Goal: Task Accomplishment & Management: Use online tool/utility

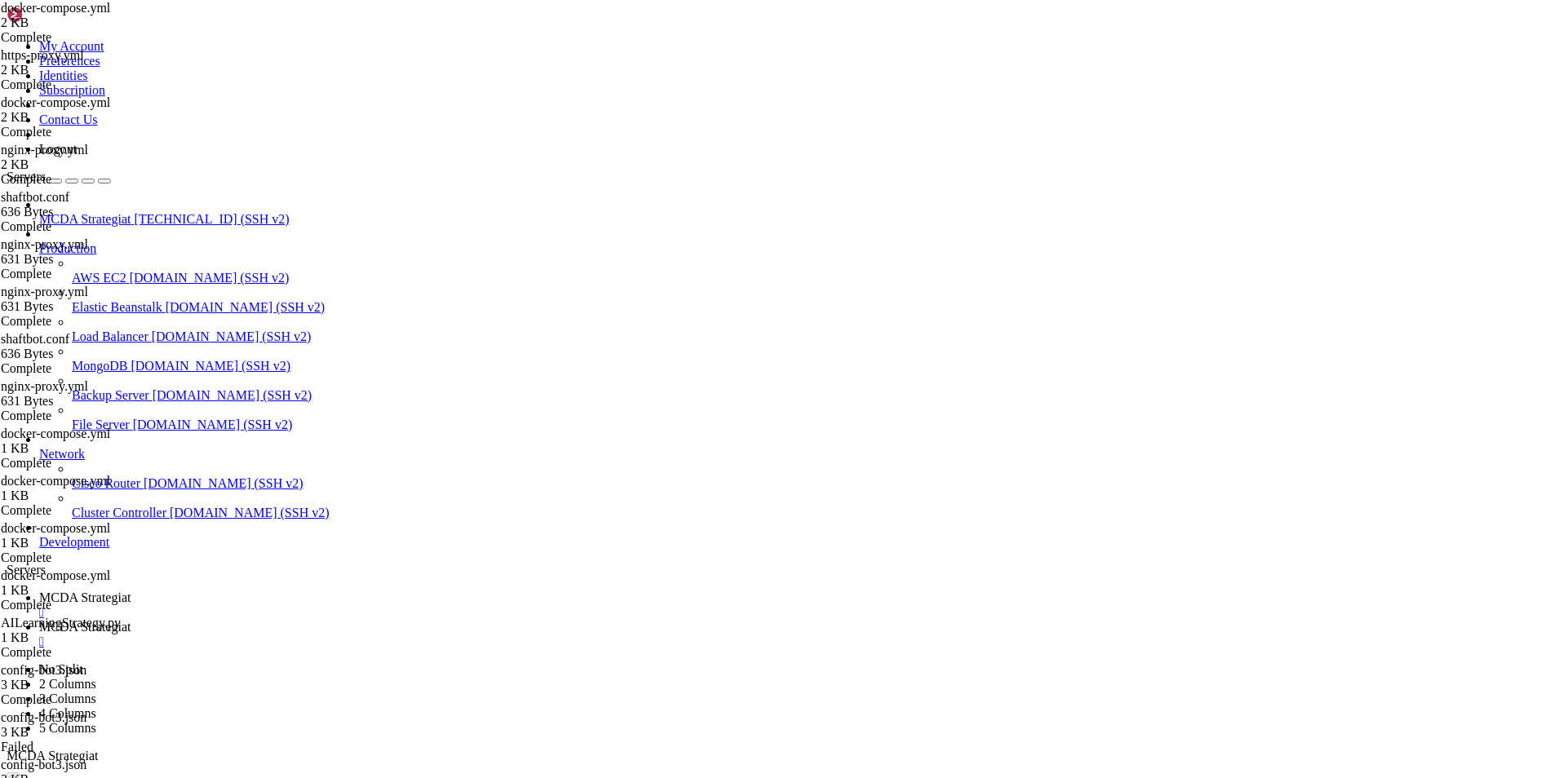
scroll to position [7, 2]
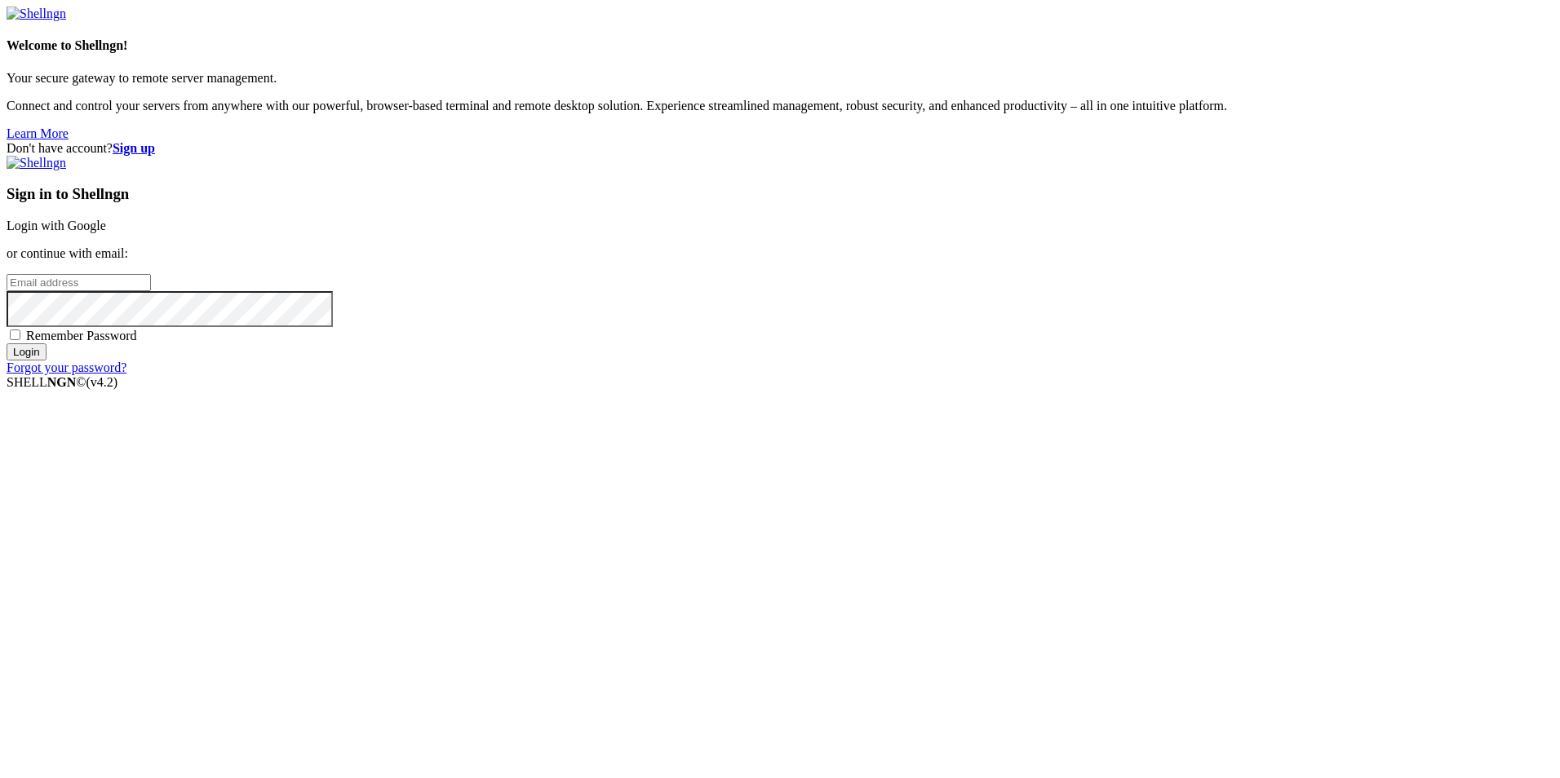
type input "root"
click at [106, 233] on link "Login with Google" at bounding box center [57, 226] width 100 height 14
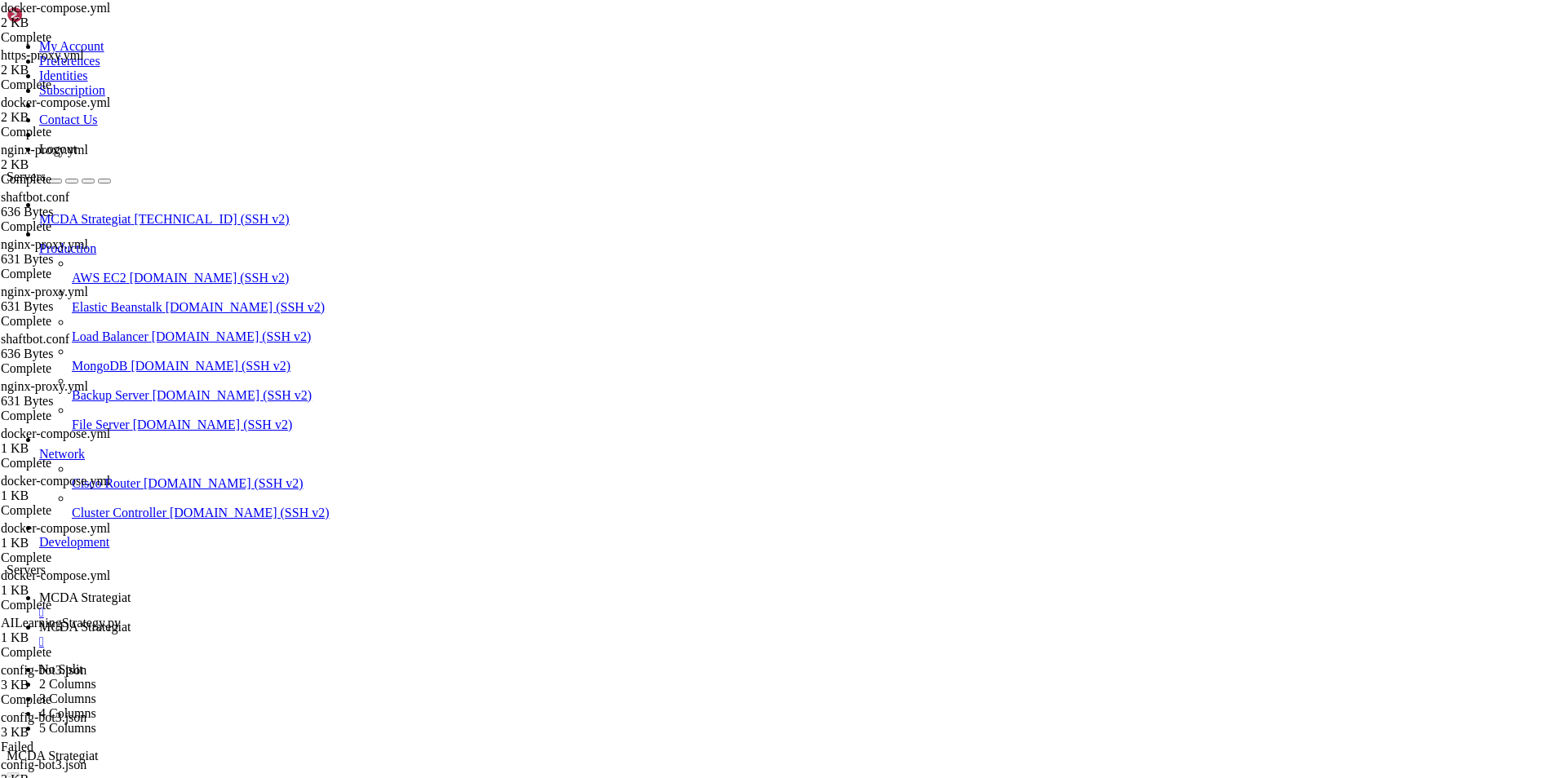
scroll to position [373077, 0]
click at [131, 591] on span "MCDA Strategiat" at bounding box center [84, 598] width 91 height 14
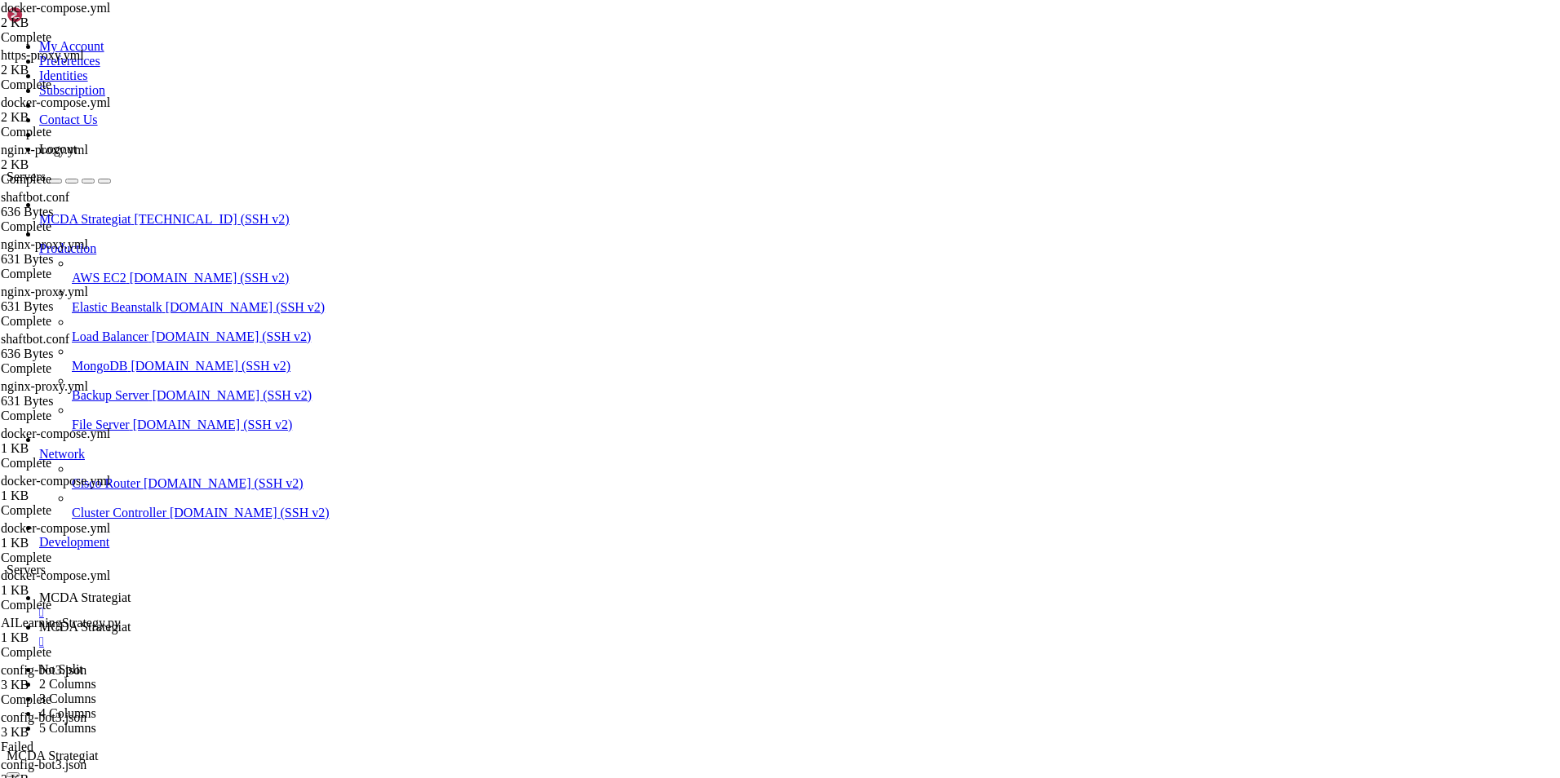
click at [131, 620] on span "MCDA Strategiat" at bounding box center [84, 627] width 91 height 14
click at [131, 591] on span "MCDA Strategiat" at bounding box center [84, 598] width 91 height 14
drag, startPoint x: 232, startPoint y: 1546, endPoint x: 13, endPoint y: 1395, distance: 265.7
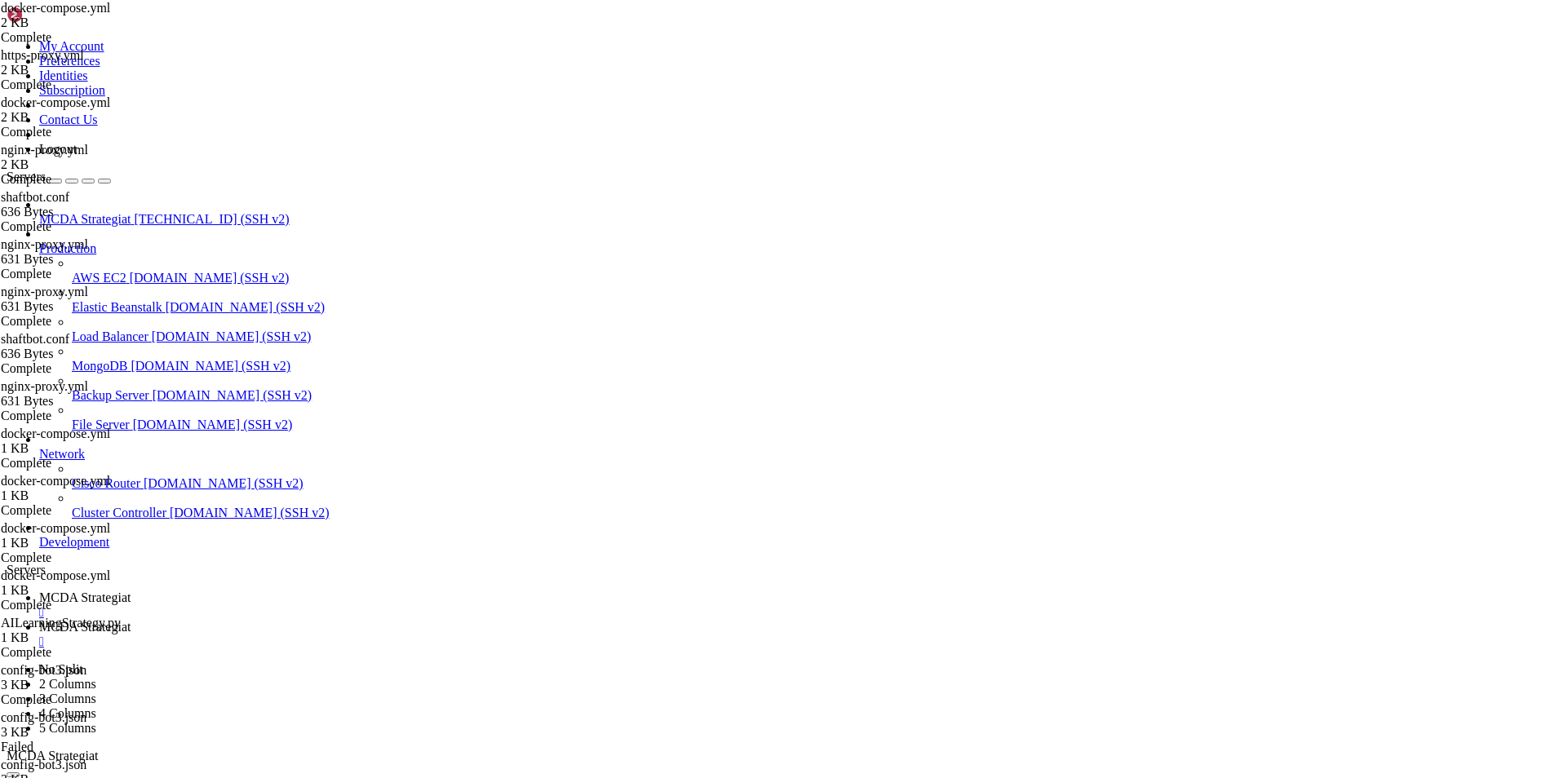
drag, startPoint x: 208, startPoint y: 1569, endPoint x: 14, endPoint y: 1395, distance: 260.6
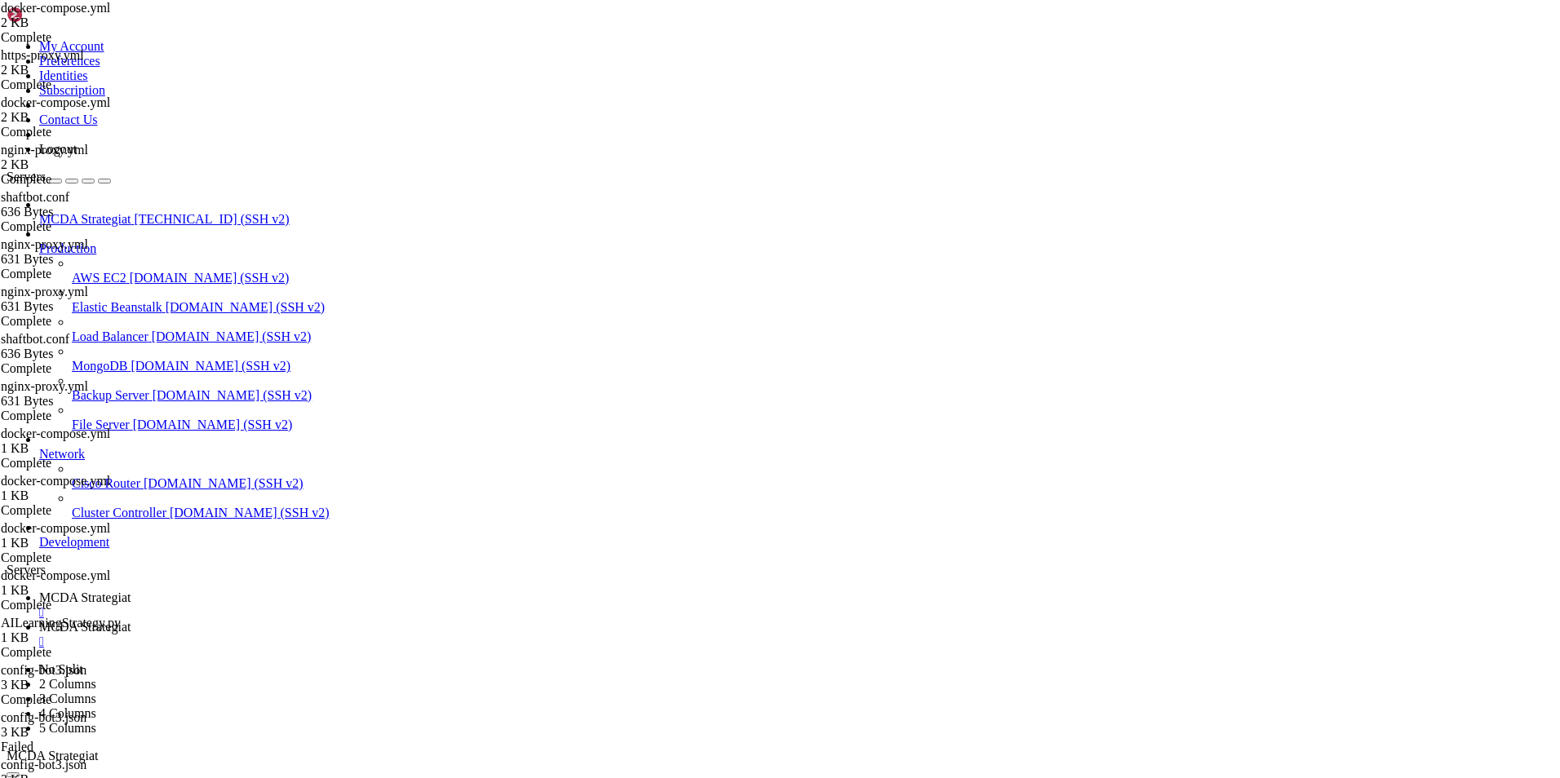
drag, startPoint x: 237, startPoint y: 1559, endPoint x: 16, endPoint y: 1454, distance: 244.1
drag, startPoint x: 212, startPoint y: 1542, endPoint x: 206, endPoint y: 1378, distance: 164.1
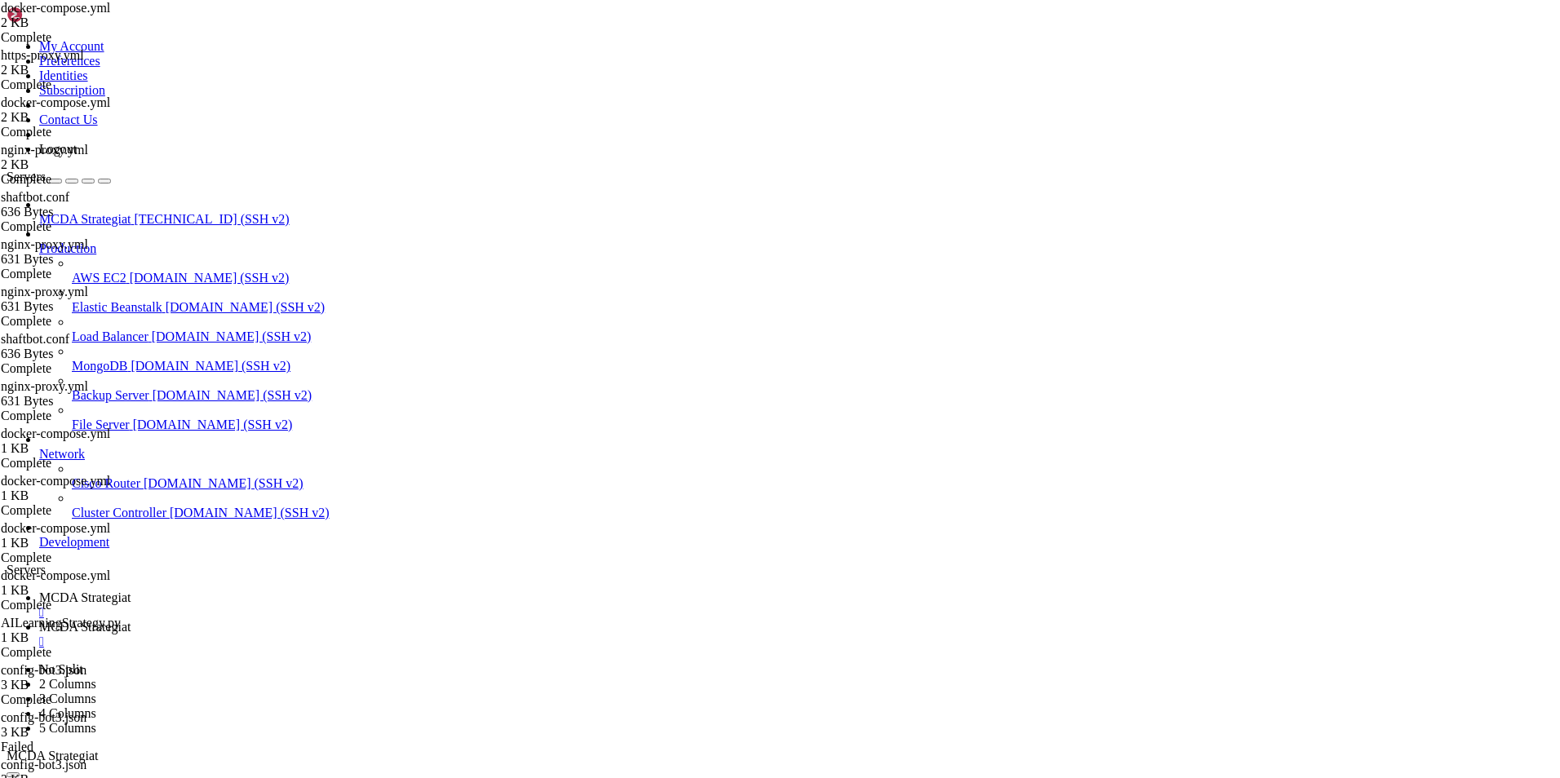
drag, startPoint x: 1305, startPoint y: 1104, endPoint x: 1179, endPoint y: 1147, distance: 133.6
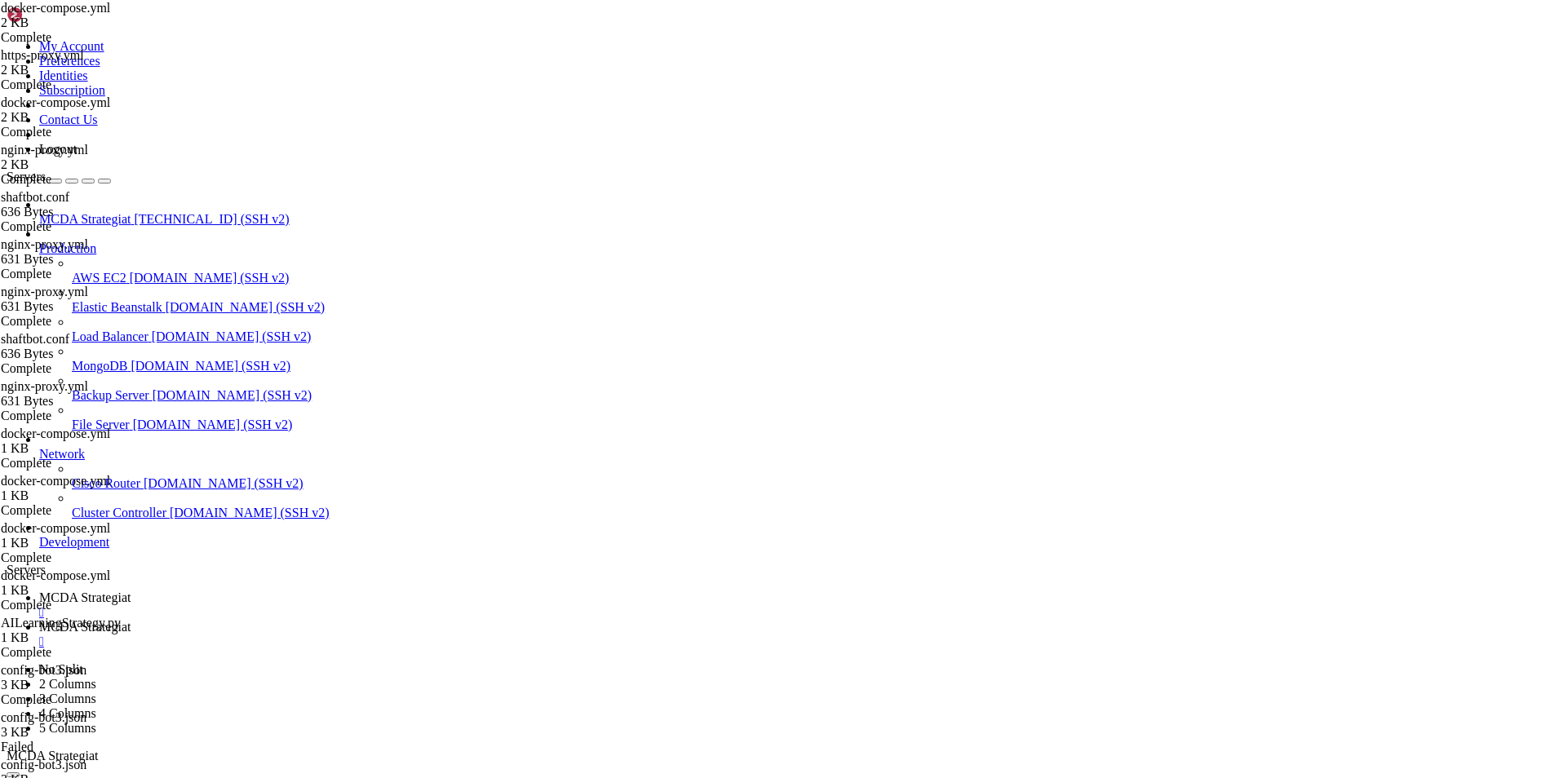
drag, startPoint x: 467, startPoint y: 1555, endPoint x: 16, endPoint y: 1003, distance: 713.7
click at [131, 620] on span "MCDA Strategiat" at bounding box center [84, 627] width 91 height 14
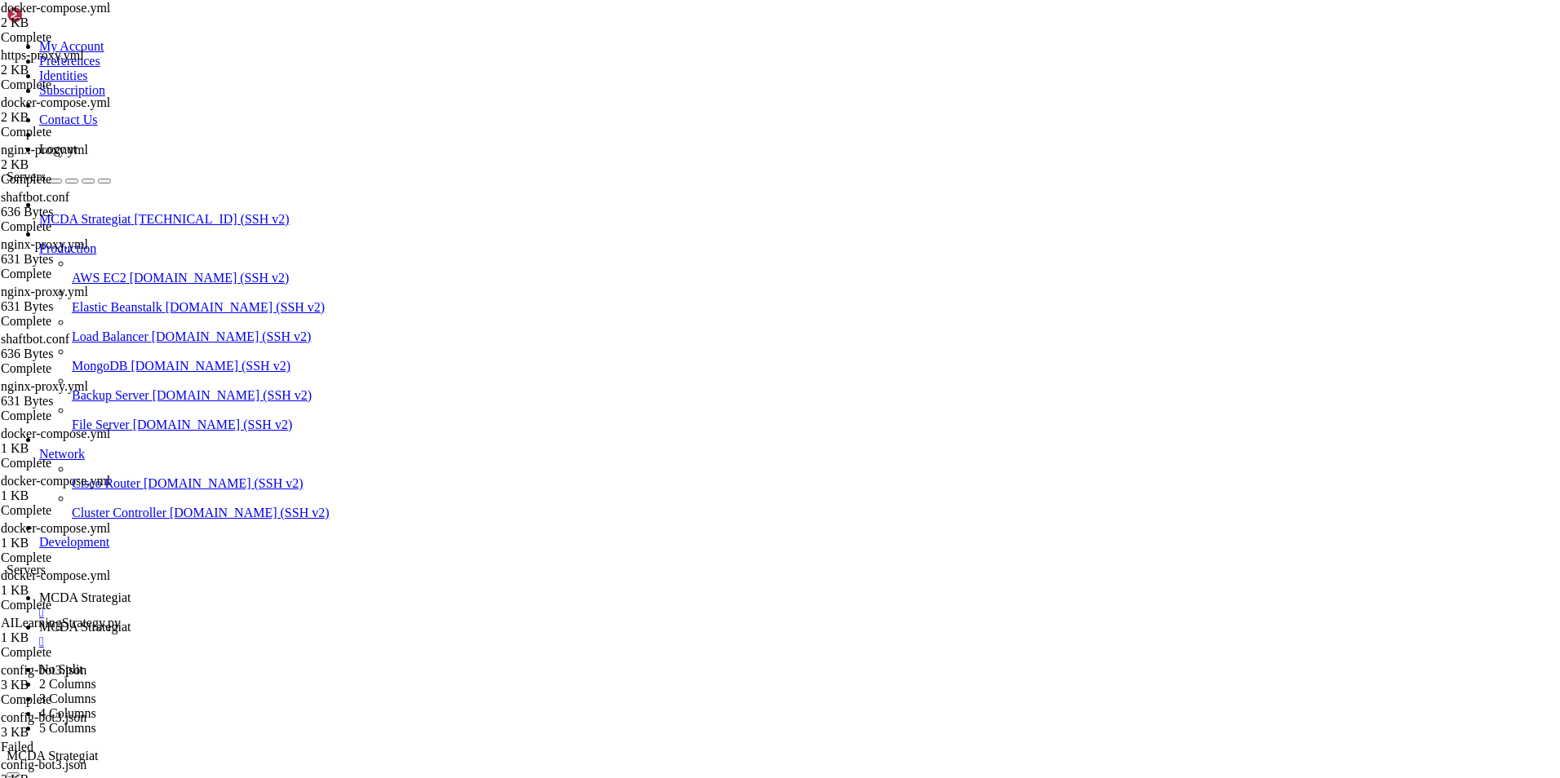
type input "/root/ft_userdata"
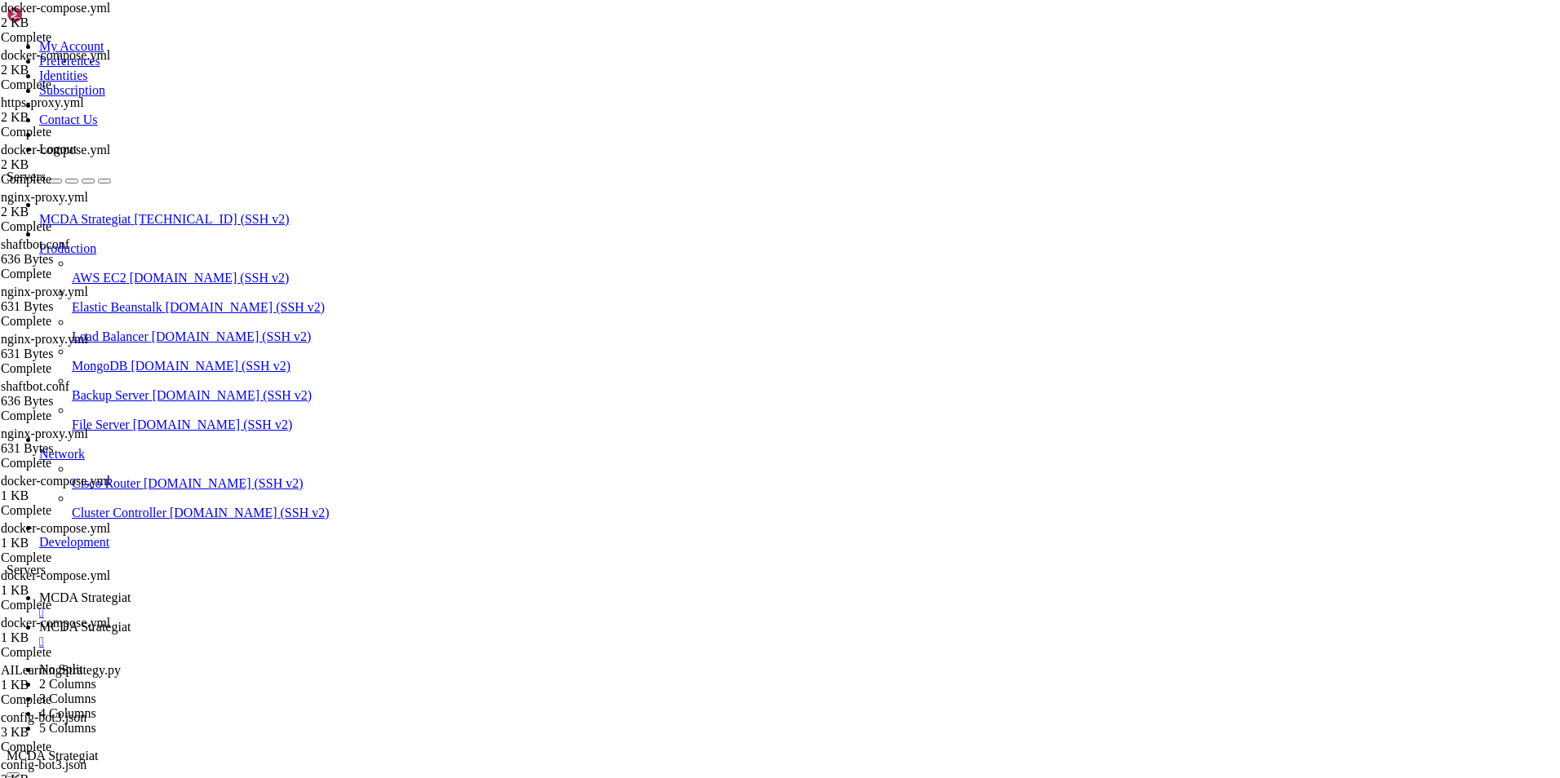
drag, startPoint x: 1426, startPoint y: 355, endPoint x: 1256, endPoint y: 357, distance: 170.5
drag, startPoint x: 392, startPoint y: 721, endPoint x: 241, endPoint y: 84, distance: 654.8
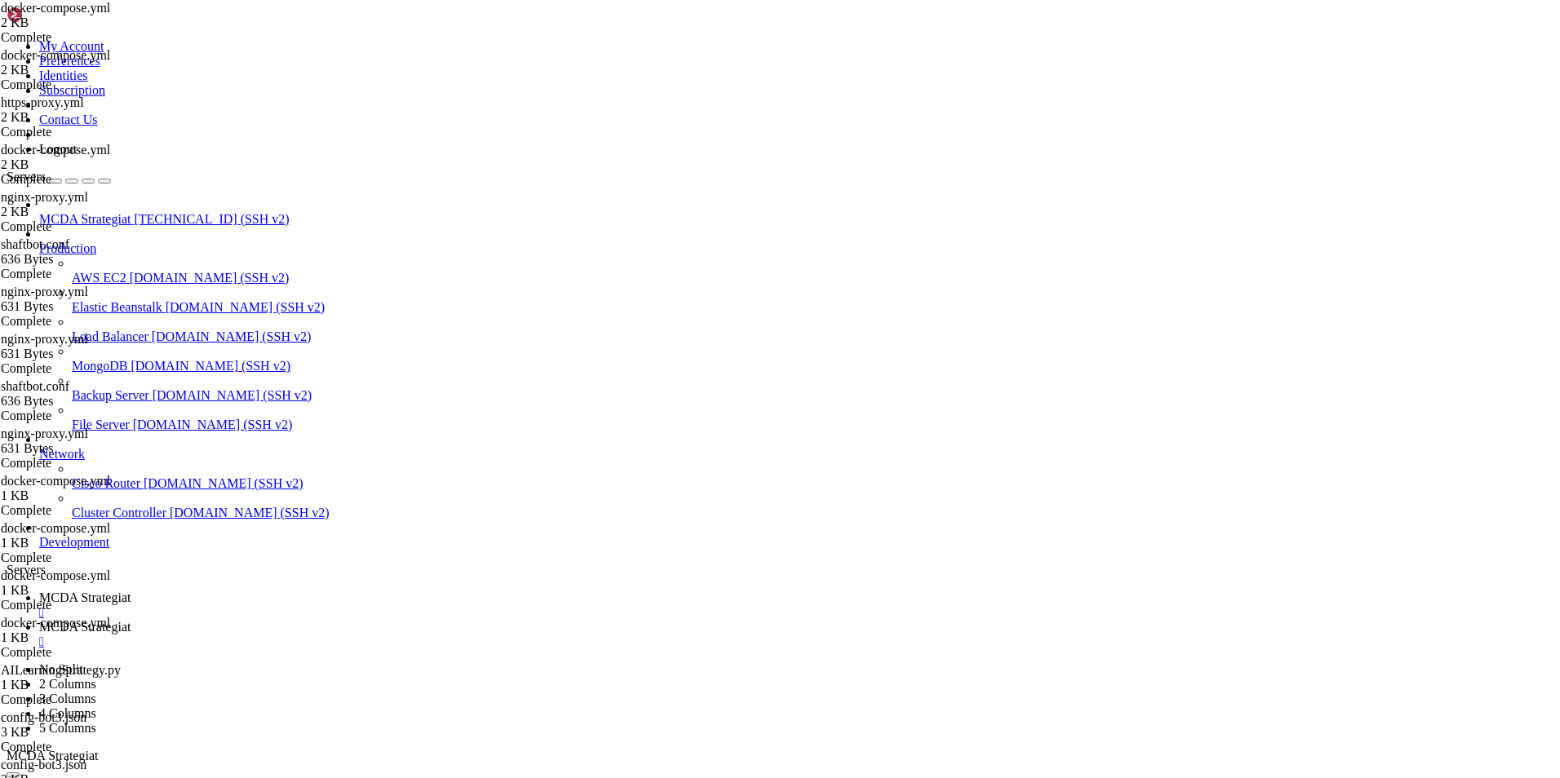
type textarea "services: # 🔹 Reverse proxy (Nginx + Let's Encrypt)"
paste textarea
drag, startPoint x: 335, startPoint y: 742, endPoint x: 223, endPoint y: 70, distance: 680.8
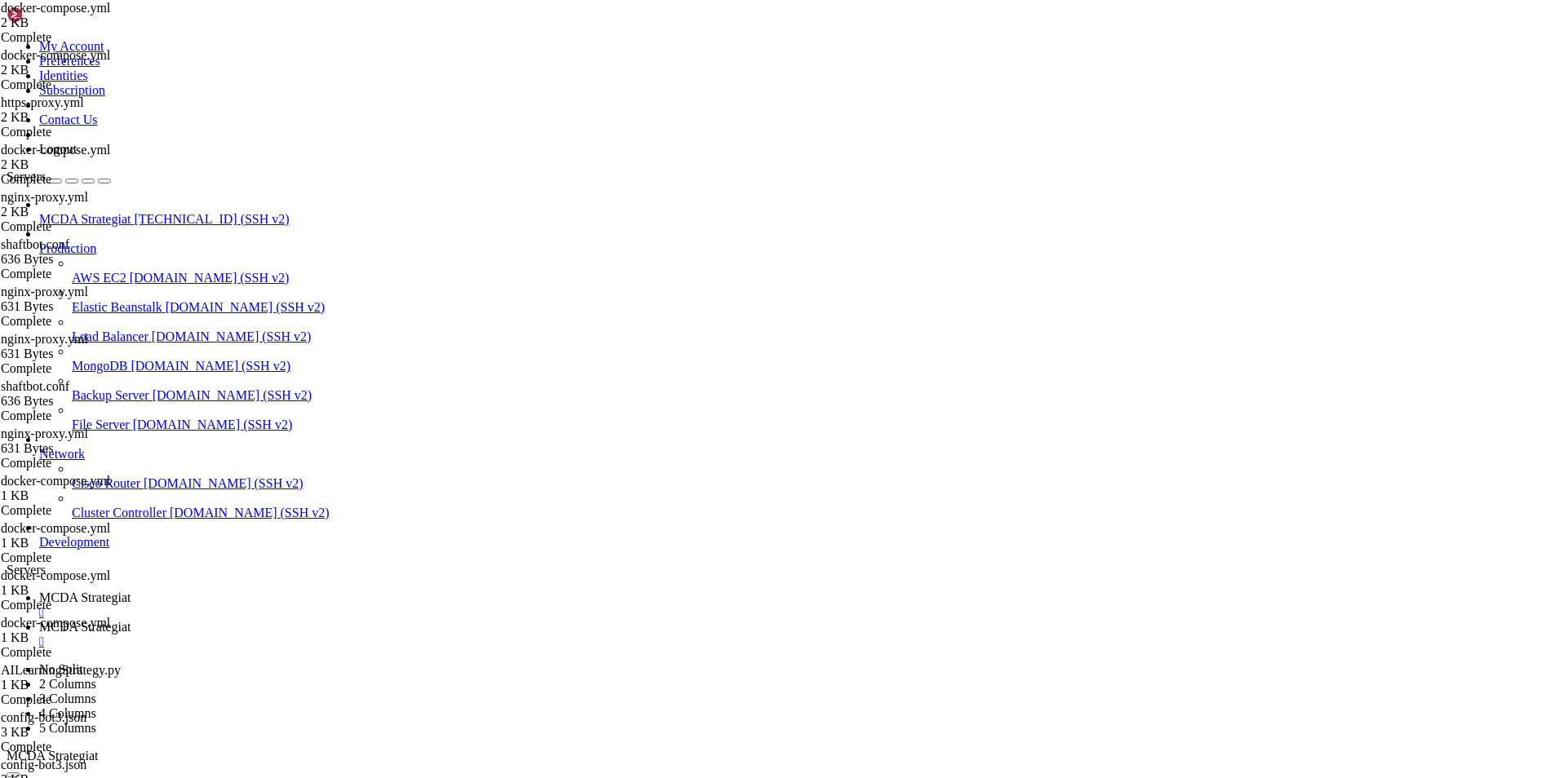
type textarea "version: "3.9""
paste textarea
type textarea "- nginx-proxy"
click at [131, 591] on span "MCDA Strategiat" at bounding box center [84, 598] width 91 height 14
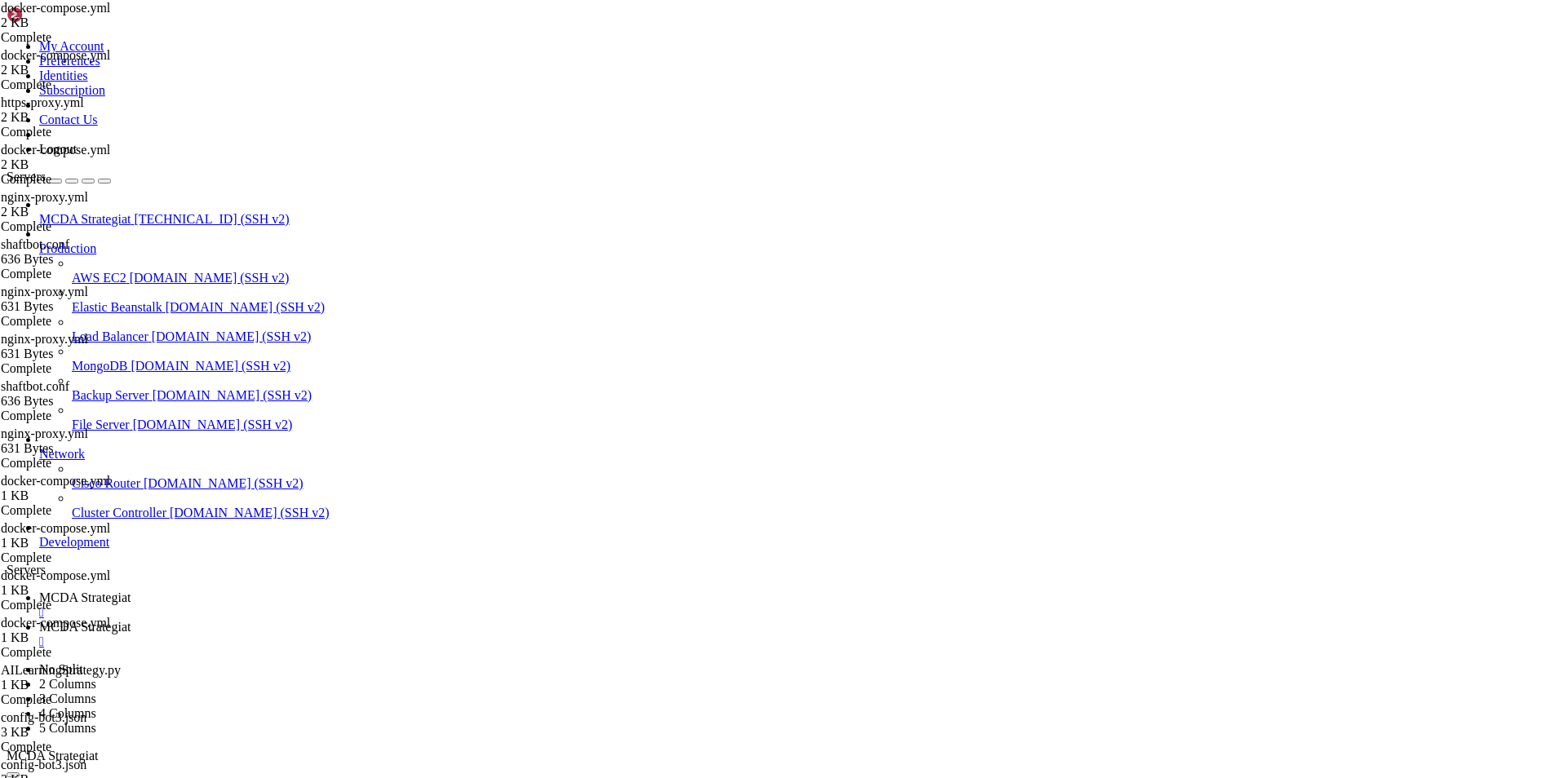
drag, startPoint x: 986, startPoint y: 1551, endPoint x: 167, endPoint y: 1013, distance: 980.3
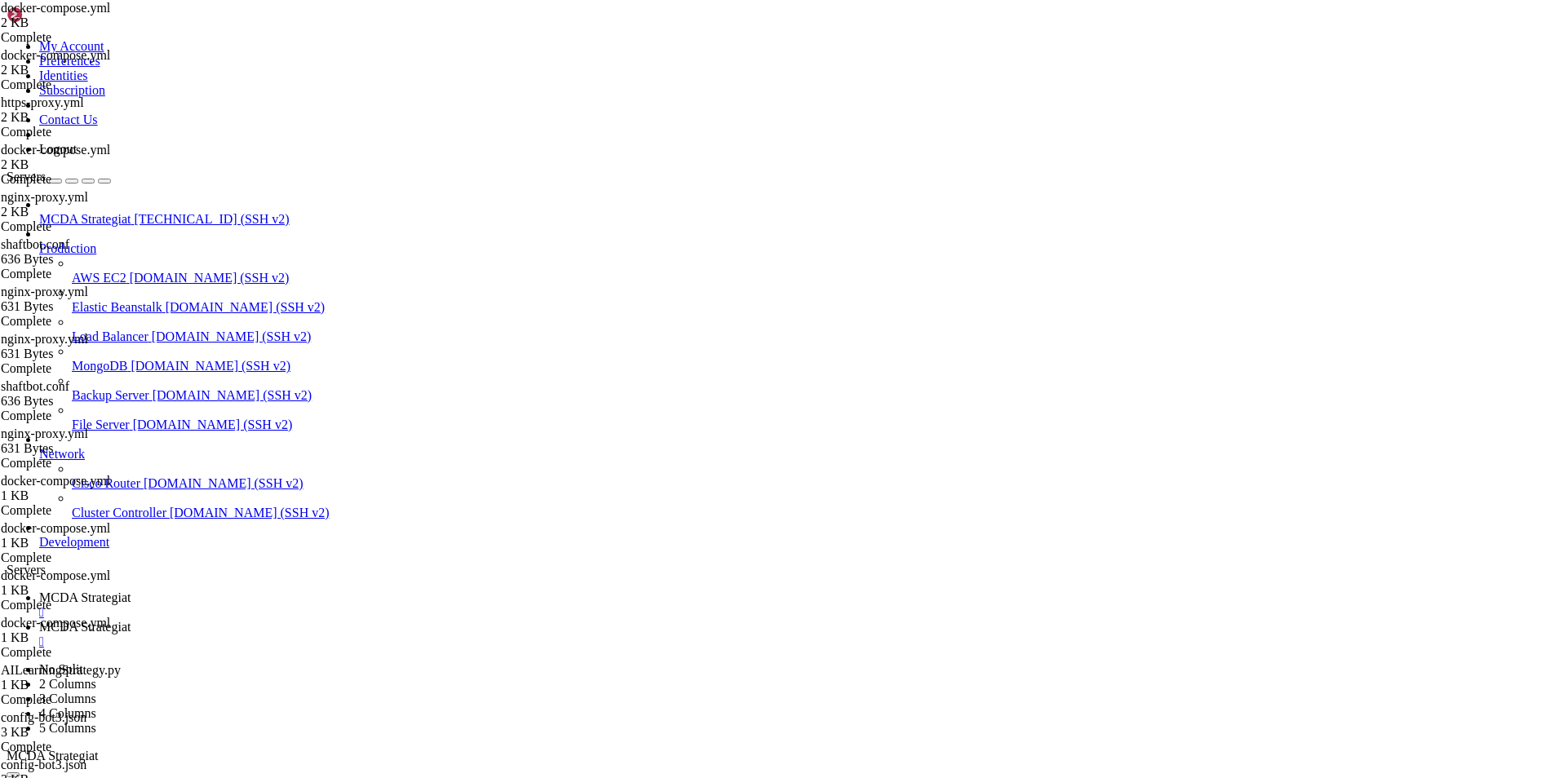
scroll to position [375295, 0]
click at [131, 620] on span "MCDA Strategiat" at bounding box center [84, 627] width 91 height 14
type input "/root/ft_userdata/user_data"
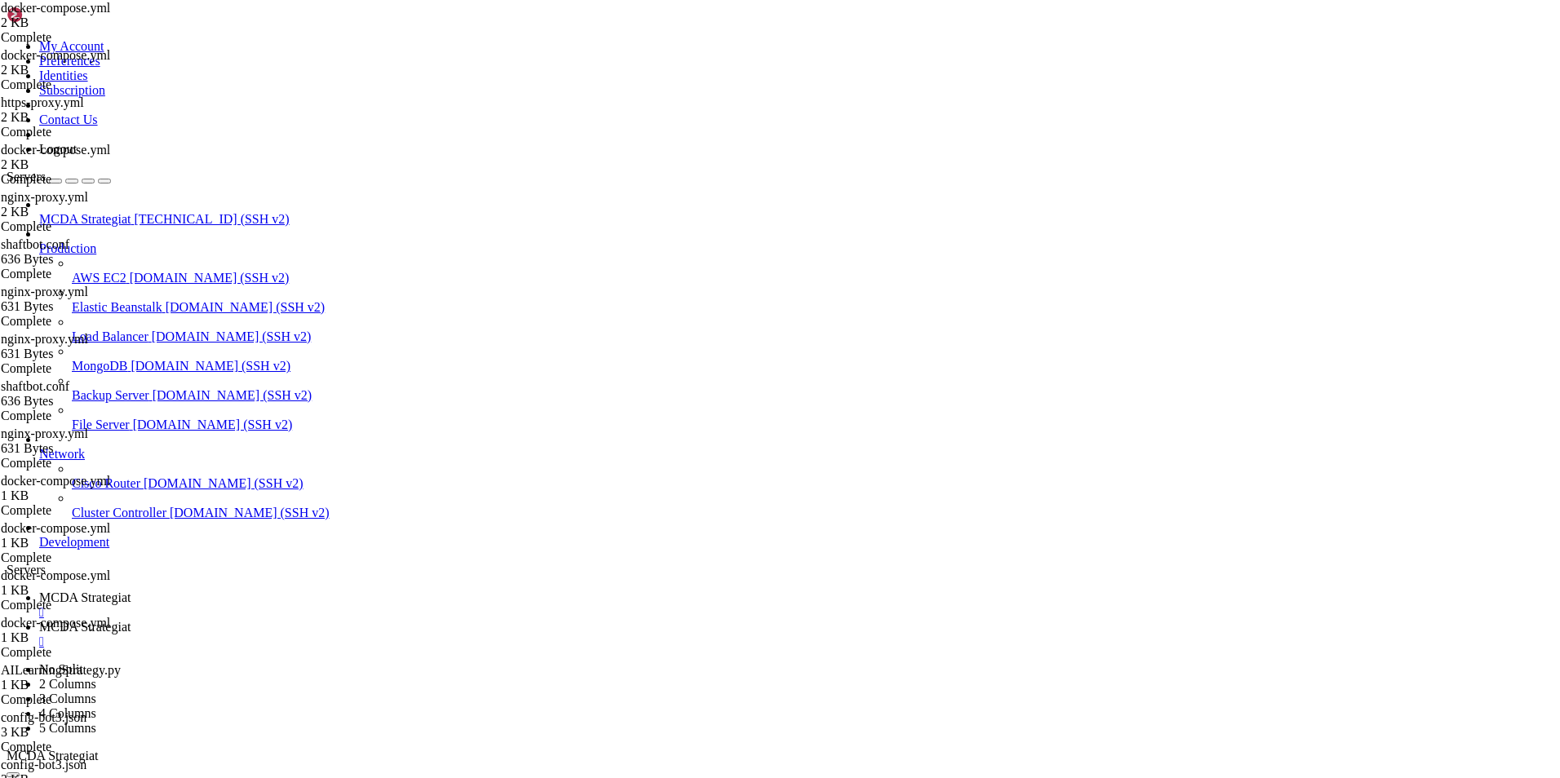
scroll to position [46, 0]
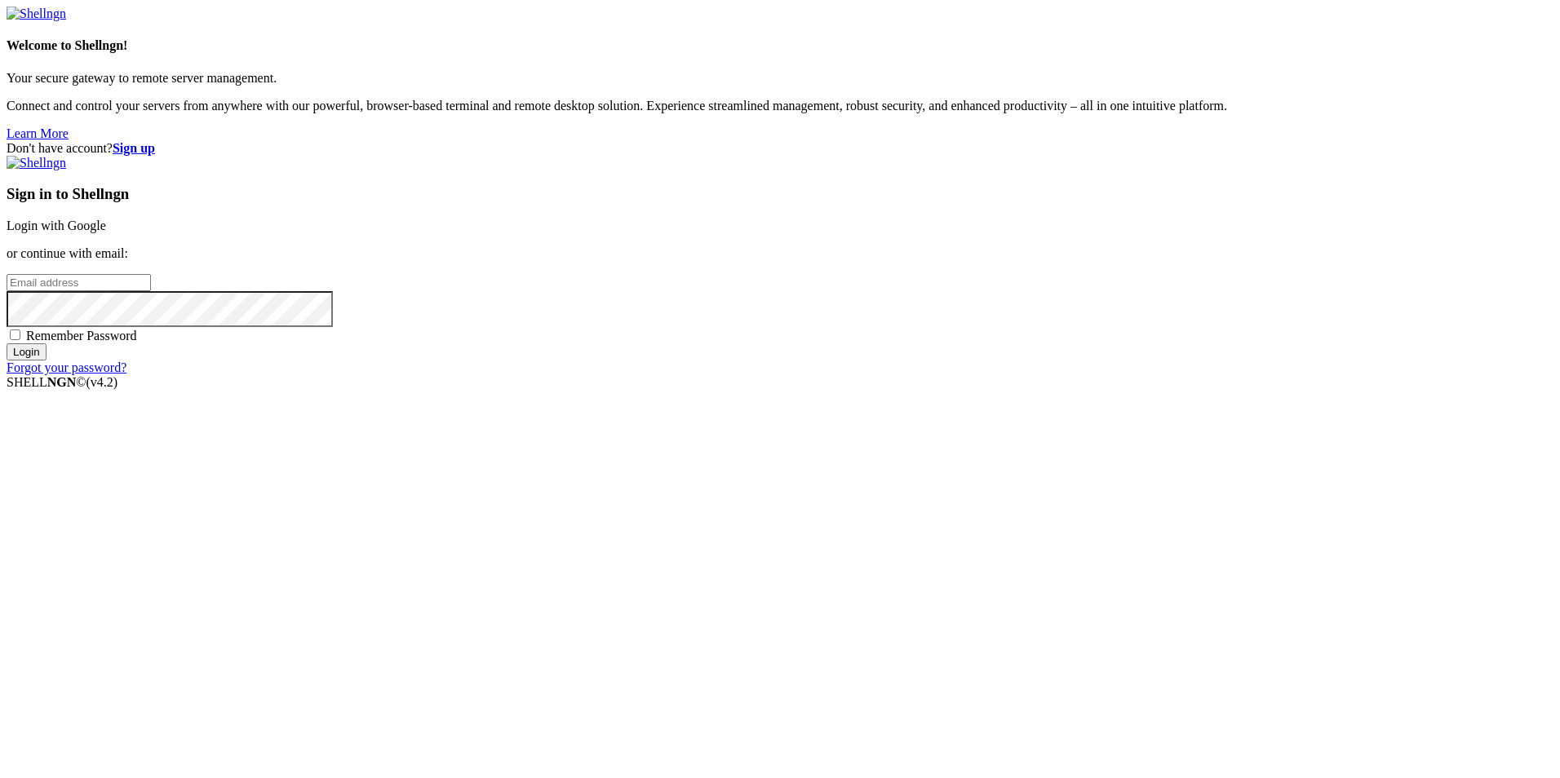
type input "root"
click at [106, 233] on link "Login with Google" at bounding box center [57, 226] width 100 height 14
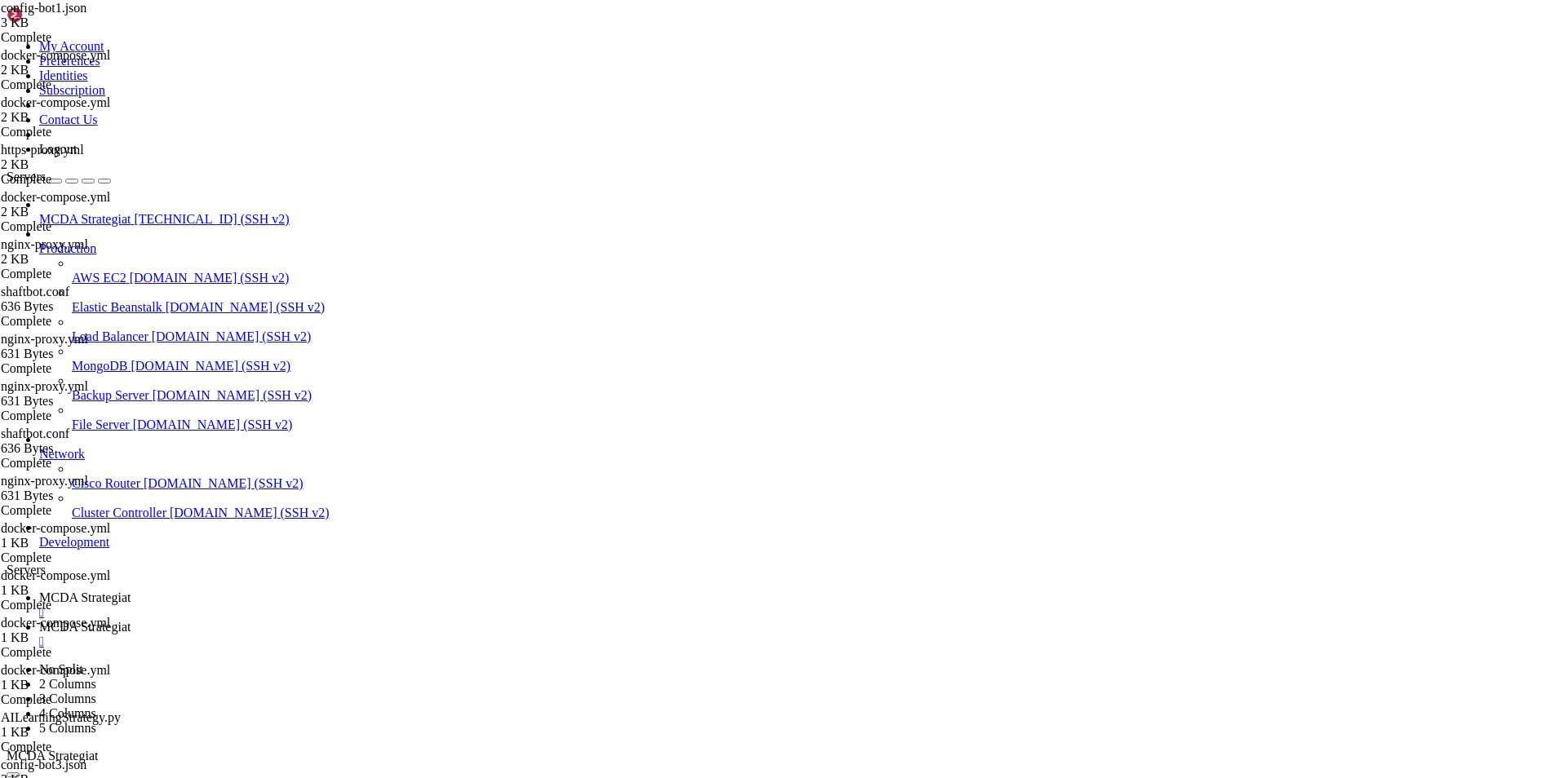
scroll to position [374796, 0]
drag, startPoint x: 282, startPoint y: 1567, endPoint x: 287, endPoint y: 1146, distance: 421.0
copy div "docker logs nginx-proxy --tail 50 nginx.1 | 2025/10/07 07:17:29 [notice] 20#20:…"
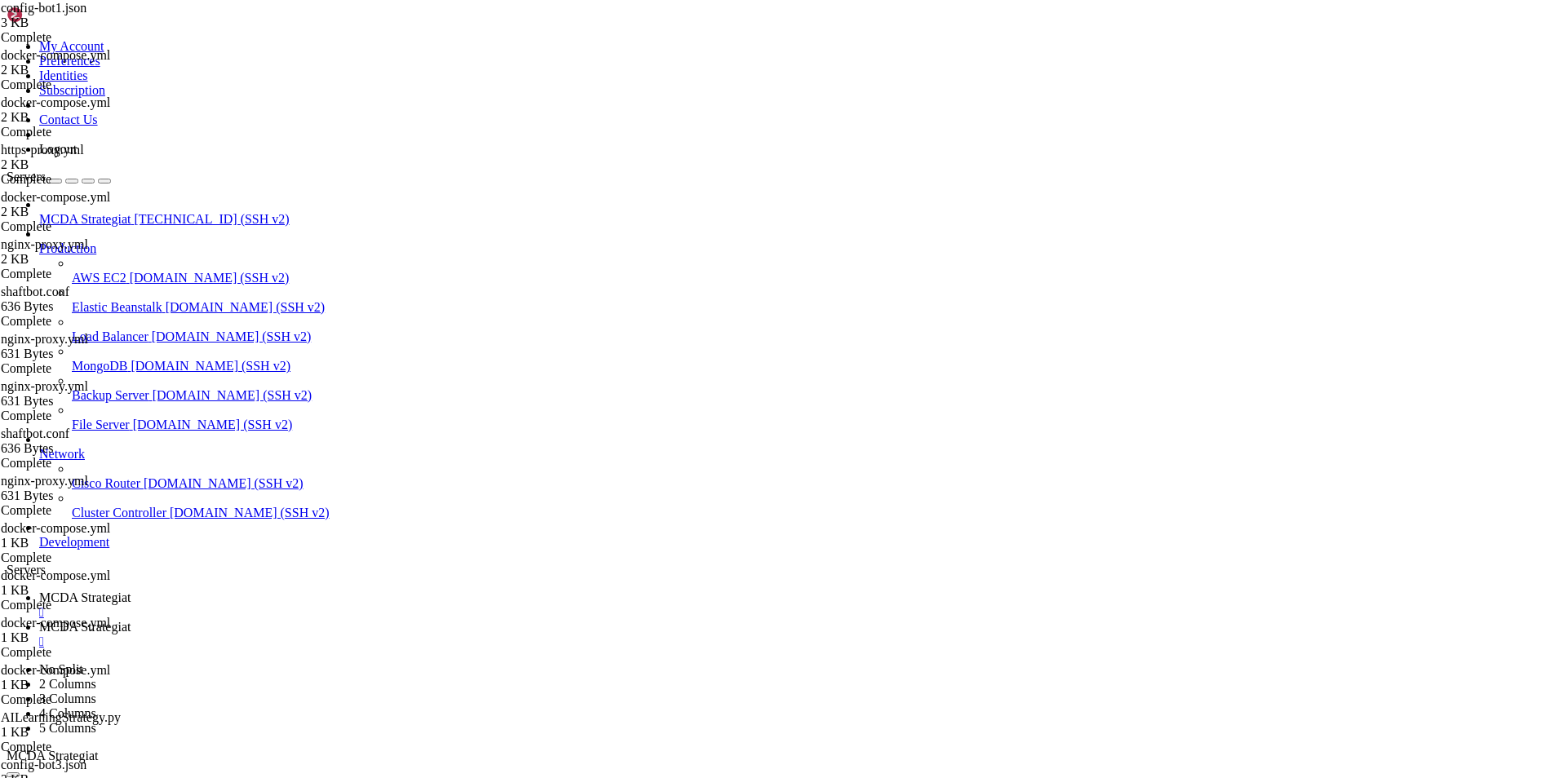
scroll to position [375295, 0]
click at [1150, 591] on ul "MCDA Strategiat  MCDA Strategiat " at bounding box center [780, 620] width 1547 height 59
click at [131, 620] on span "MCDA Strategiat" at bounding box center [84, 627] width 91 height 14
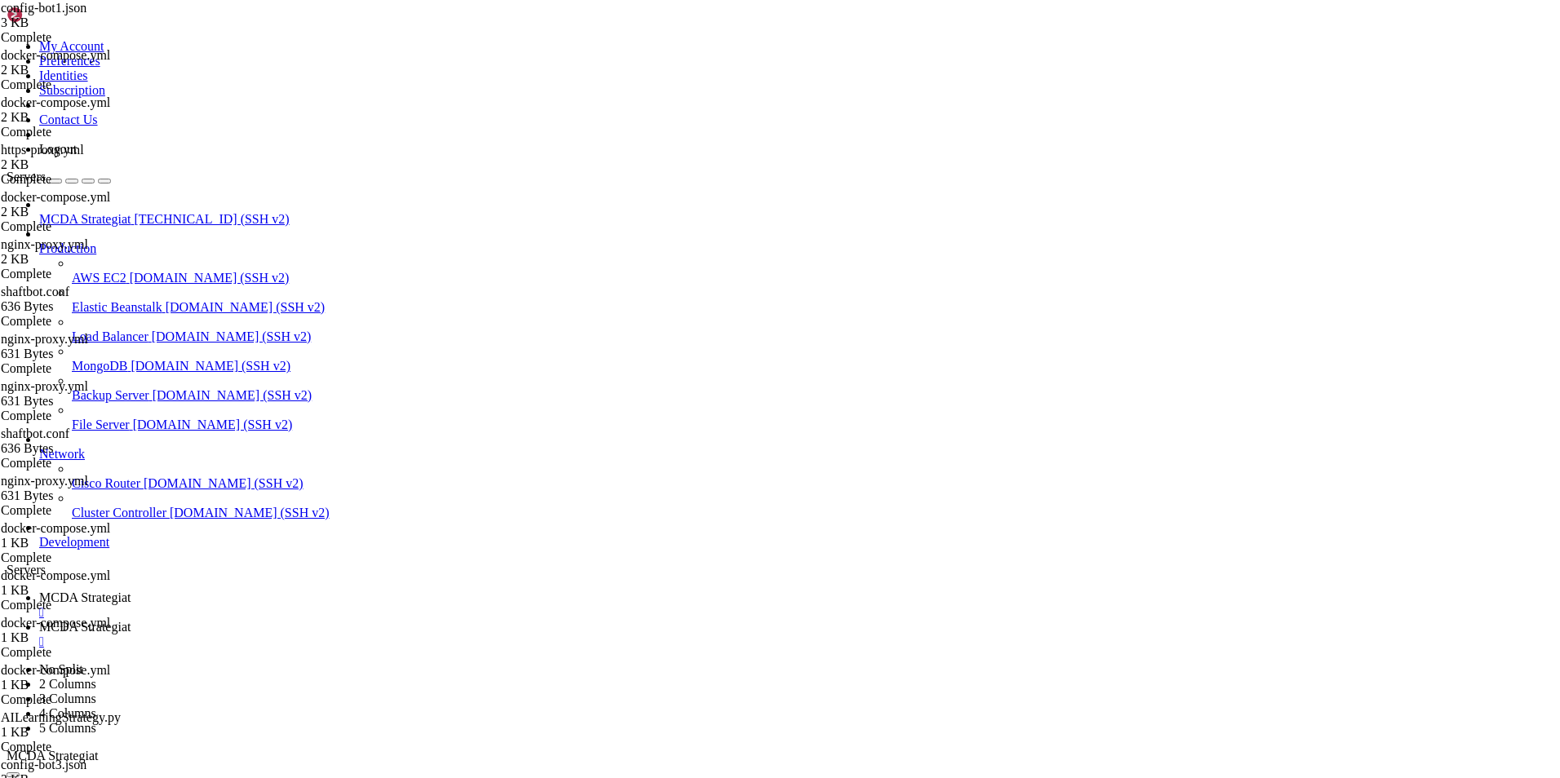
scroll to position [49, 0]
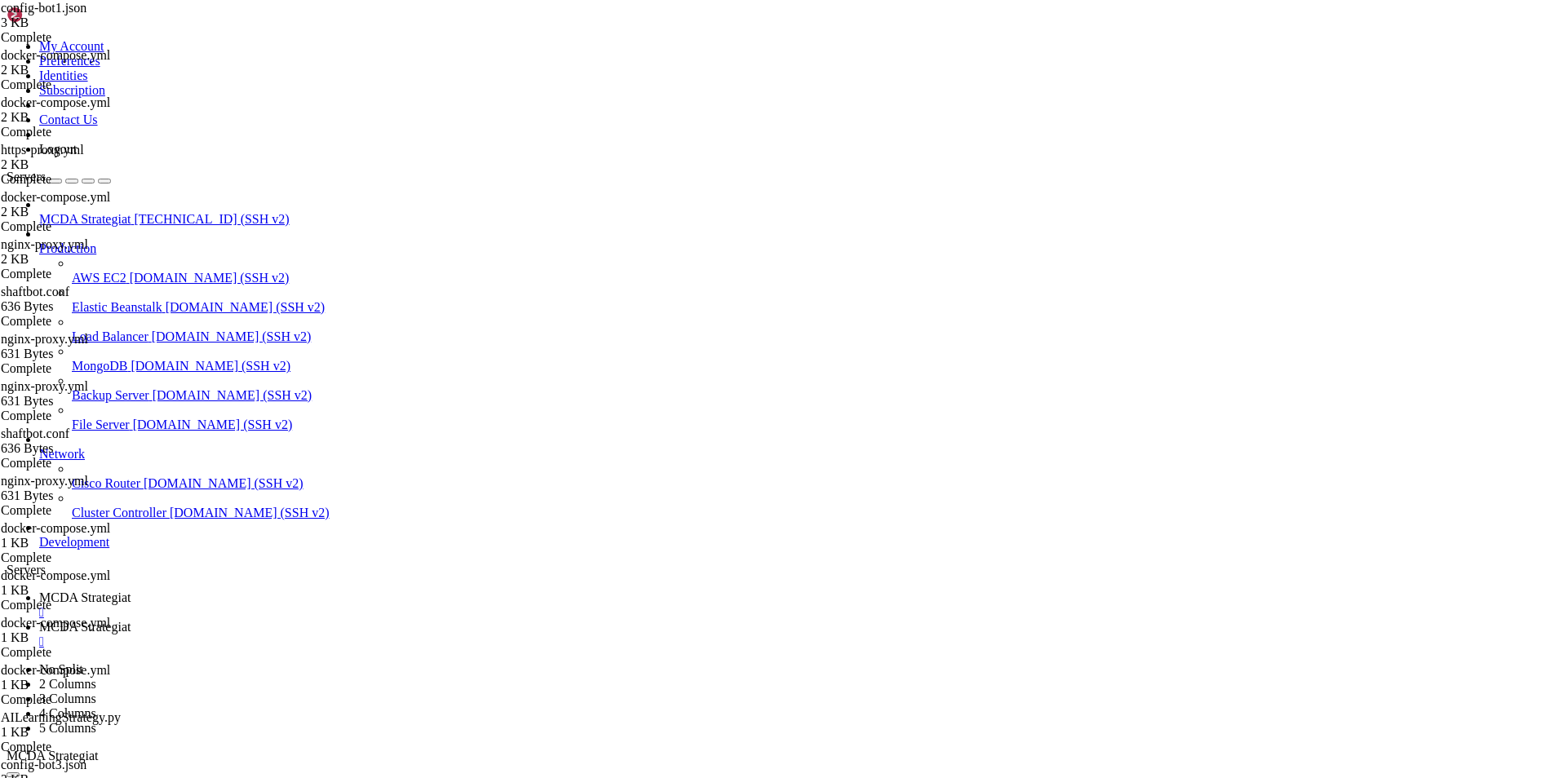
scroll to position [343, 0]
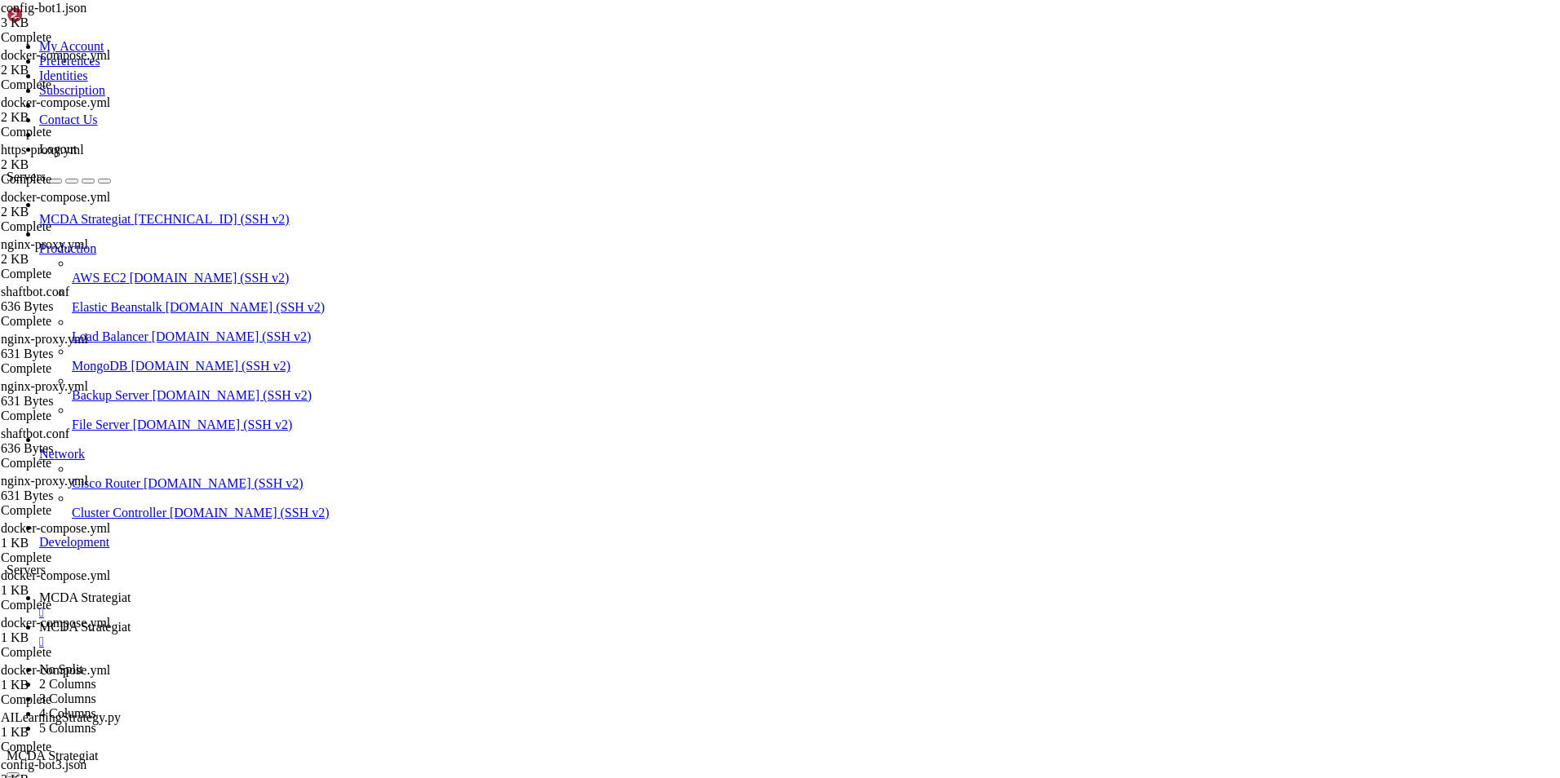
type textarea ""port": 8080"
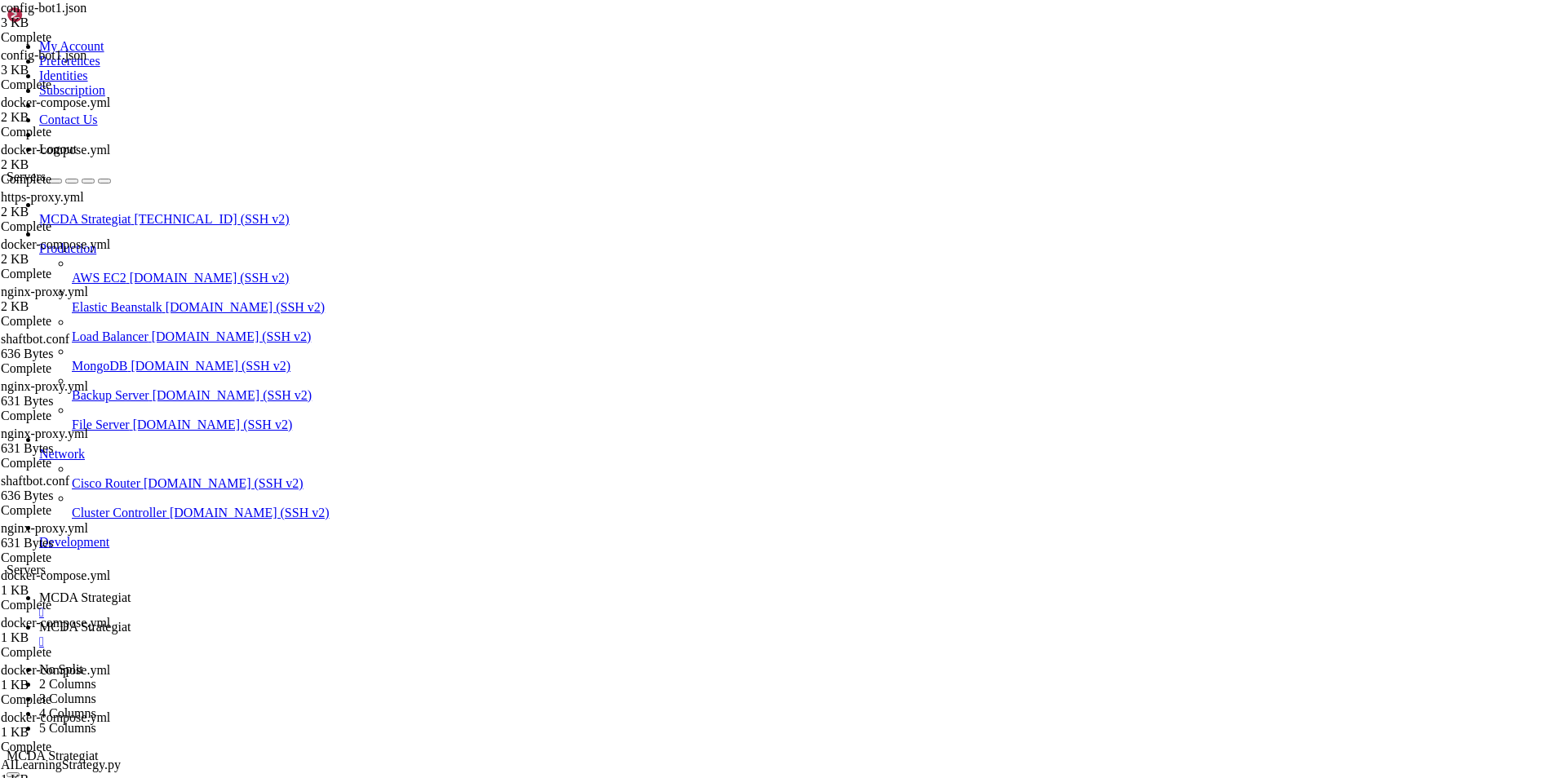
scroll to position [0, 0]
click at [131, 591] on span "MCDA Strategiat" at bounding box center [84, 598] width 91 height 14
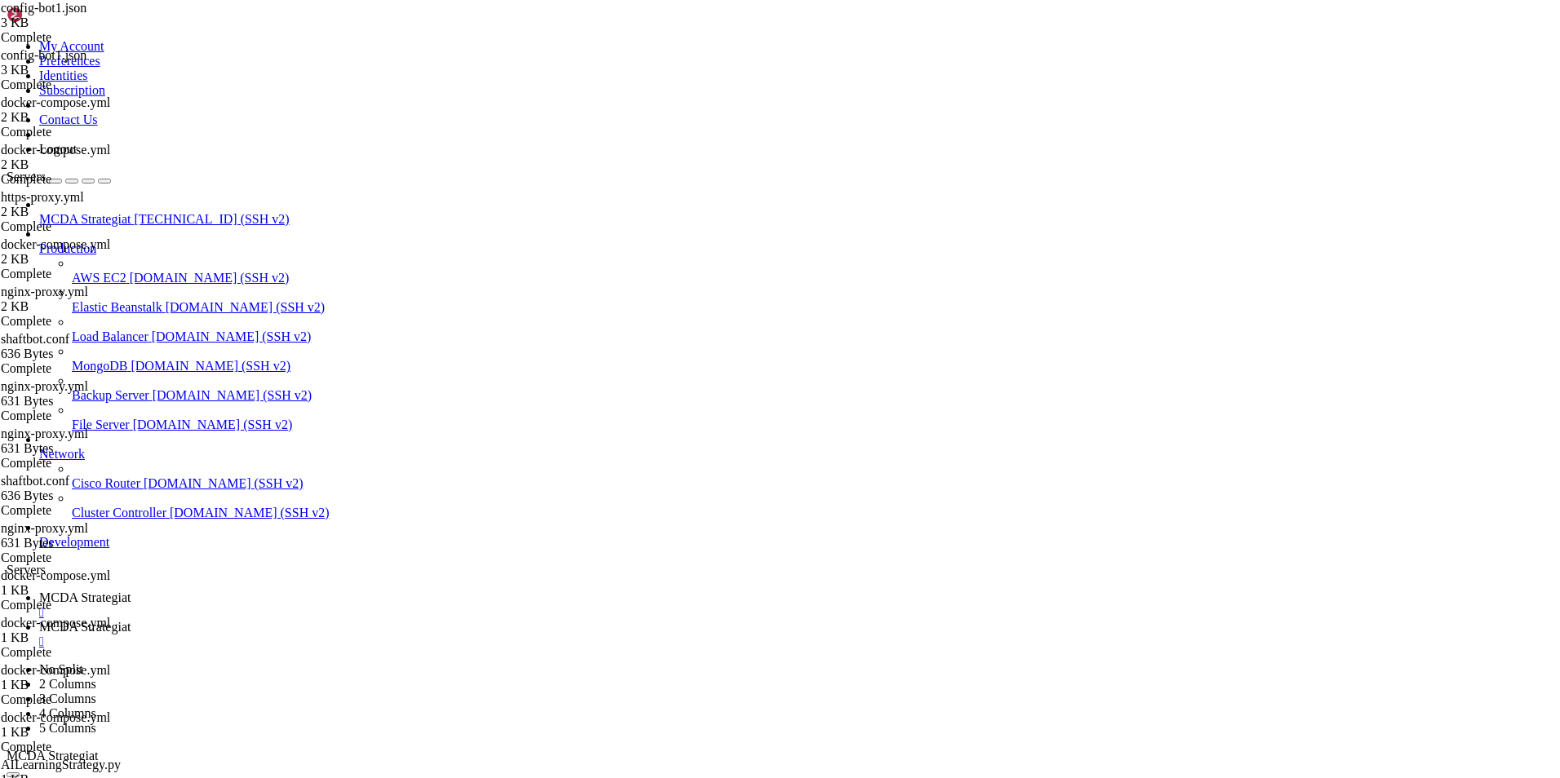
scroll to position [376455, 0]
click at [131, 620] on span "MCDA Strategiat" at bounding box center [84, 627] width 91 height 14
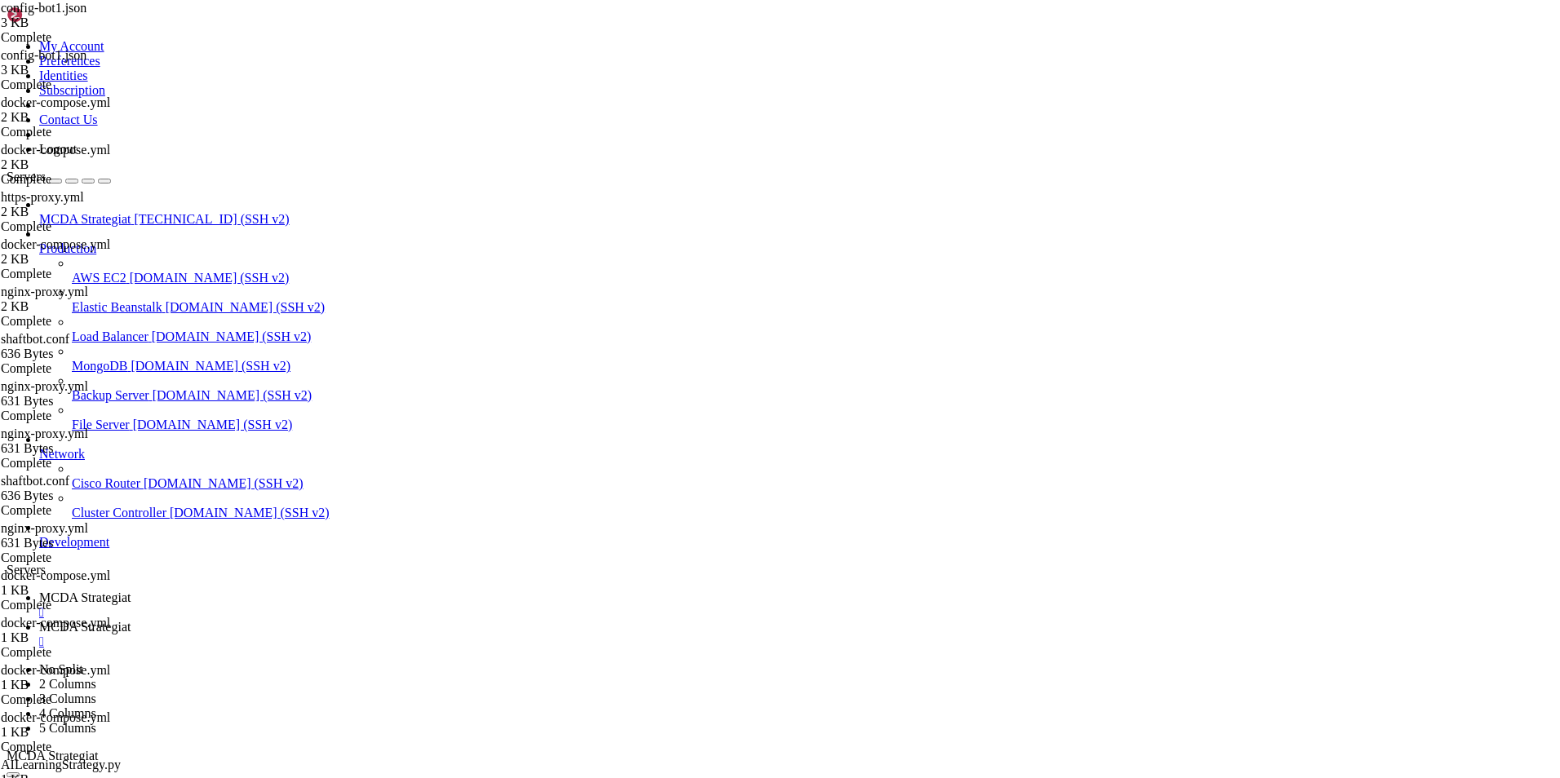
type input "/root/ft_userdata"
drag, startPoint x: 349, startPoint y: 640, endPoint x: 224, endPoint y: 78, distance: 575.0
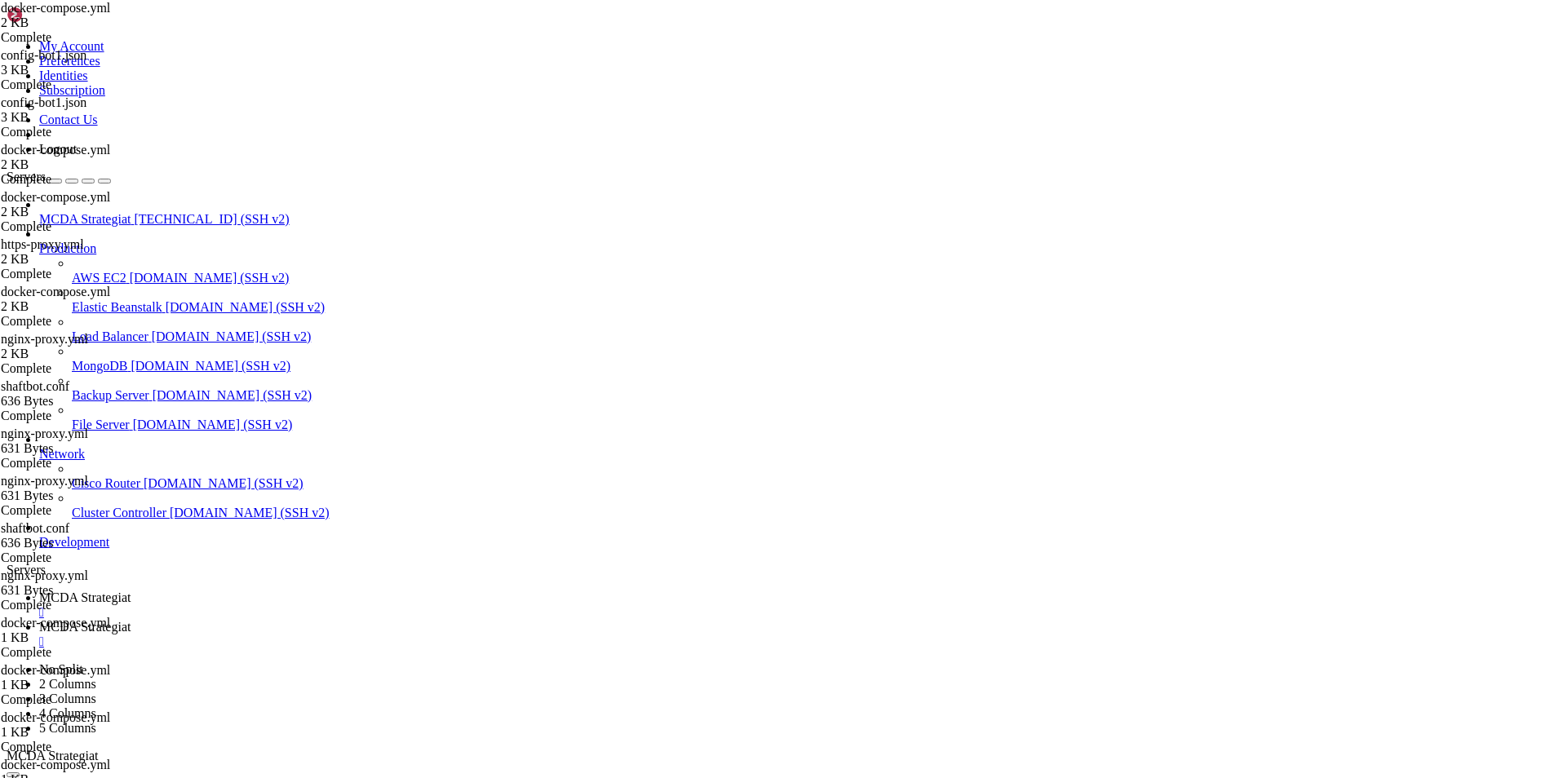
type textarea "services: freqtrade-bot1:"
type textarea "- nginx-proxy"
click at [131, 591] on span "MCDA Strategiat" at bounding box center [84, 598] width 91 height 14
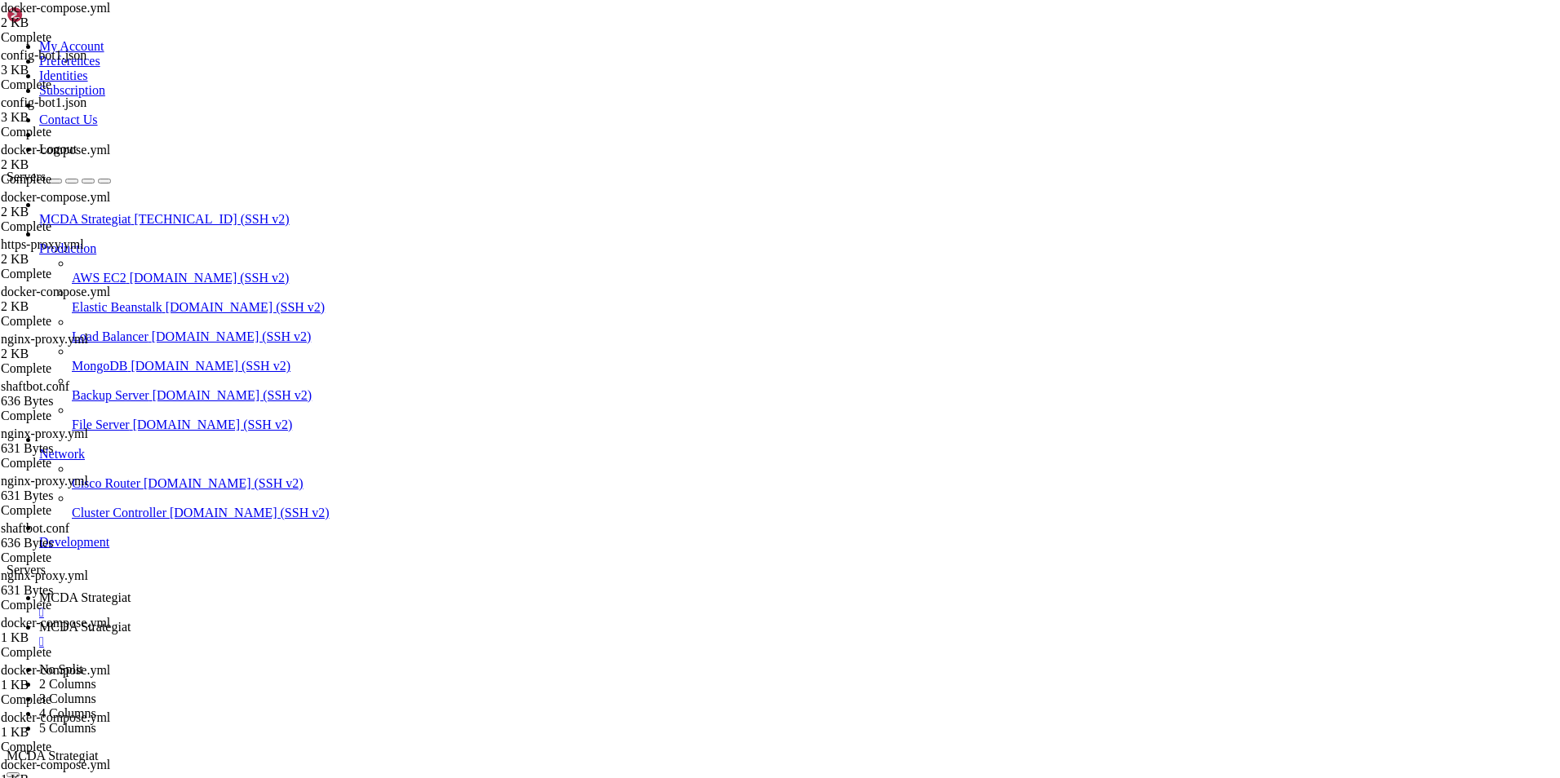
drag, startPoint x: 308, startPoint y: 1568, endPoint x: 11, endPoint y: 1482, distance: 308.5
drag, startPoint x: 10, startPoint y: 1482, endPoint x: 271, endPoint y: 1485, distance: 261.1
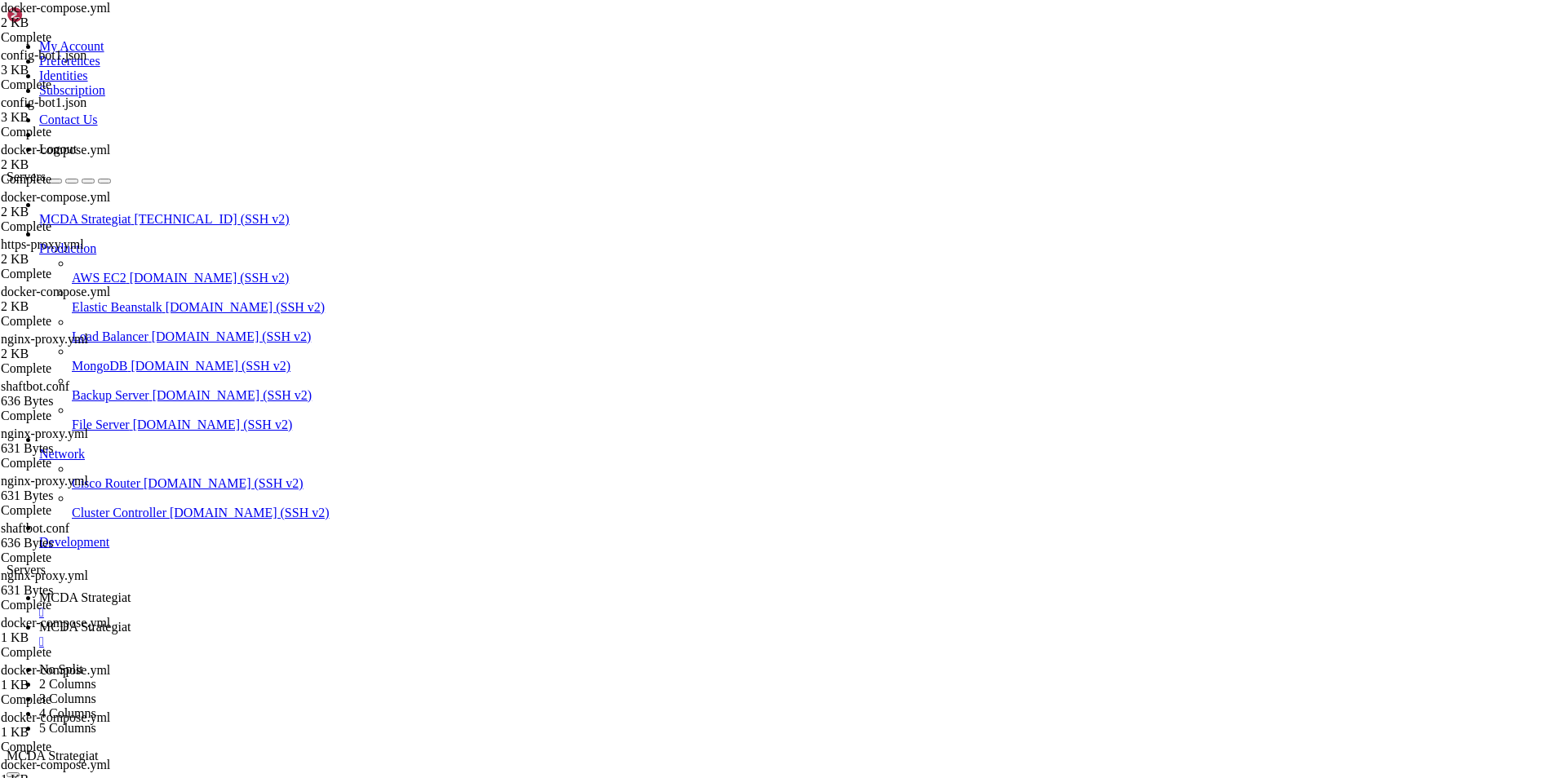
drag, startPoint x: 642, startPoint y: 1555, endPoint x: 12, endPoint y: 1392, distance: 650.6
copy div "Info: running acme-companion version v2.6.1-14-g8762b75 Error: can't get nginx-…"
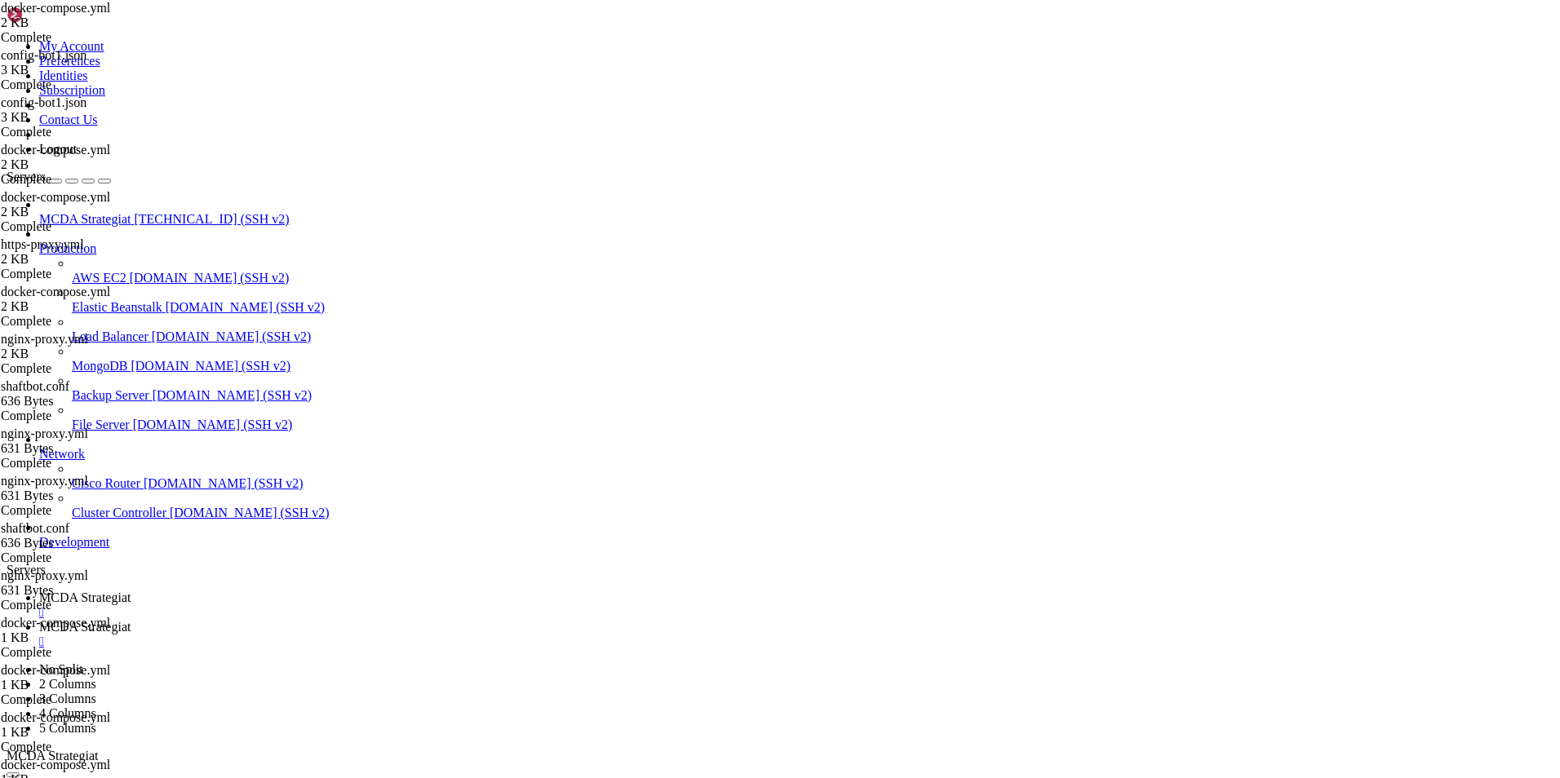
click at [131, 620] on span "MCDA Strategiat" at bounding box center [84, 627] width 91 height 14
click at [131, 591] on span "MCDA Strategiat" at bounding box center [84, 598] width 91 height 14
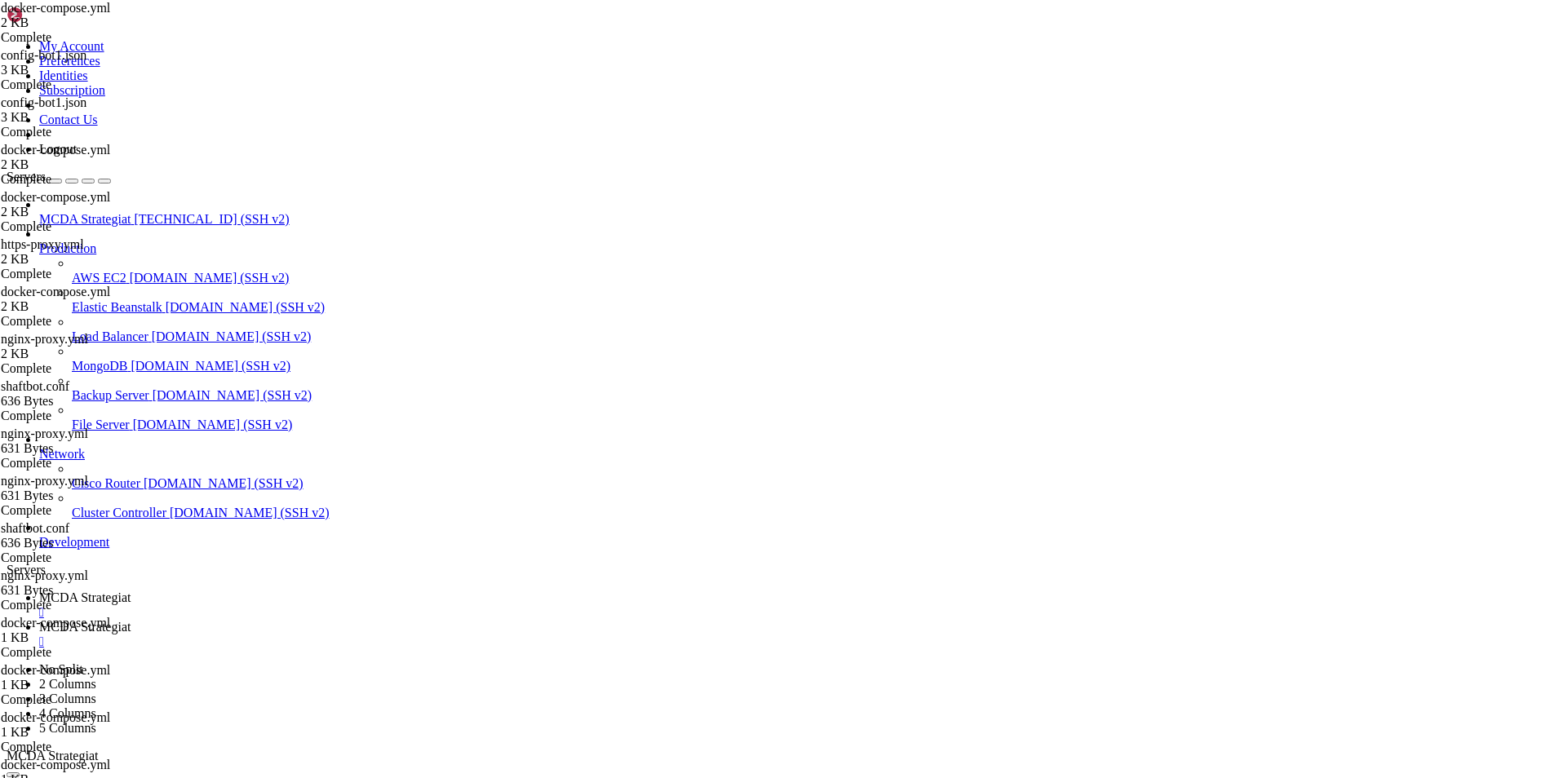
scroll to position [376724, 0]
click at [131, 620] on span "MCDA Strategiat" at bounding box center [84, 627] width 91 height 14
type input "/root/ft_userdata/user_data"
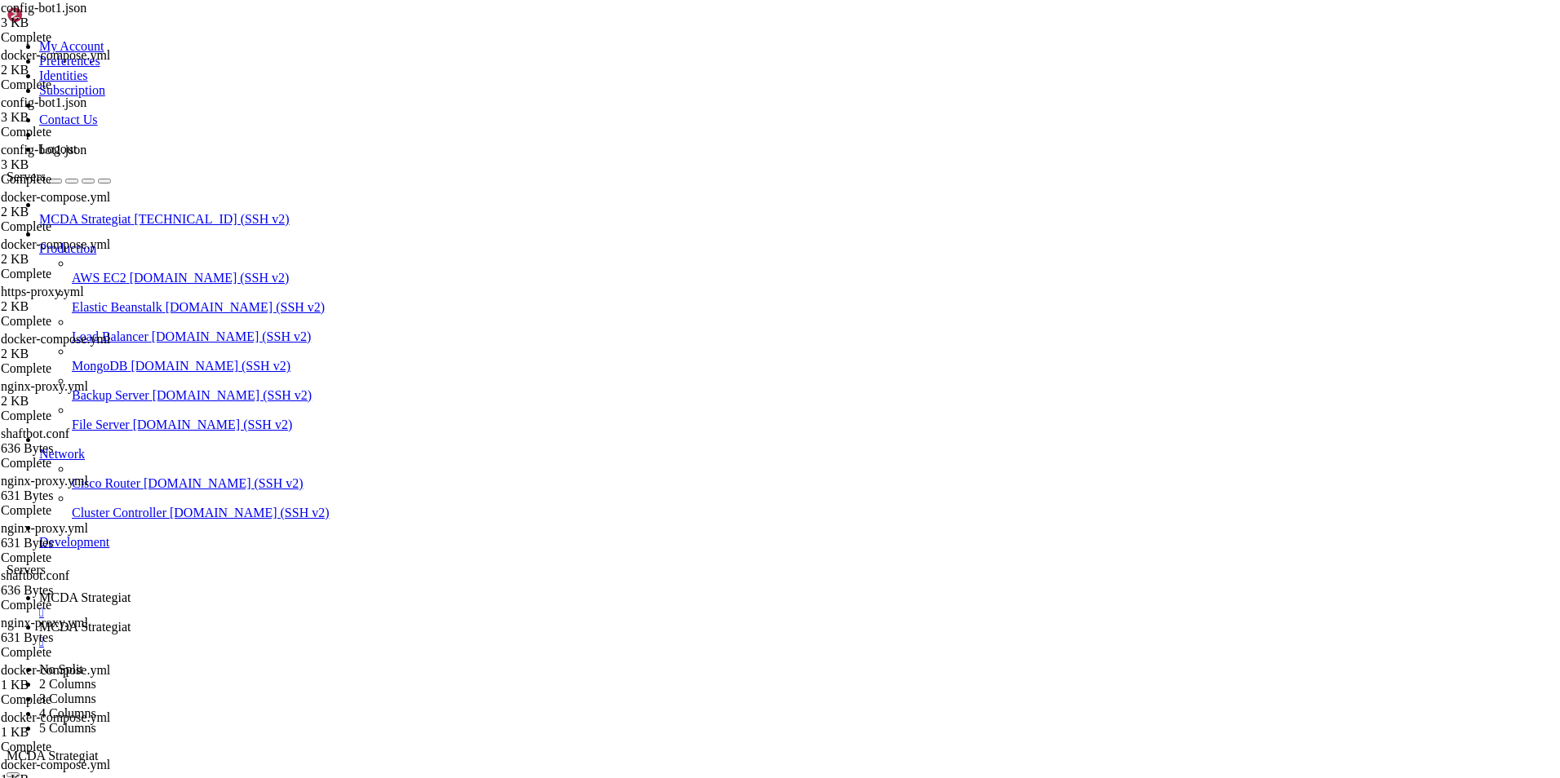
drag, startPoint x: 377, startPoint y: 689, endPoint x: 290, endPoint y: 693, distance: 86.6
drag, startPoint x: 410, startPoint y: 574, endPoint x: 292, endPoint y: 564, distance: 118.0
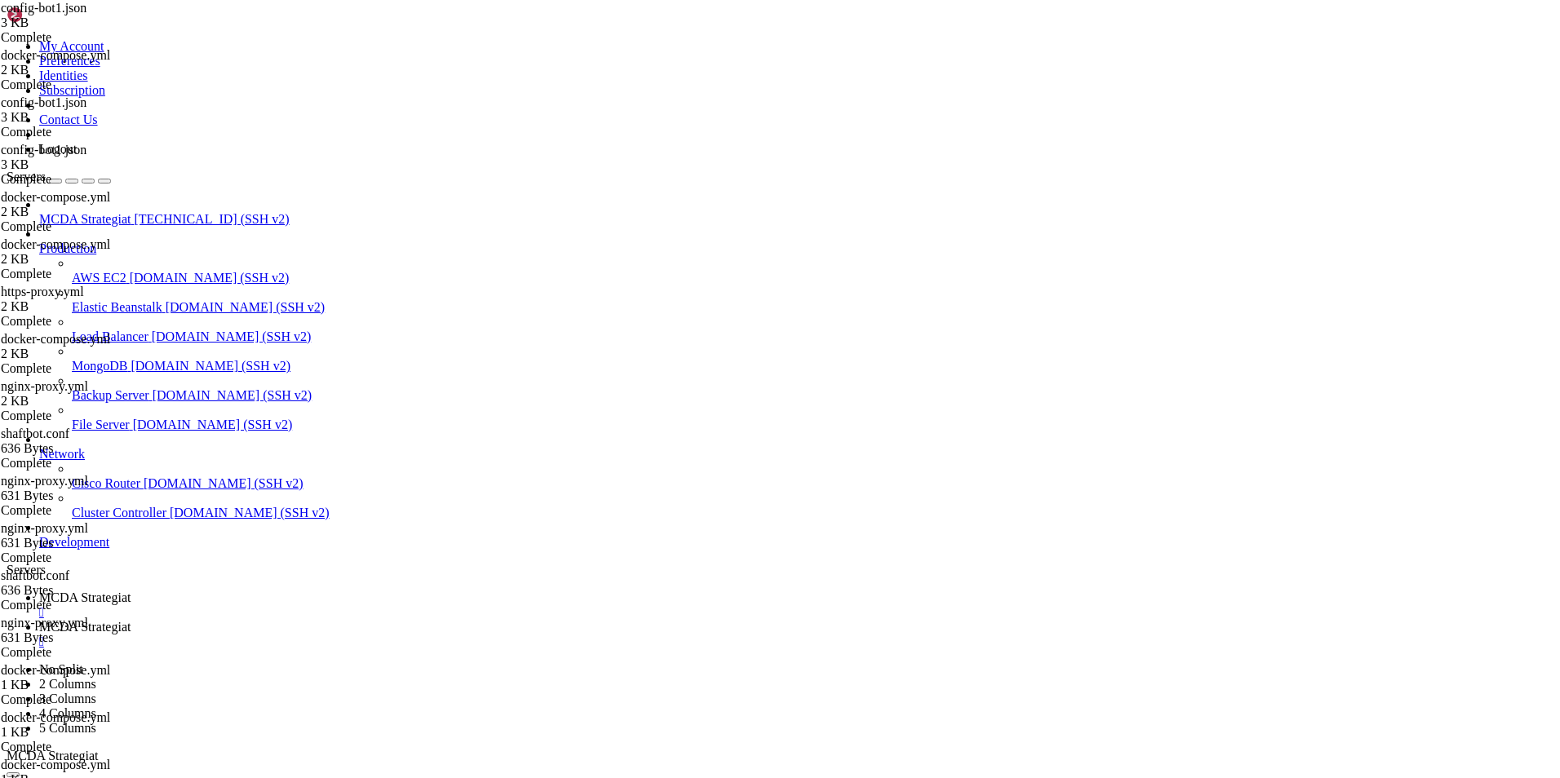
drag, startPoint x: 339, startPoint y: 586, endPoint x: 277, endPoint y: 565, distance: 64.8
type textarea ""training_parameters": { "target": "close""
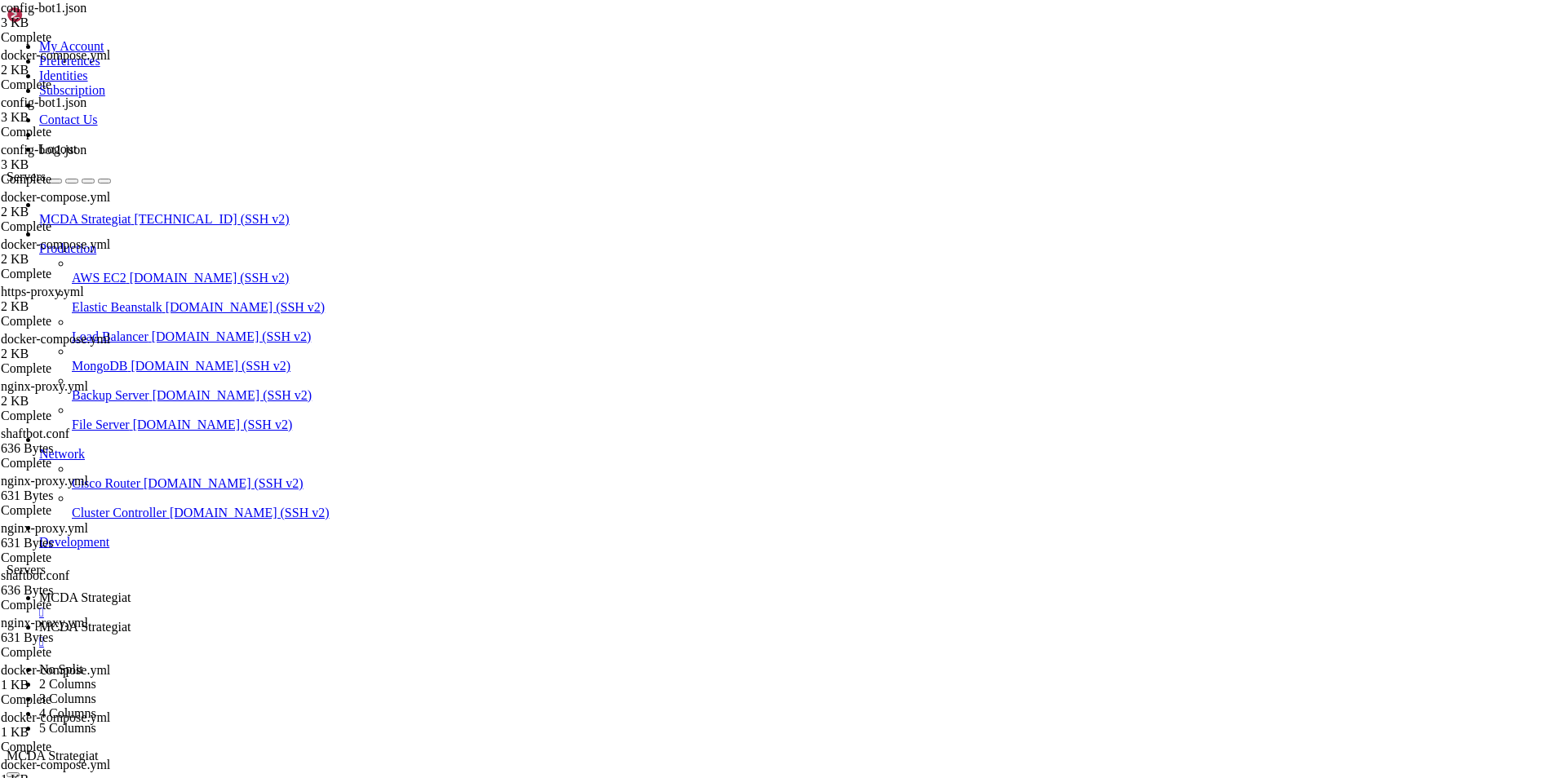
drag, startPoint x: 354, startPoint y: 587, endPoint x: 252, endPoint y: 408, distance: 205.7
type textarea ""freqai": { "enabled": false,"
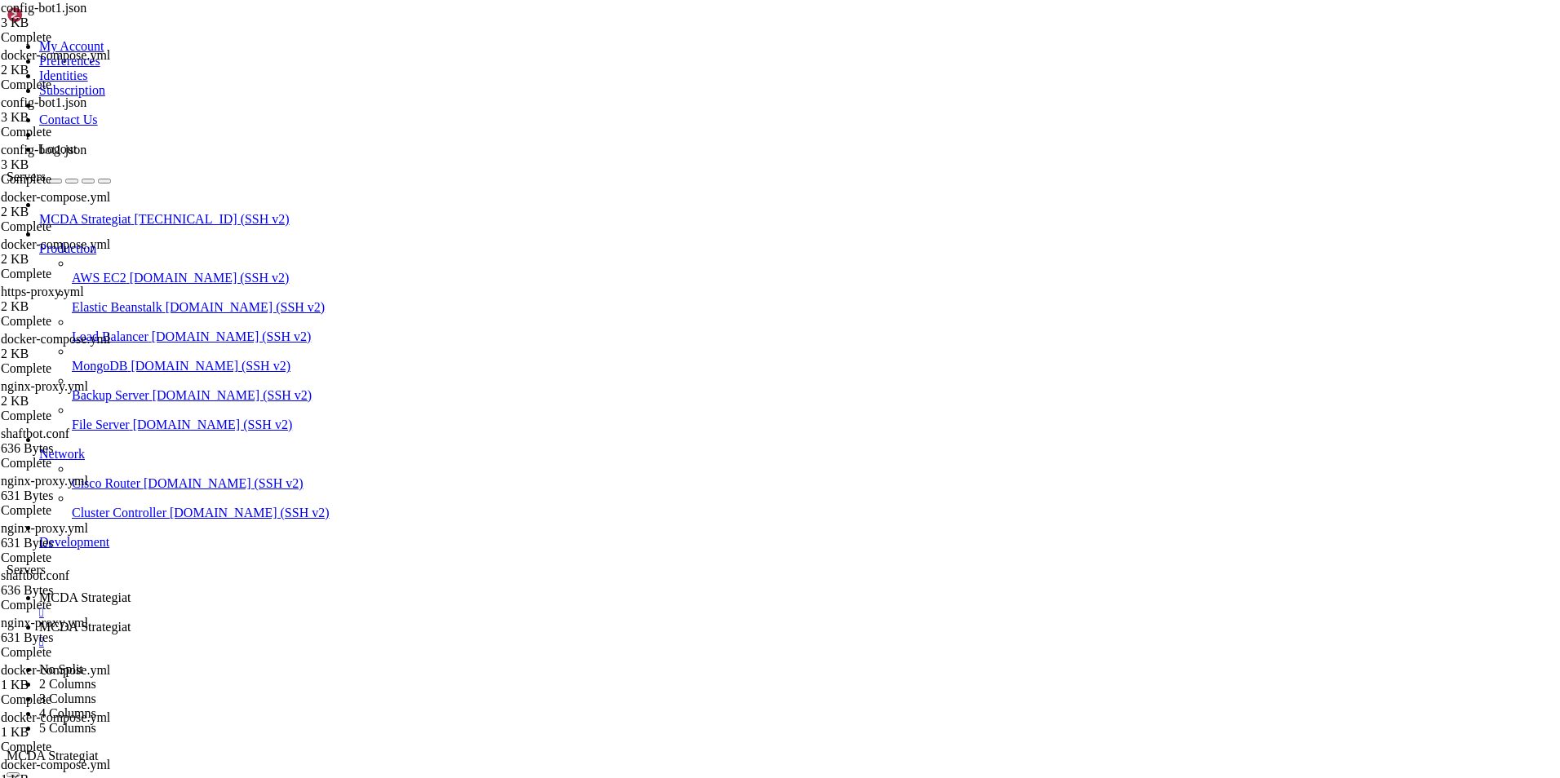
scroll to position [326, 0]
type textarea "}"
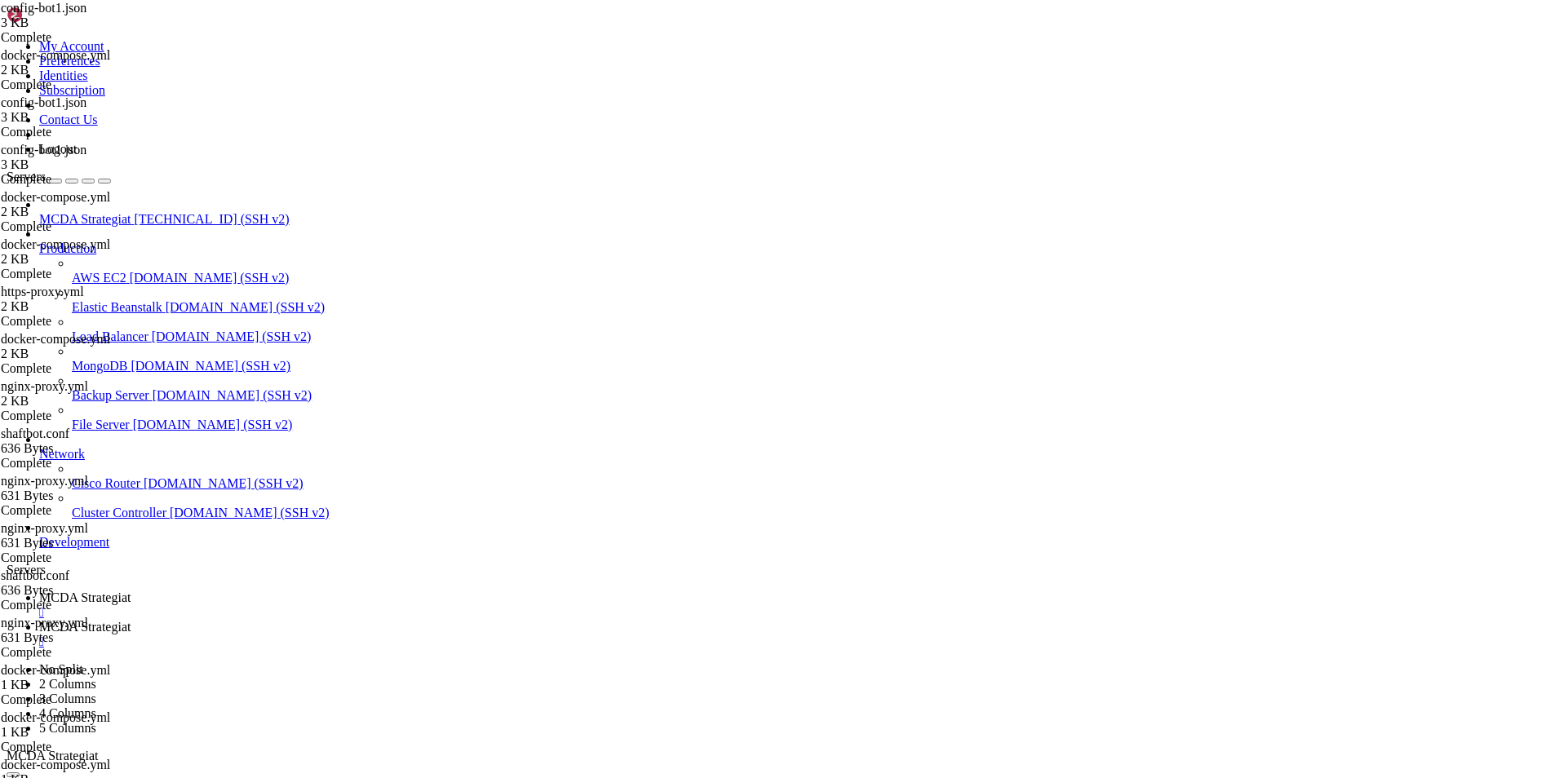
drag, startPoint x: 373, startPoint y: 695, endPoint x: 249, endPoint y: 645, distance: 133.6
type textarea ""internals": {"
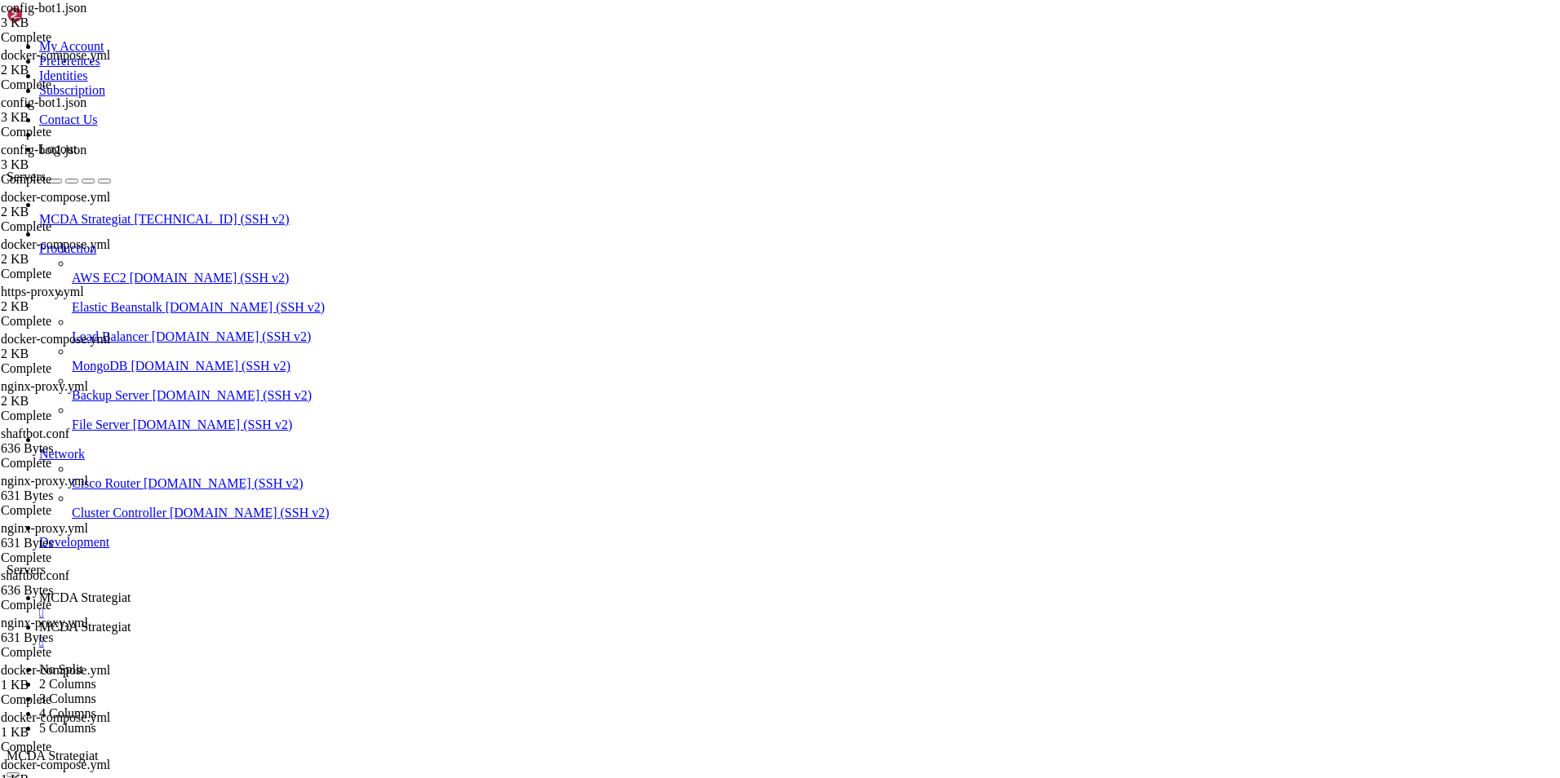
type textarea "}"
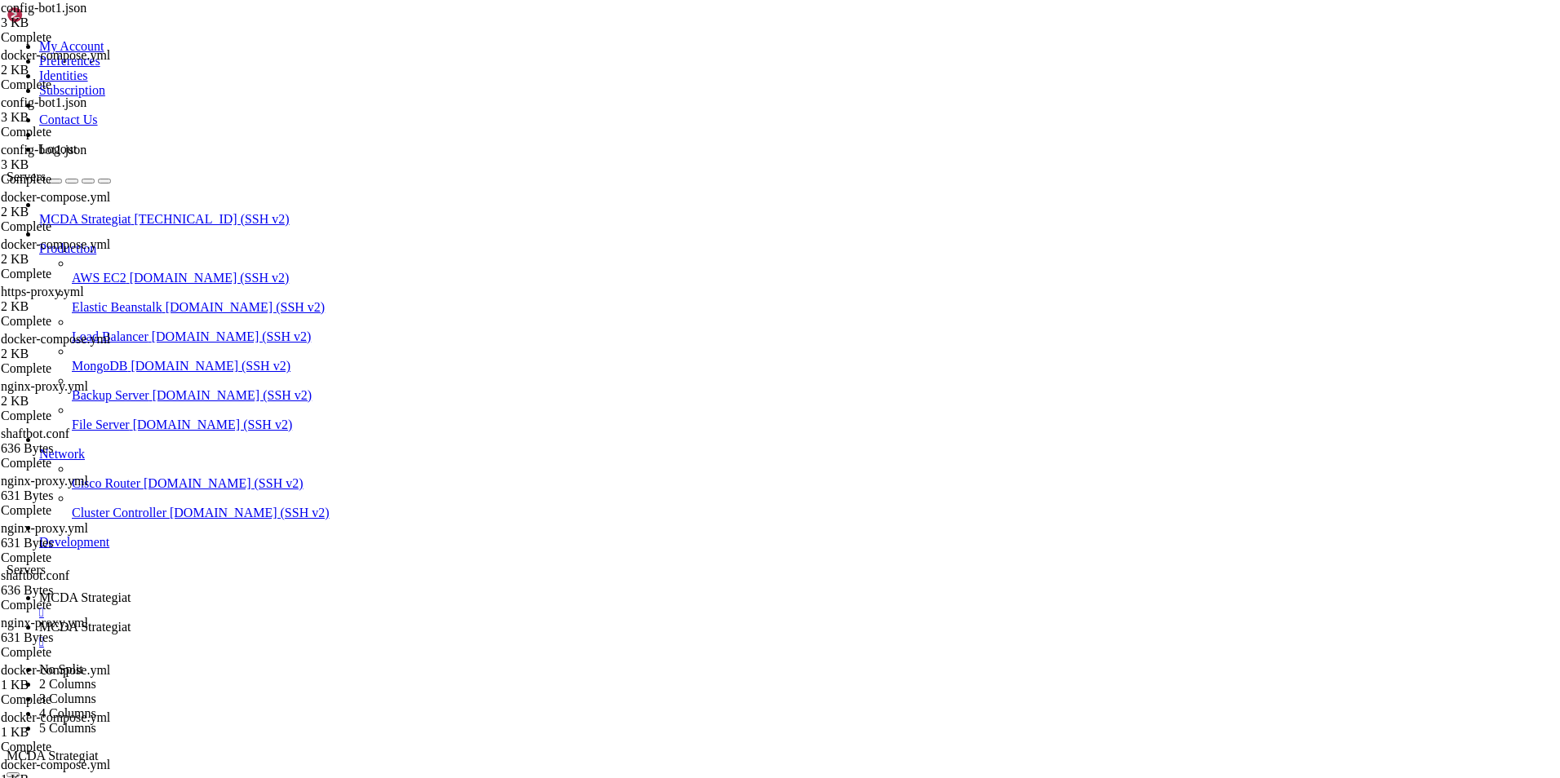
type textarea "}"
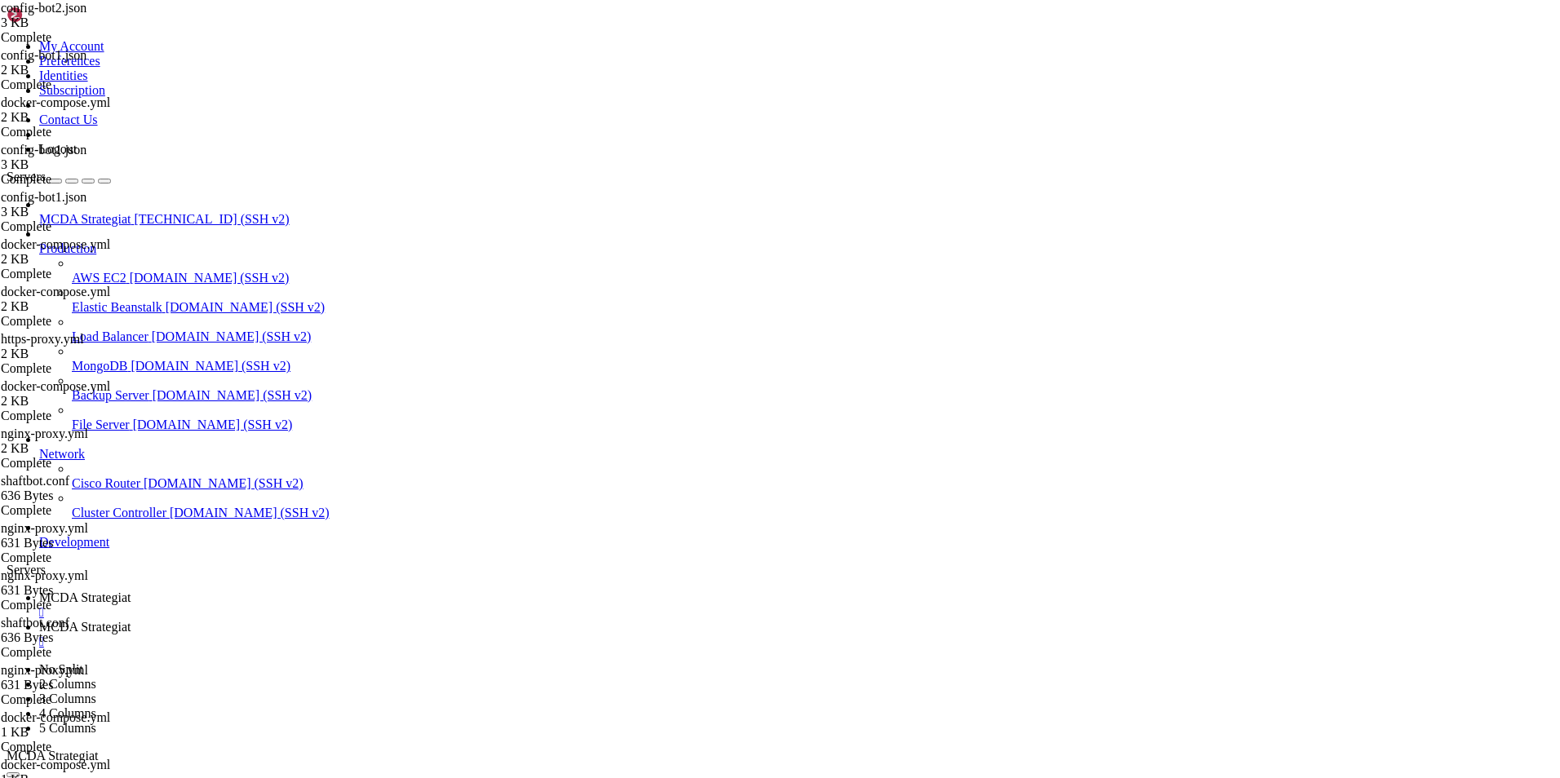
drag, startPoint x: 392, startPoint y: 688, endPoint x: 256, endPoint y: 369, distance: 346.9
type textarea ""freqai": { "enabled": false,"
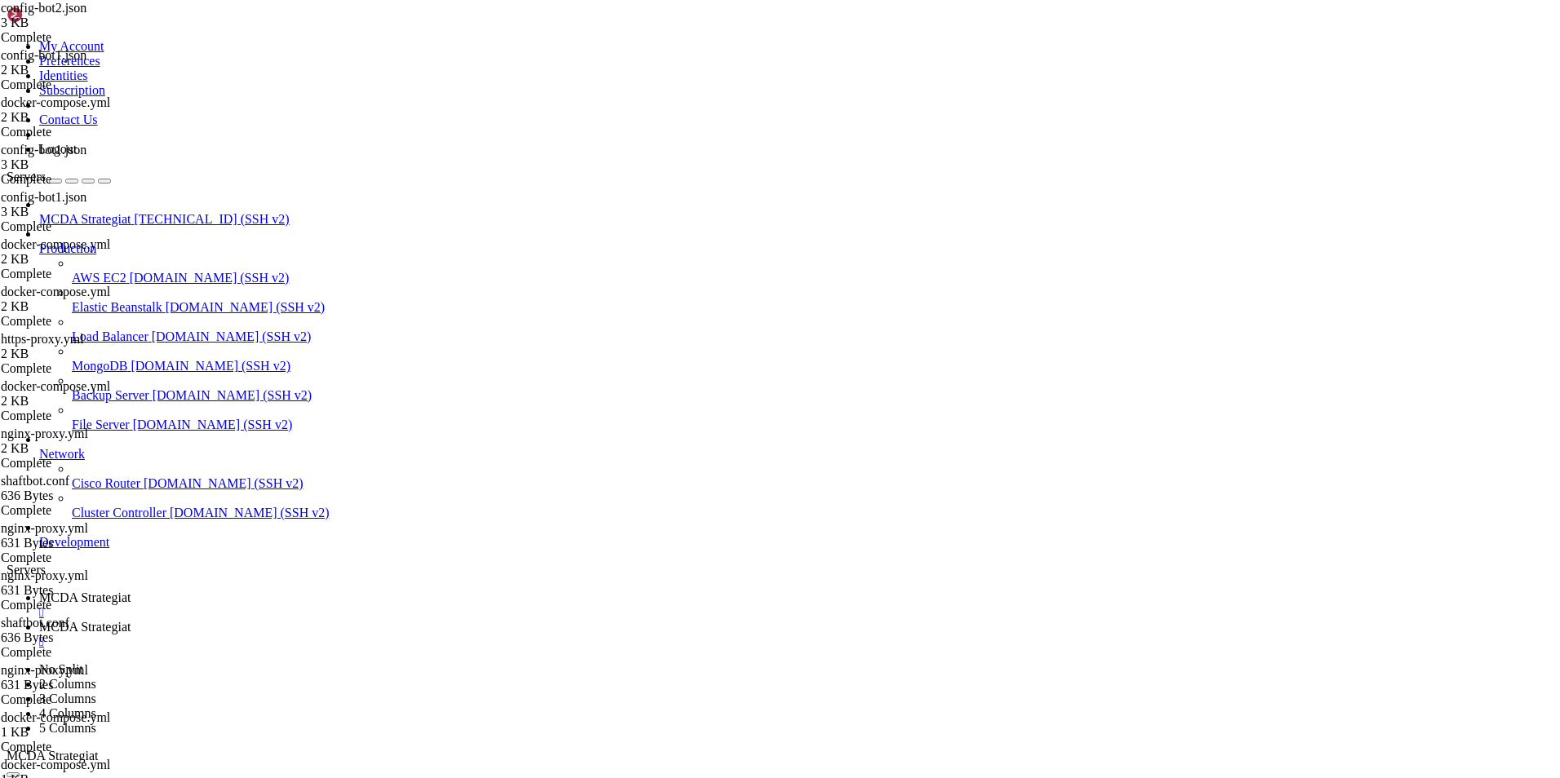
scroll to position [238, 0]
type textarea "}"
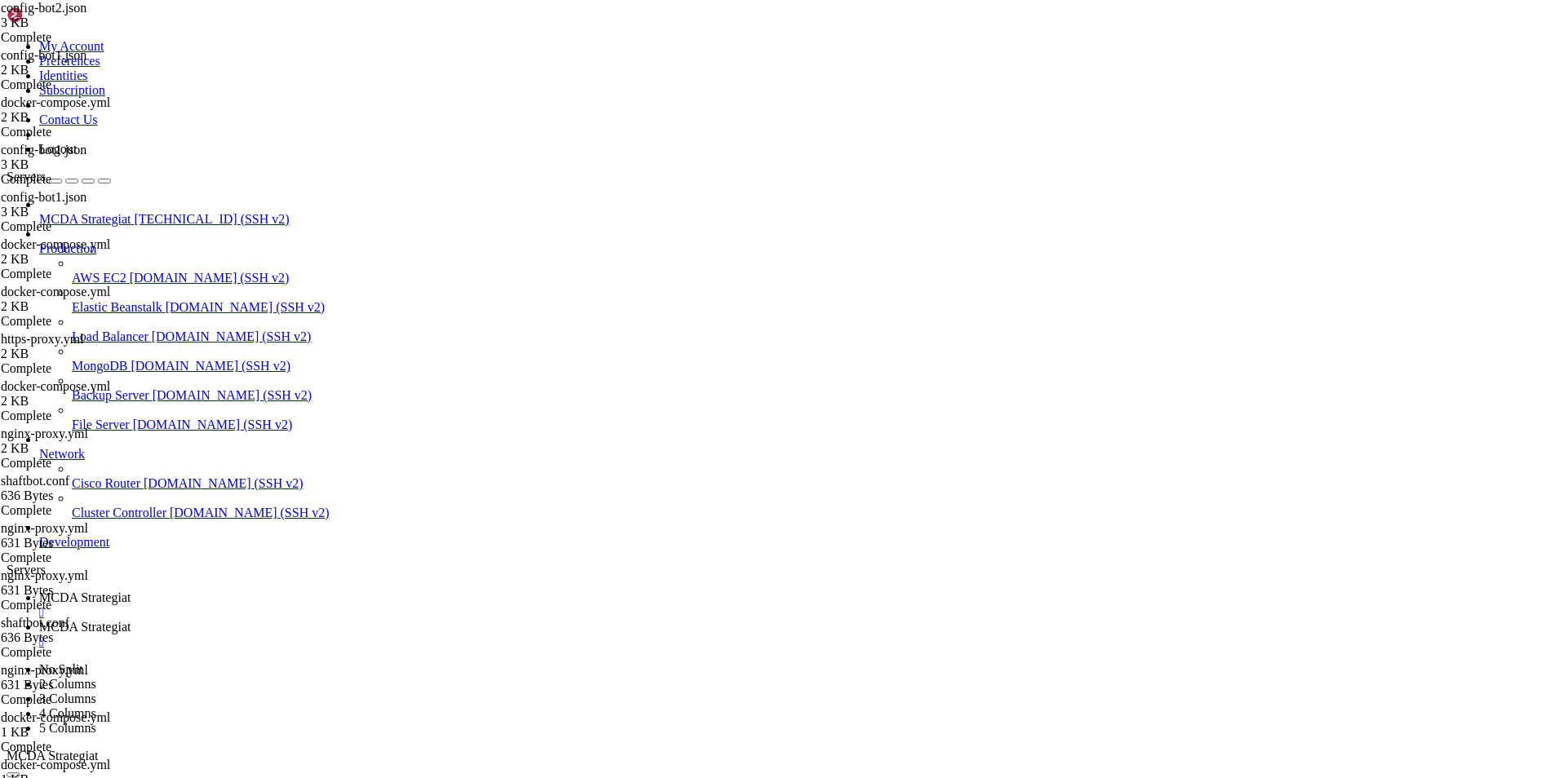
type textarea "}"
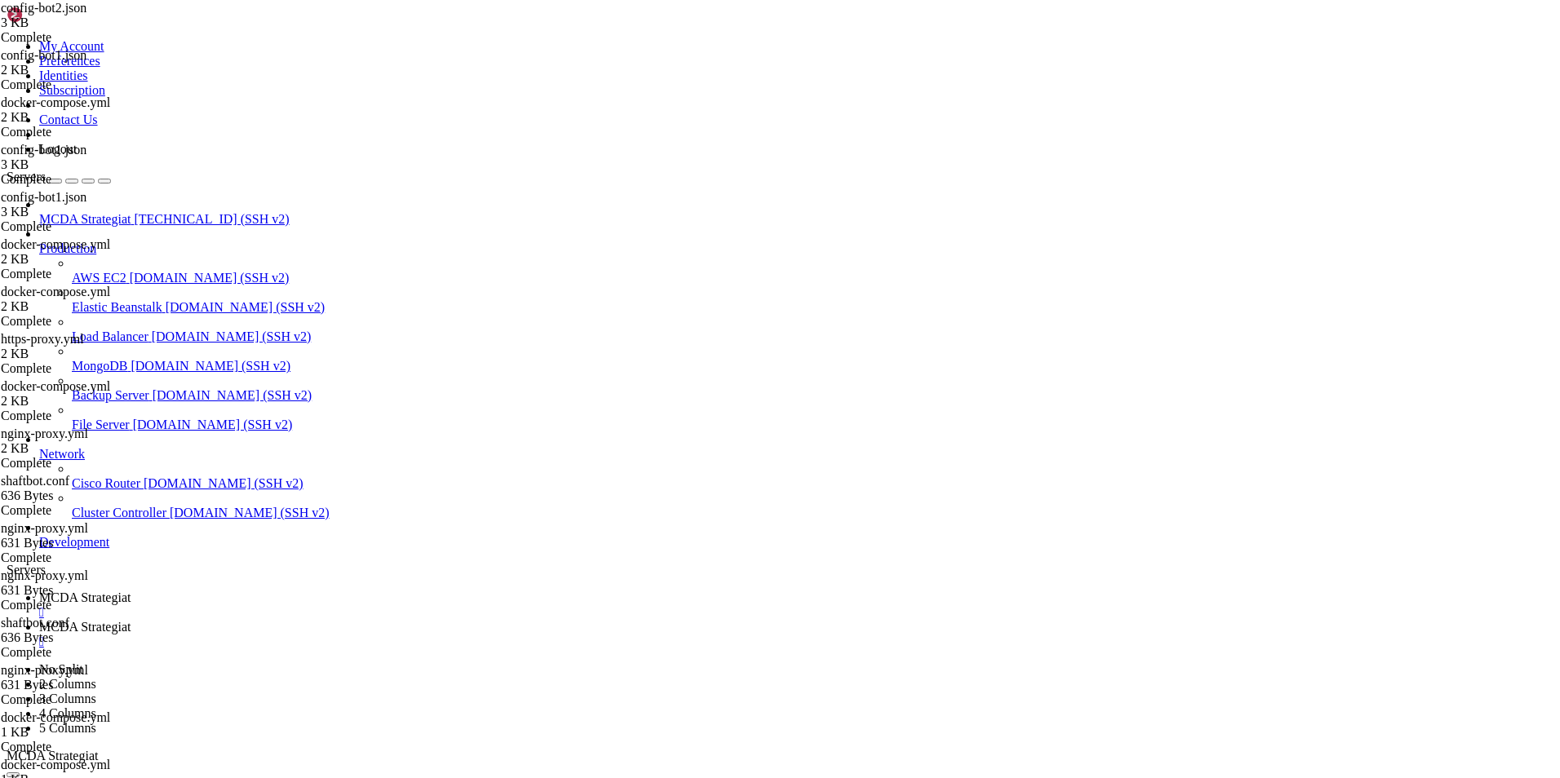
type textarea "}"
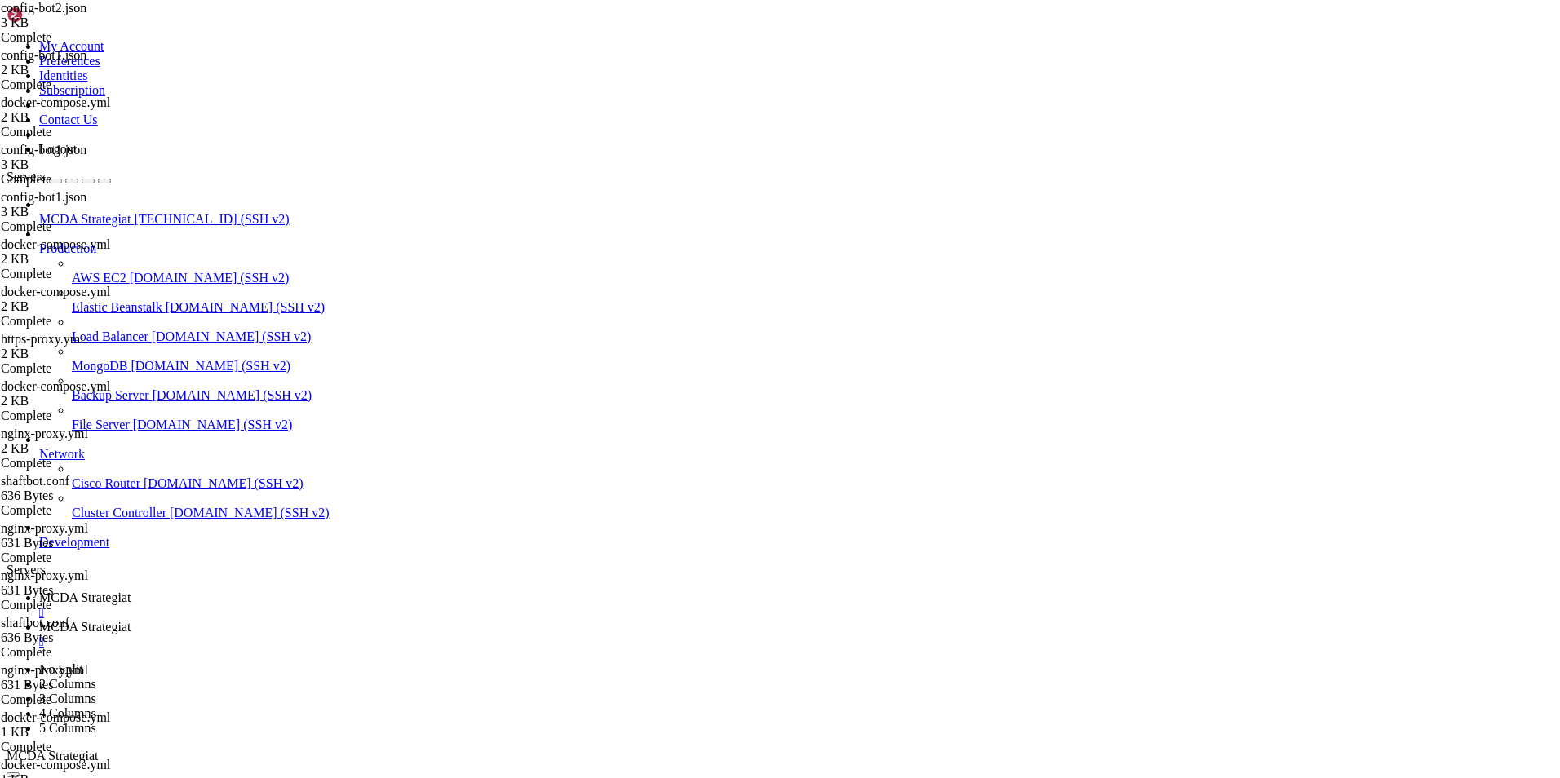
type textarea ""initial_state": "running","
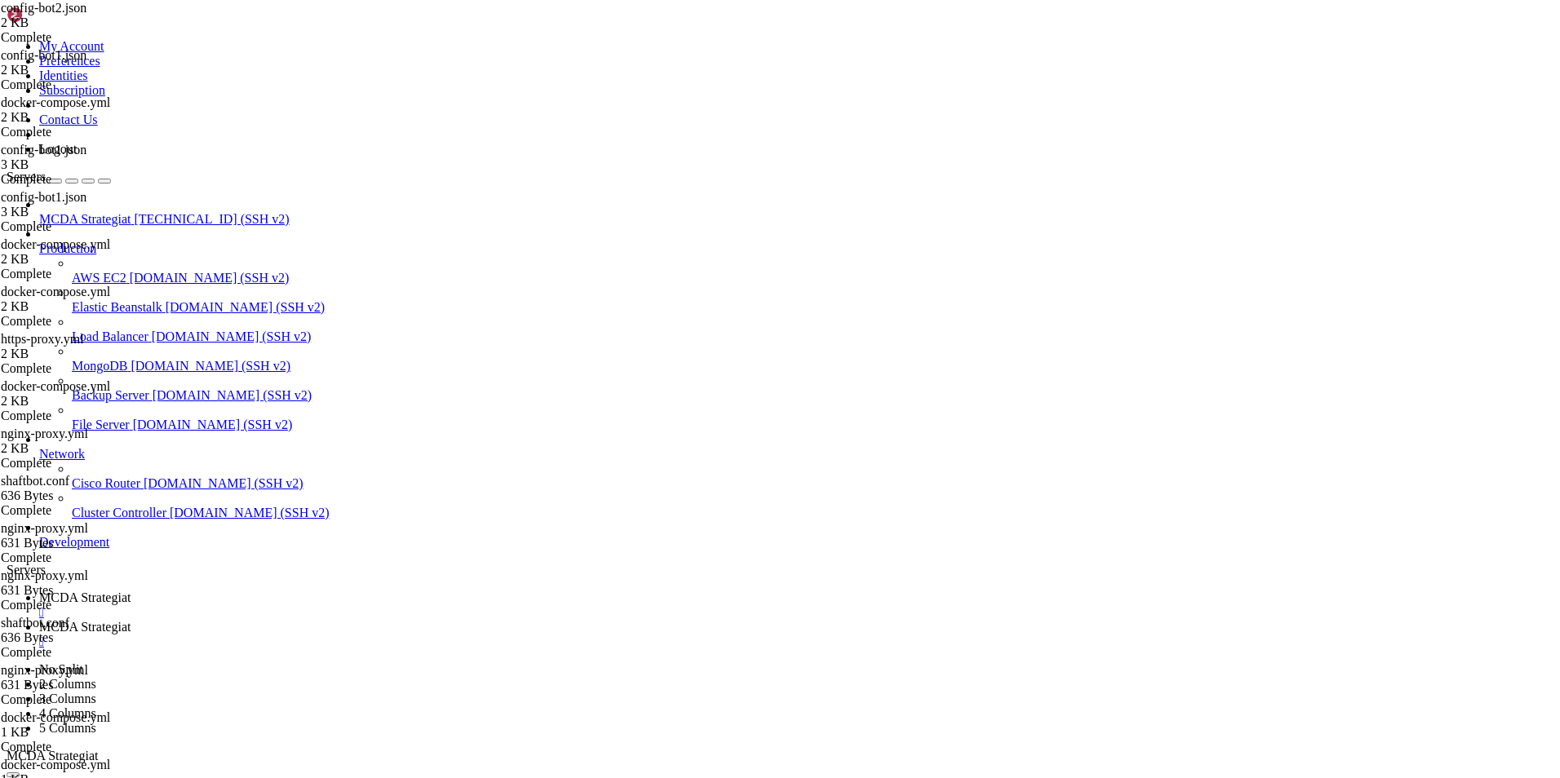
click at [254, 591] on link "MCDA Strategiat " at bounding box center [796, 605] width 1514 height 29
click at [131, 620] on span "MCDA Strategiat" at bounding box center [84, 627] width 91 height 14
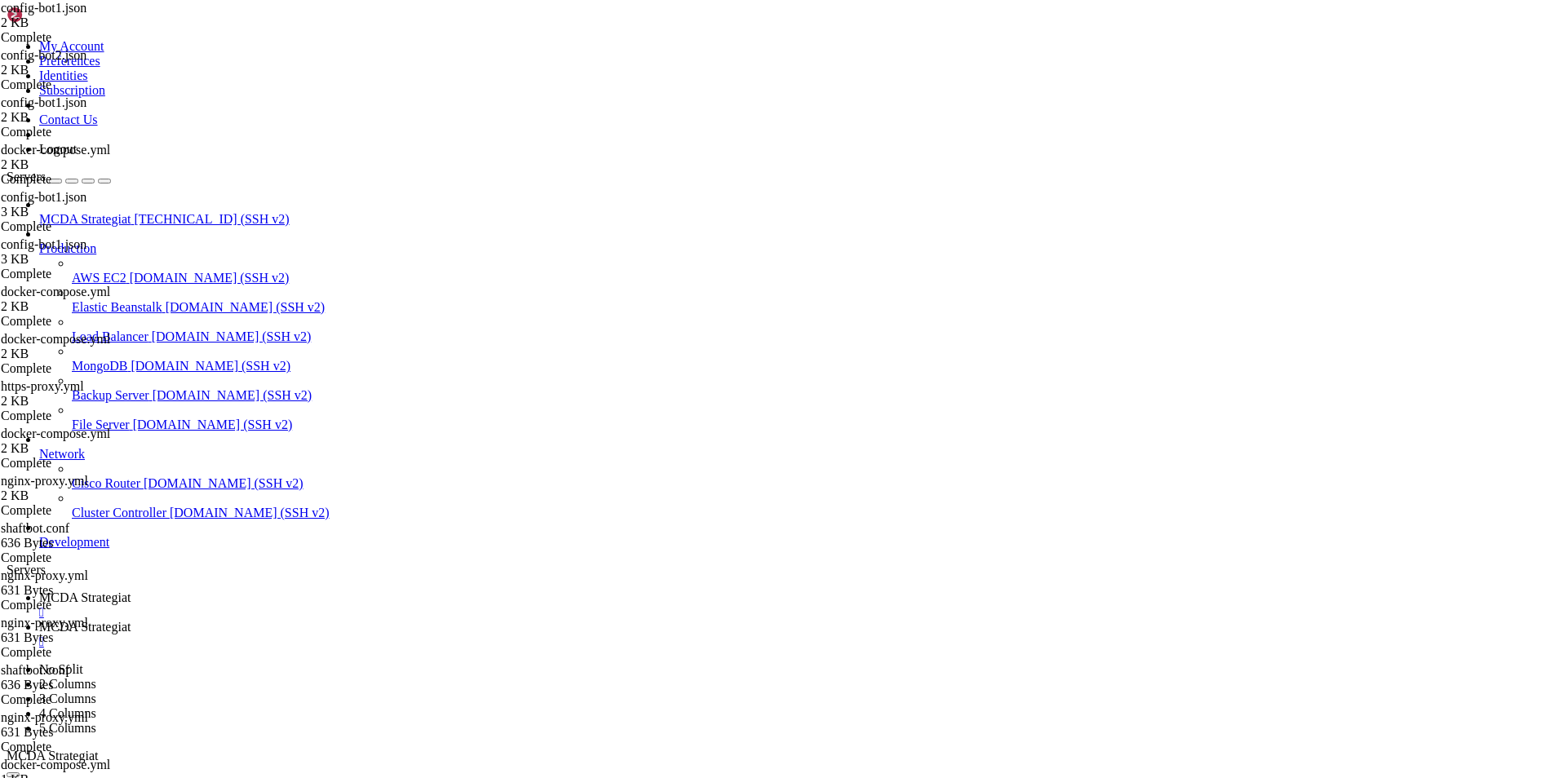
type textarea ""port": 80"
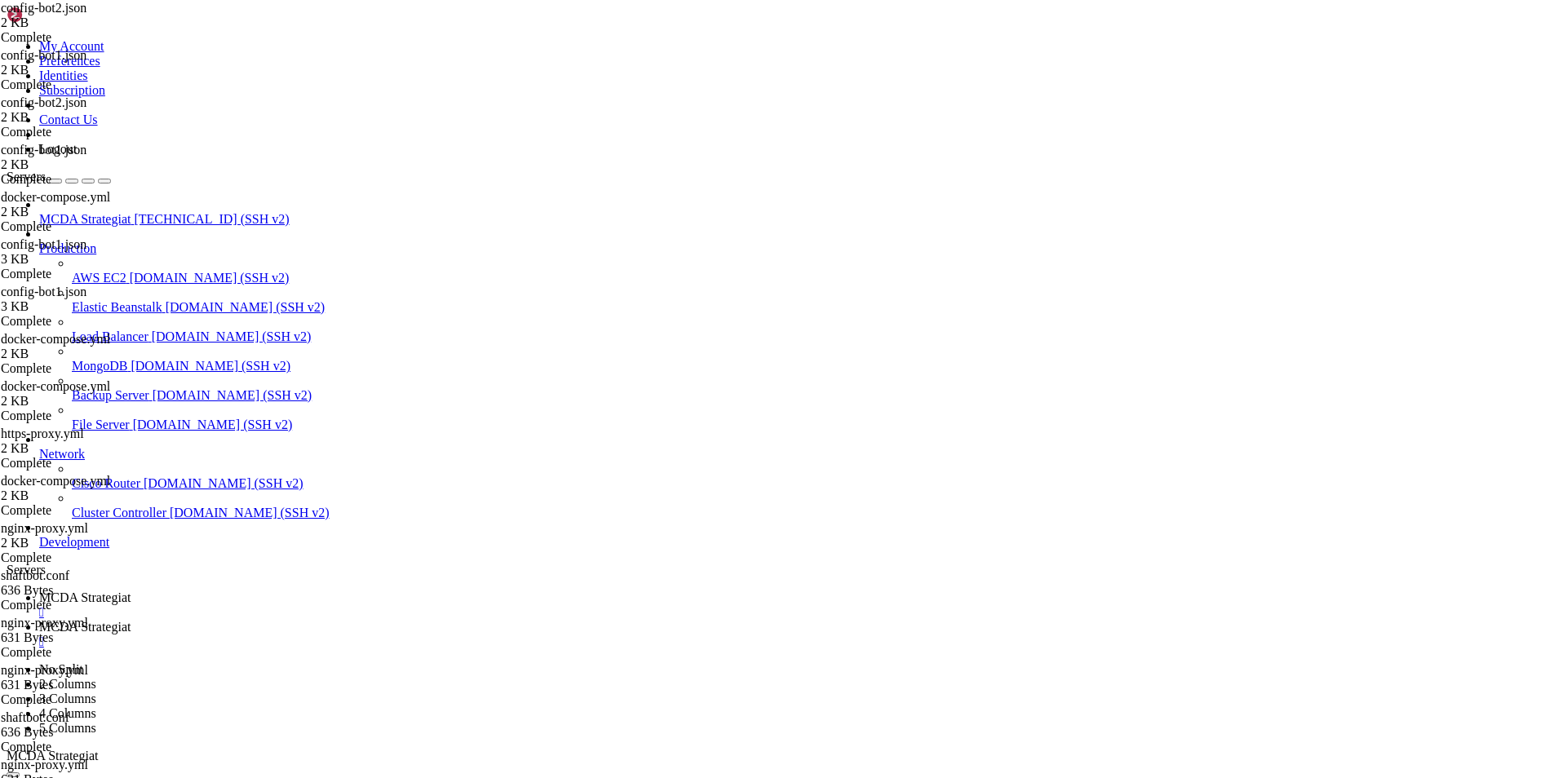
type textarea ""listen_port": 82,"
click at [131, 591] on span "MCDA Strategiat" at bounding box center [84, 598] width 91 height 14
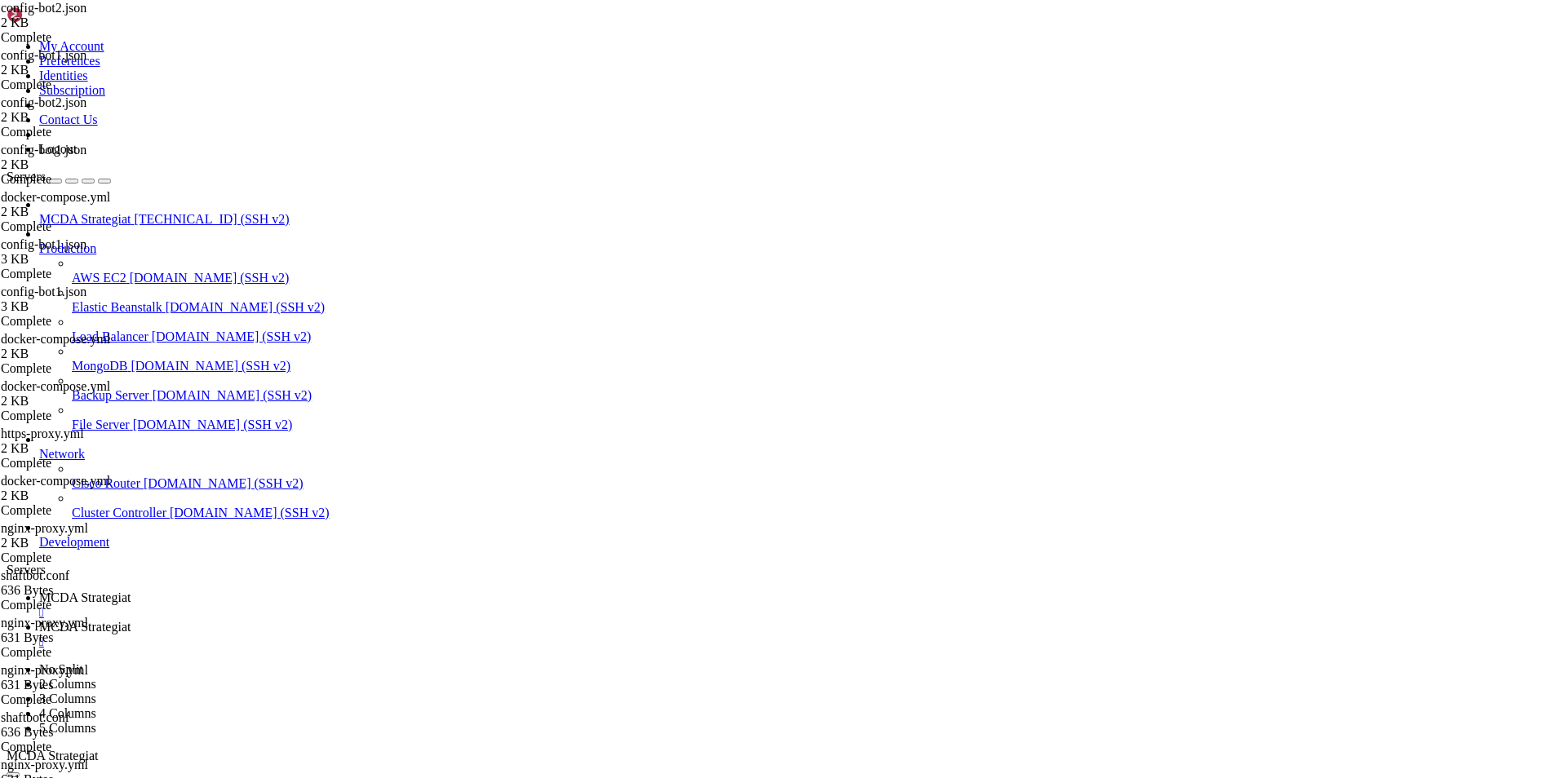
drag, startPoint x: 321, startPoint y: 1509, endPoint x: 1349, endPoint y: 1511, distance: 1028.0
click at [131, 620] on span "MCDA Strategiat" at bounding box center [84, 627] width 91 height 14
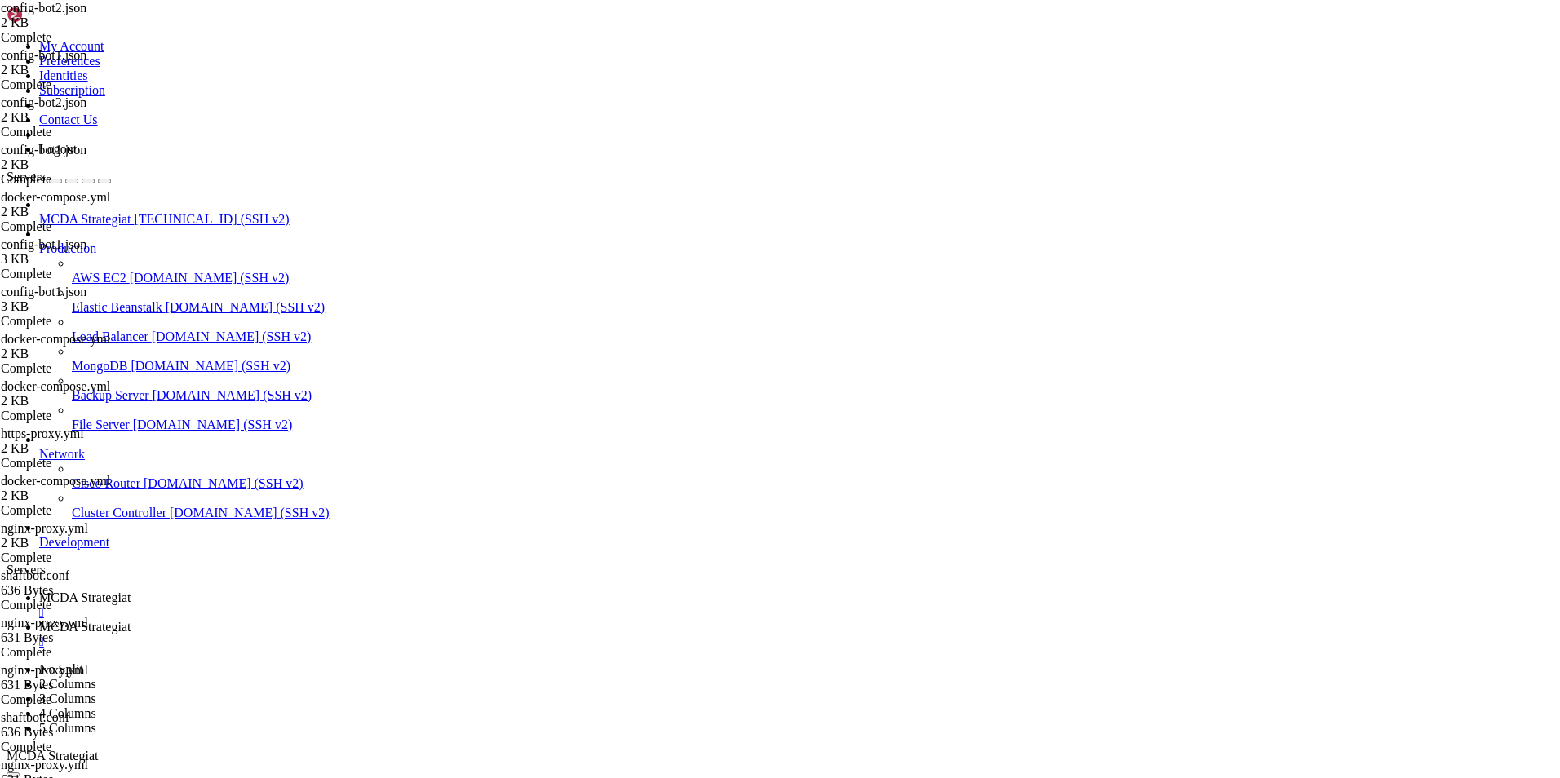
click at [1436, 591] on ul "MCDA Strategiat  MCDA Strategiat " at bounding box center [780, 620] width 1547 height 59
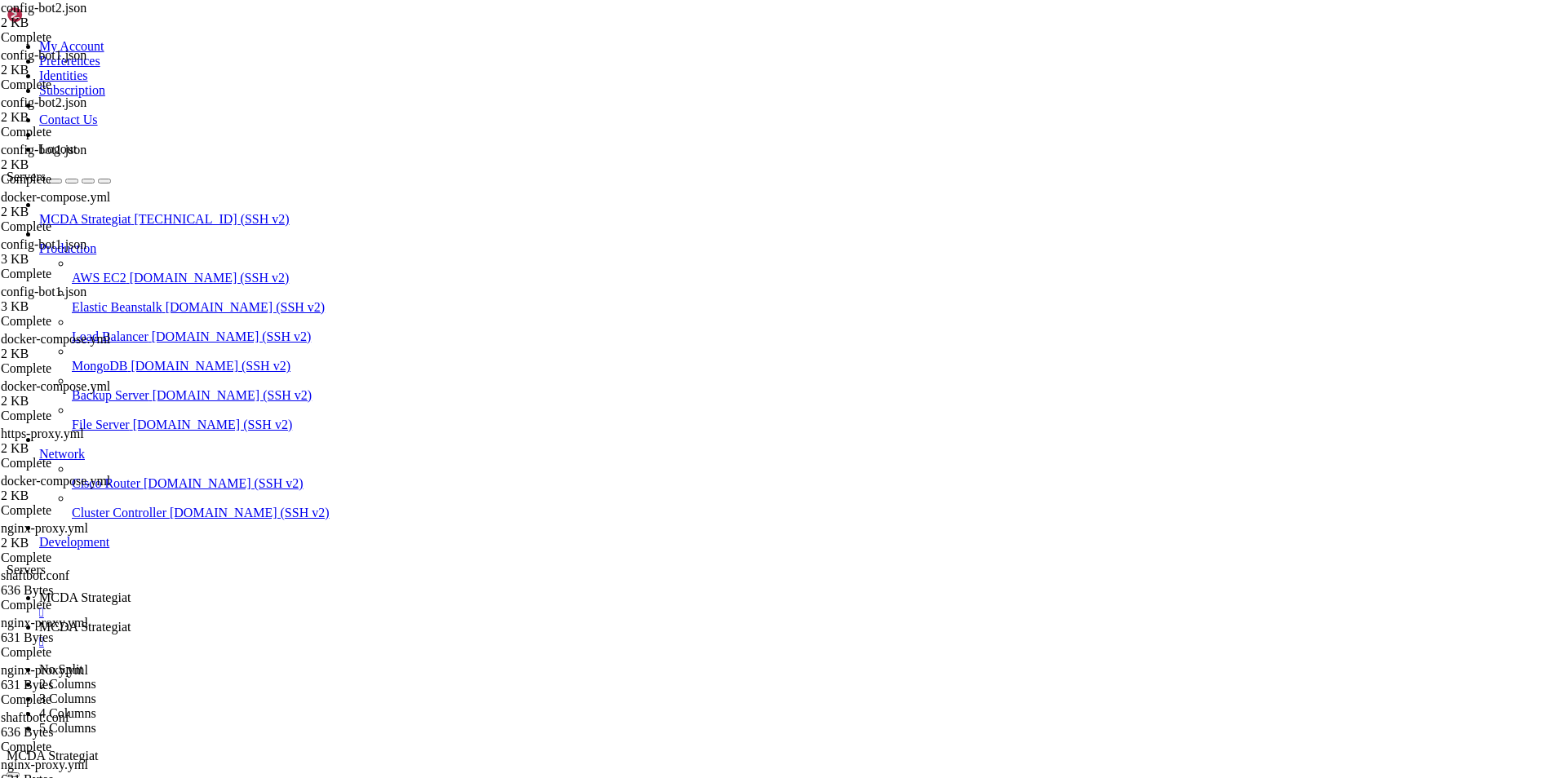
click at [1380, 591] on ul "MCDA Strategiat  MCDA Strategiat " at bounding box center [780, 620] width 1547 height 59
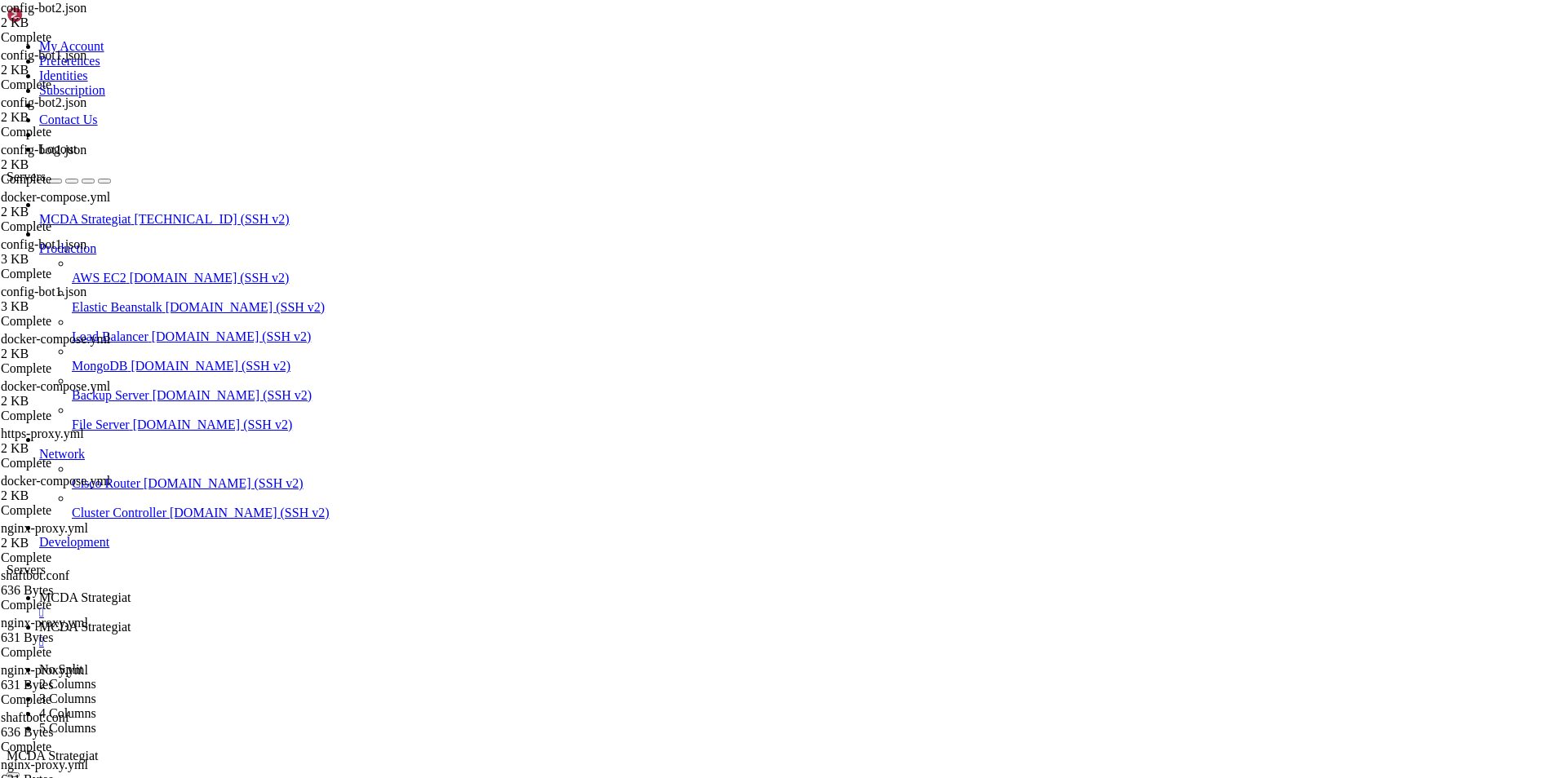
type input "/root/ft_userdata/nginx/conf.d"
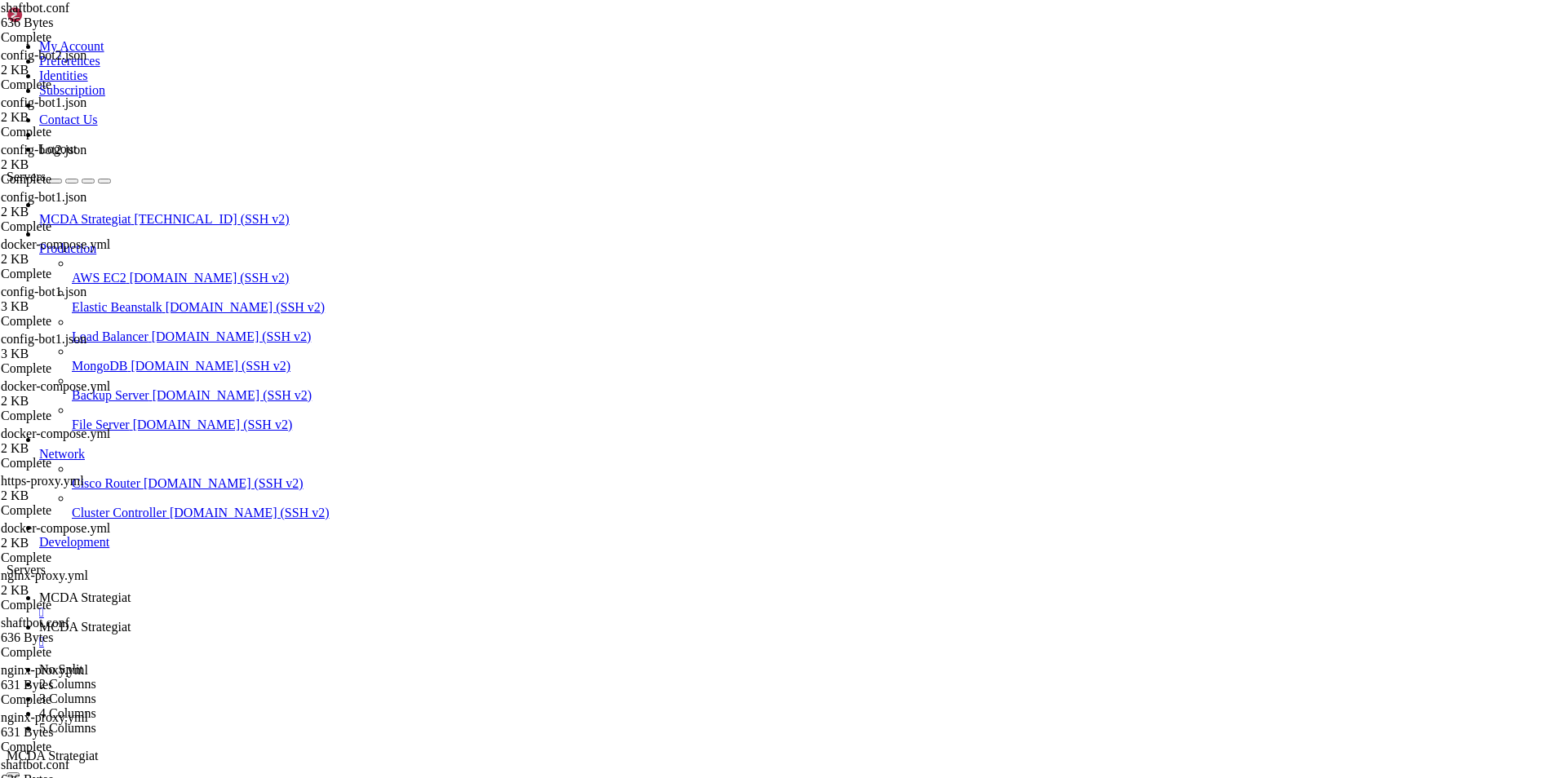
type textarea "proxy_pass [URL];"
click at [131, 591] on span "MCDA Strategiat" at bounding box center [84, 598] width 91 height 14
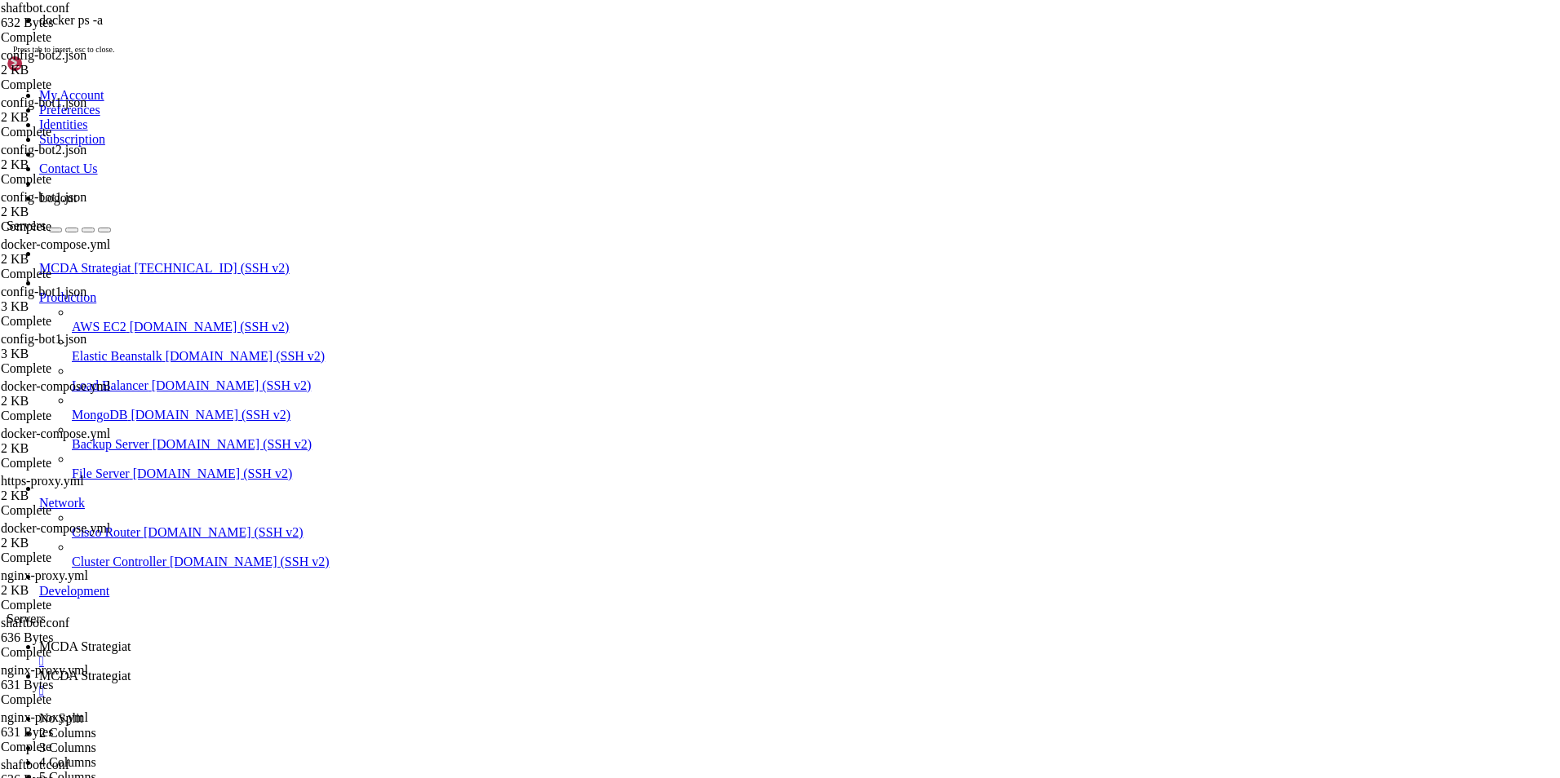
scroll to position [379451, 0]
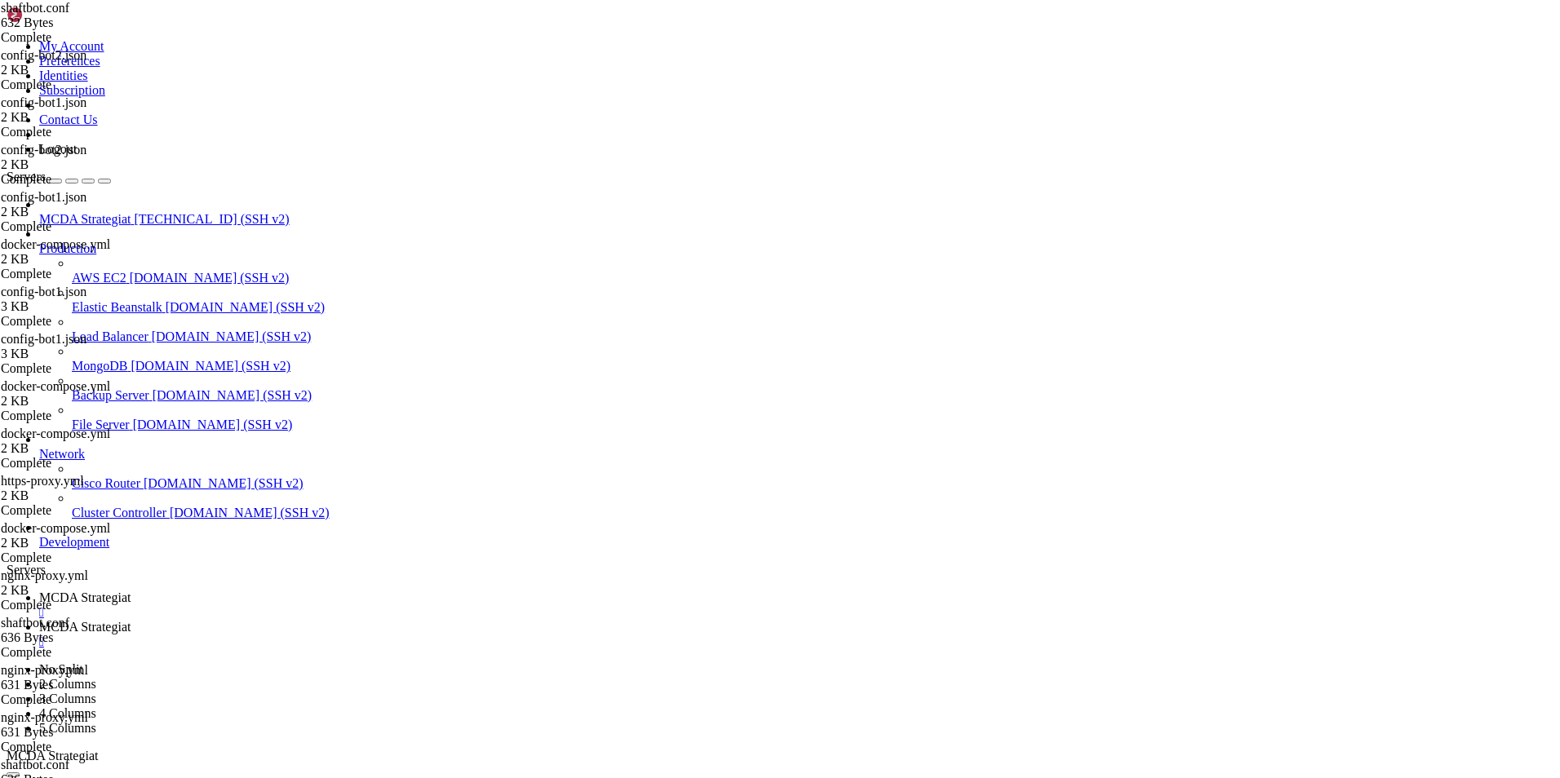
drag, startPoint x: 263, startPoint y: 1466, endPoint x: 118, endPoint y: 1454, distance: 144.9
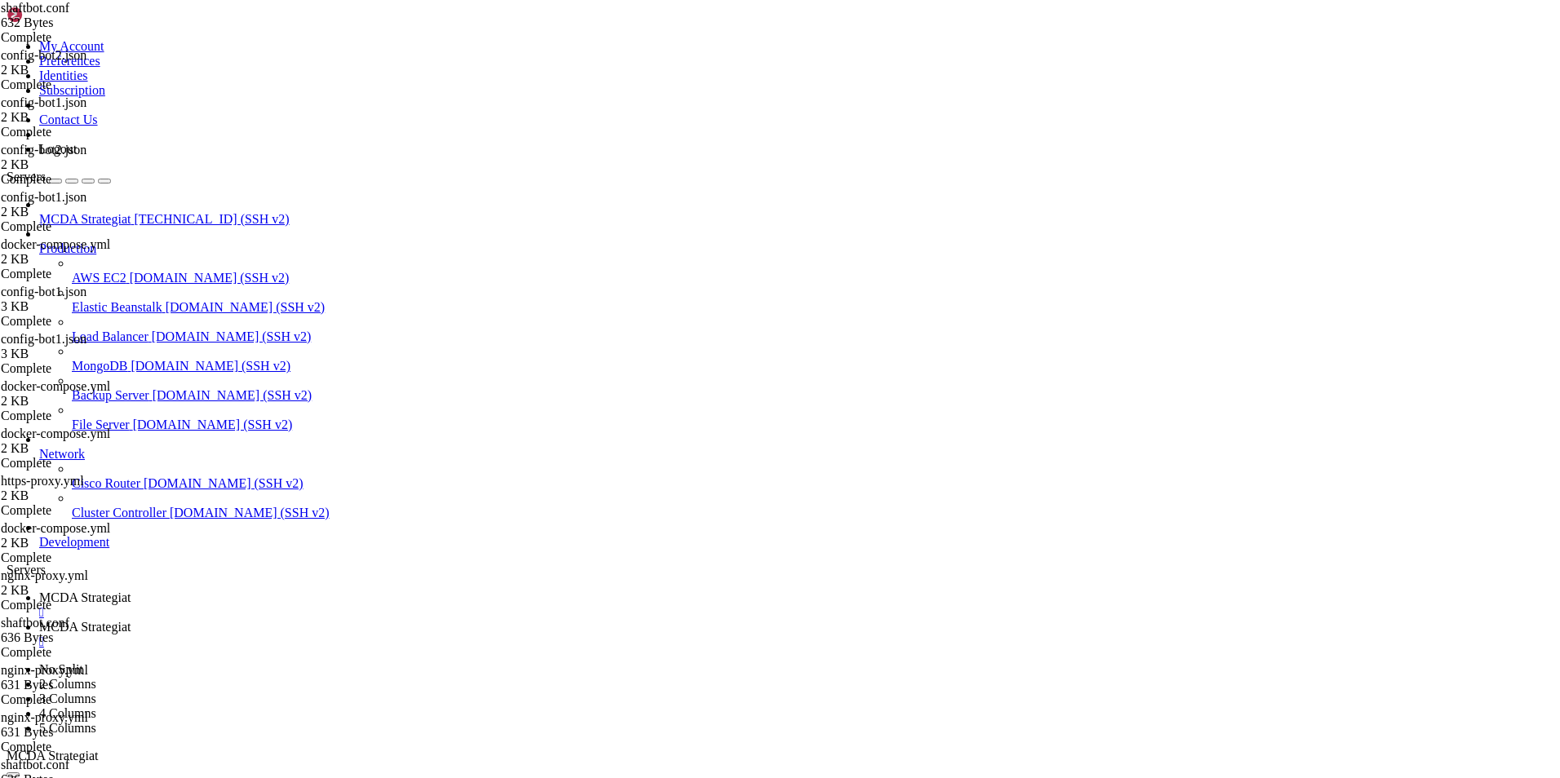
drag, startPoint x: 88, startPoint y: 1541, endPoint x: 814, endPoint y: 1543, distance: 726.1
drag, startPoint x: 646, startPoint y: 1553, endPoint x: 14, endPoint y: 1481, distance: 636.5
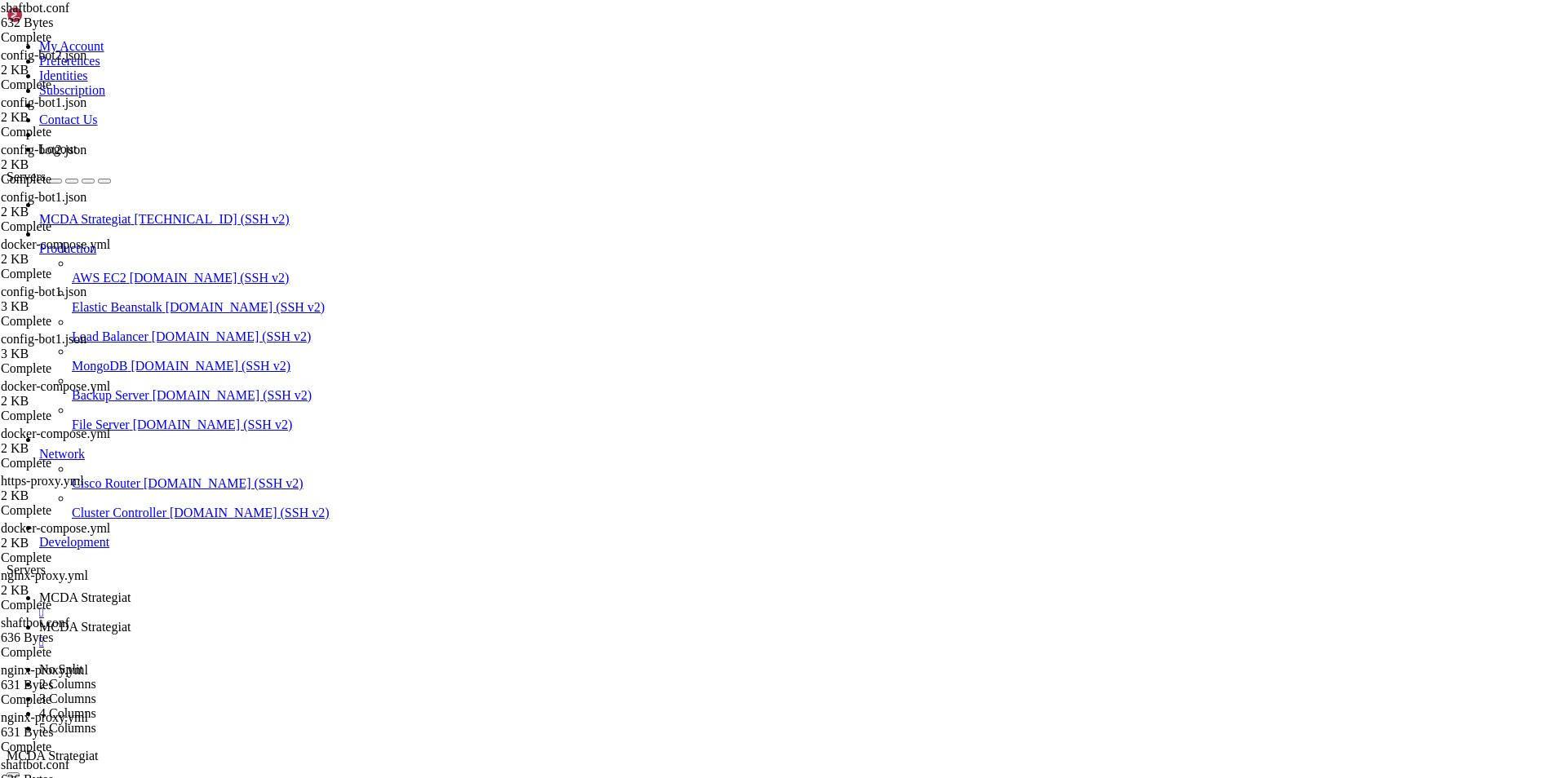
click at [131, 620] on span "MCDA Strategiat" at bounding box center [84, 627] width 91 height 14
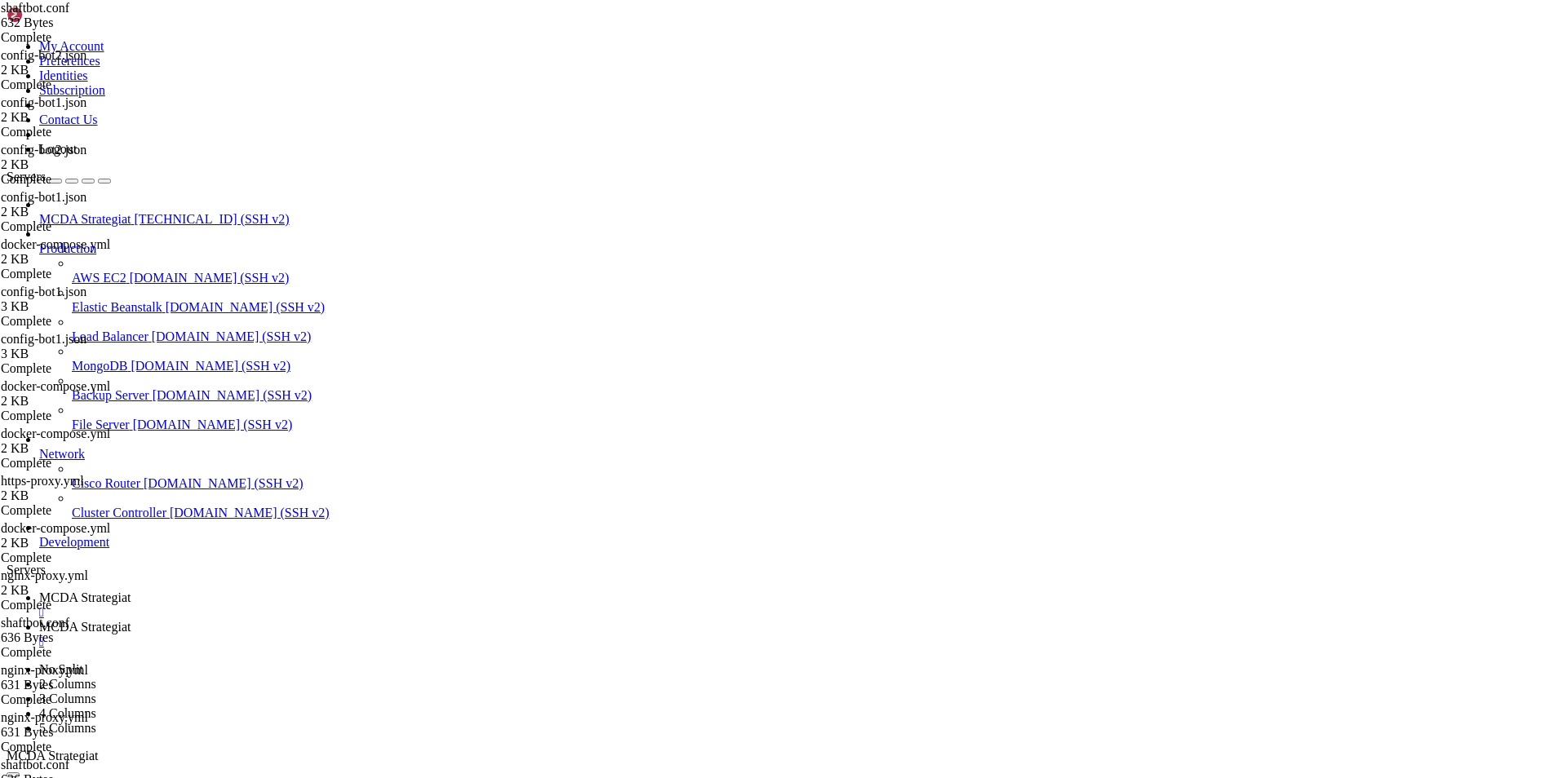
click at [131, 591] on span "MCDA Strategiat" at bounding box center [84, 598] width 91 height 14
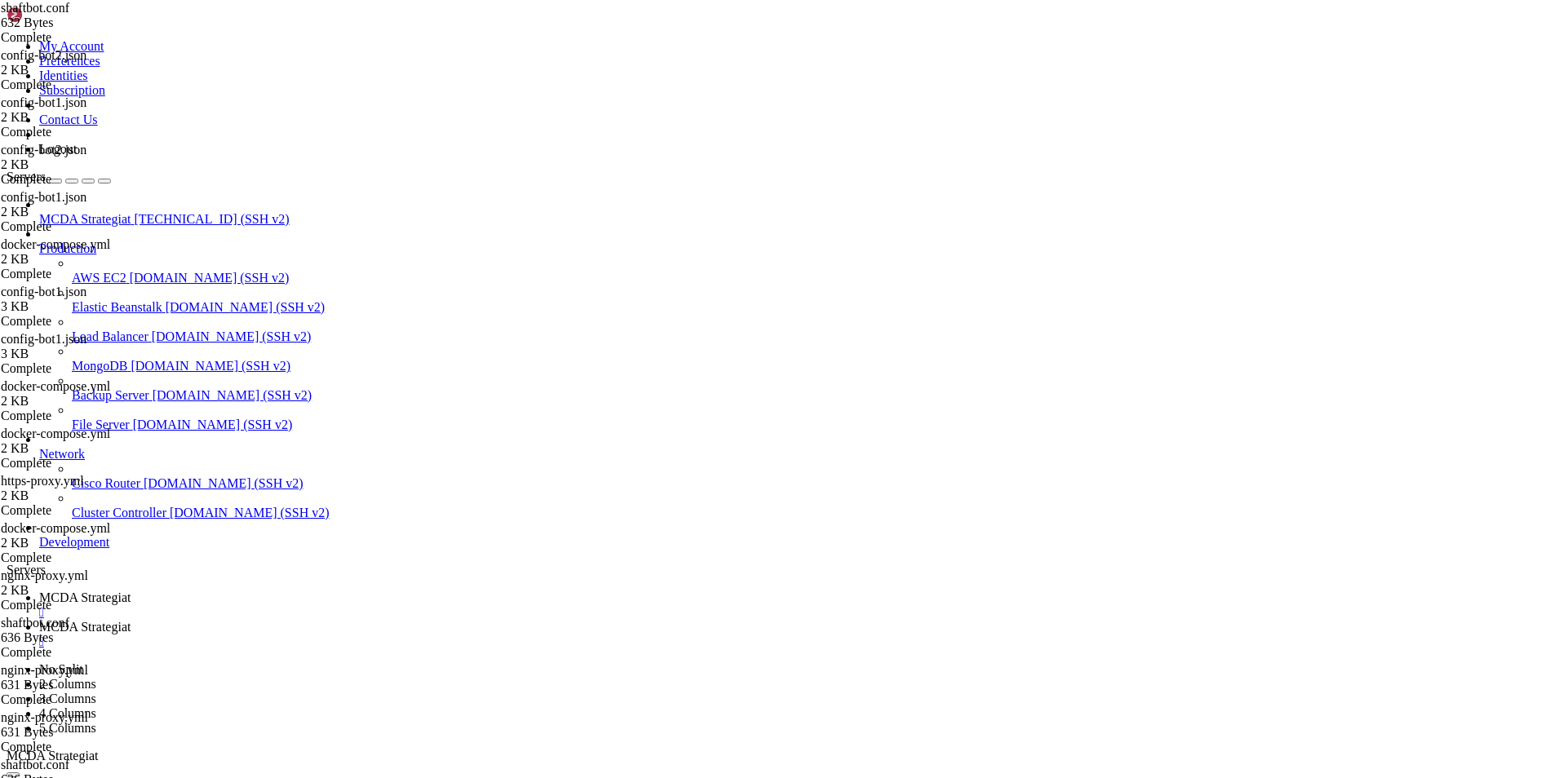
click at [131, 620] on span "MCDA Strategiat" at bounding box center [84, 627] width 91 height 14
type input "/root/ft_userdata/user_data"
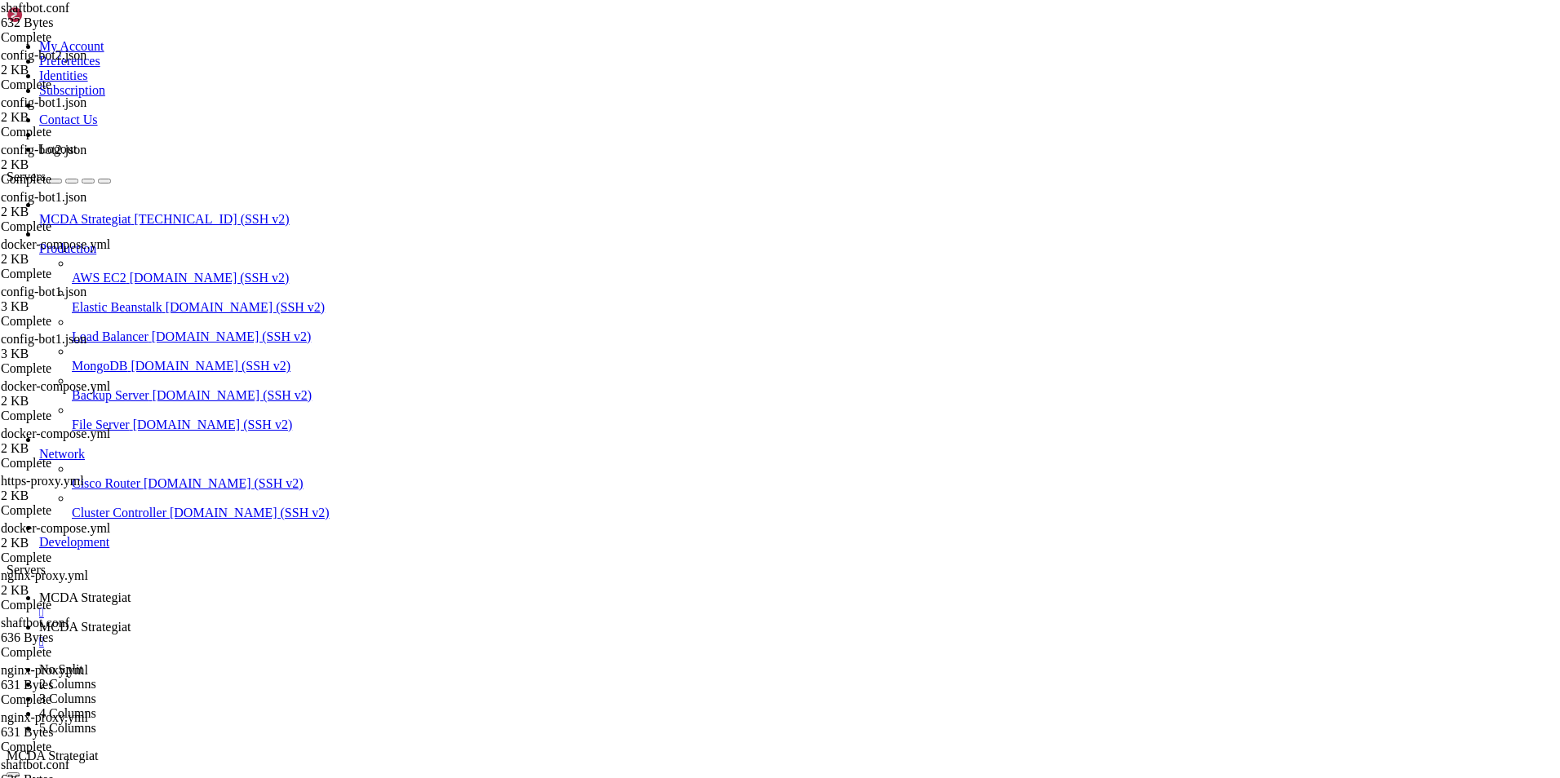
click at [264, 591] on link "MCDA Strategiat " at bounding box center [796, 605] width 1514 height 29
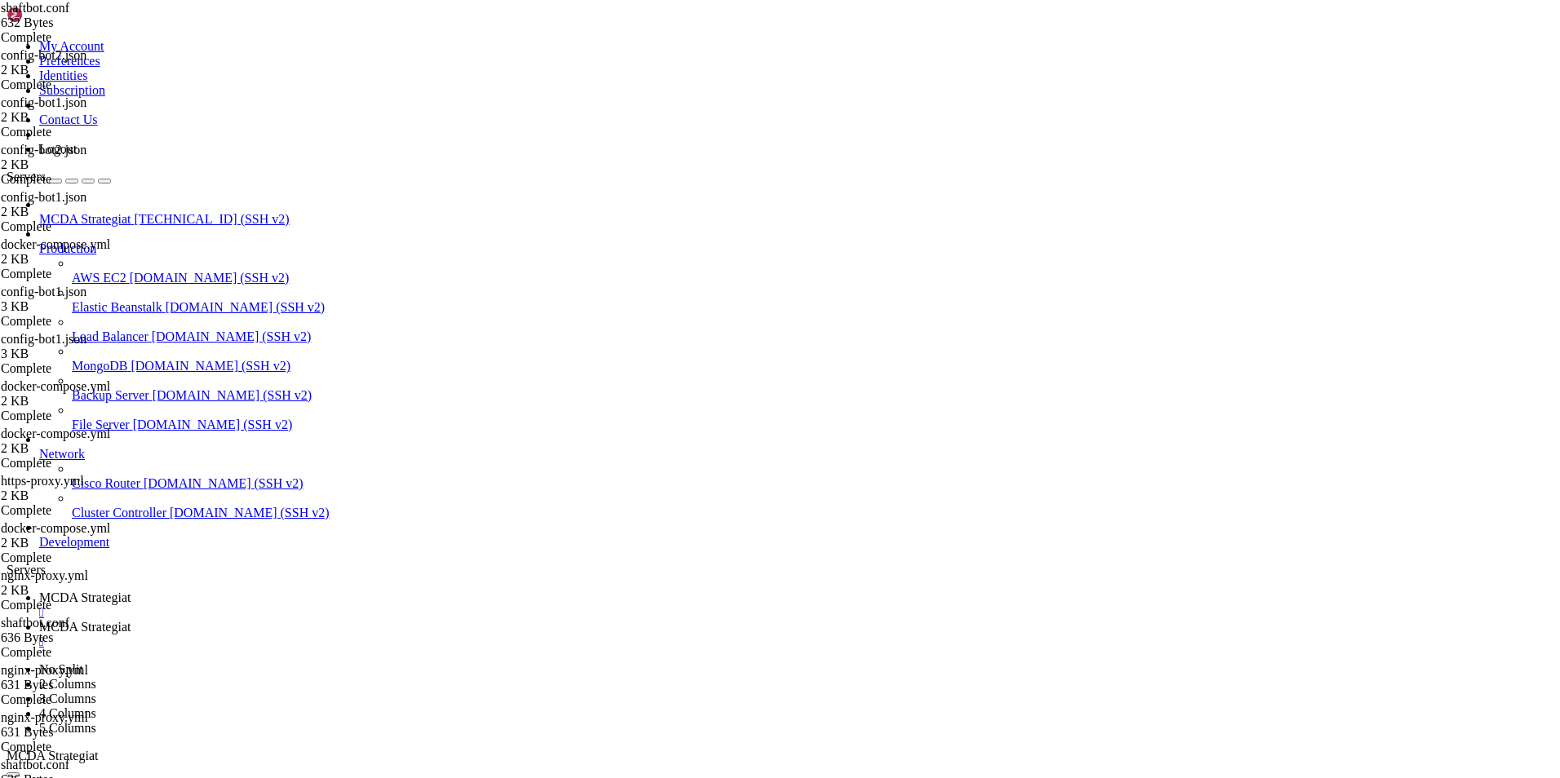
scroll to position [380949, 0]
click at [131, 620] on span "MCDA Strategiat" at bounding box center [84, 627] width 91 height 14
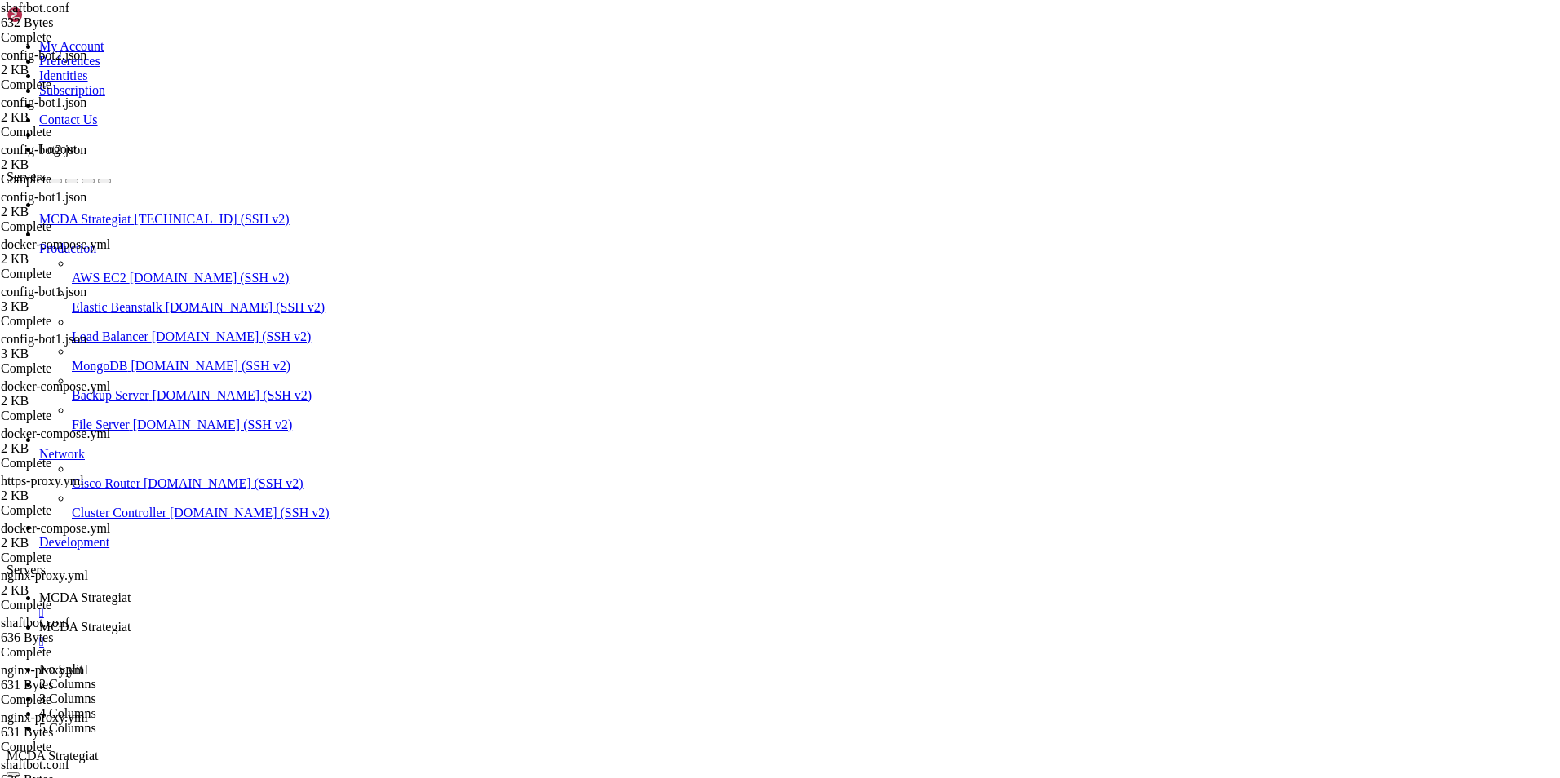
click at [131, 591] on span "MCDA Strategiat" at bounding box center [84, 598] width 91 height 14
click at [404, 620] on link "MCDA Strategiat " at bounding box center [796, 634] width 1514 height 29
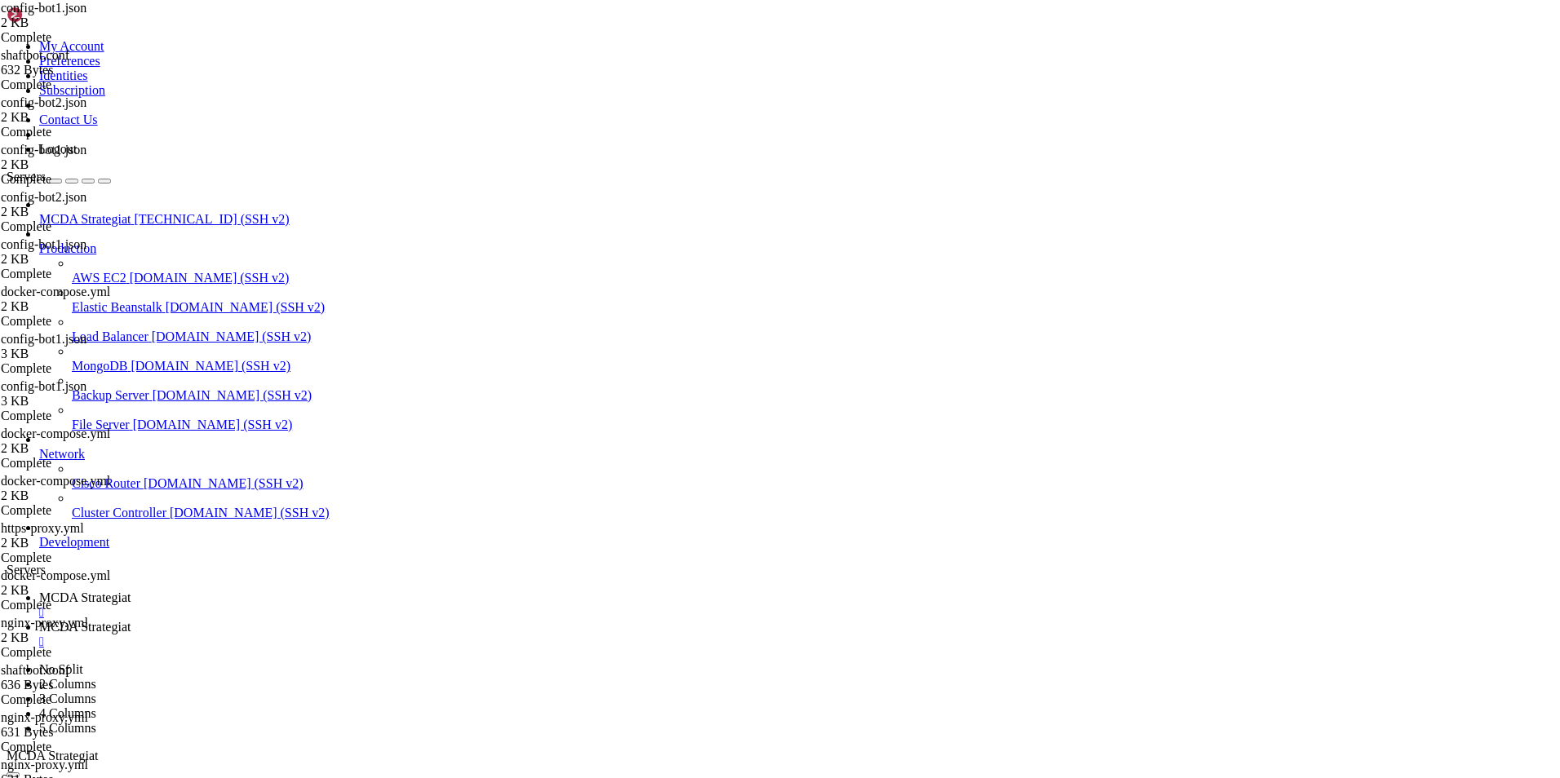
scroll to position [248, 0]
type textarea ""port": 9090"
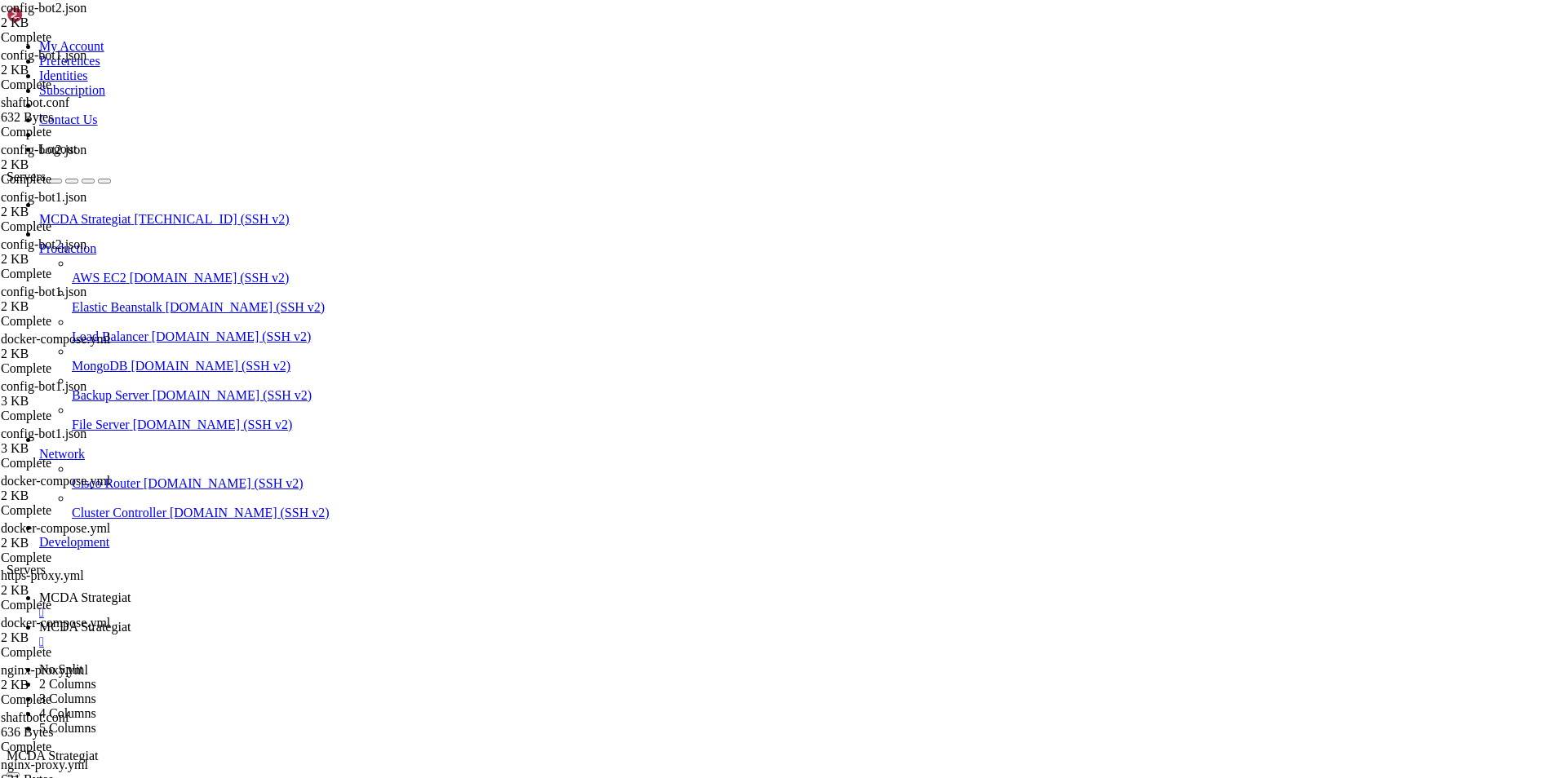
scroll to position [179, 0]
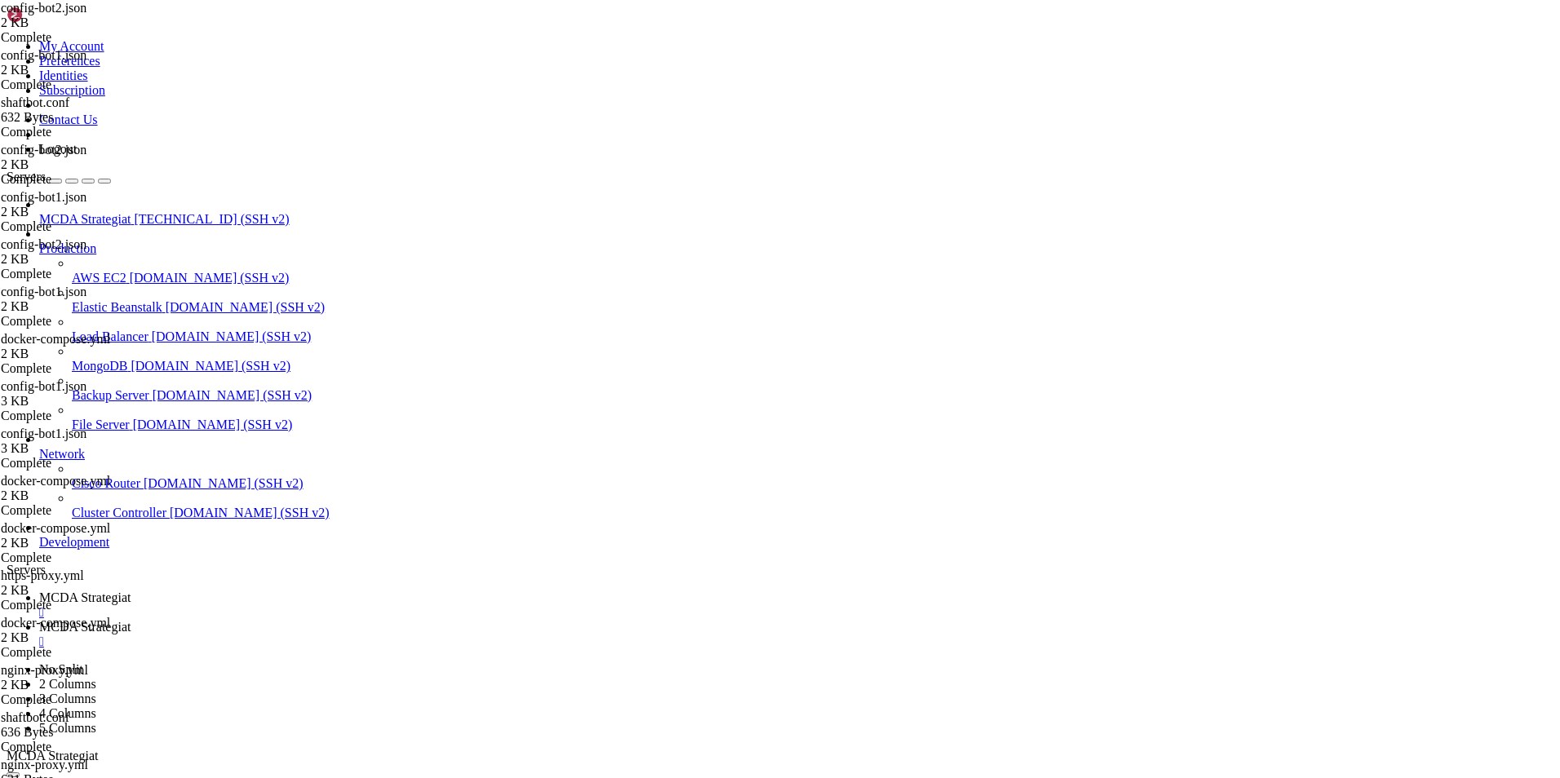
type textarea ""listen_port": 8082,"
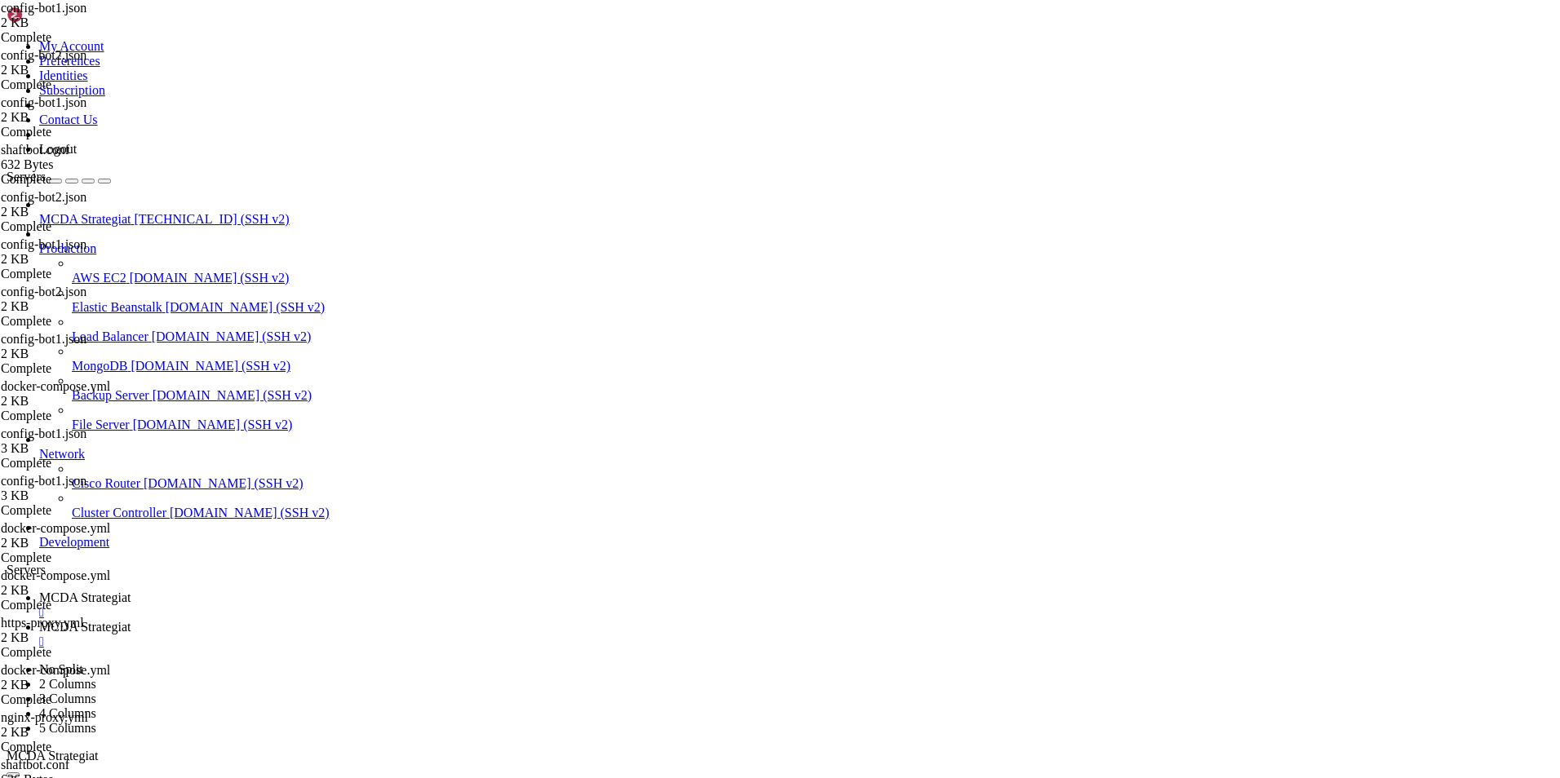
scroll to position [98, 0]
type textarea ""listen_port": 8080,"
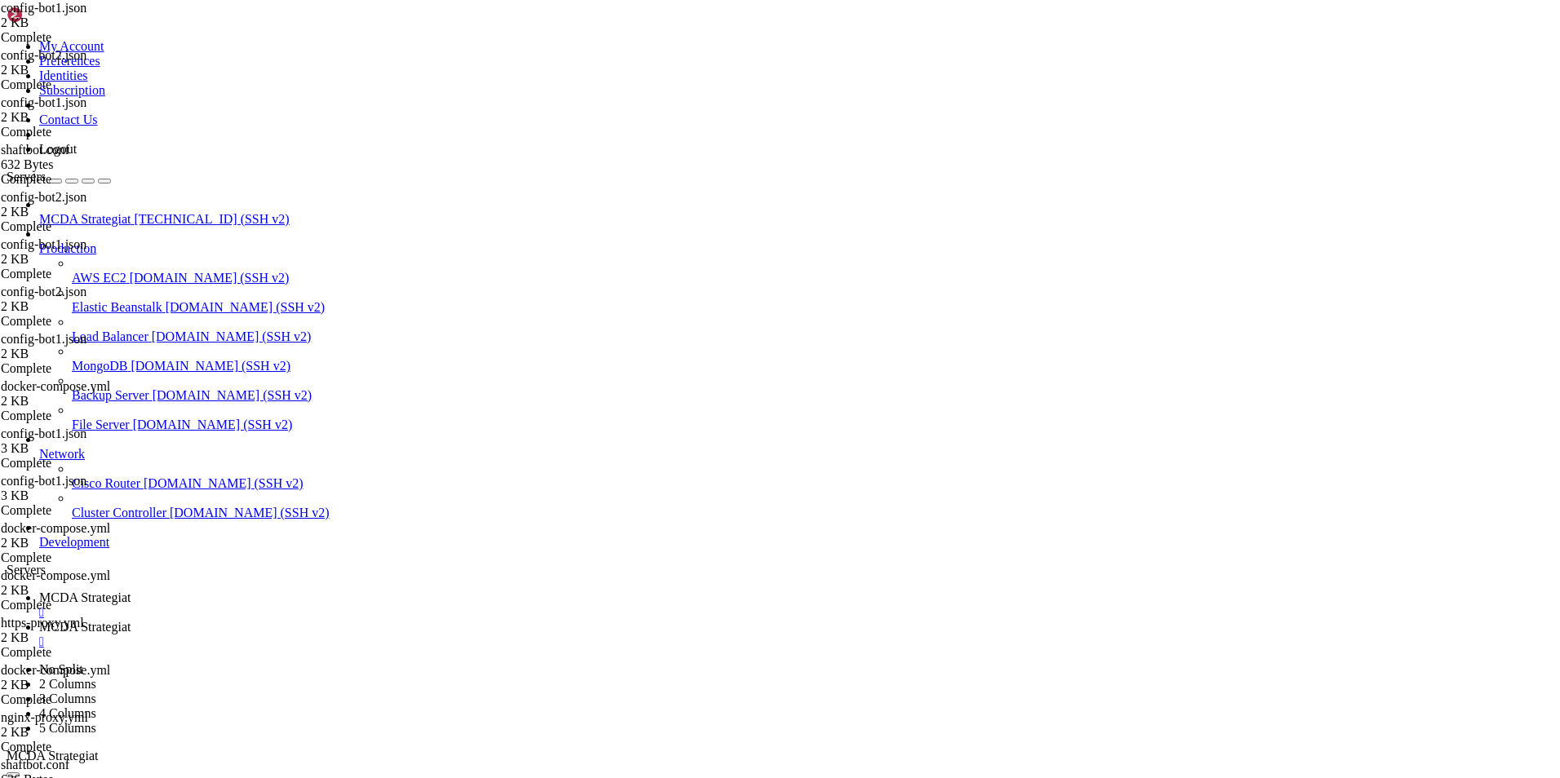
type input "/root/ft_userdata"
drag, startPoint x: 463, startPoint y: 681, endPoint x: 251, endPoint y: 66, distance: 650.7
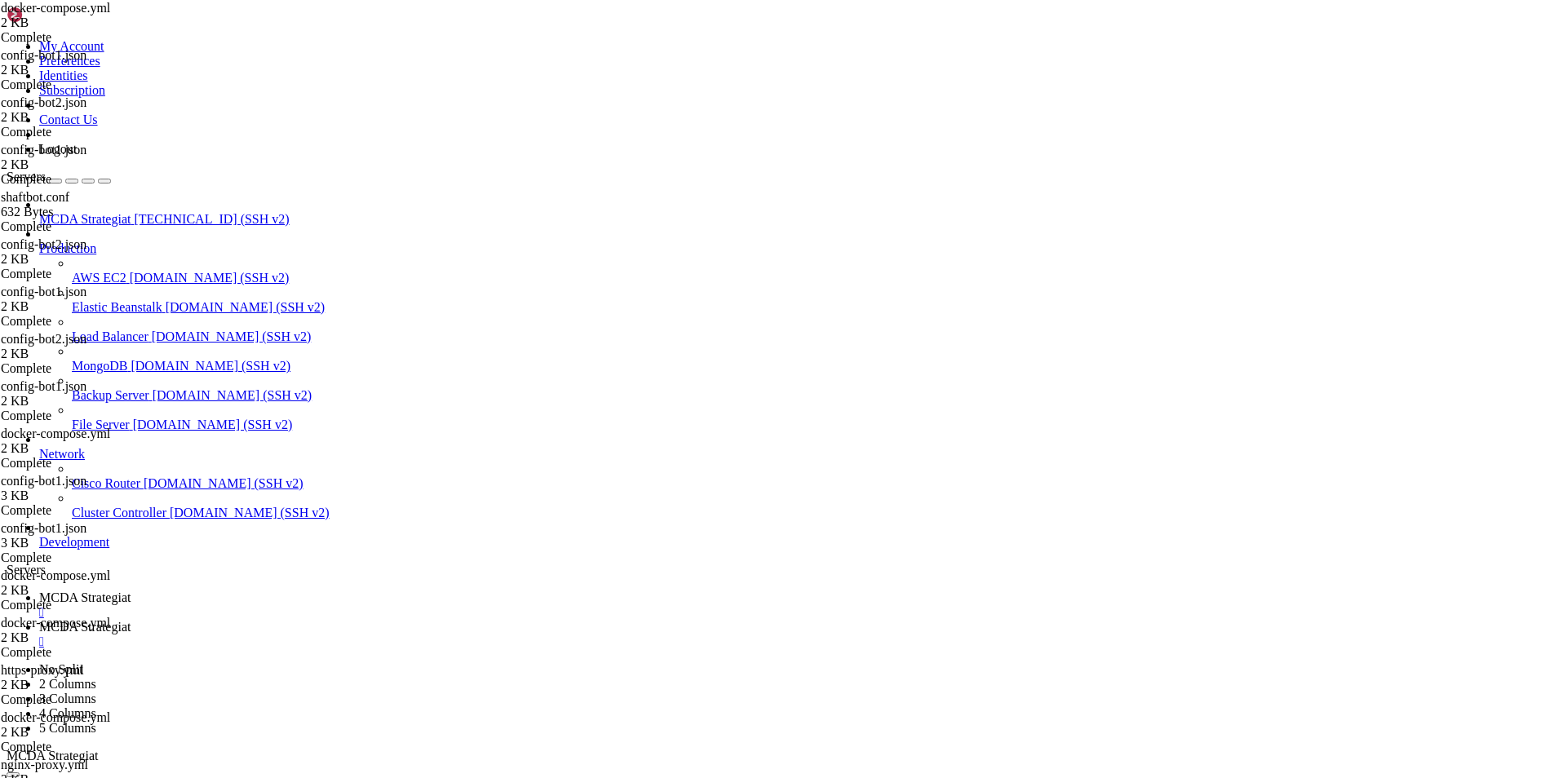
type textarea "services: freqtrade-bot1:"
click at [131, 591] on span "MCDA Strategiat" at bounding box center [84, 598] width 91 height 14
click at [131, 620] on span "MCDA Strategiat" at bounding box center [84, 627] width 91 height 14
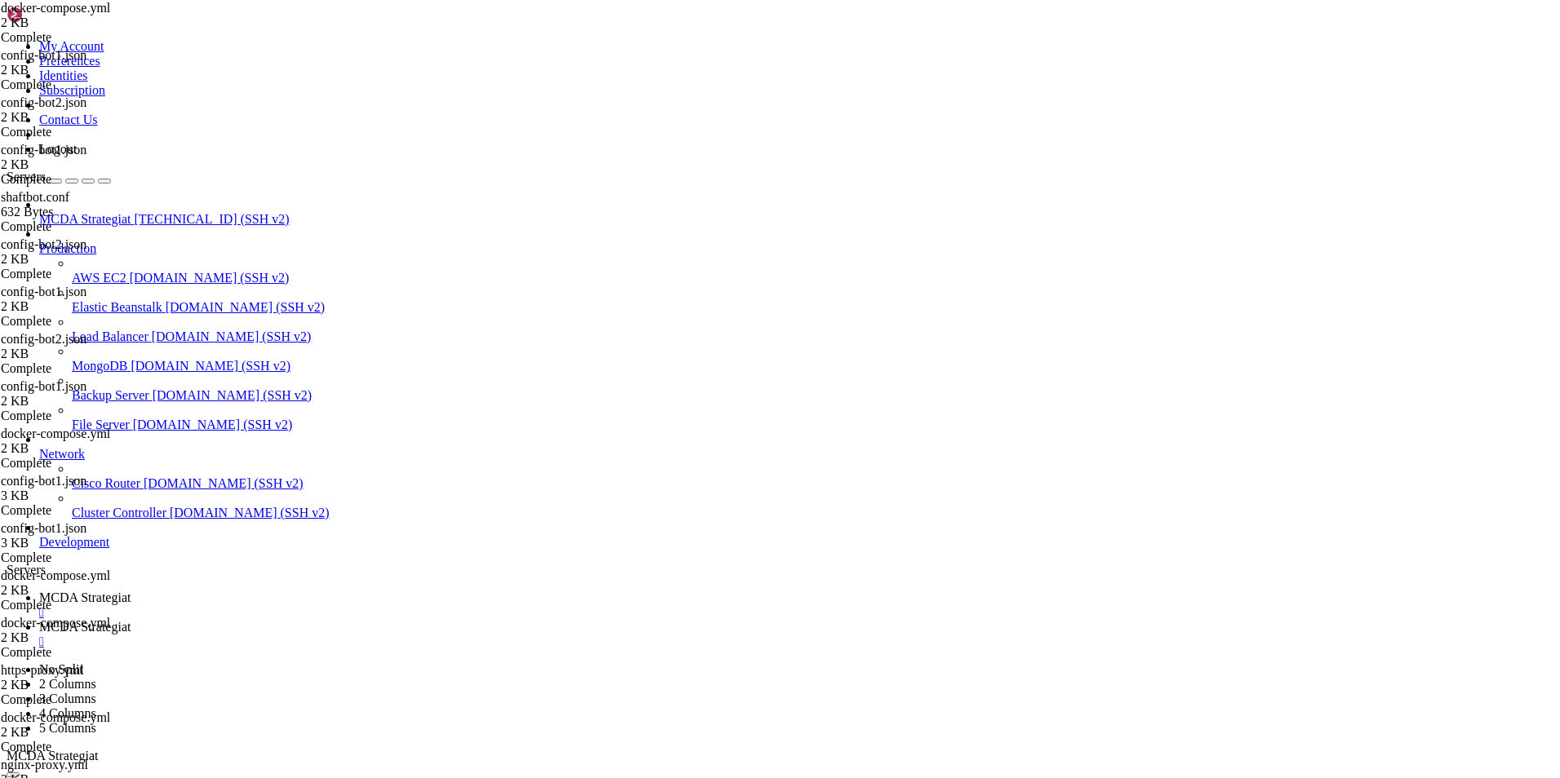
click at [131, 591] on span "MCDA Strategiat" at bounding box center [84, 598] width 91 height 14
click at [131, 620] on span "MCDA Strategiat" at bounding box center [84, 627] width 91 height 14
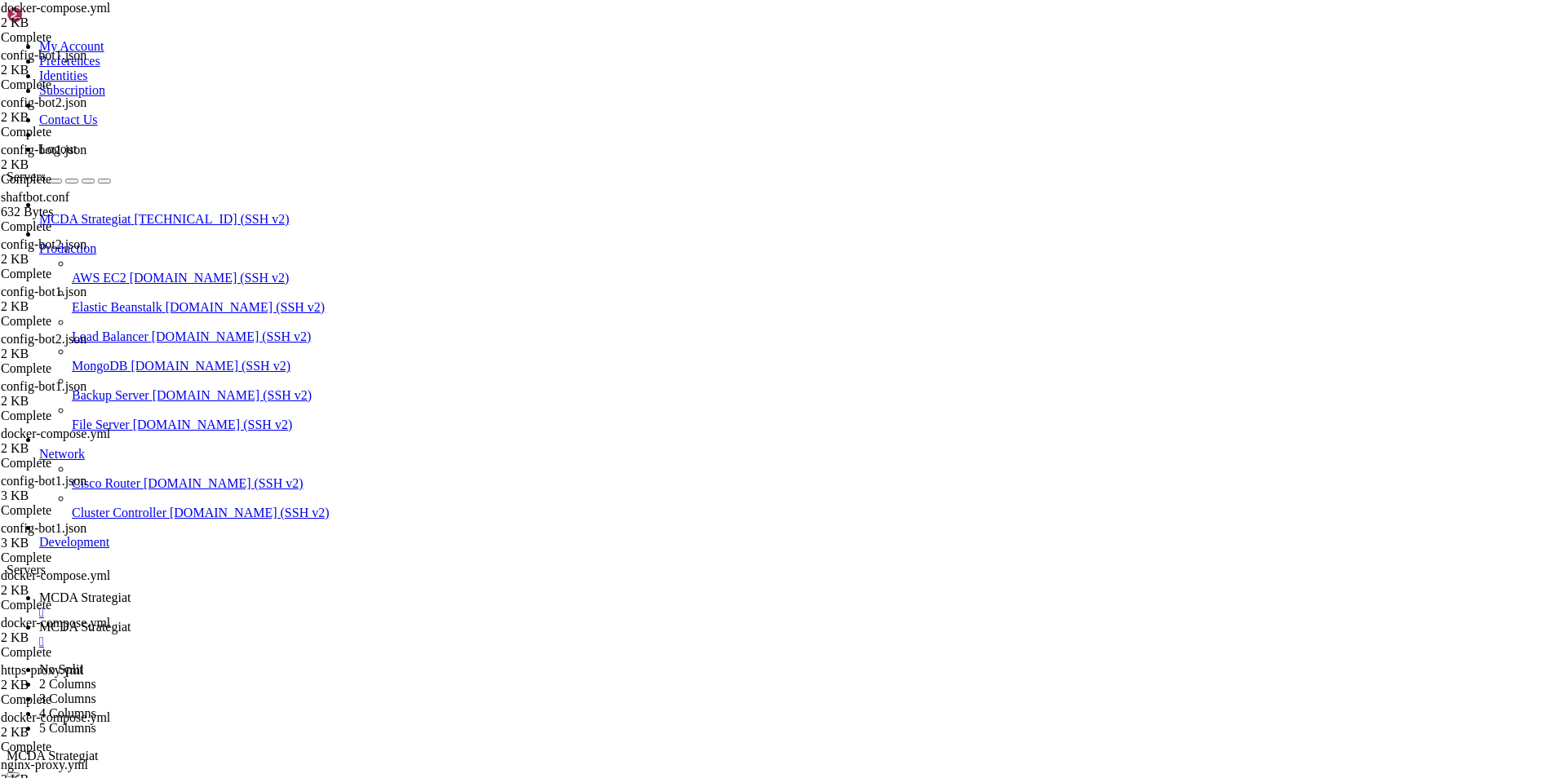
type input "/root/ft_userdata/nginx/conf.d"
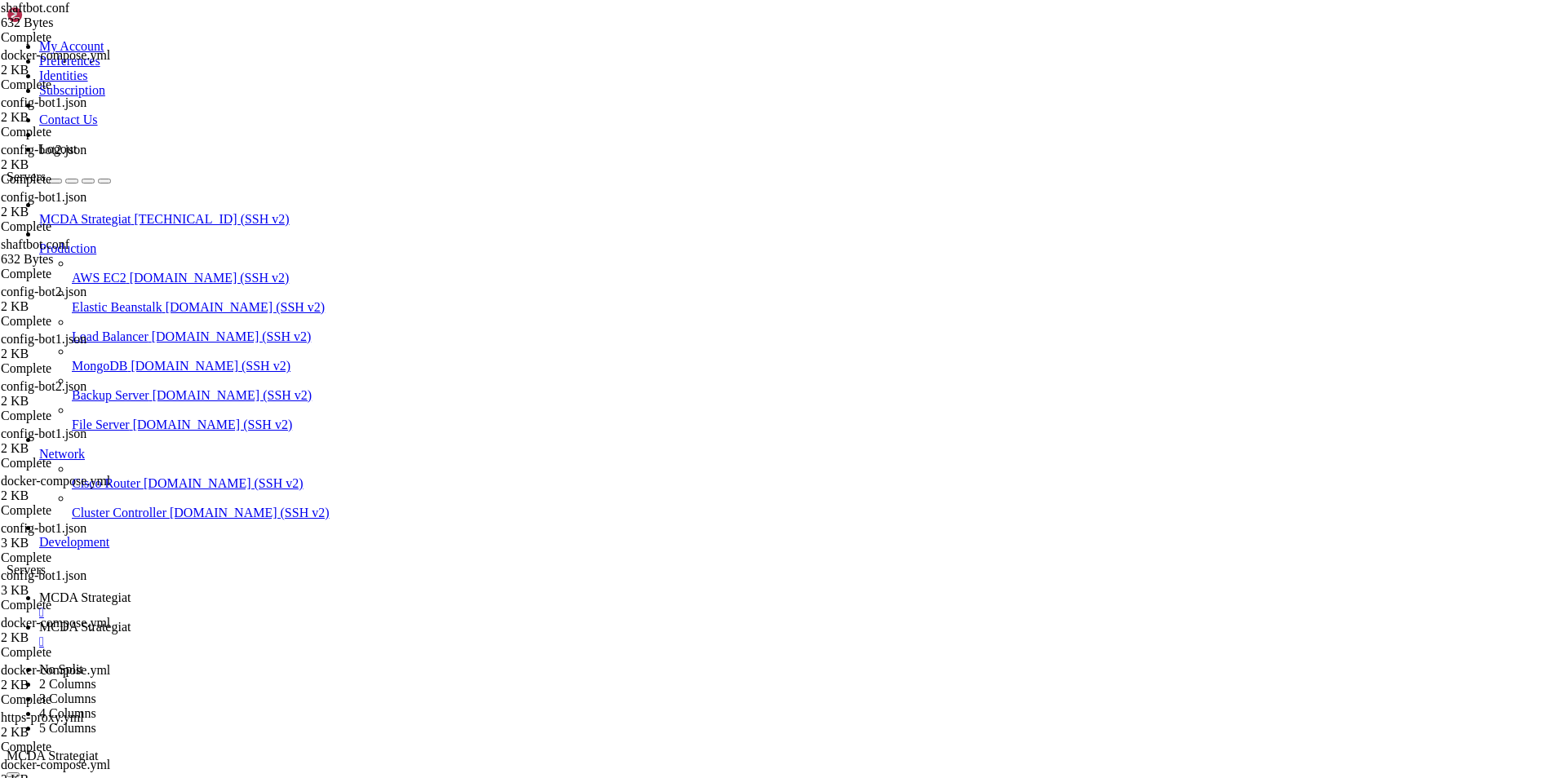
scroll to position [0, 16]
type textarea "proxy_pass [URL];"
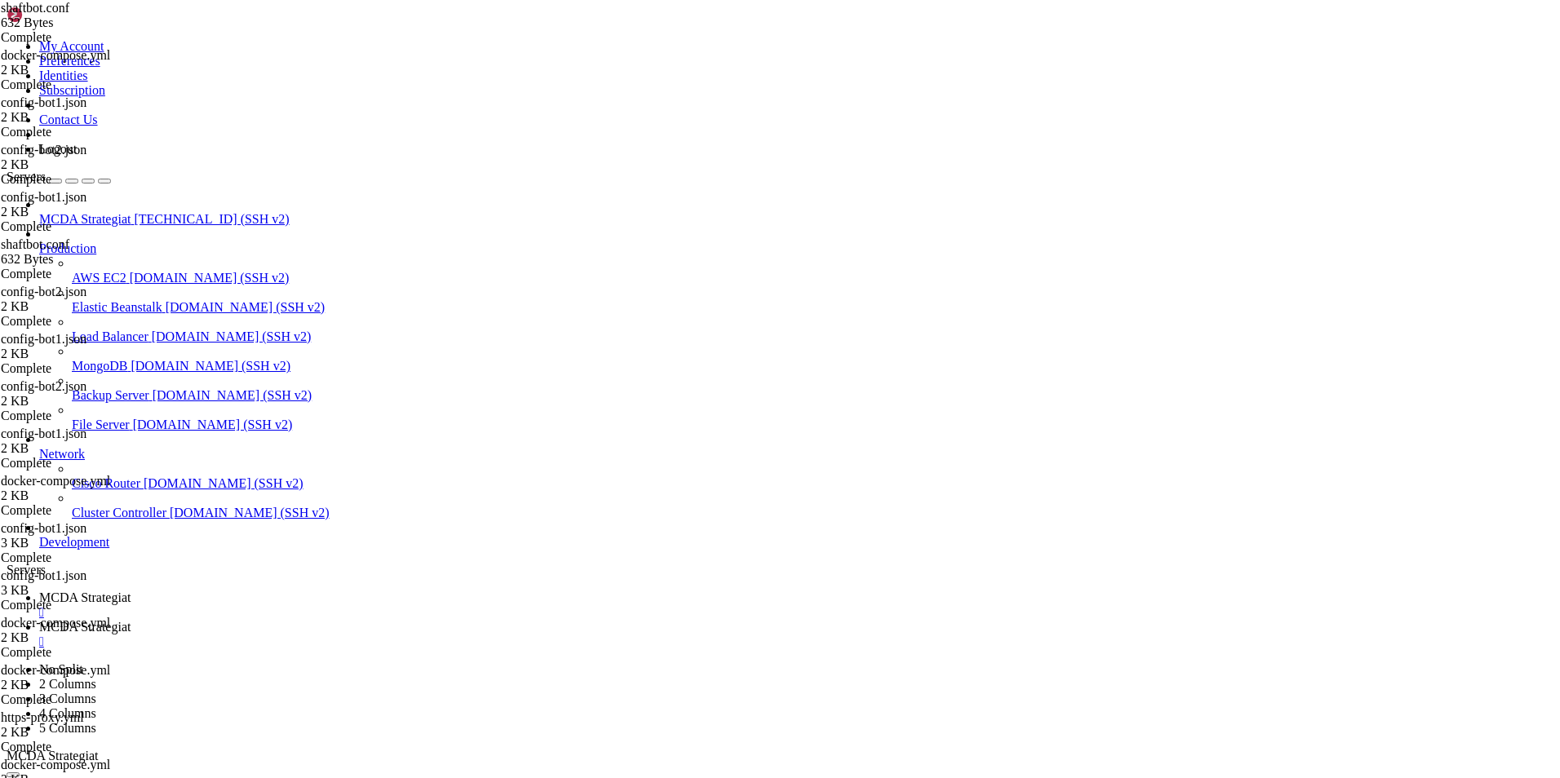
scroll to position [0, 0]
click at [131, 591] on span "MCDA Strategiat" at bounding box center [84, 598] width 91 height 14
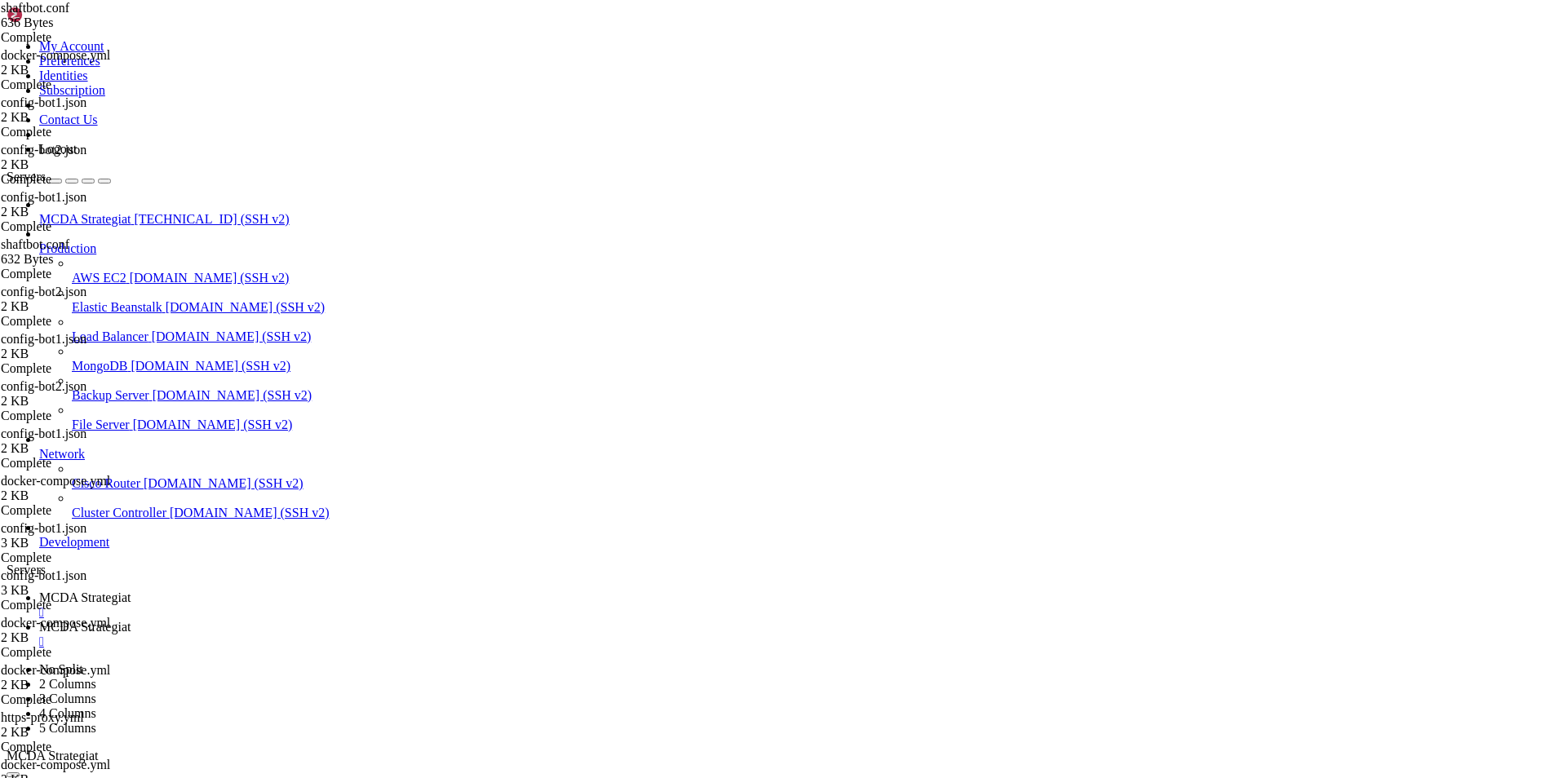
scroll to position [382403, 0]
drag, startPoint x: 305, startPoint y: 1568, endPoint x: 13, endPoint y: 1500, distance: 300.0
copy div "NAMES PORTS nginx-letsencrypt freqtrade-bot2 nginx-proxy 0.0.0.0:80->80/tcp, [:…"
click at [131, 620] on span "MCDA Strategiat" at bounding box center [84, 627] width 91 height 14
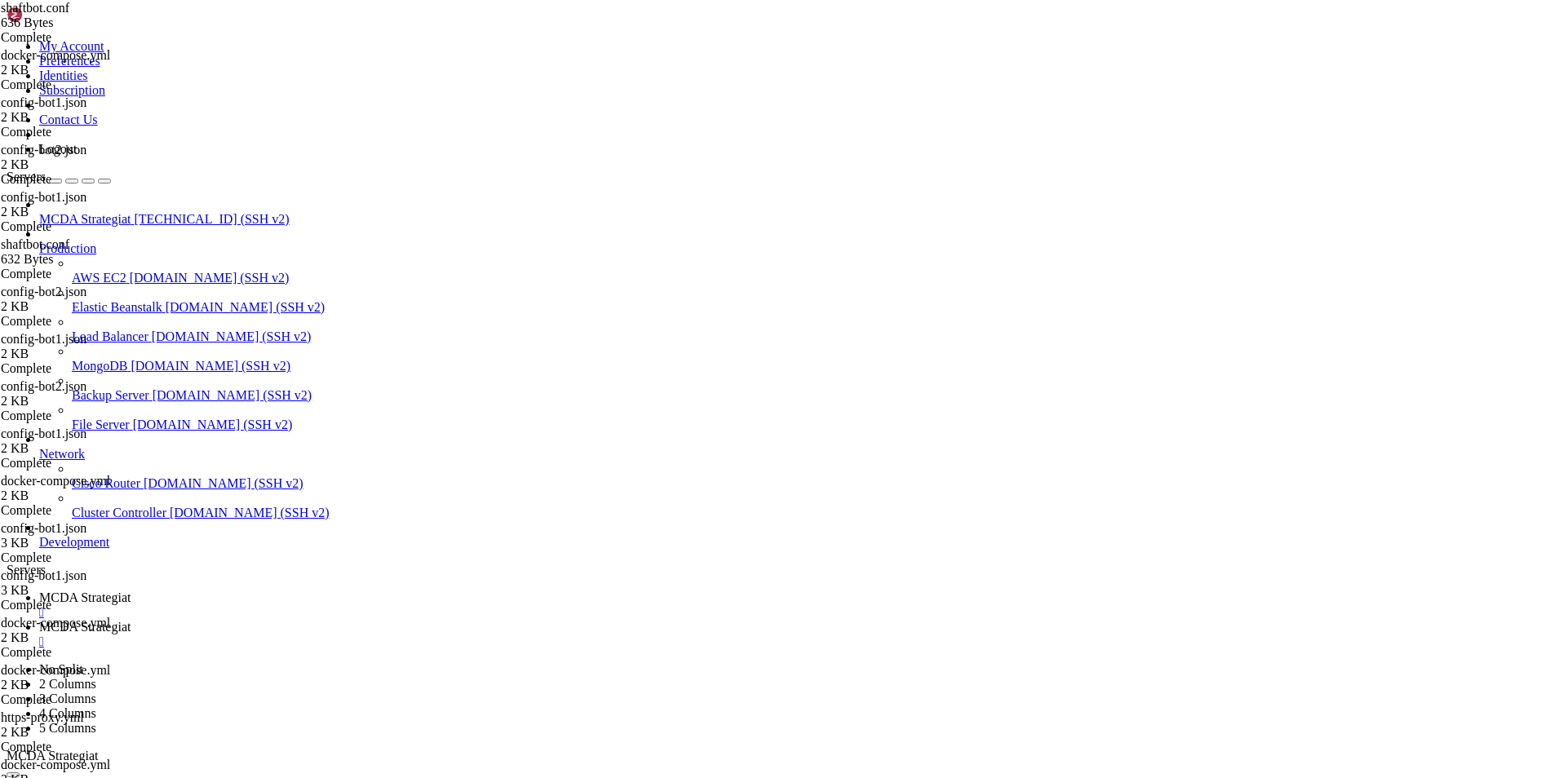
type textarea "proxy_pass [URL];"
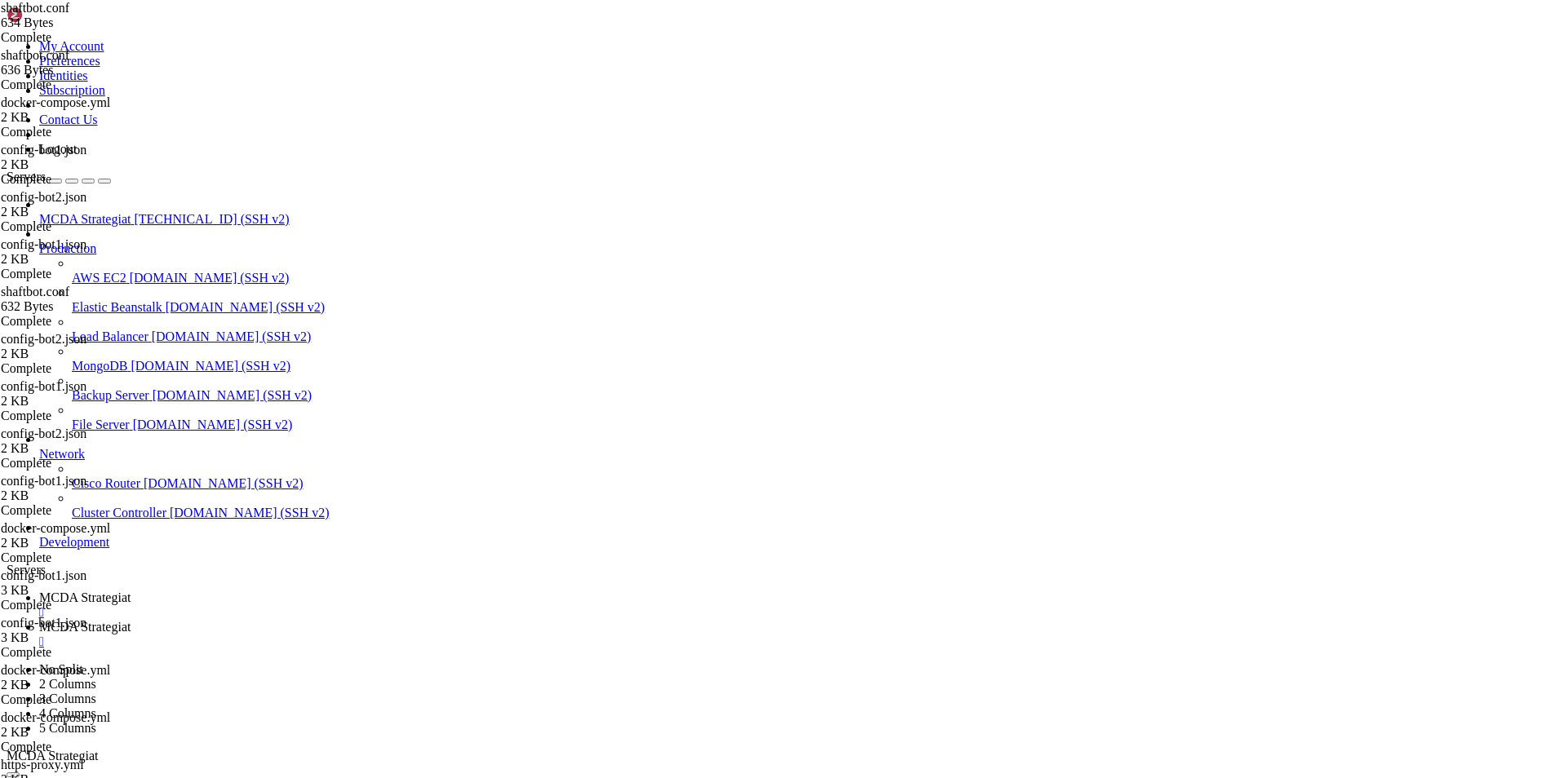
type input "/root/ft_userdata"
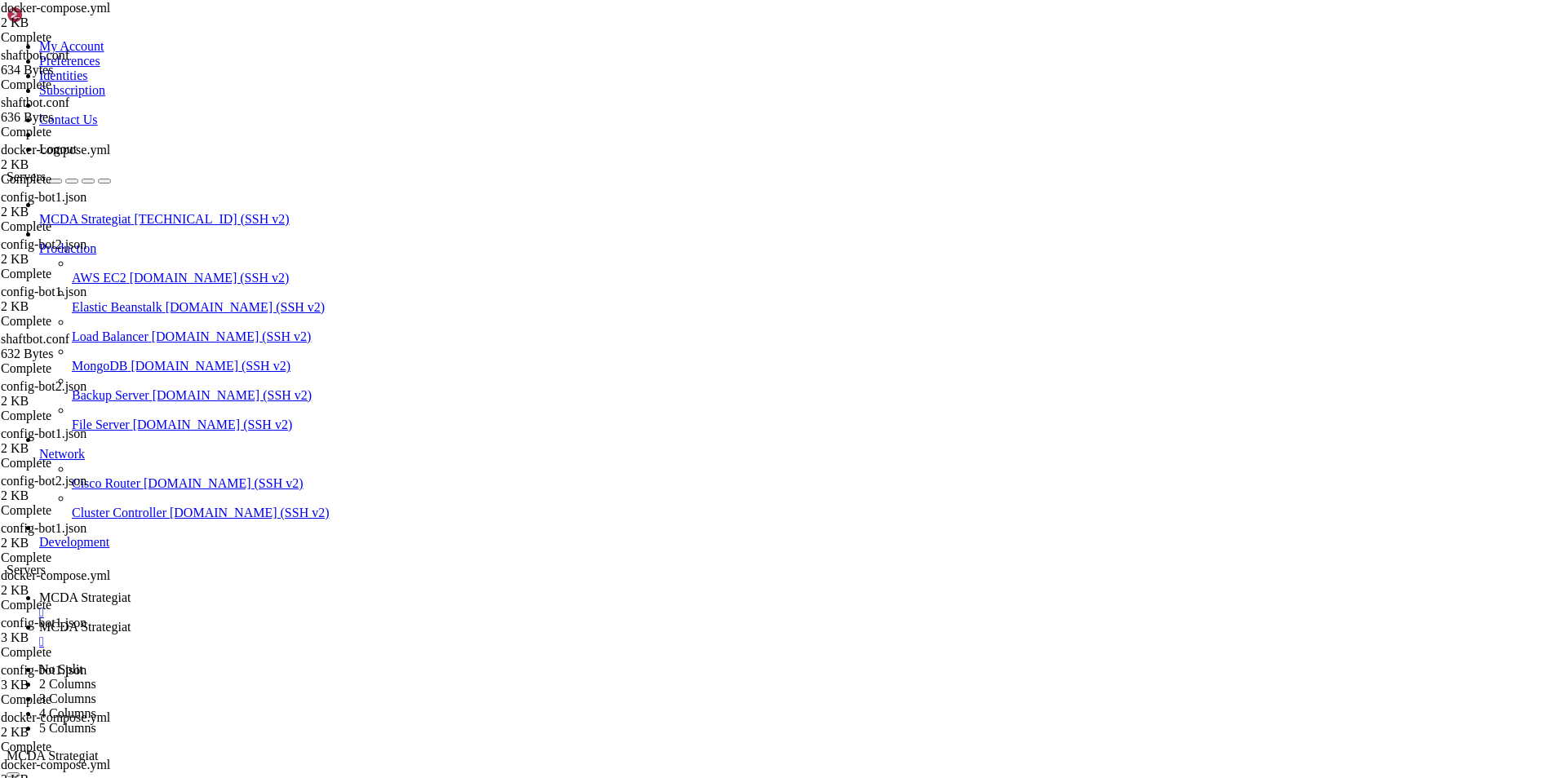
type textarea "- "83:83""
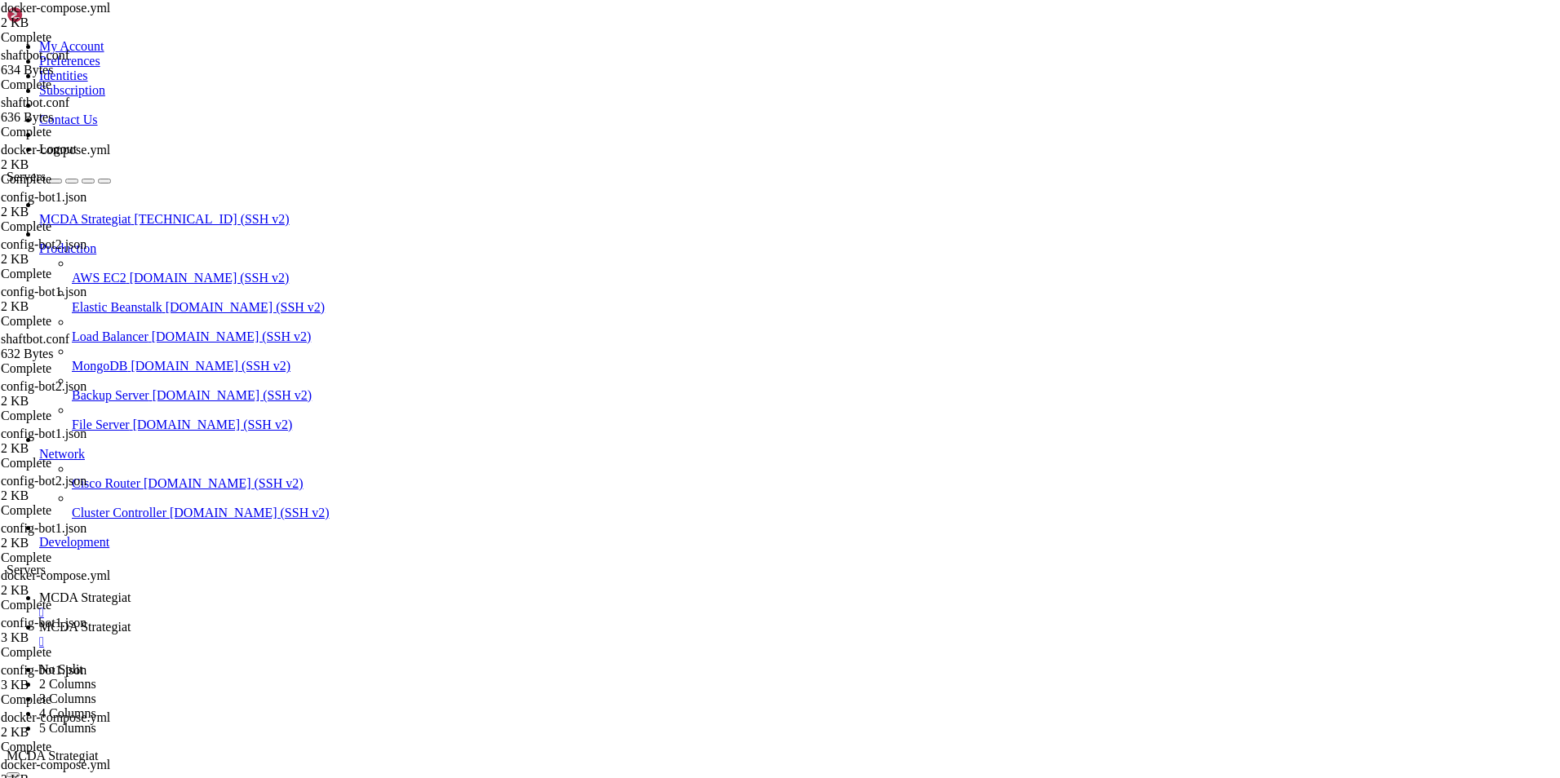
type input "/root/ft_userdata/user_data"
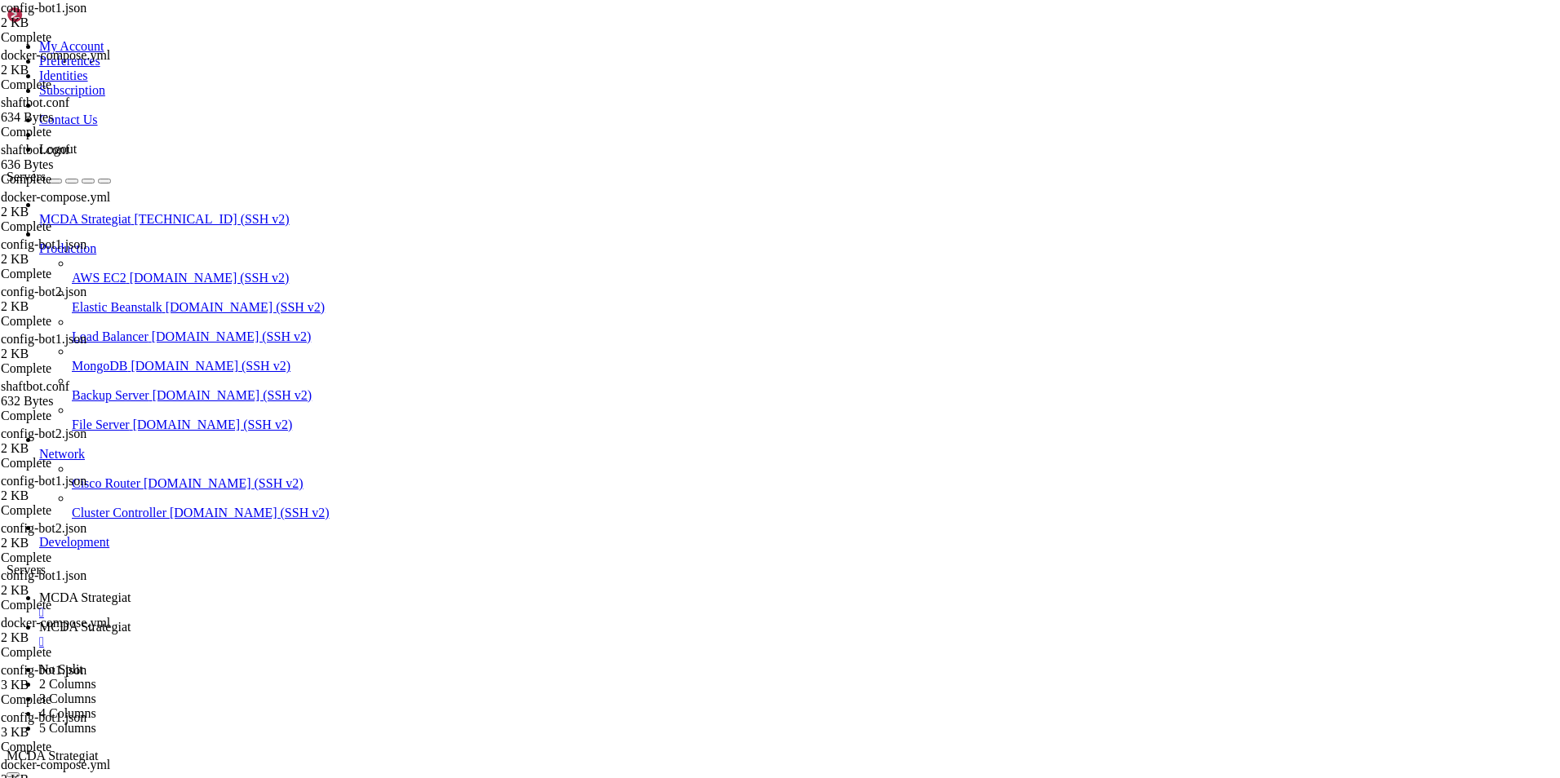
type textarea ""listen_port": 80,"
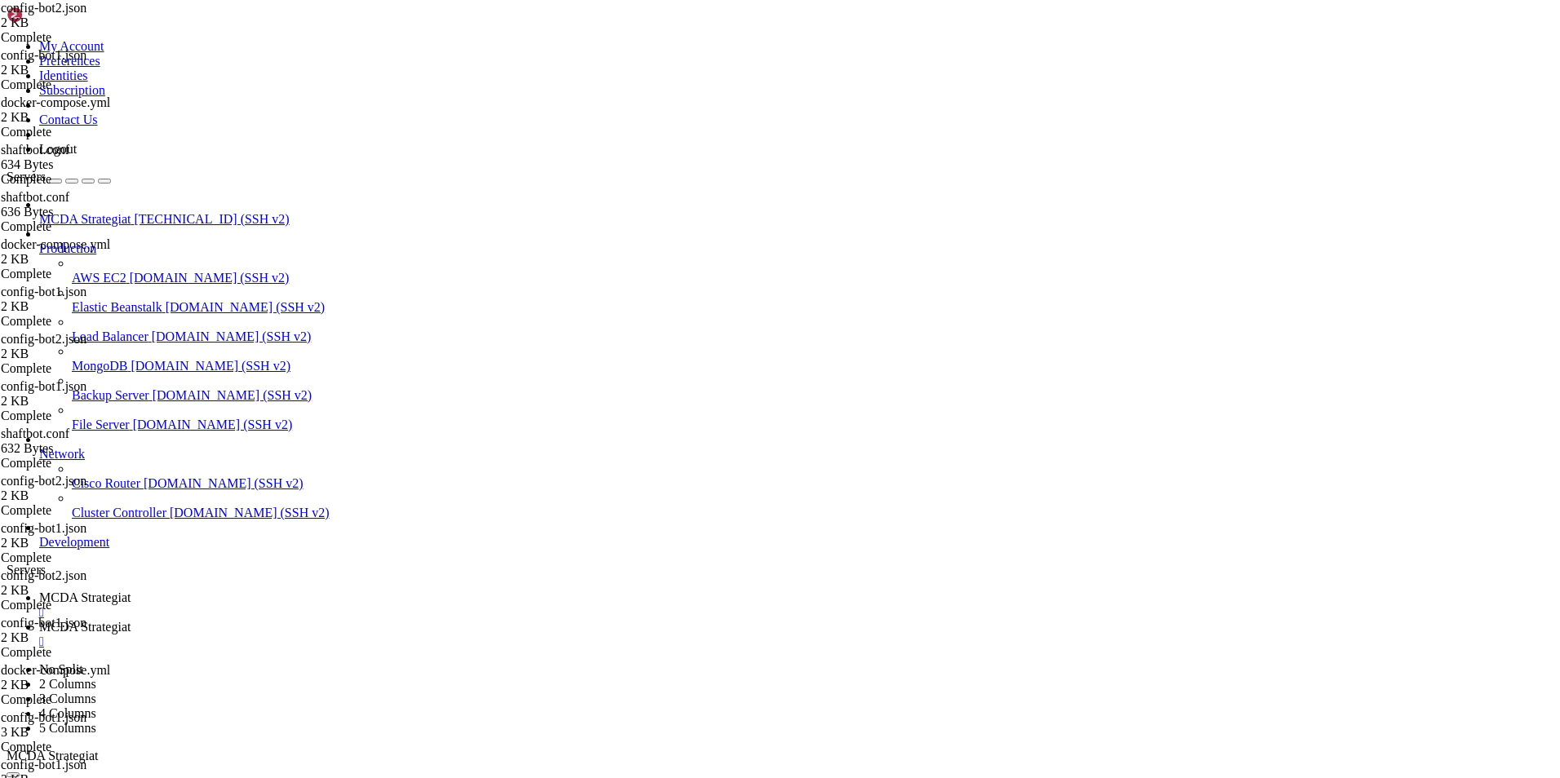
type textarea ""listen_port": 82,"
click at [131, 591] on span "MCDA Strategiat" at bounding box center [84, 598] width 91 height 14
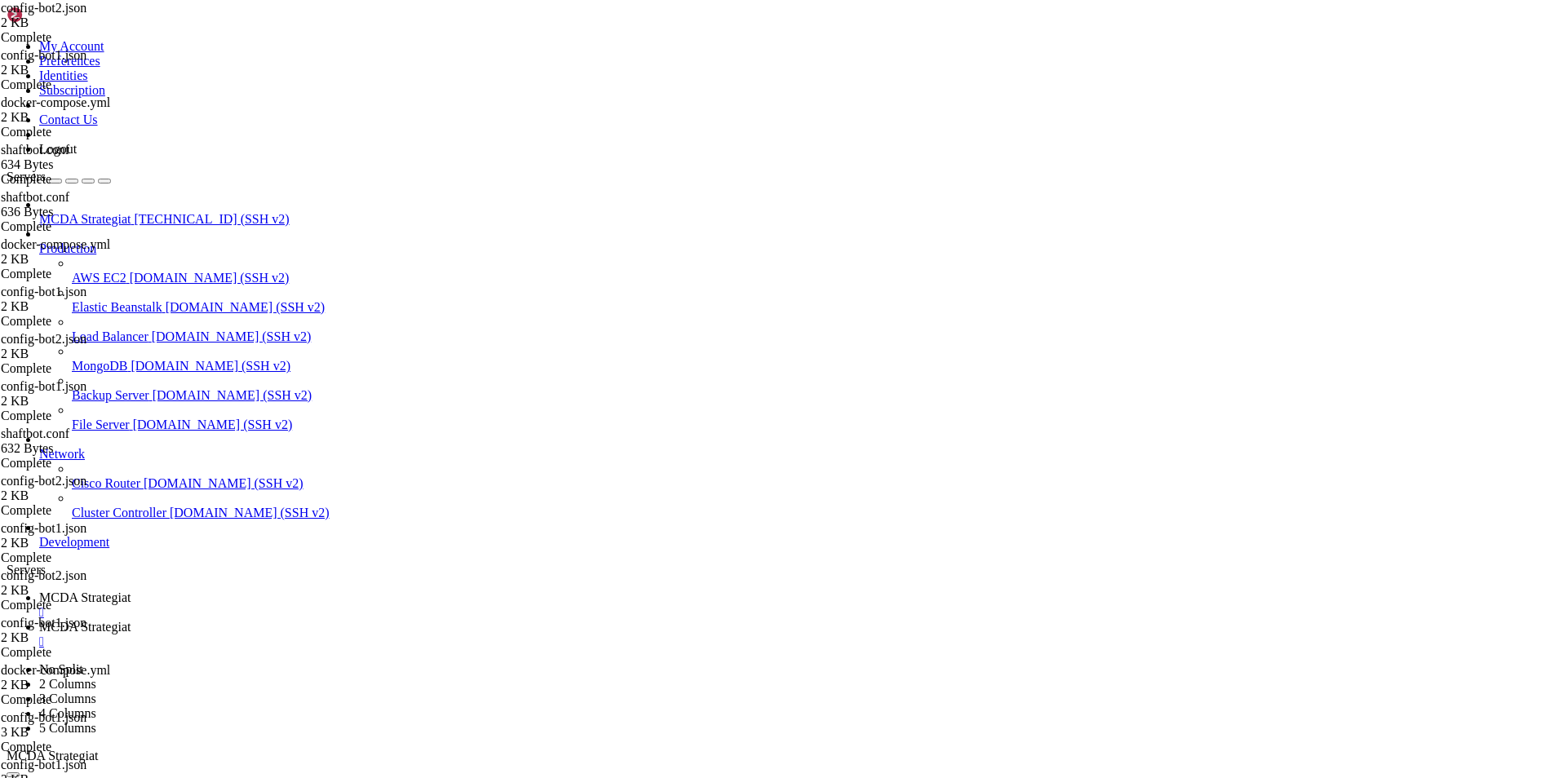
scroll to position [382902, 0]
click at [131, 620] on span "MCDA Strategiat" at bounding box center [84, 627] width 91 height 14
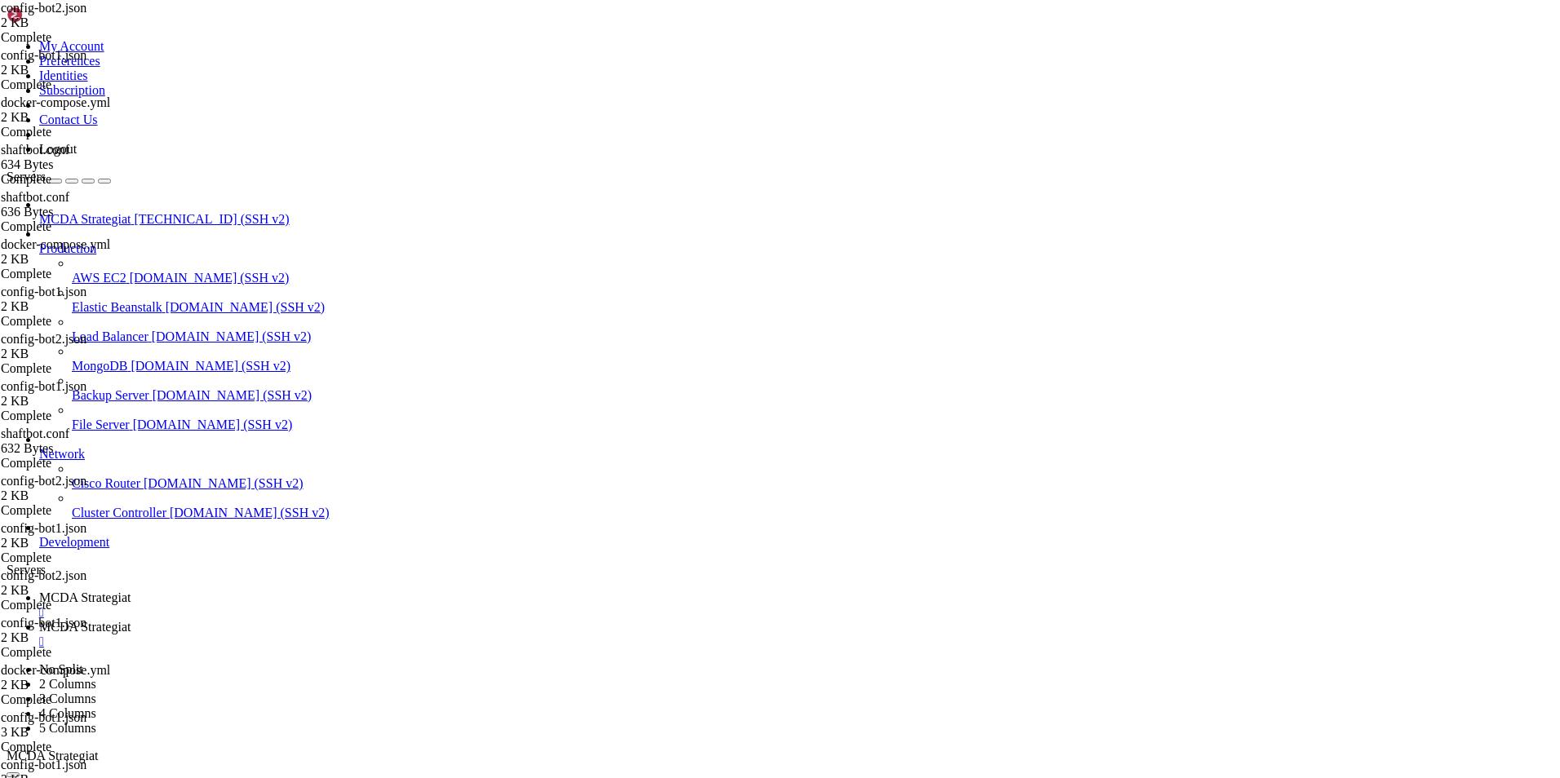
type input "/root/ft_userdata/nginx/conf.d"
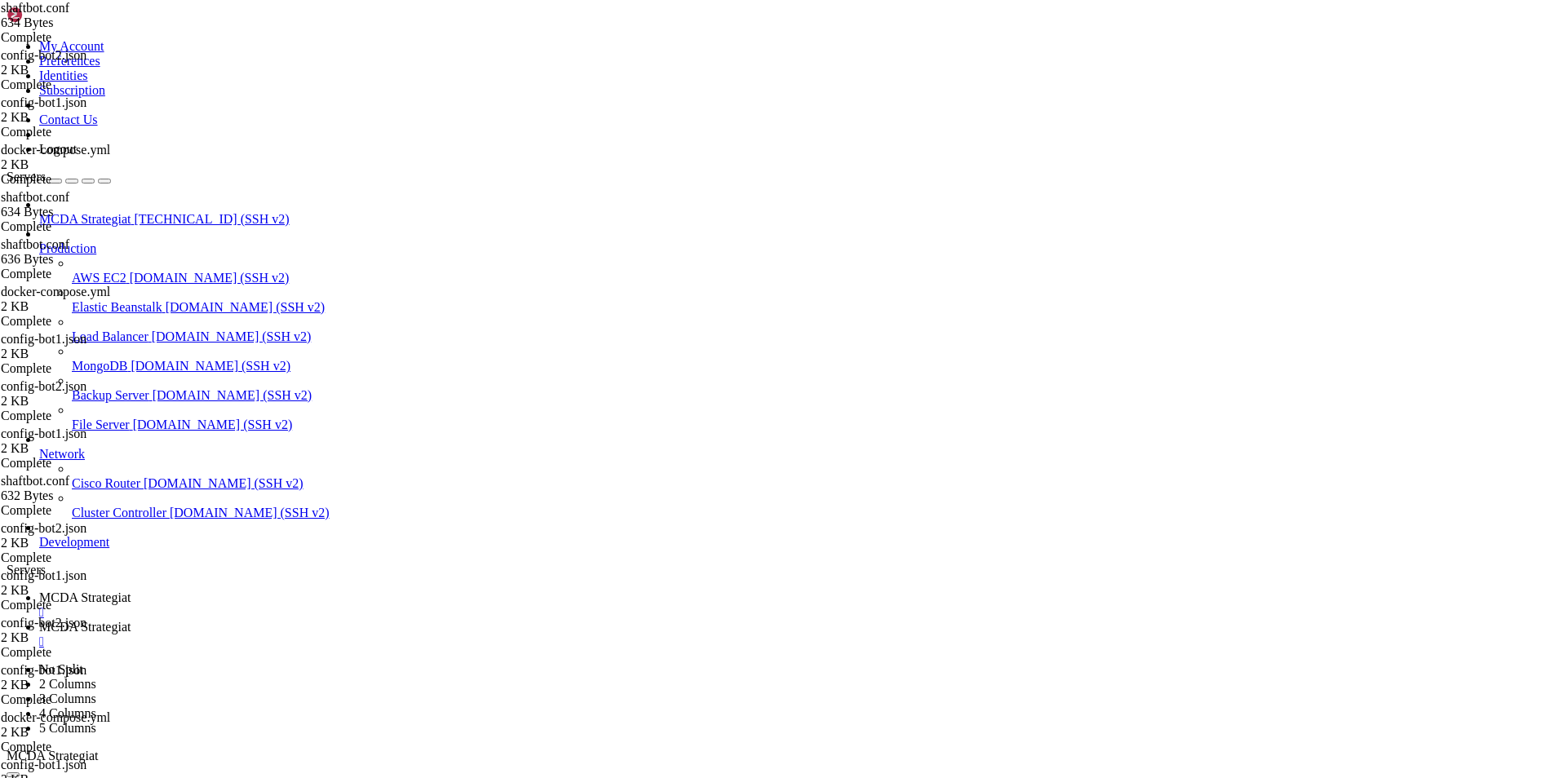
type textarea "}"
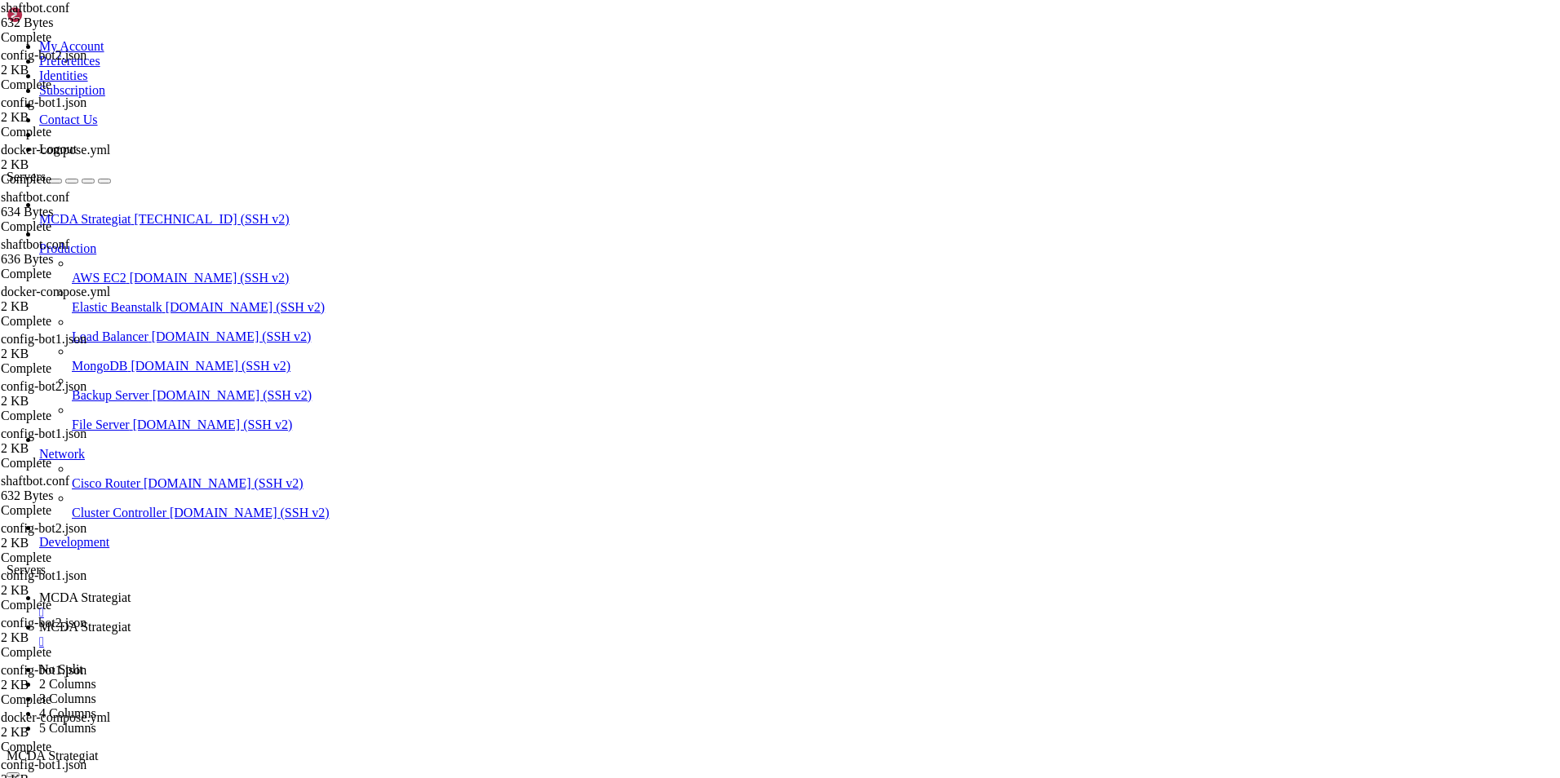
type input "/root/ft_userdata"
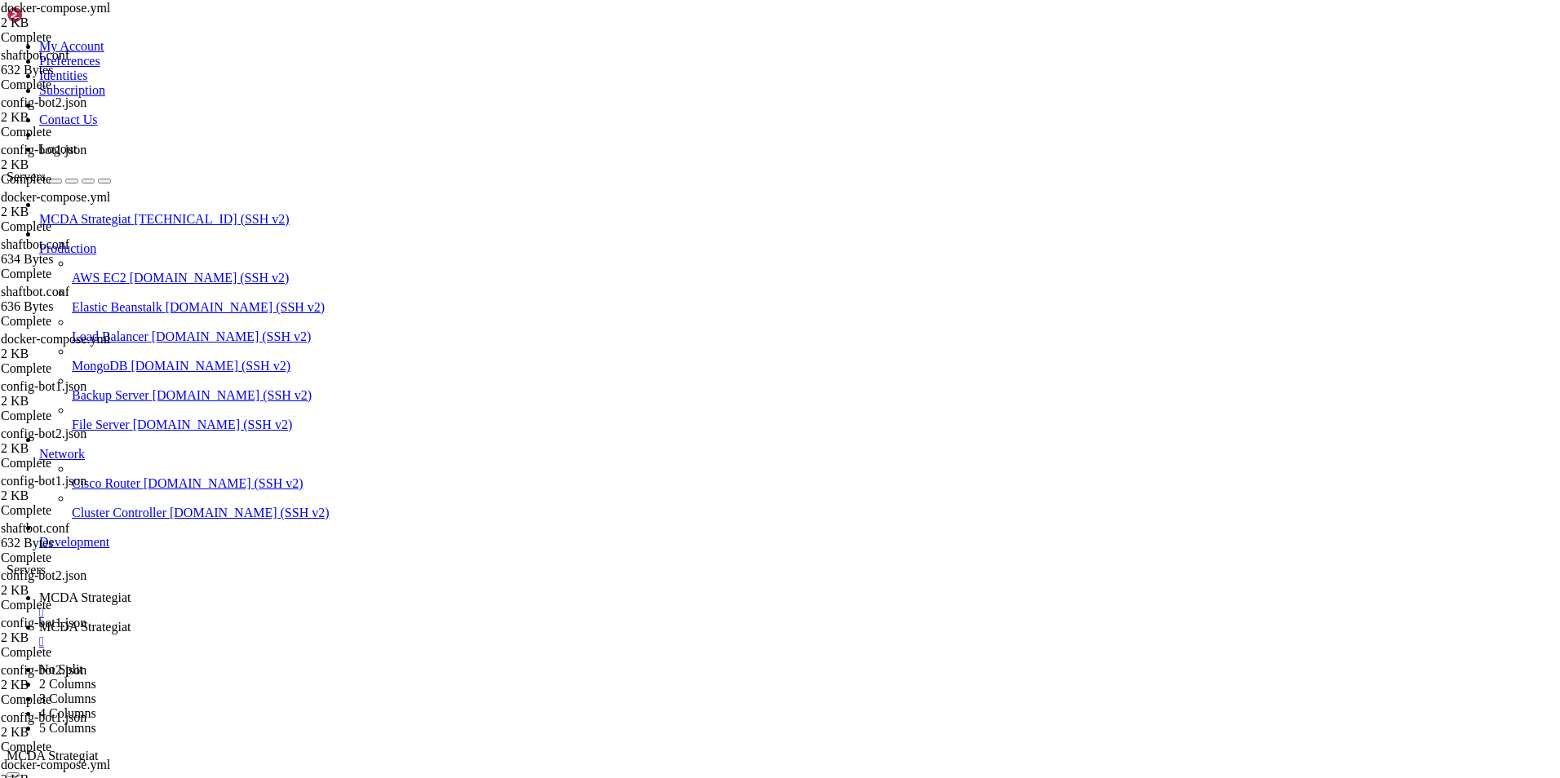
scroll to position [0, 6]
type textarea "- "80:80""
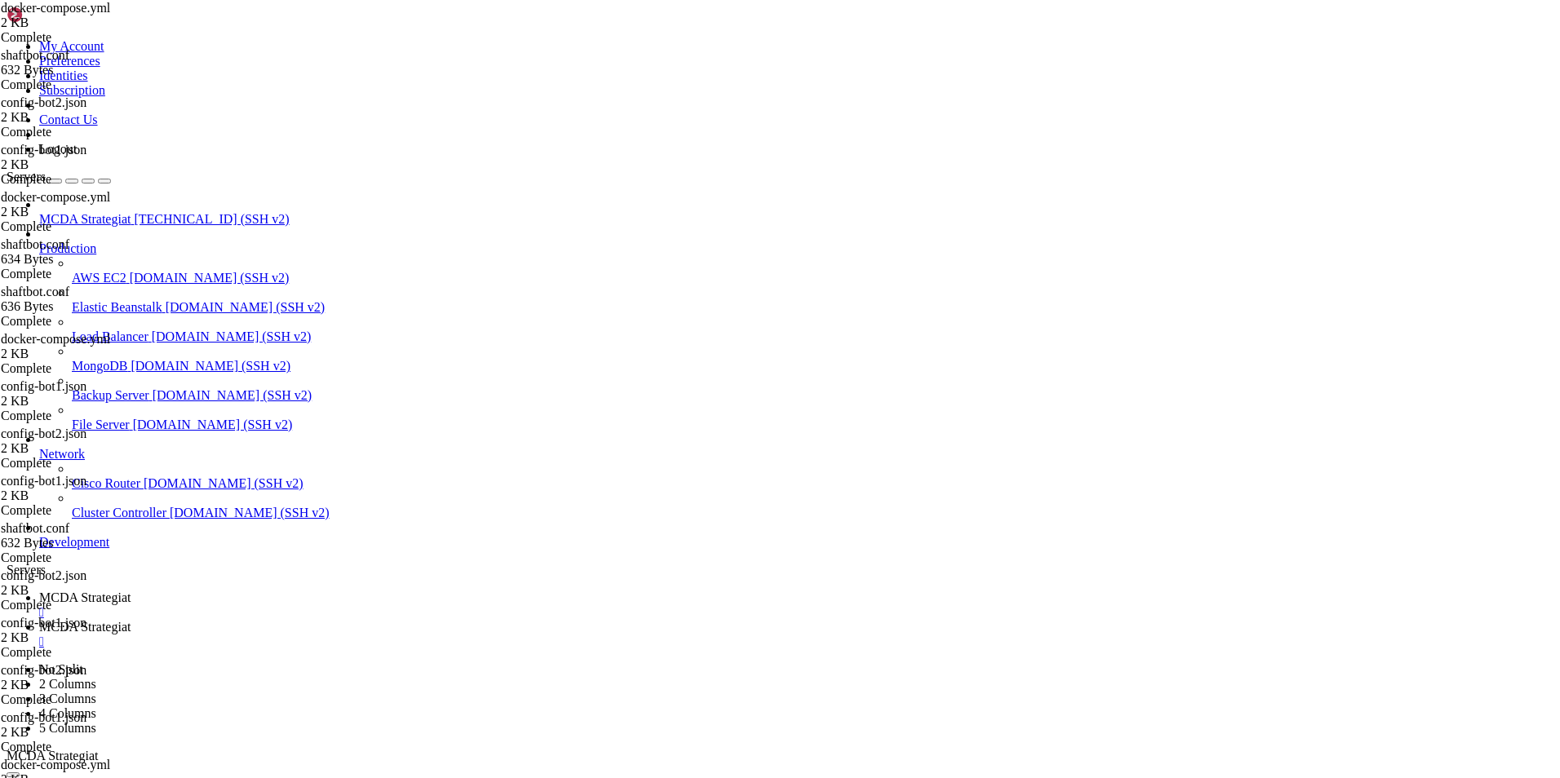
type input "/root/ft_userdata/user_data"
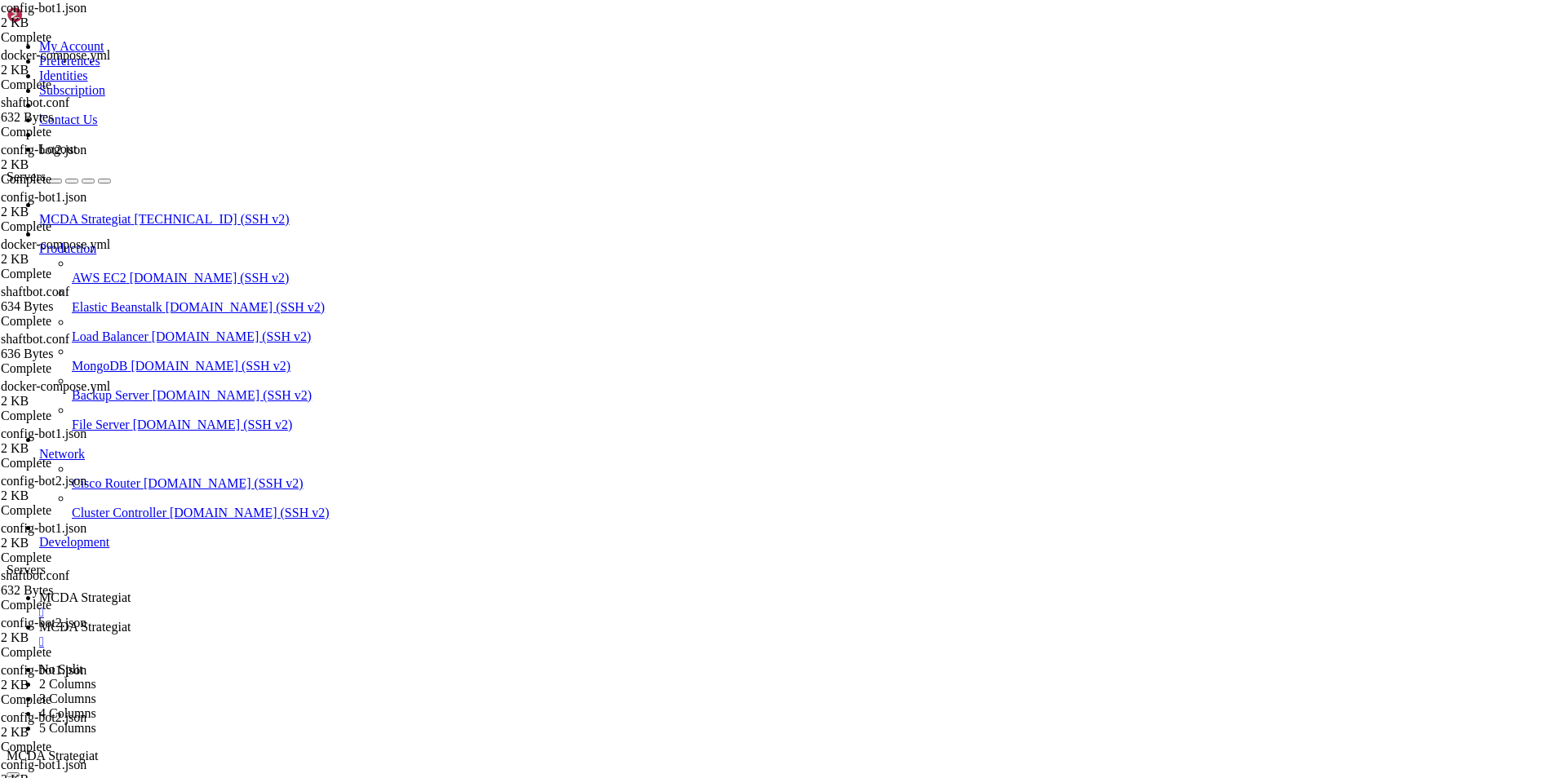
type textarea ""listen_port": 81,"
click at [131, 591] on span "MCDA Strategiat" at bounding box center [84, 598] width 91 height 14
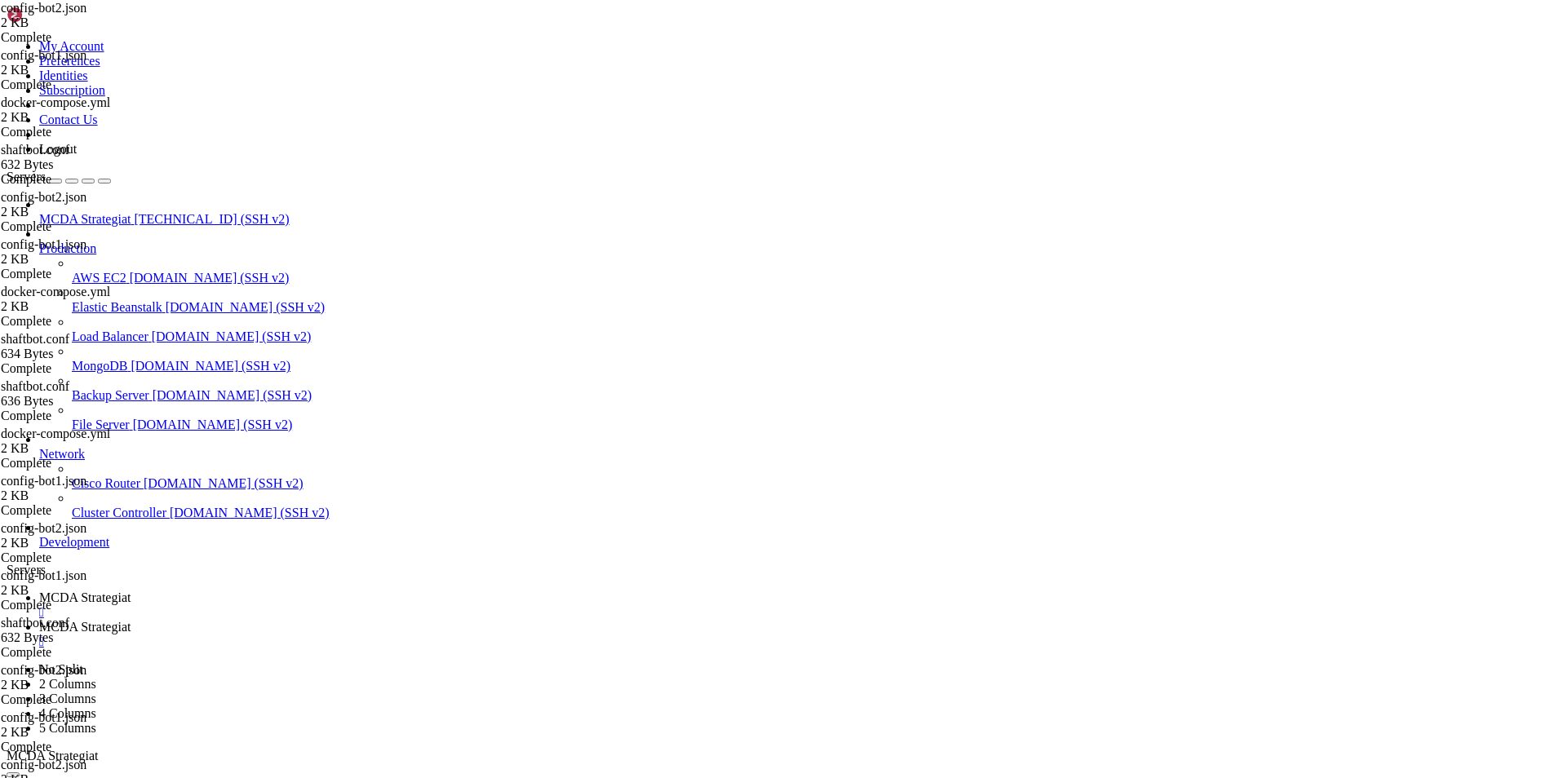
click at [407, 620] on link "MCDA Strategiat " at bounding box center [796, 634] width 1514 height 29
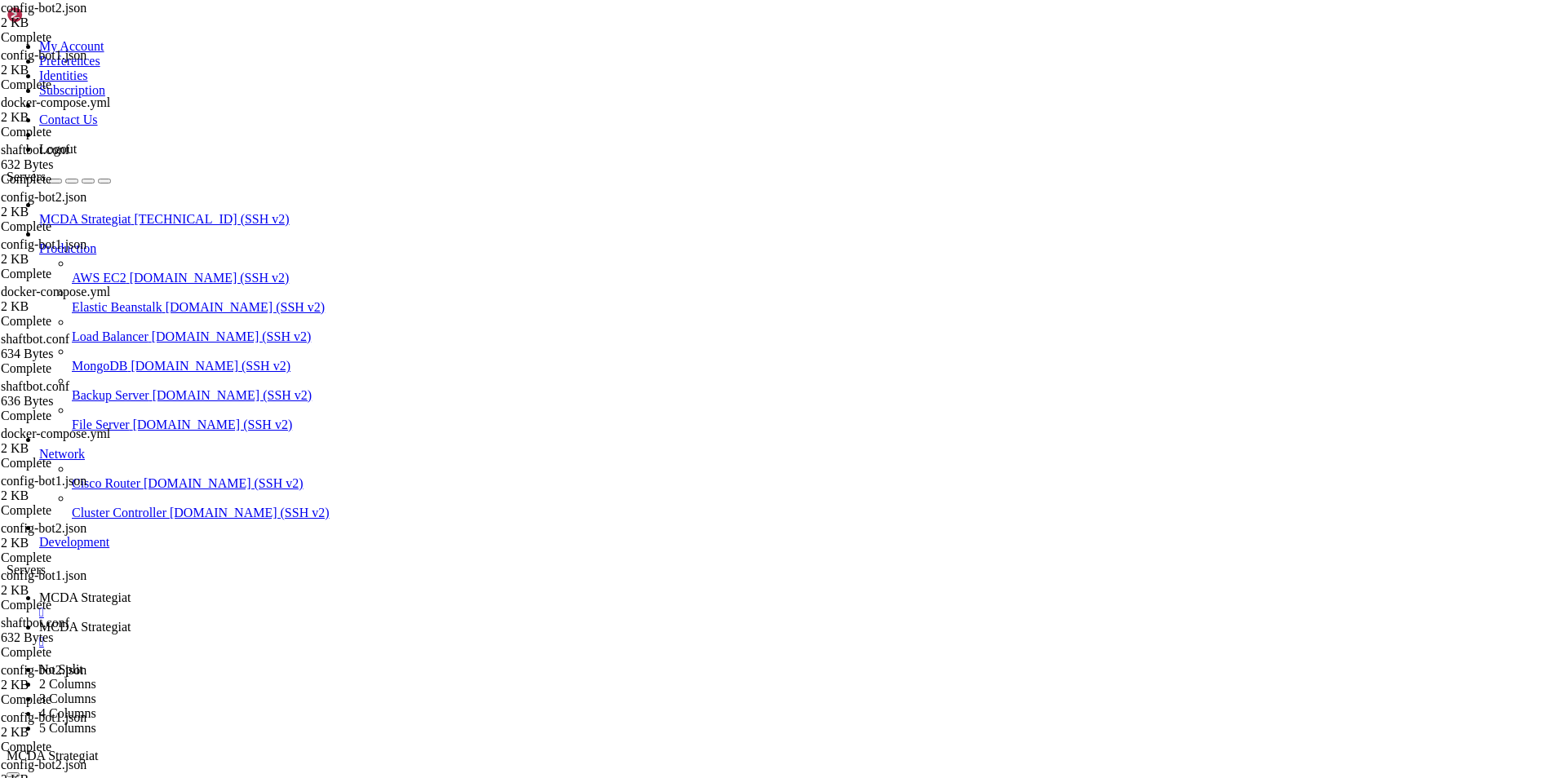
type input "/root/ft_userdata/nginx/conf.d"
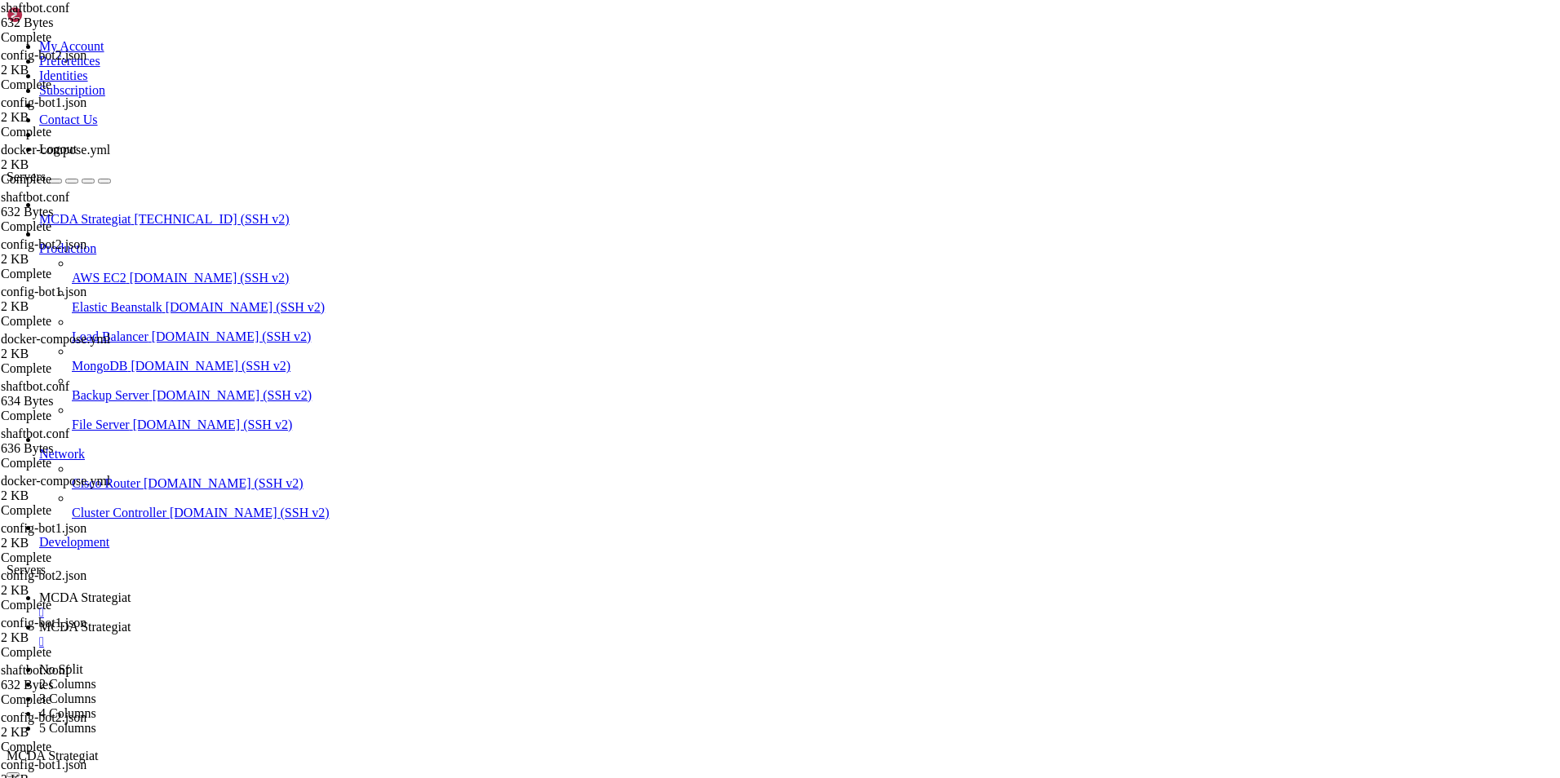
scroll to position [0, 15]
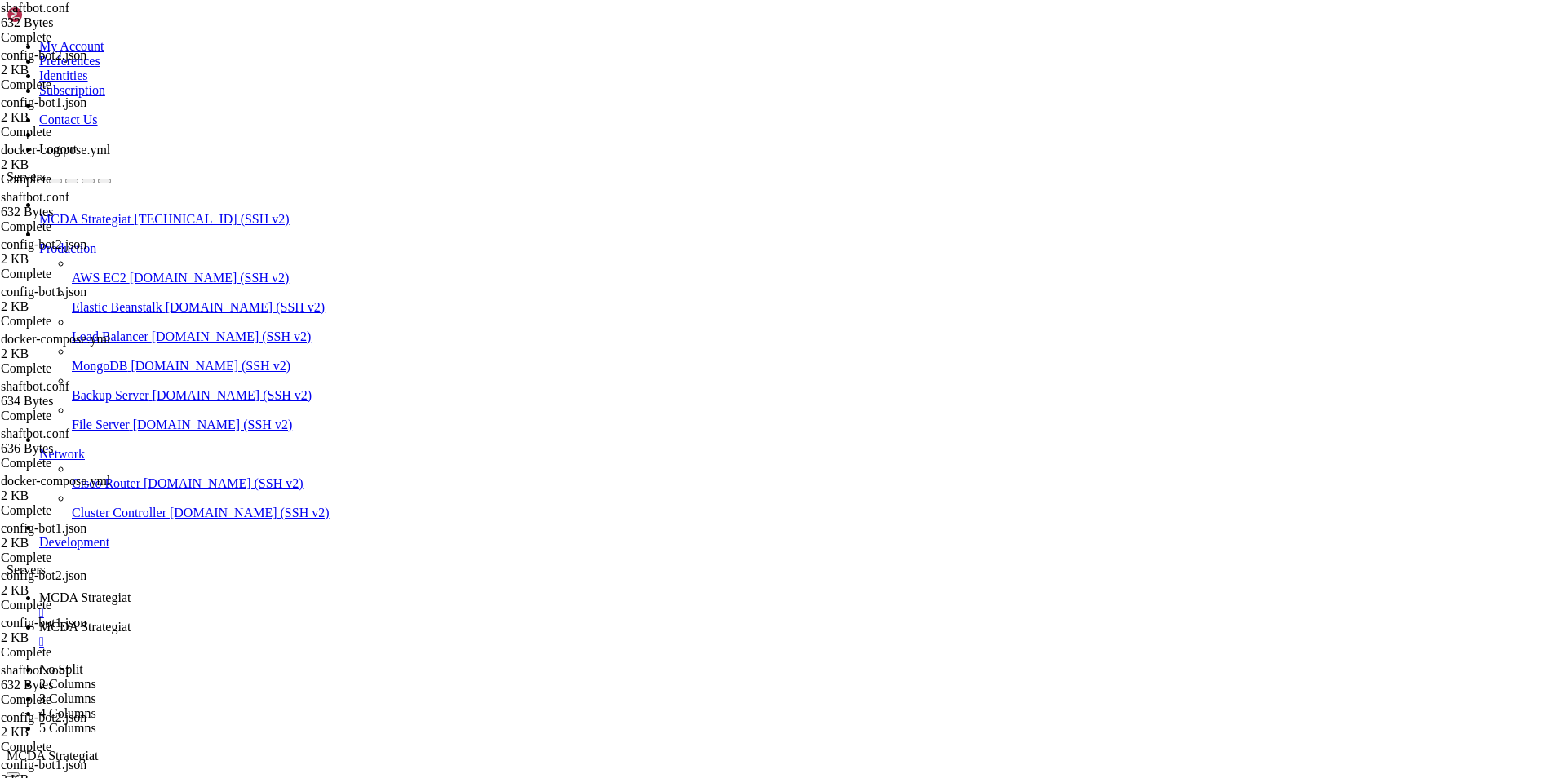
type textarea "}"
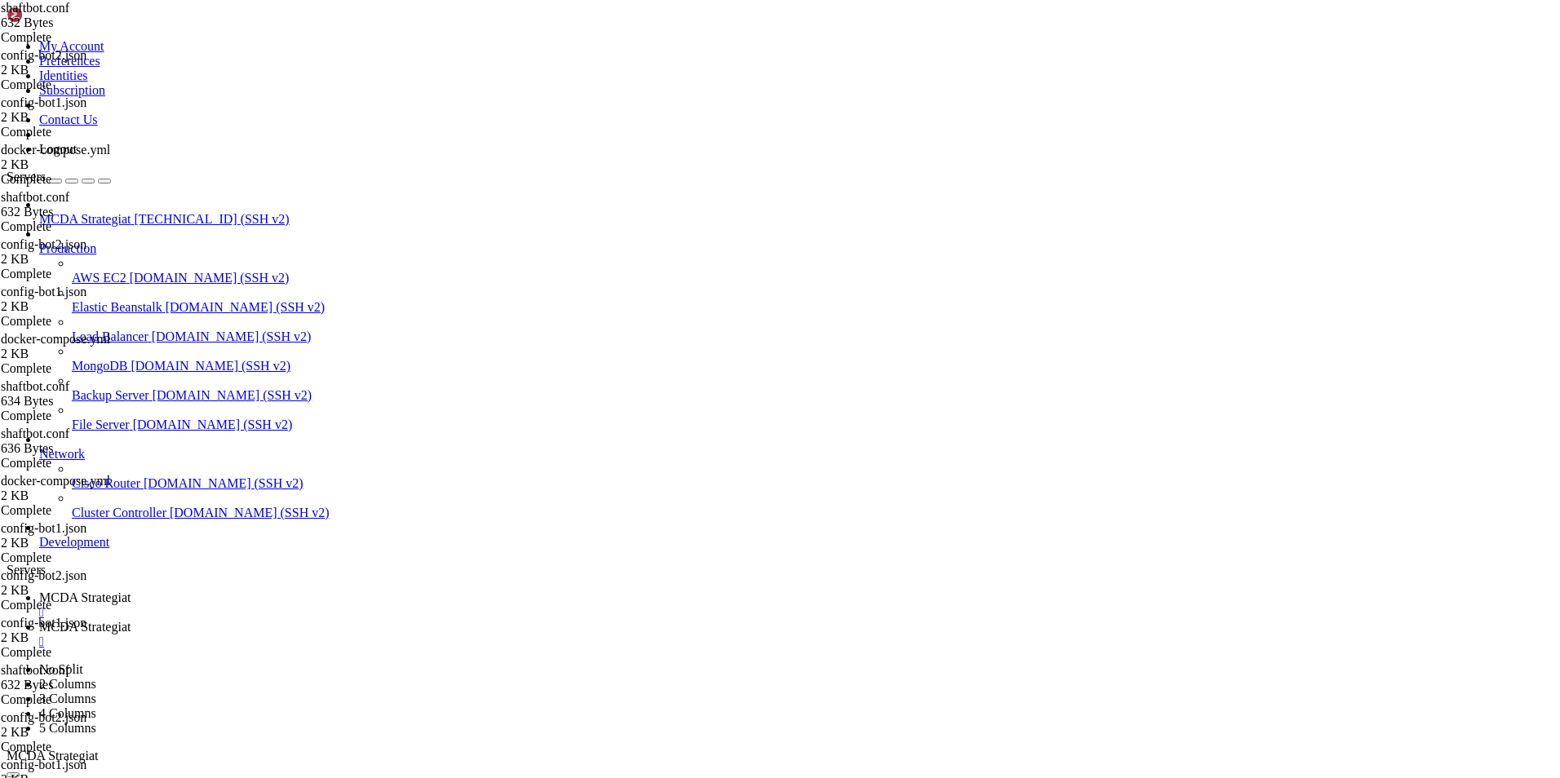
type input "/root/ft_userdata"
click at [131, 591] on span "MCDA Strategiat" at bounding box center [84, 598] width 91 height 14
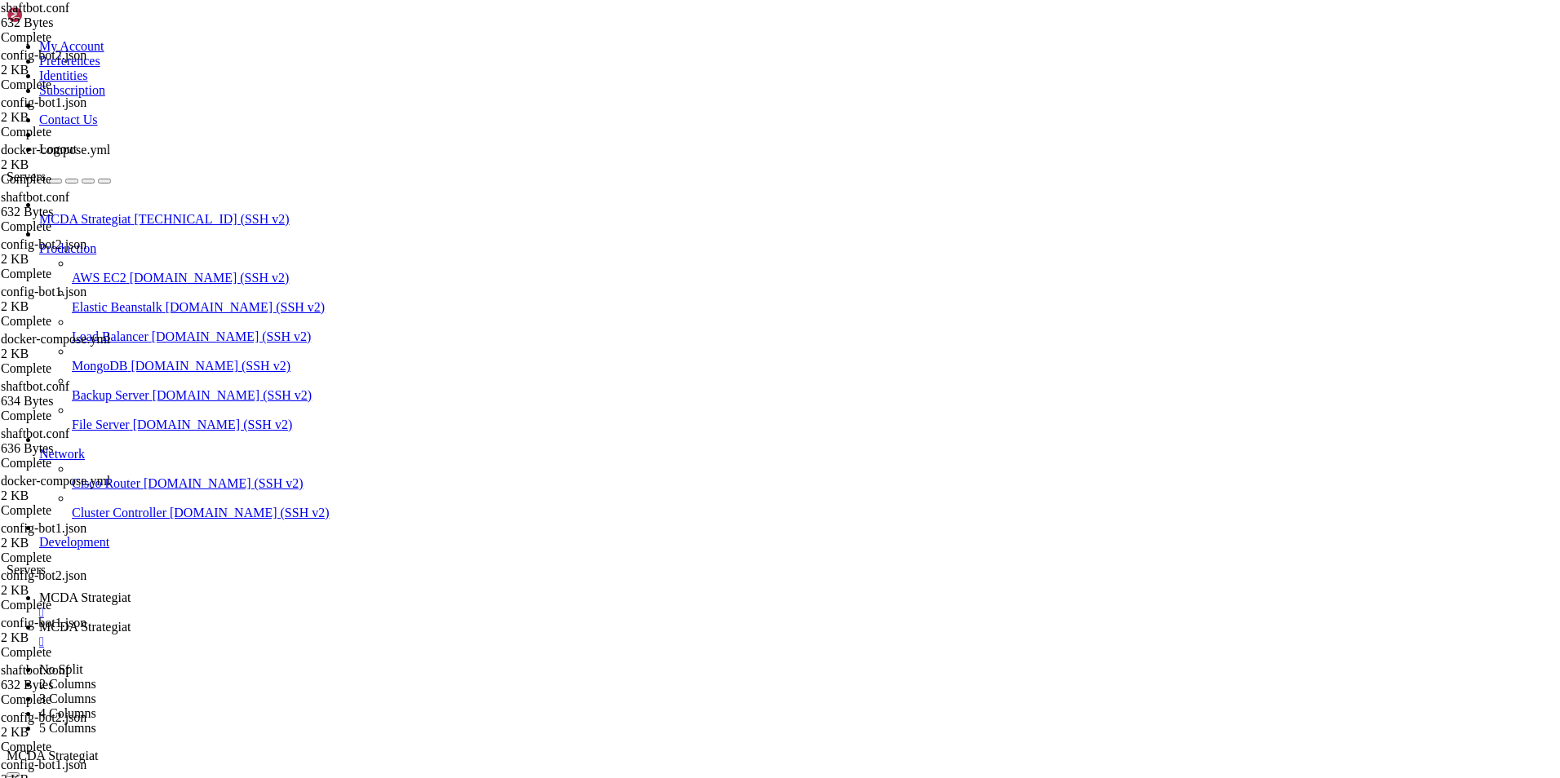
click at [410, 620] on link "MCDA Strategiat " at bounding box center [796, 634] width 1514 height 29
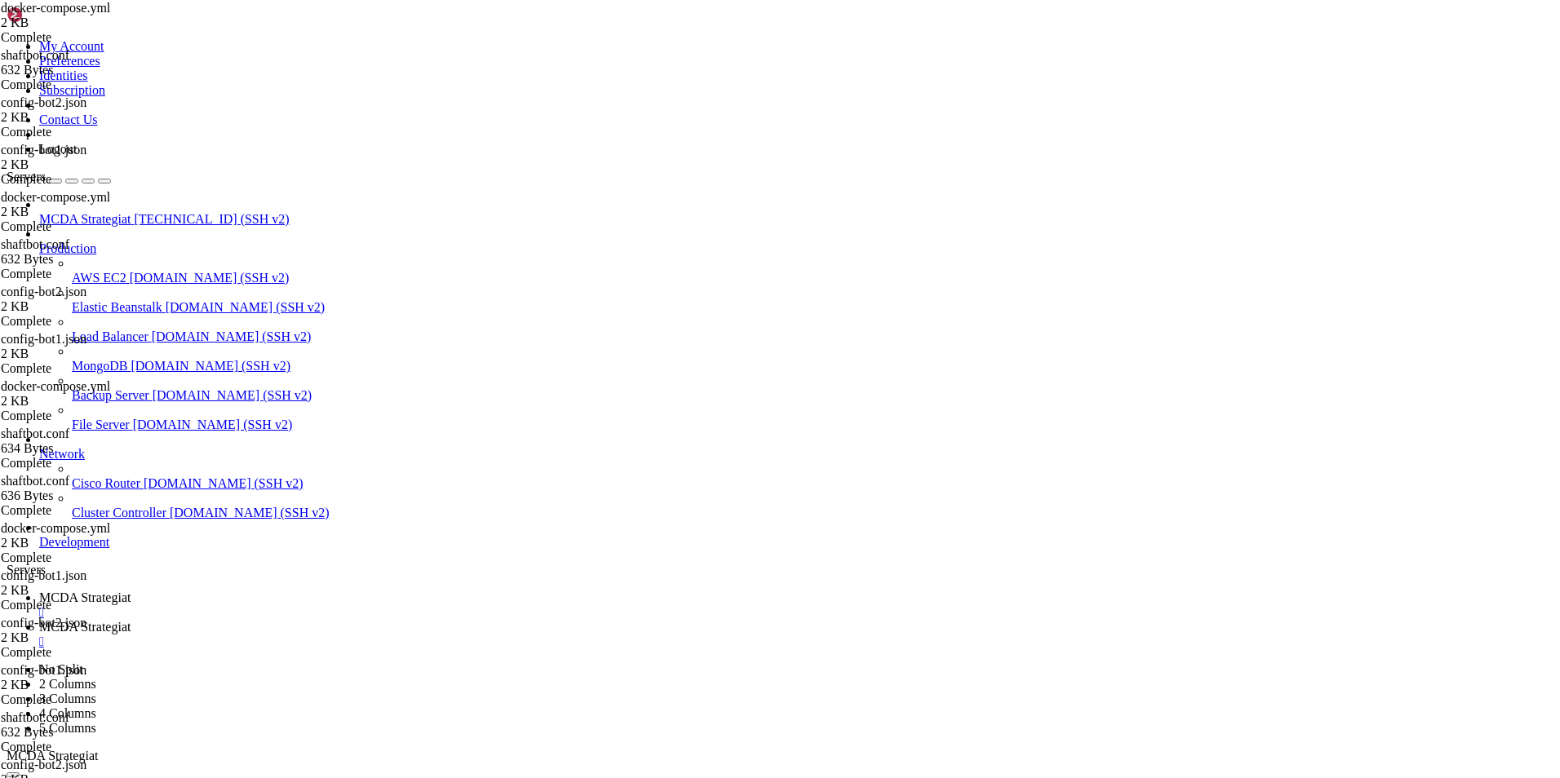
type textarea "- VIRTUAL_PORT=82"
click at [131, 591] on span "MCDA Strategiat" at bounding box center [84, 598] width 91 height 14
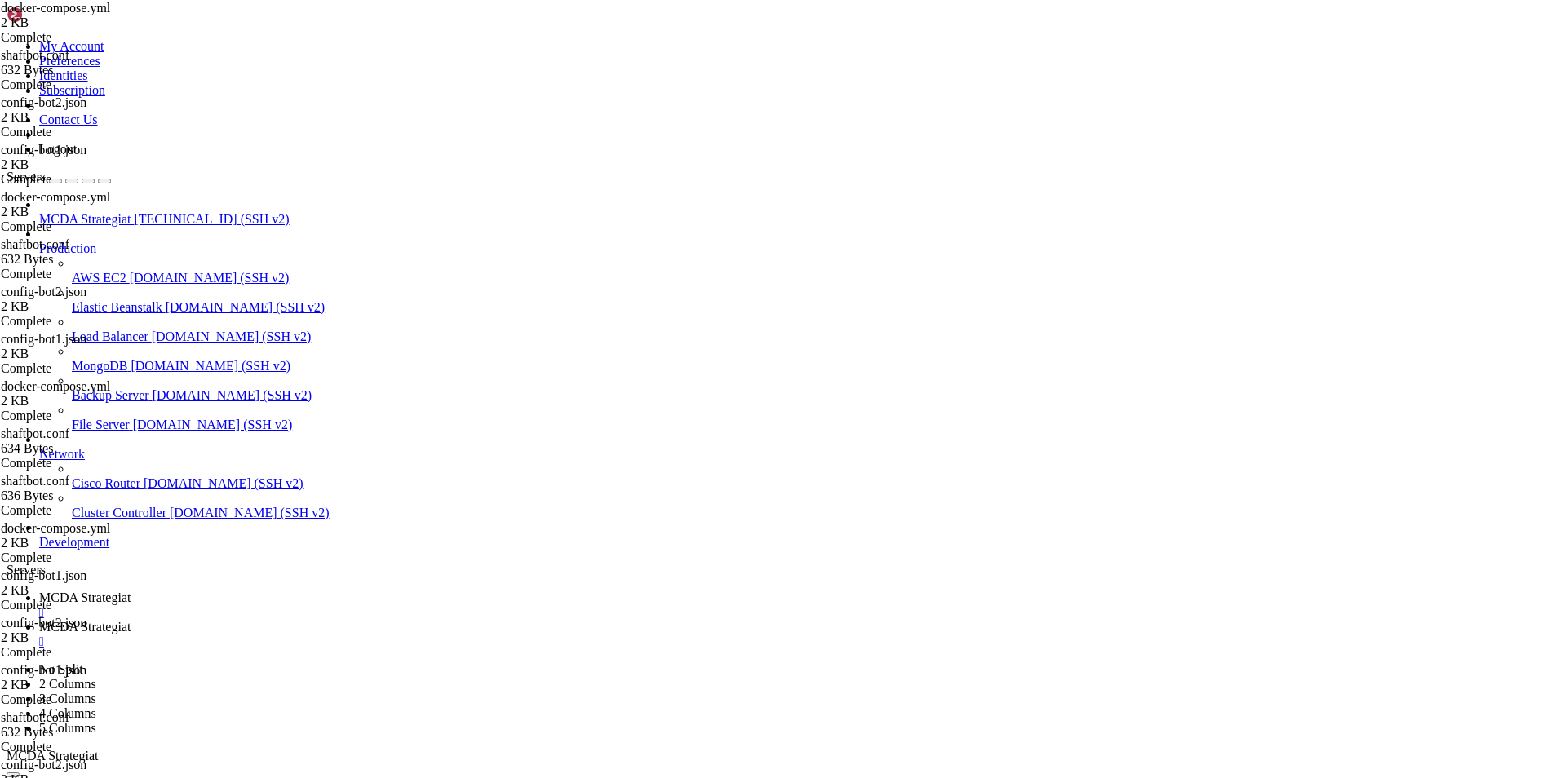
scroll to position [383578, 0]
click at [381, 620] on link "MCDA Strategiat " at bounding box center [796, 634] width 1514 height 29
drag, startPoint x: 251, startPoint y: 88, endPoint x: 579, endPoint y: 689, distance: 684.9
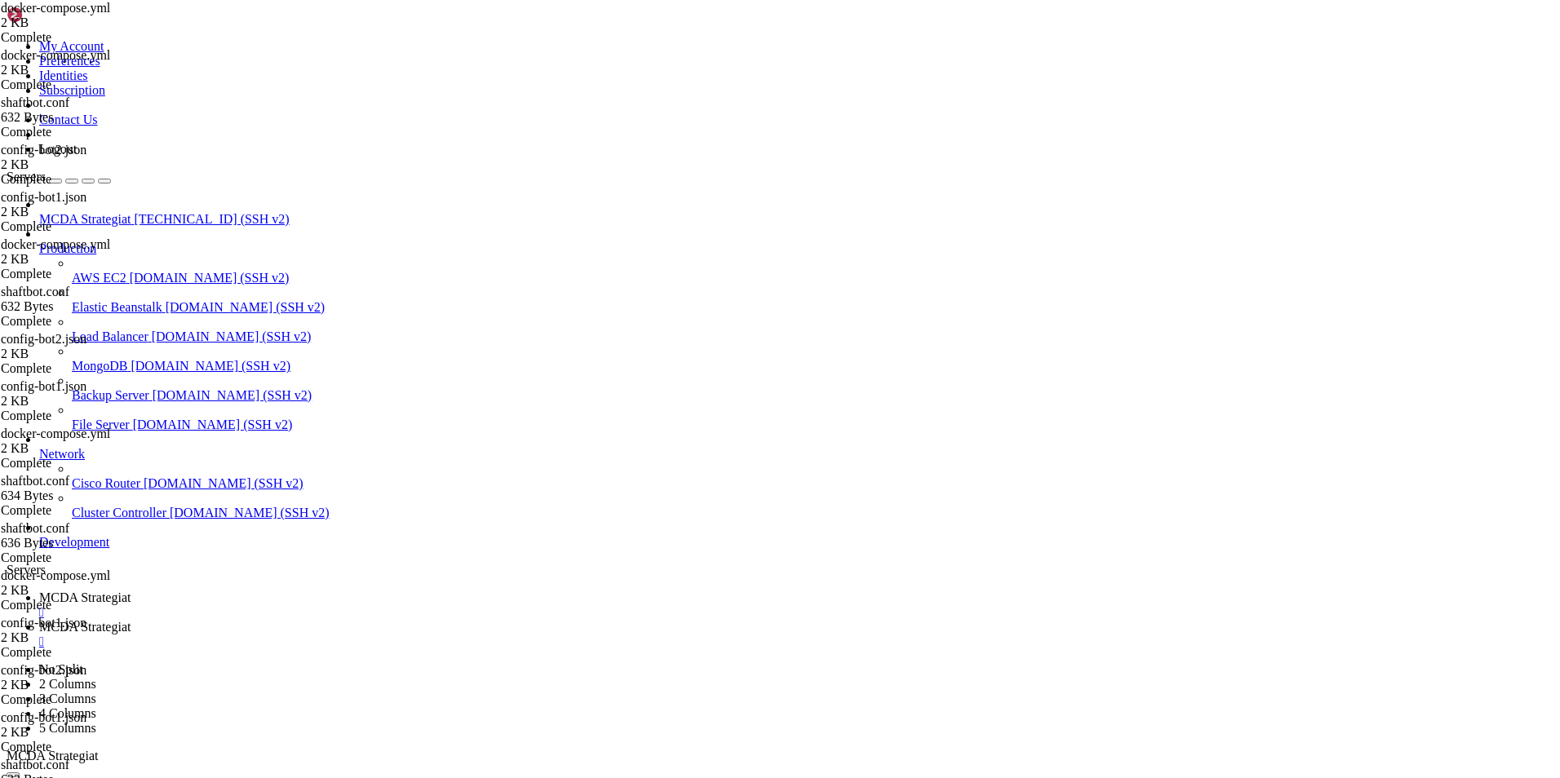
type textarea "- nginx-proxy"
drag, startPoint x: 381, startPoint y: 679, endPoint x: 225, endPoint y: 75, distance: 623.5
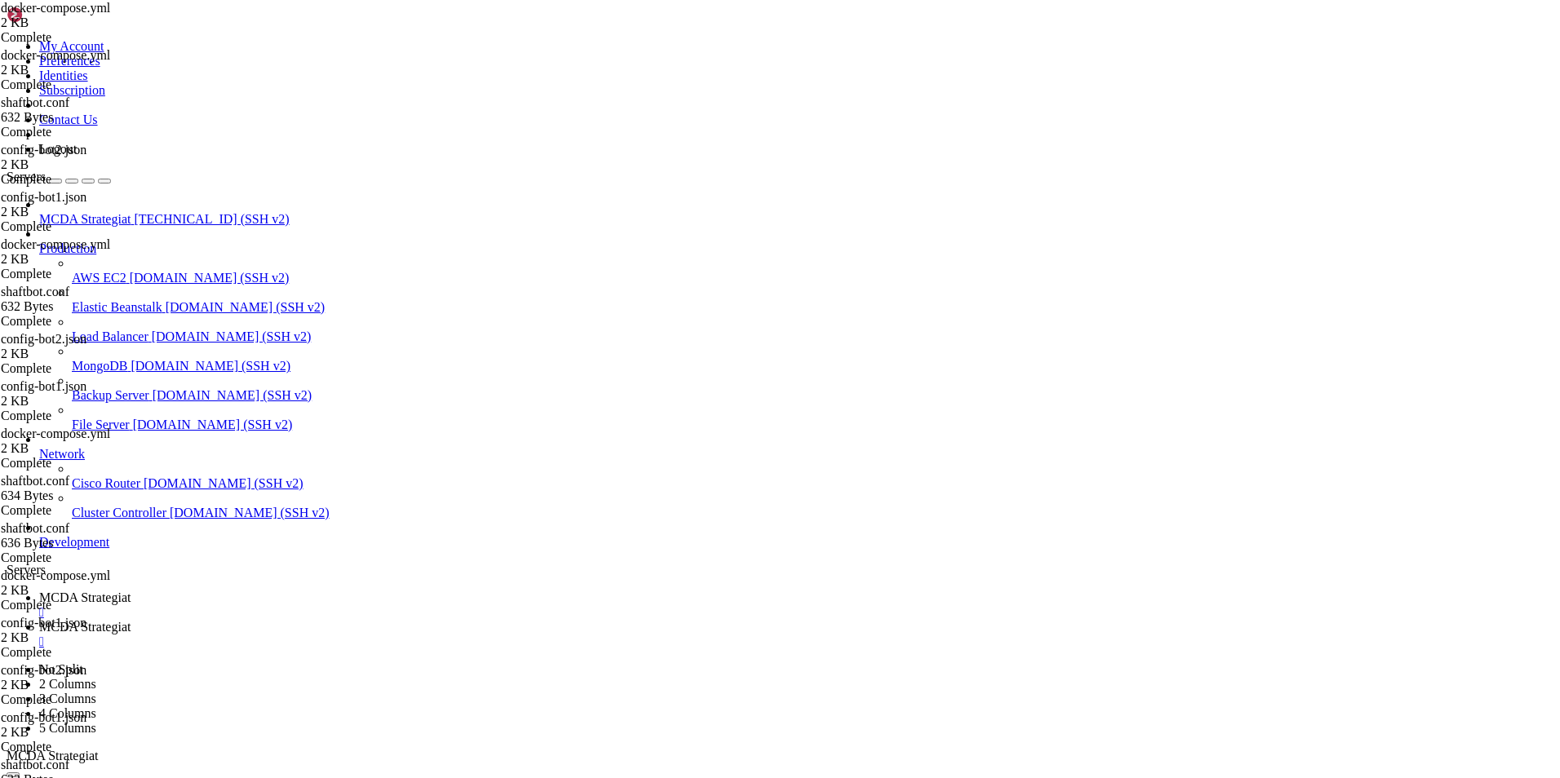
type textarea "services: freqtrade-bot1:"
paste textarea
type textarea "- "80""
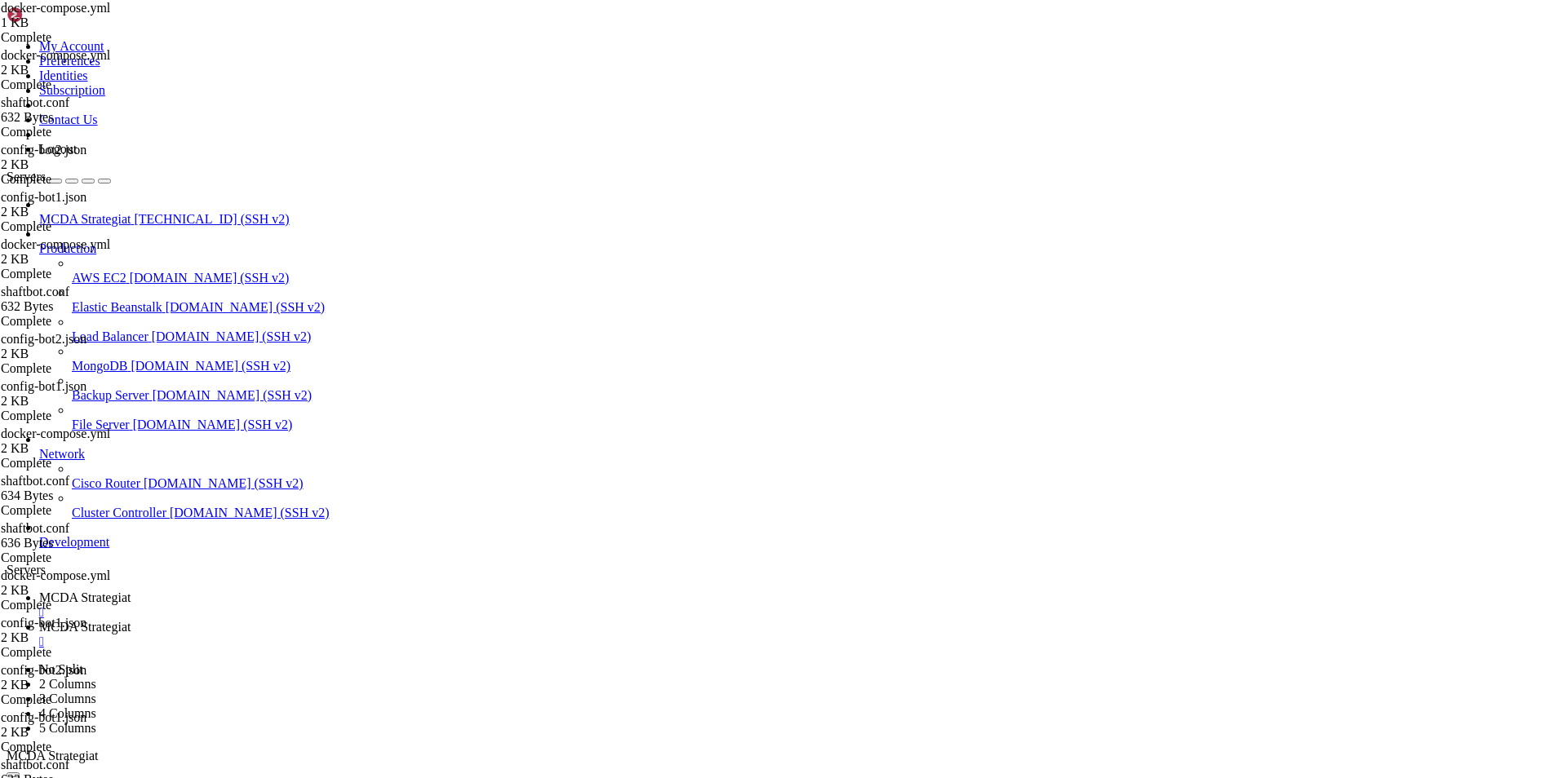
click at [300, 591] on link "MCDA Strategiat " at bounding box center [796, 605] width 1514 height 29
click at [131, 620] on span "MCDA Strategiat" at bounding box center [84, 627] width 91 height 14
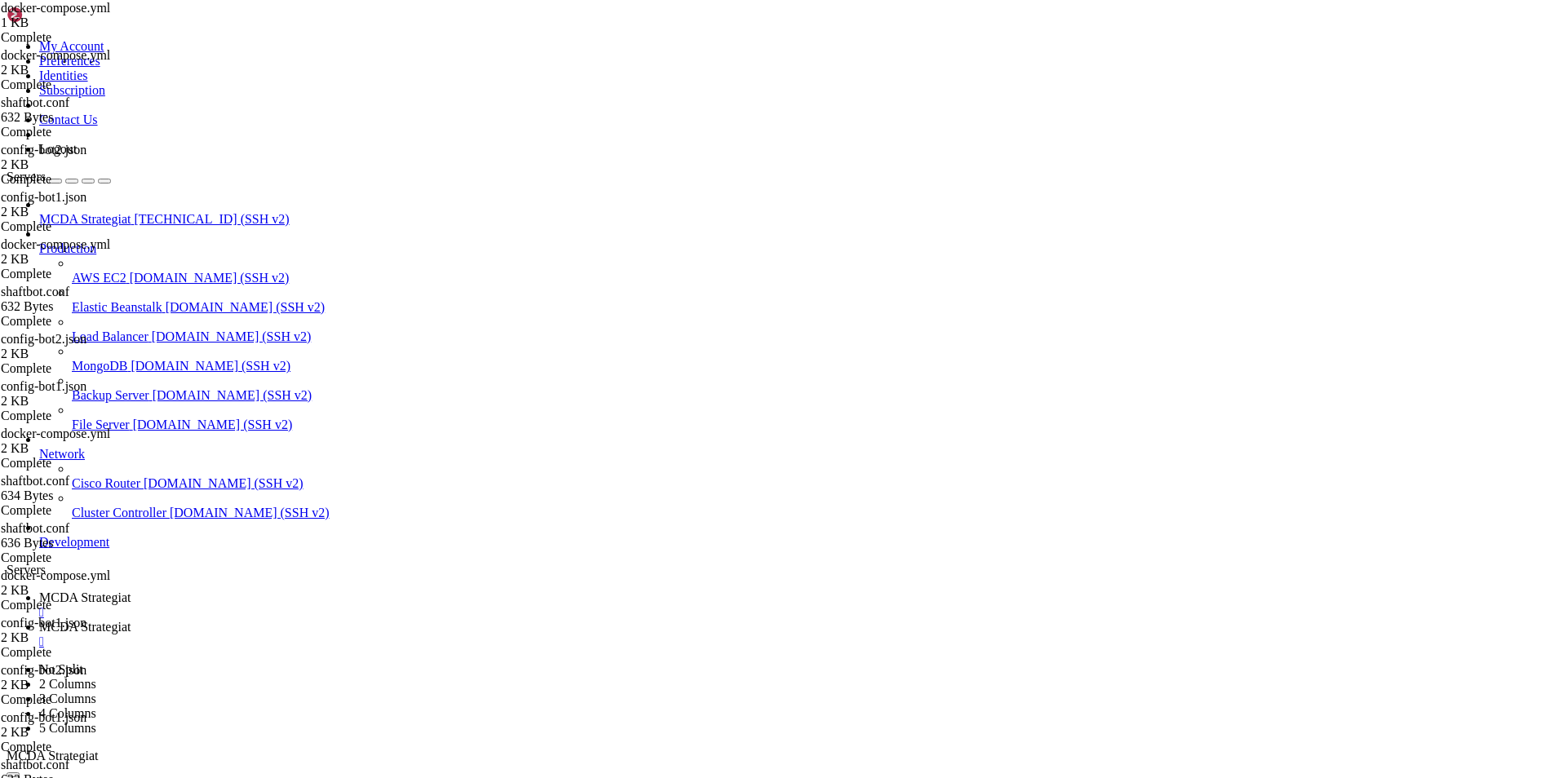
type textarea "--strategy MACDTrendStrategy"
type textarea "freqtrade-bot2:"
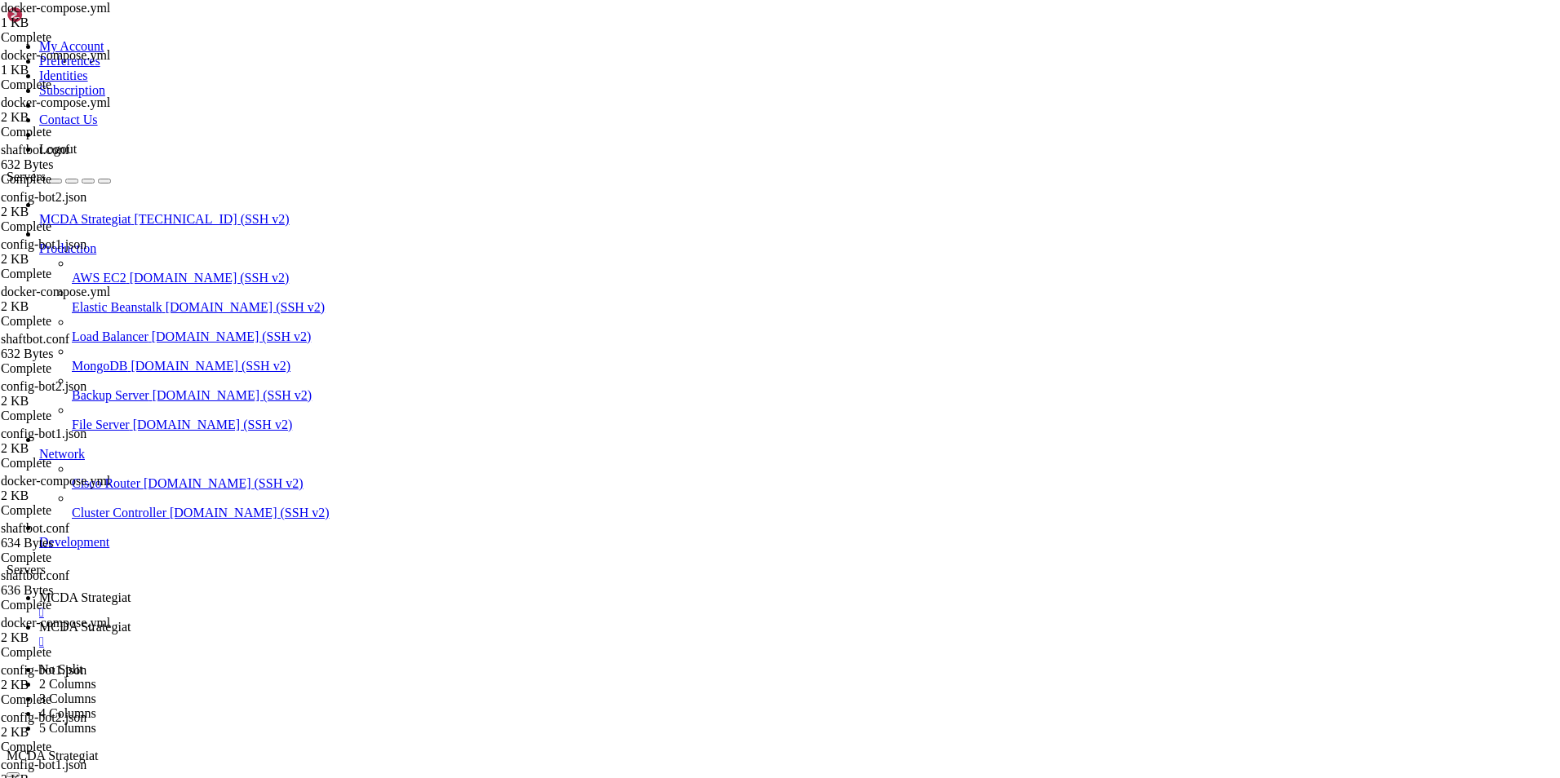
type textarea "- "81""
click at [131, 591] on span "MCDA Strategiat" at bounding box center [84, 598] width 91 height 14
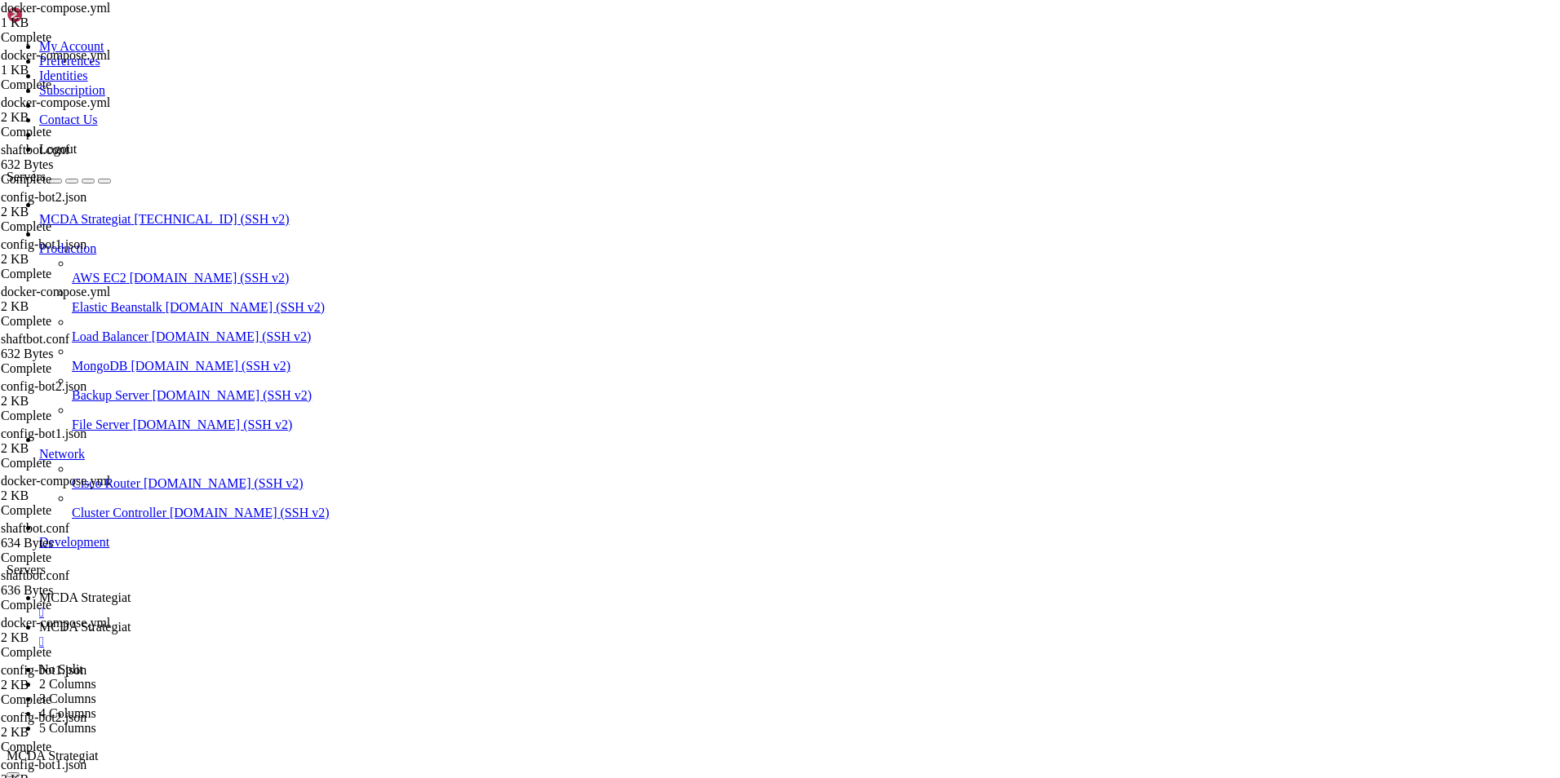
scroll to position [384033, 0]
drag, startPoint x: 886, startPoint y: 1553, endPoint x: 12, endPoint y: 1535, distance: 874.0
copy div "root@ubuntu-4gb-hel1-1:~/ft_userdata# docker compose down validating /root/ft_u…"
click at [131, 620] on span "MCDA Strategiat" at bounding box center [84, 627] width 91 height 14
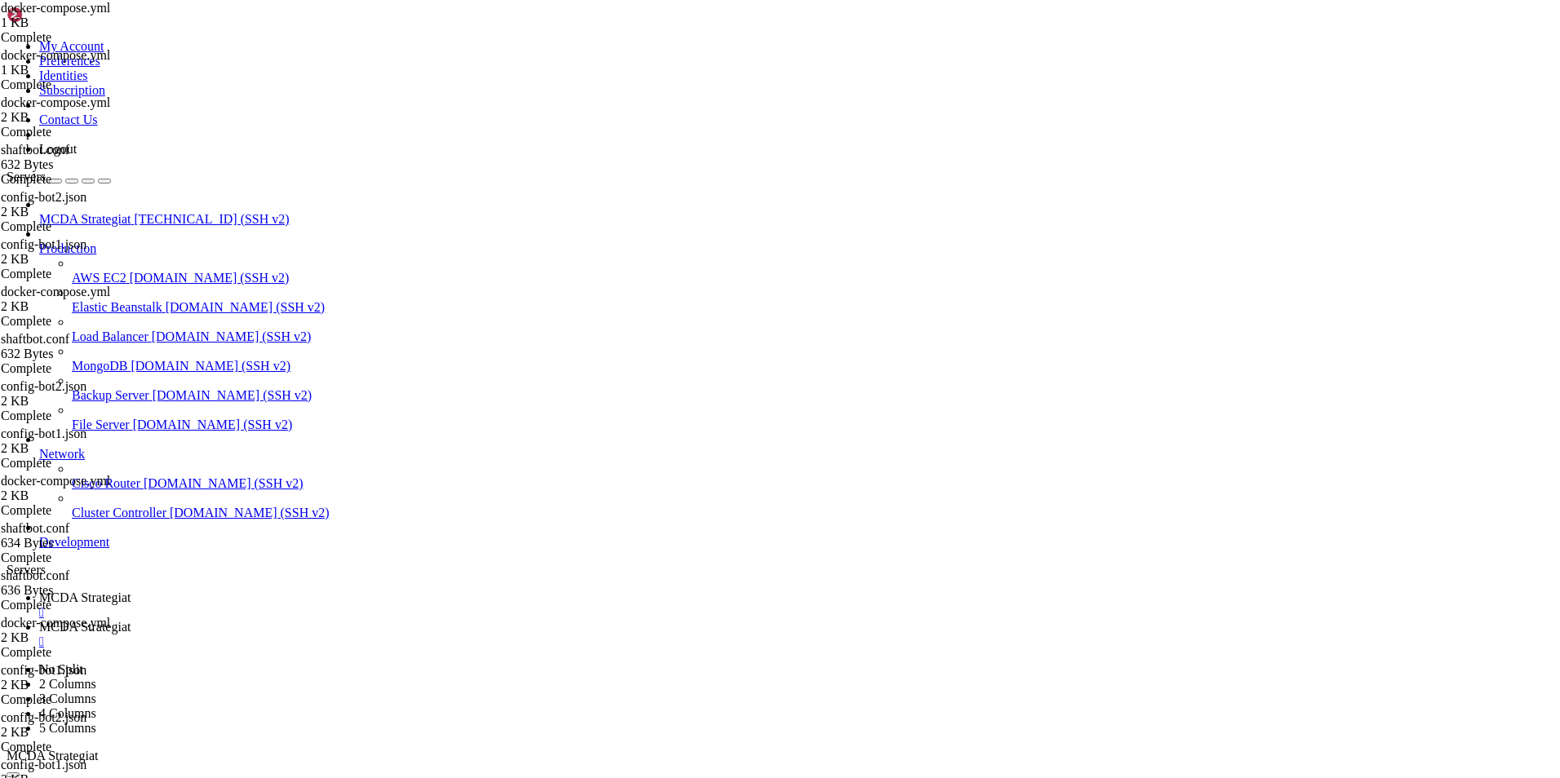
drag, startPoint x: 411, startPoint y: 439, endPoint x: 239, endPoint y: 82, distance: 396.7
type textarea "freqtrade-bot1: image: freqtradeorg/freqtrade:stable"
paste textarea
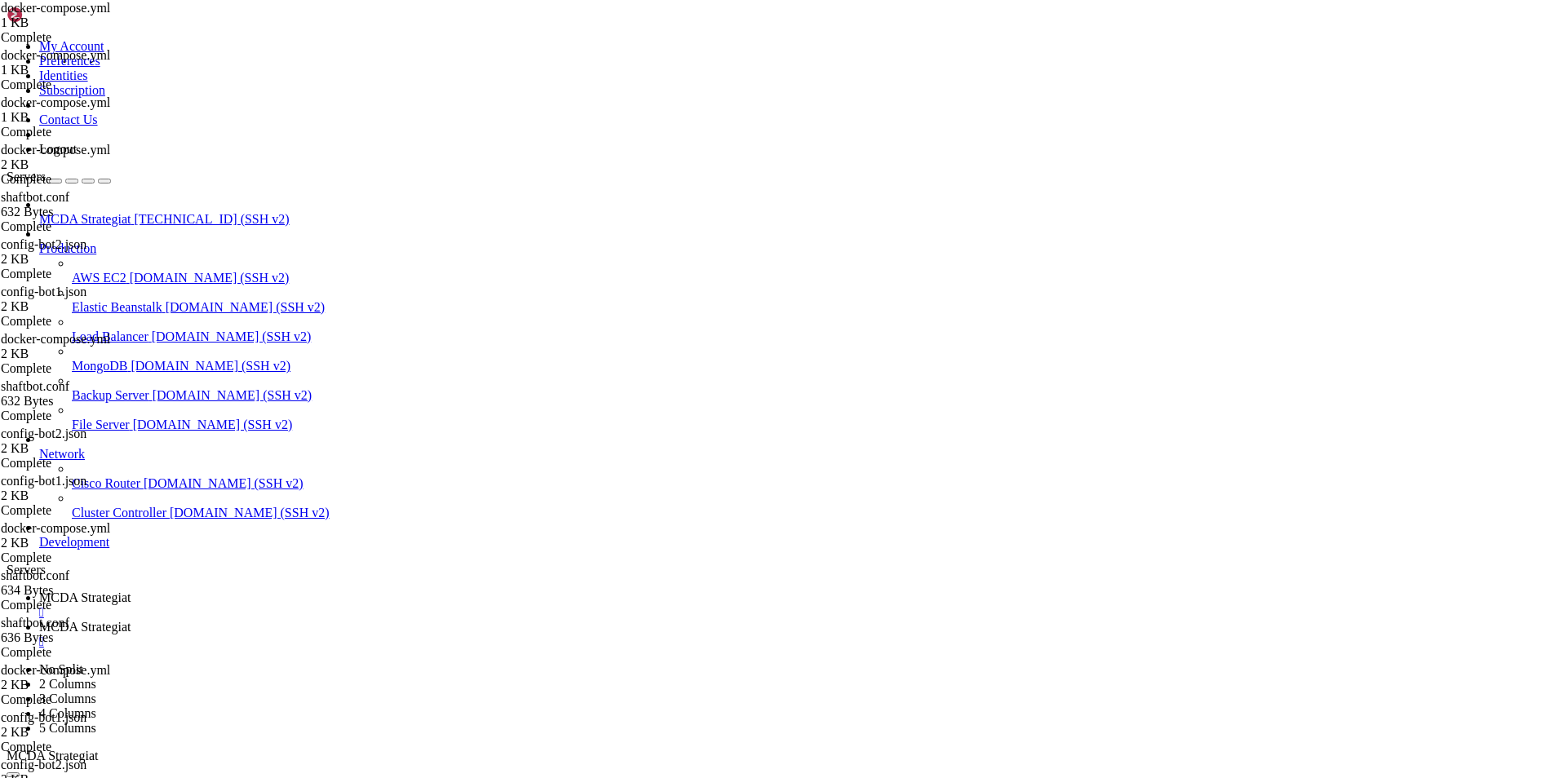
type textarea "--strategy MACDTrendStrategy"
type textarea "--strategy parasstrategia"
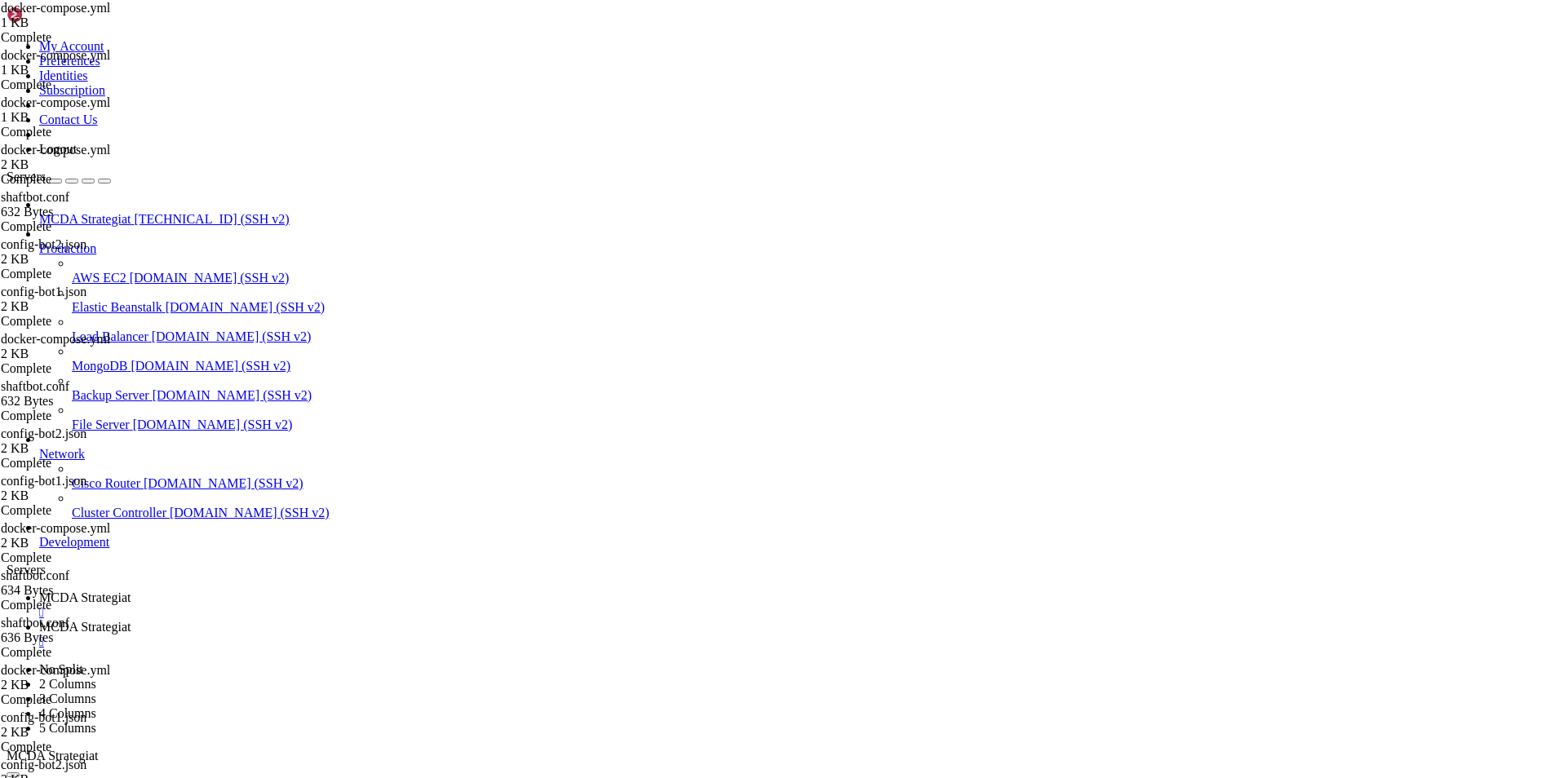
type textarea "- ./html:/usr/share/nginx/html"
type textarea "- nginx-proxy"
click at [131, 591] on span "MCDA Strategiat" at bounding box center [84, 598] width 91 height 14
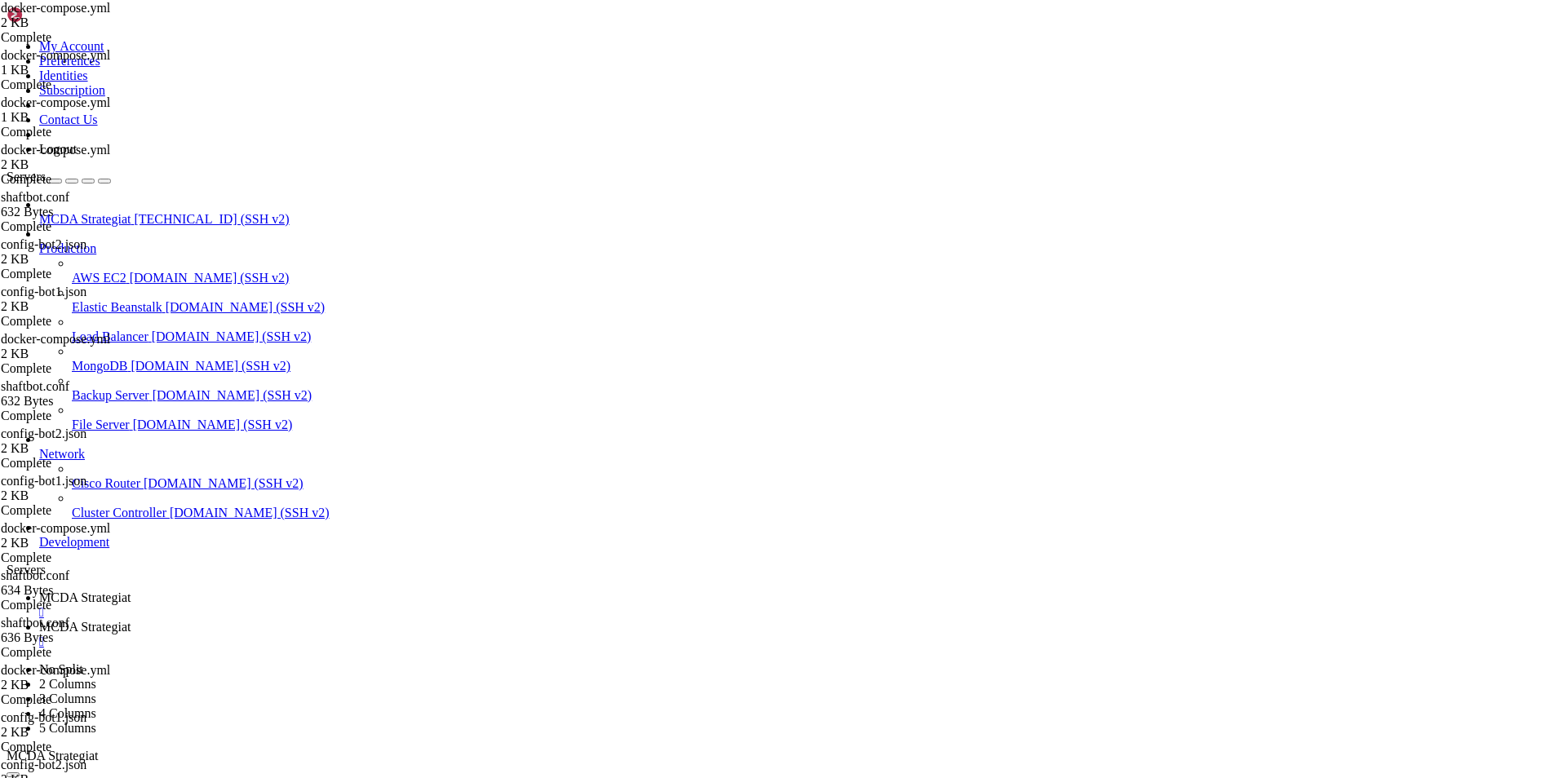
click at [131, 620] on span "MCDA Strategiat" at bounding box center [84, 627] width 91 height 14
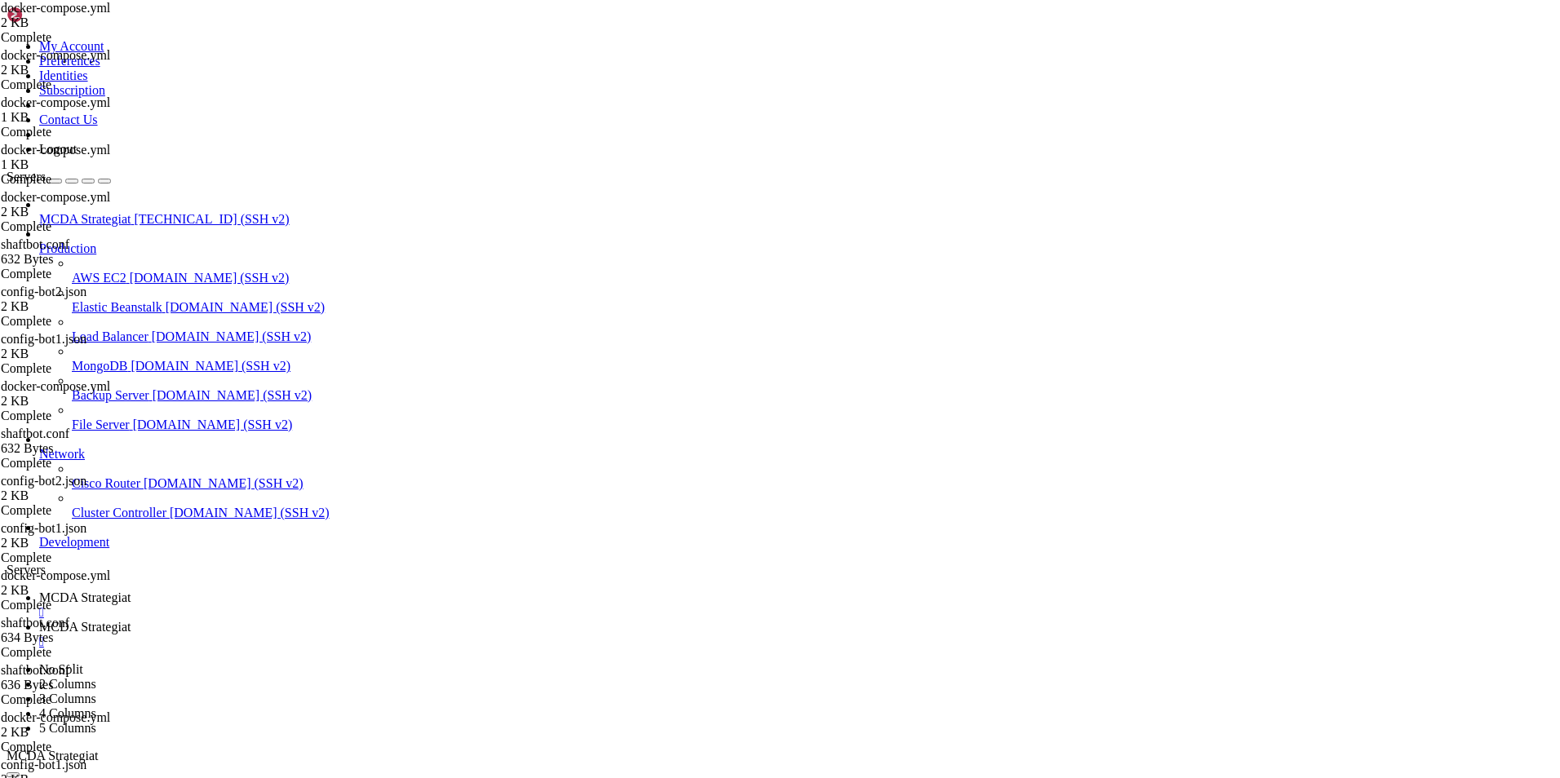
type textarea "volumes:"
click at [131, 591] on span "MCDA Strategiat" at bounding box center [84, 598] width 91 height 14
click at [131, 620] on span "MCDA Strategiat" at bounding box center [84, 627] width 91 height 14
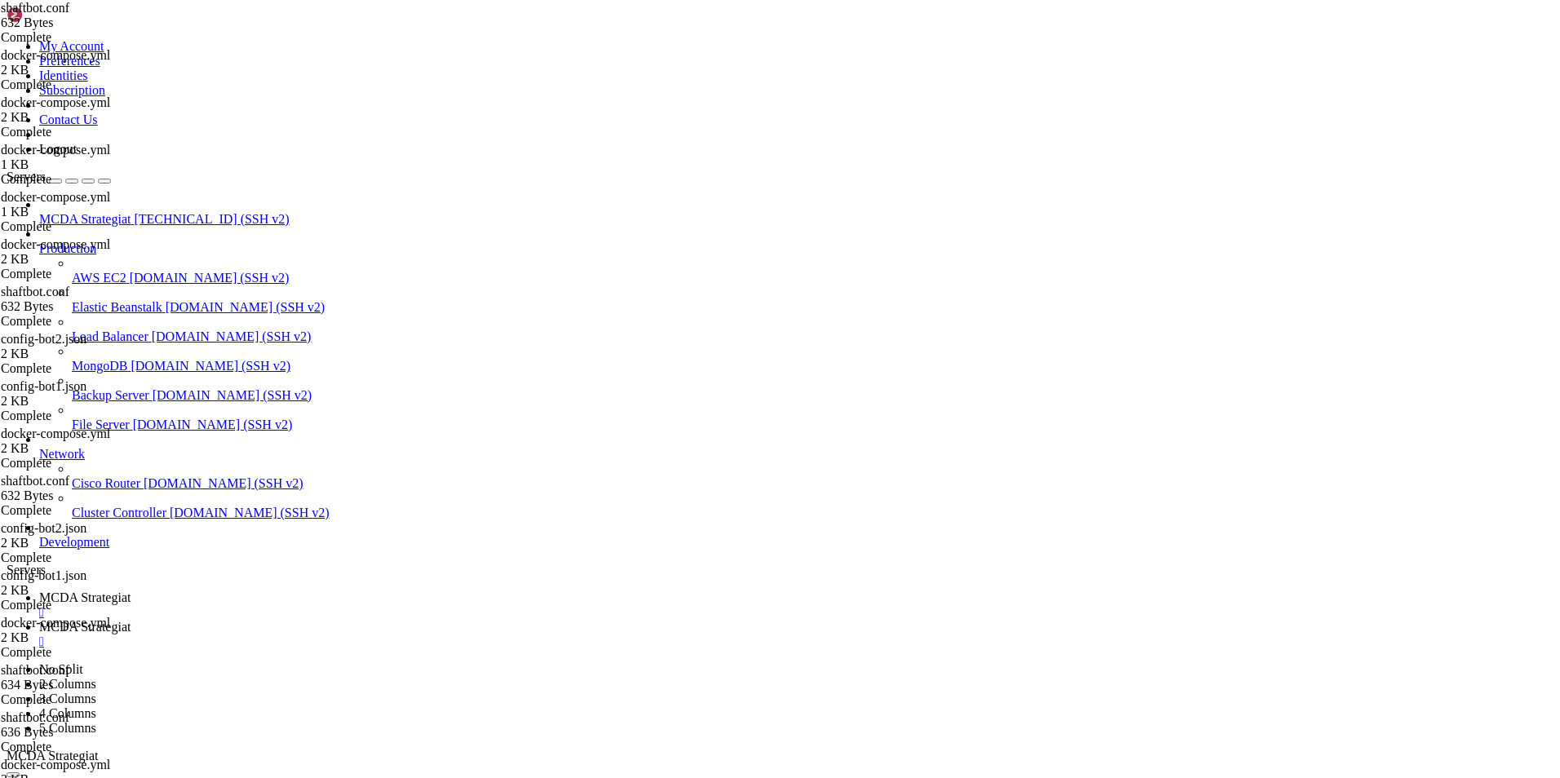
click at [131, 591] on span "MCDA Strategiat" at bounding box center [84, 598] width 91 height 14
drag, startPoint x: 246, startPoint y: 1553, endPoint x: 38, endPoint y: 1457, distance: 228.9
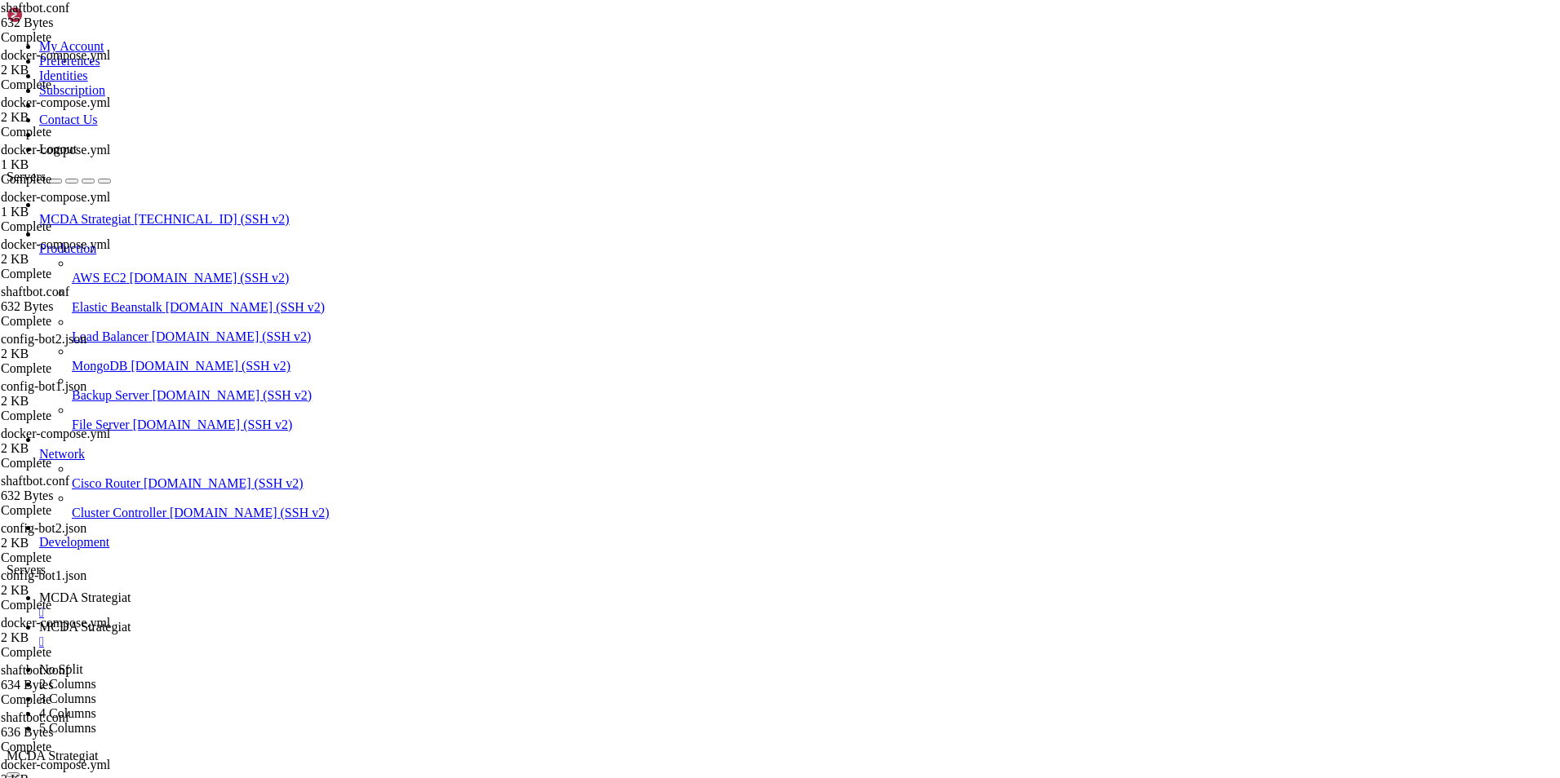
scroll to position [320933, 0]
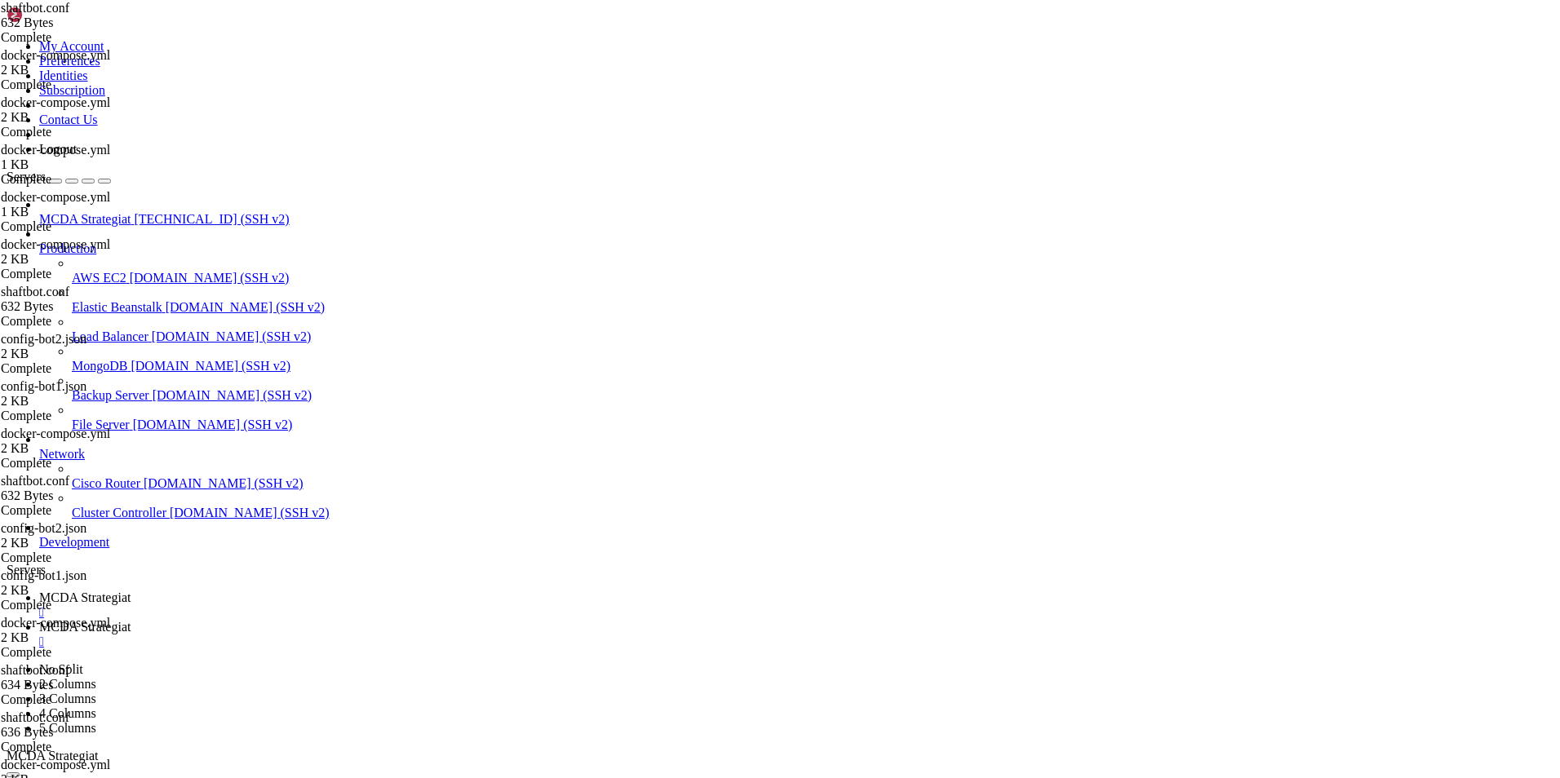
drag, startPoint x: 209, startPoint y: 1562, endPoint x: 171, endPoint y: 1489, distance: 82.8
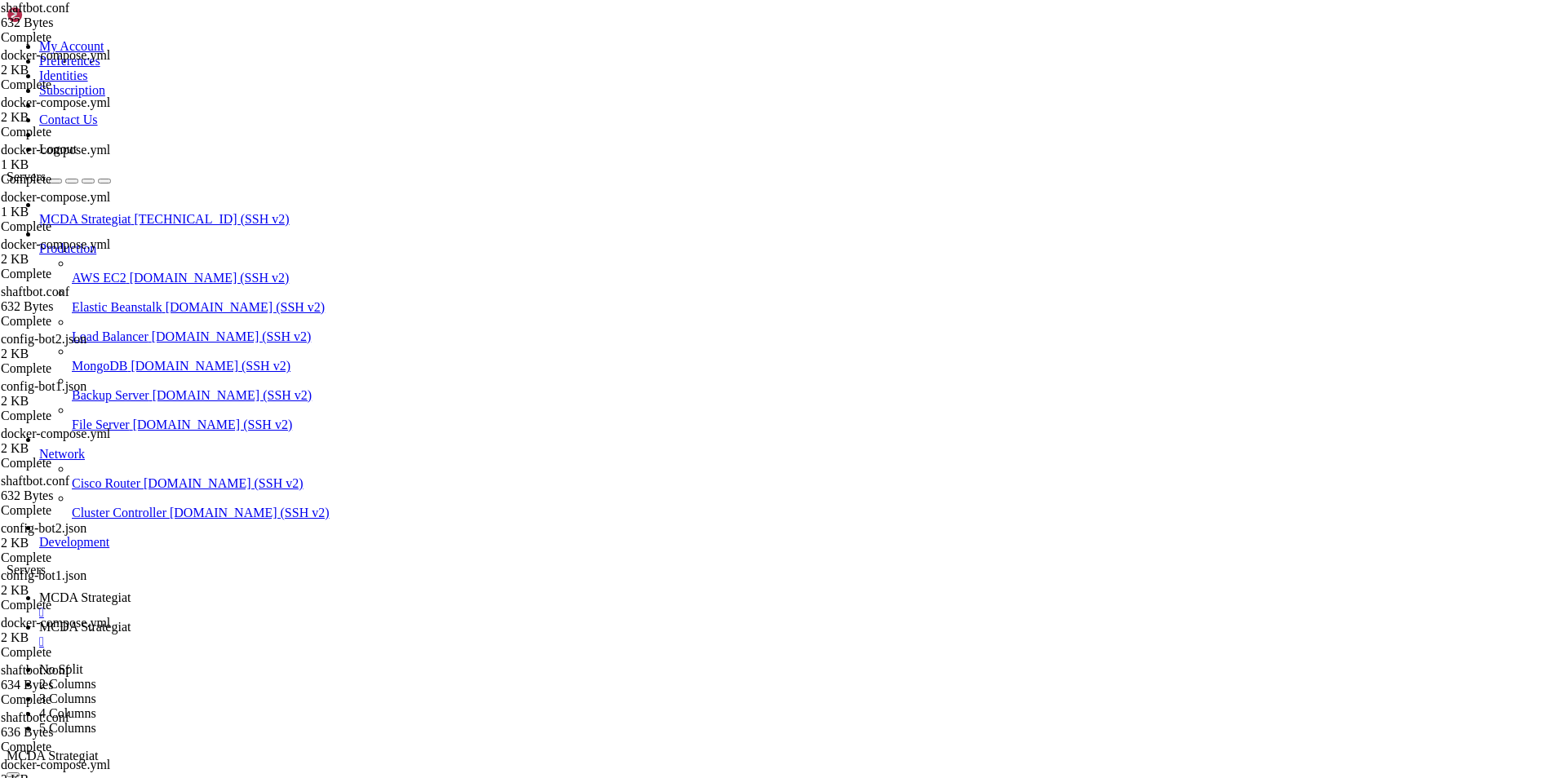
copy div "~/ft_userdata# docker ps --format "table {{.Names}}\t{{.Ports}}" NAMES PORTS ng…"
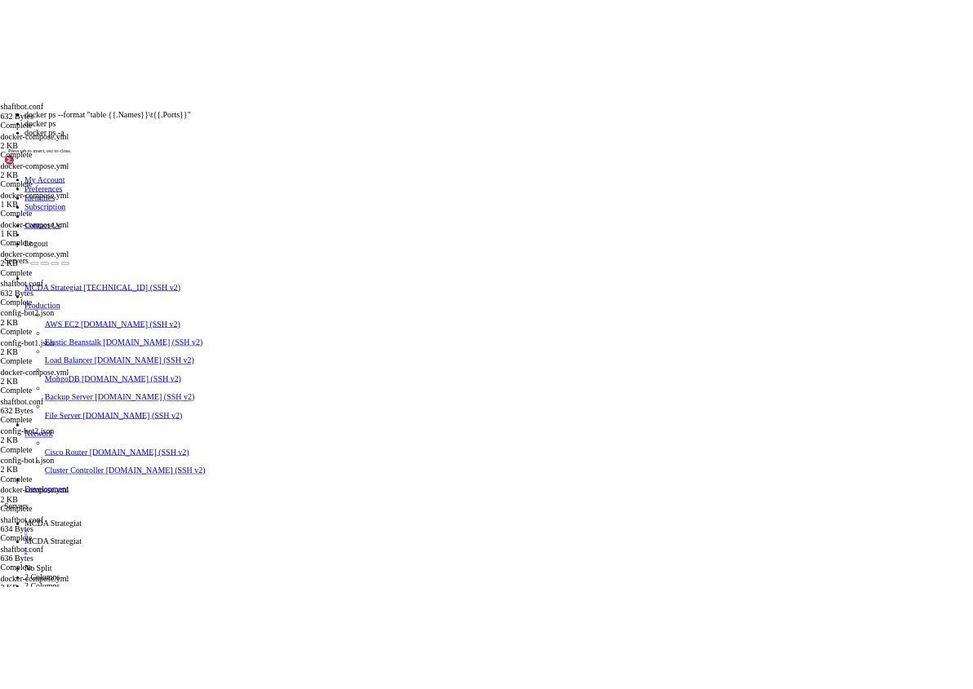
scroll to position [364196, 0]
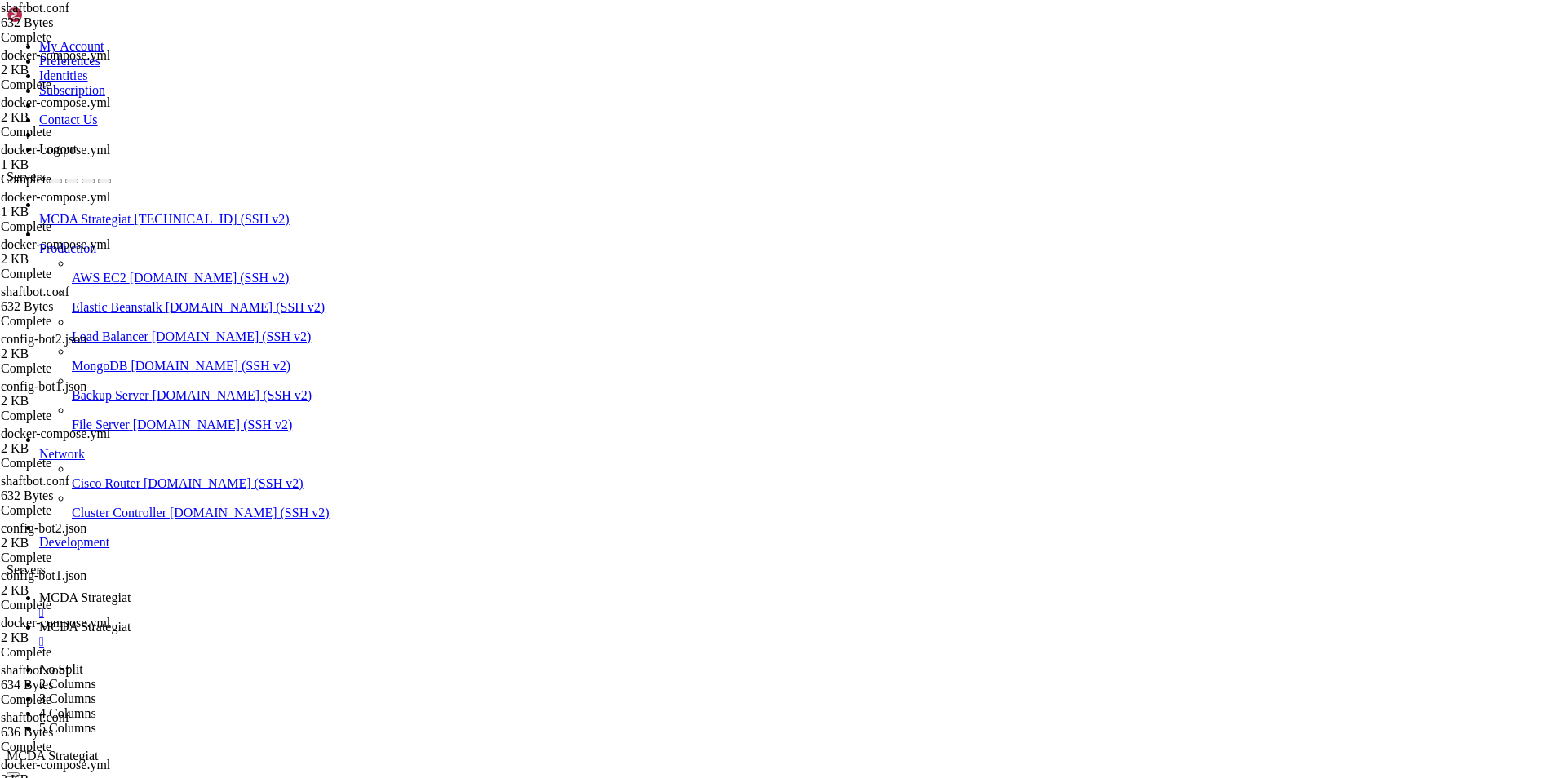
drag, startPoint x: 15, startPoint y: 1420, endPoint x: 712, endPoint y: 1566, distance: 712.7
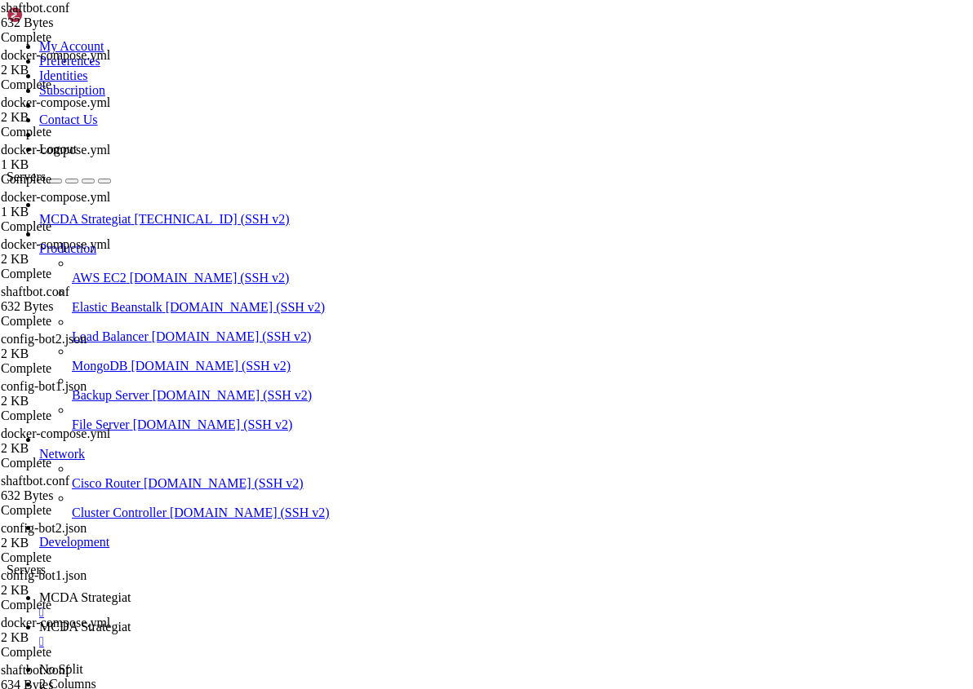
scroll to position [364293, 0]
click at [131, 620] on span "MCDA Strategiat" at bounding box center [84, 627] width 91 height 14
type input "/root/ft_userdata"
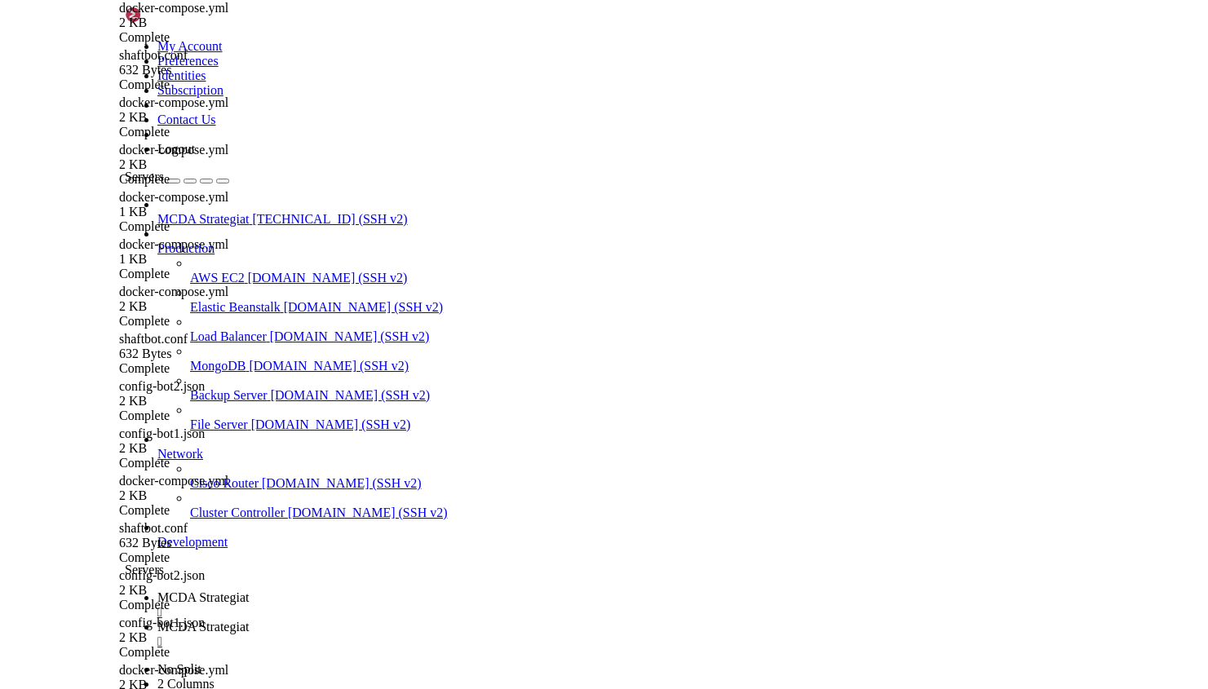
scroll to position [0, 0]
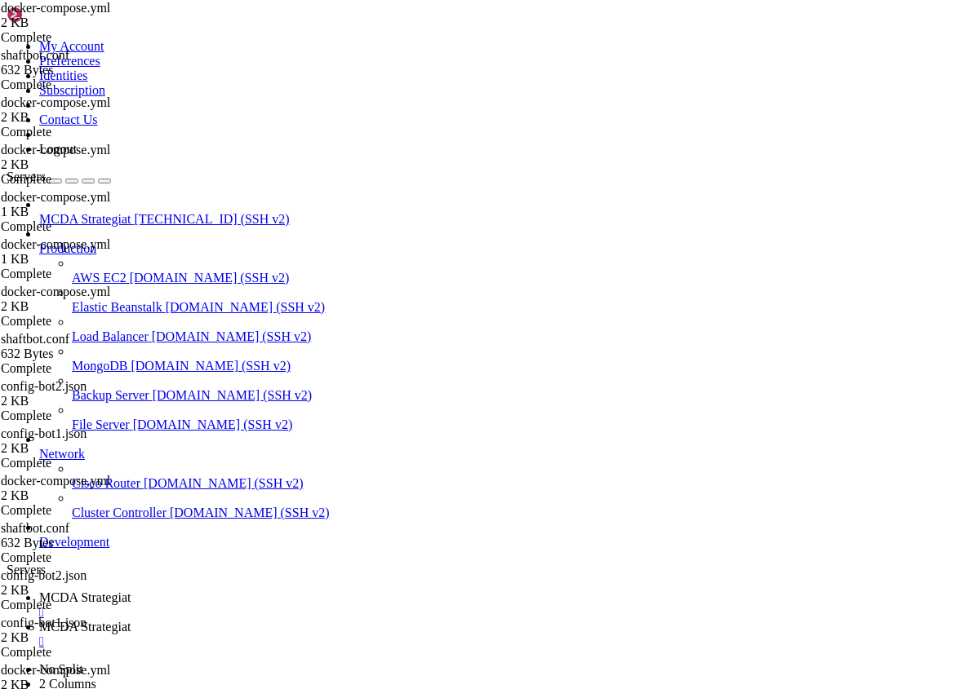
type textarea "- VIRTUAL_PORT=8082"
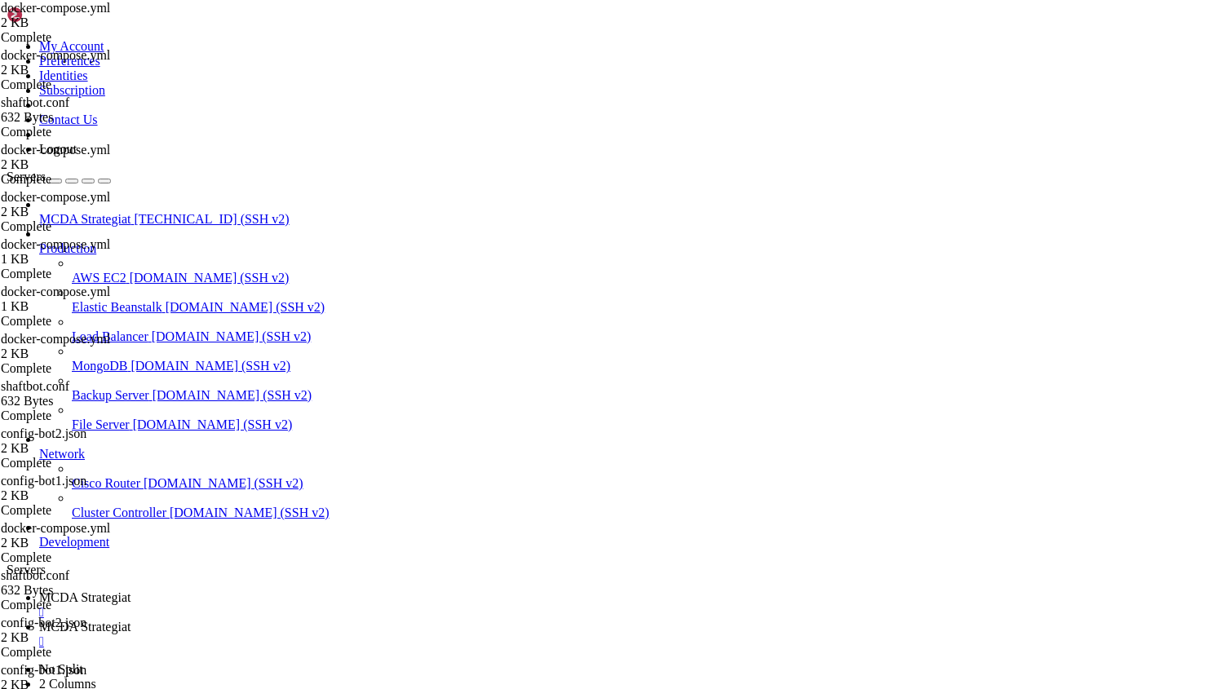
scroll to position [0, 0]
type textarea "- VIRTUAL_PORT=8080"
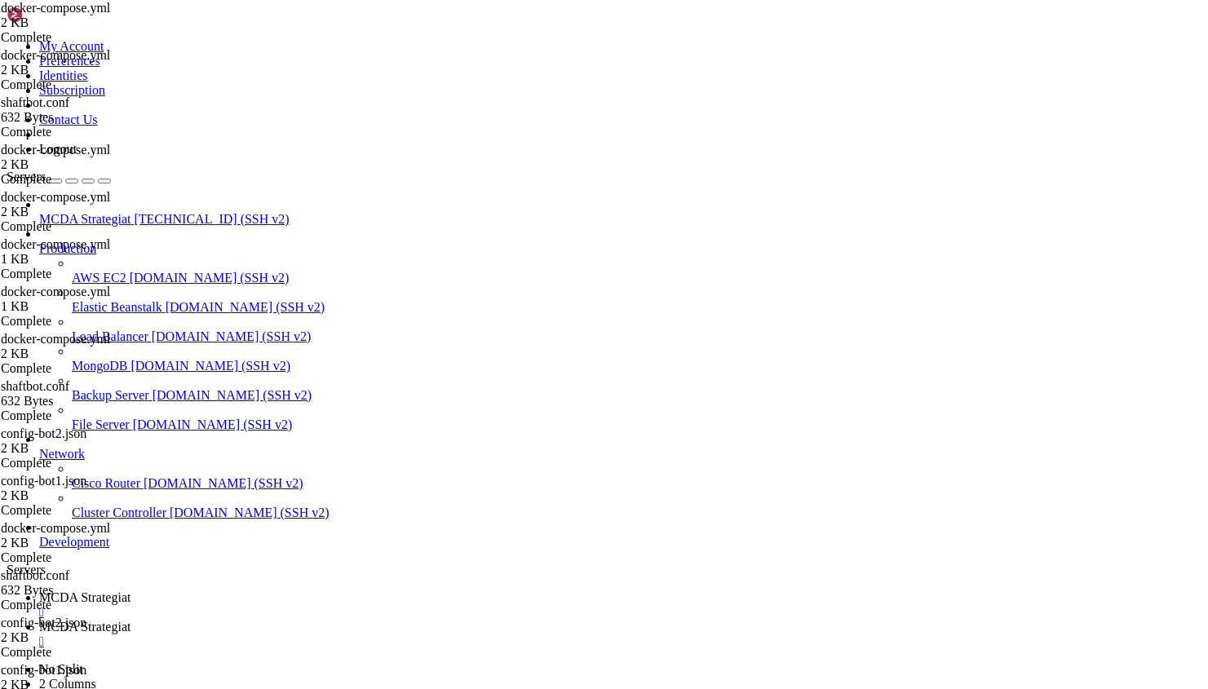
type input "/root/ft_userdata/nginx/conf.d"
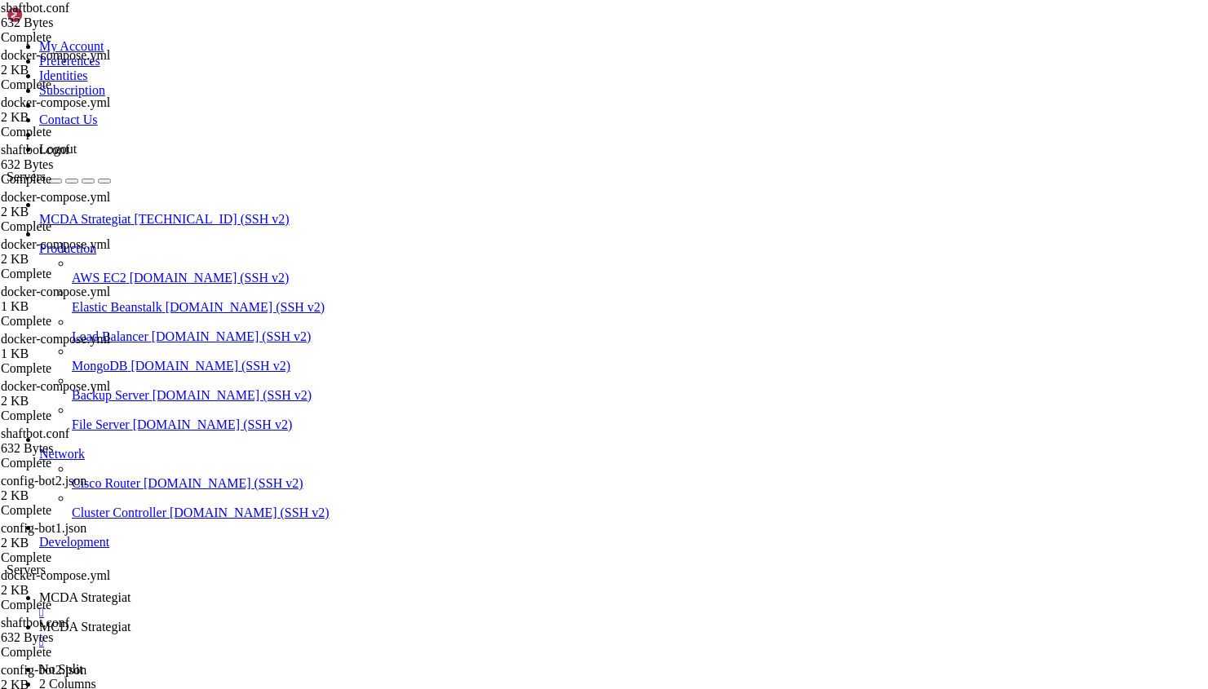
scroll to position [0, 16]
type textarea "# Bot1 → Freqtrade UI portista 8080"
click at [131, 591] on span "MCDA Strategiat" at bounding box center [84, 598] width 91 height 14
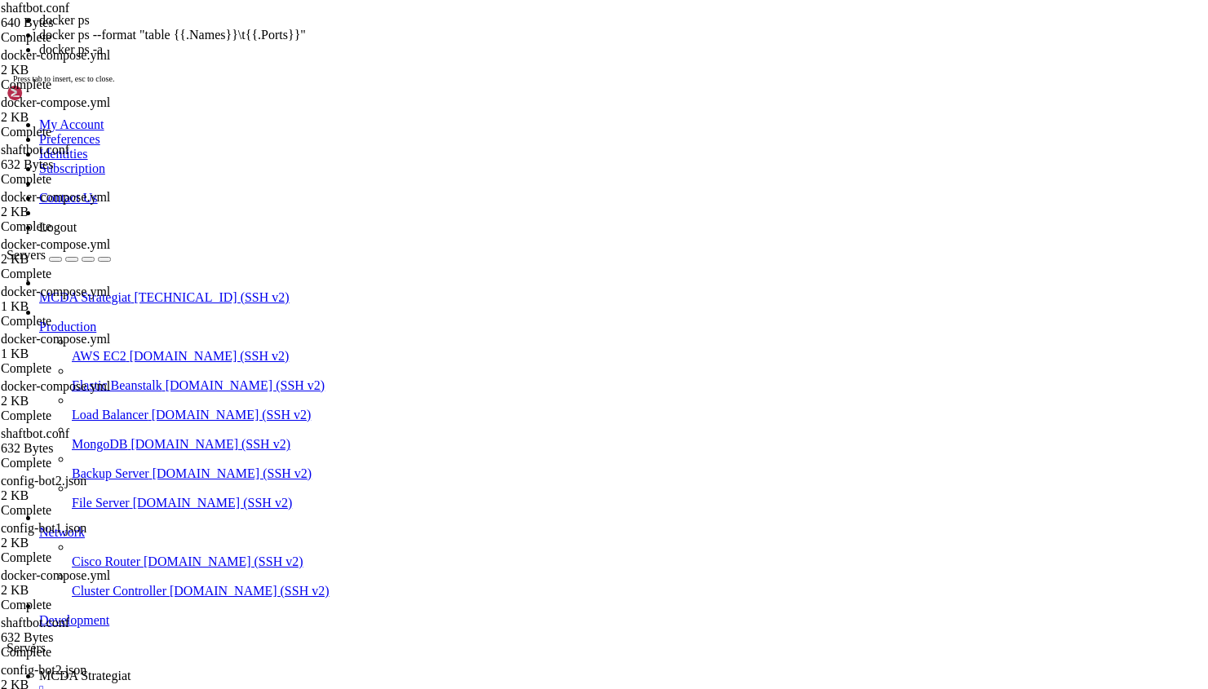
scroll to position [365888, 0]
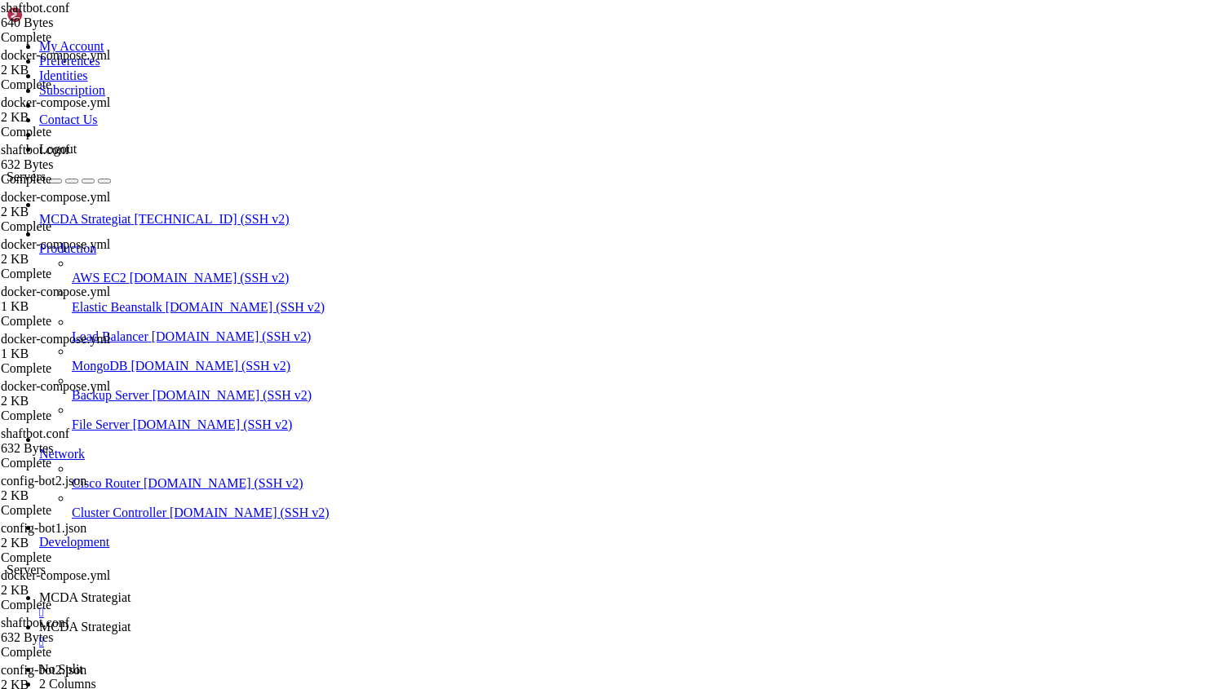
click at [726, 591] on ul "MCDA Strategiat  MCDA Strategiat " at bounding box center [604, 620] width 1195 height 59
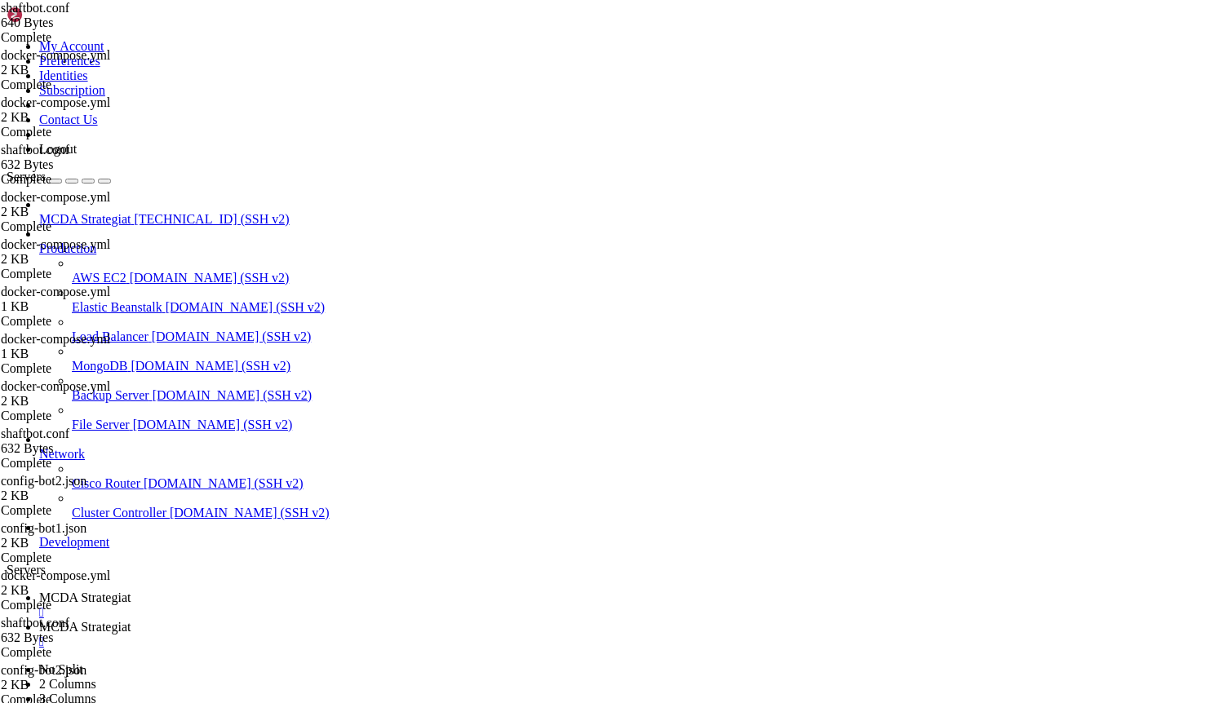
scroll to position [365957, 0]
click at [131, 620] on span "MCDA Strategiat" at bounding box center [84, 627] width 91 height 14
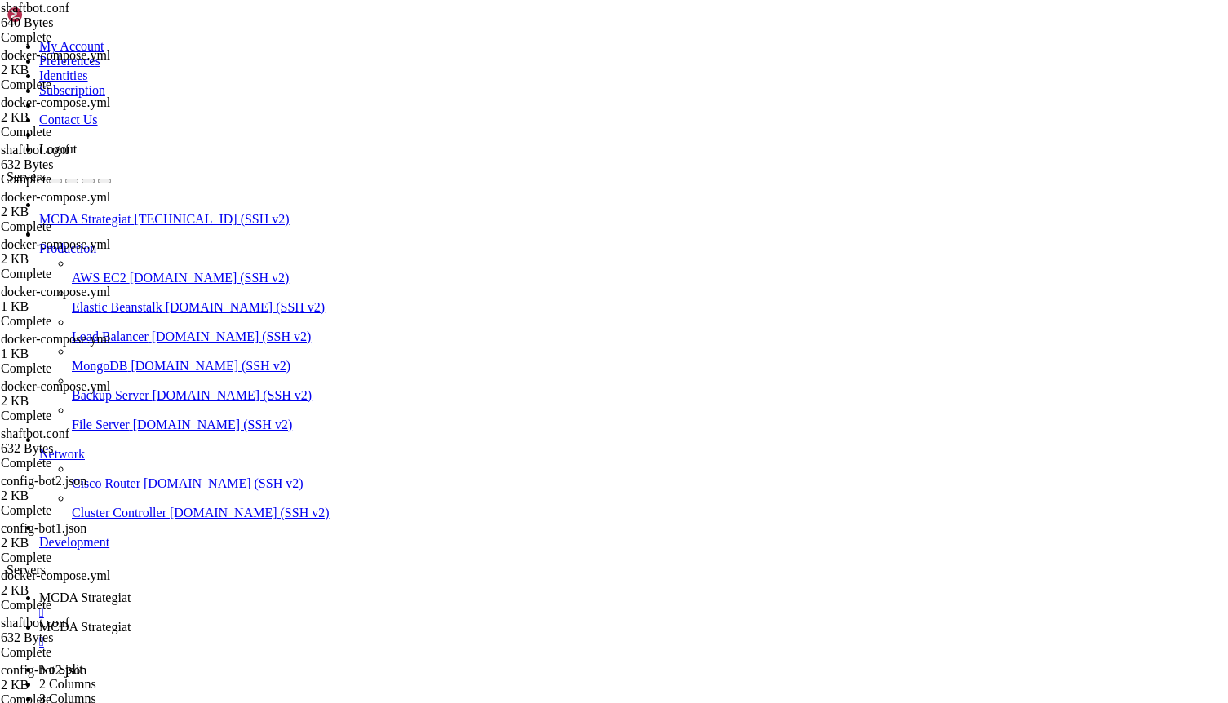
type input "/root/ft_userdata"
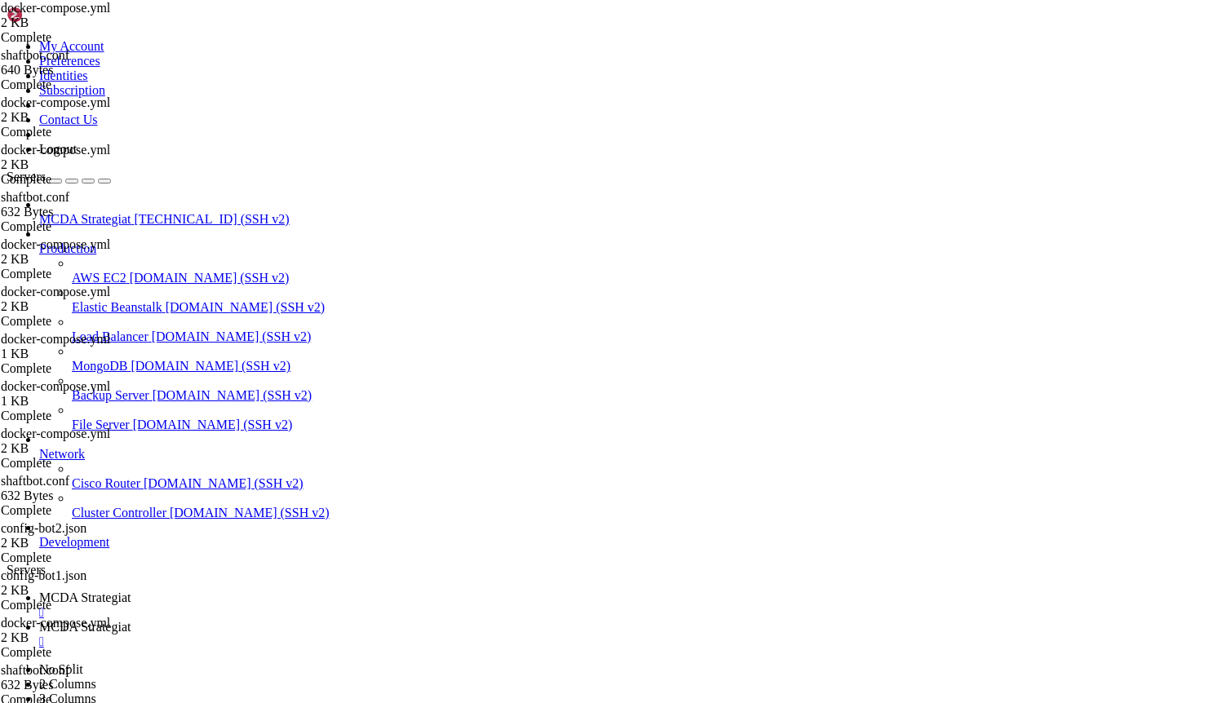
scroll to position [0, 0]
drag, startPoint x: 355, startPoint y: 673, endPoint x: 234, endPoint y: 78, distance: 606.9
type textarea "version: "3.9""
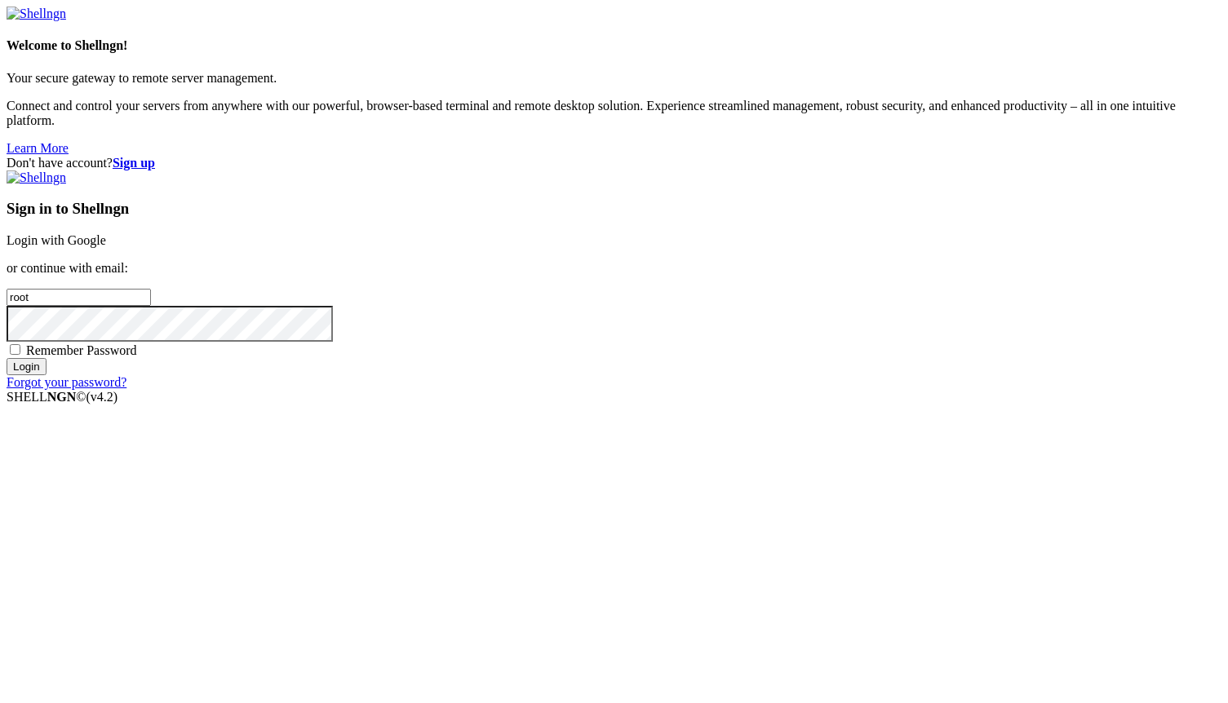
click at [106, 247] on link "Login with Google" at bounding box center [57, 240] width 100 height 14
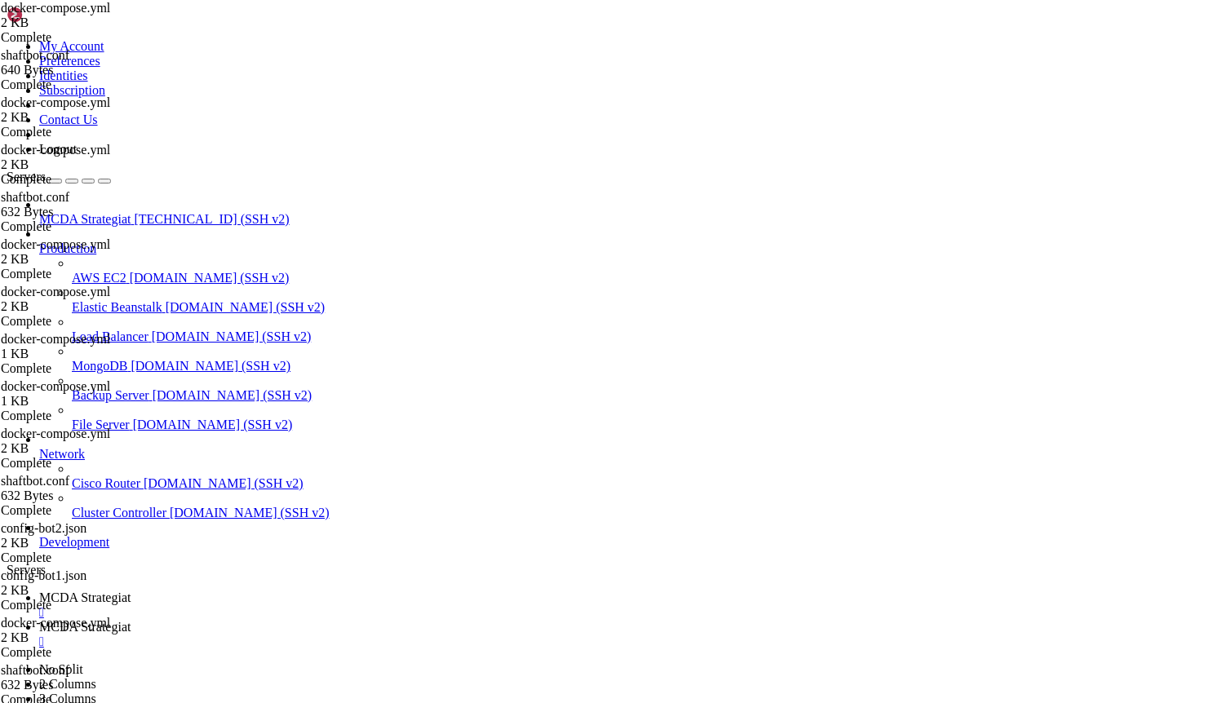
scroll to position [365957, 0]
click at [131, 620] on span "MCDA Strategiat" at bounding box center [84, 627] width 91 height 14
click at [131, 591] on span "MCDA Strategiat" at bounding box center [84, 598] width 91 height 14
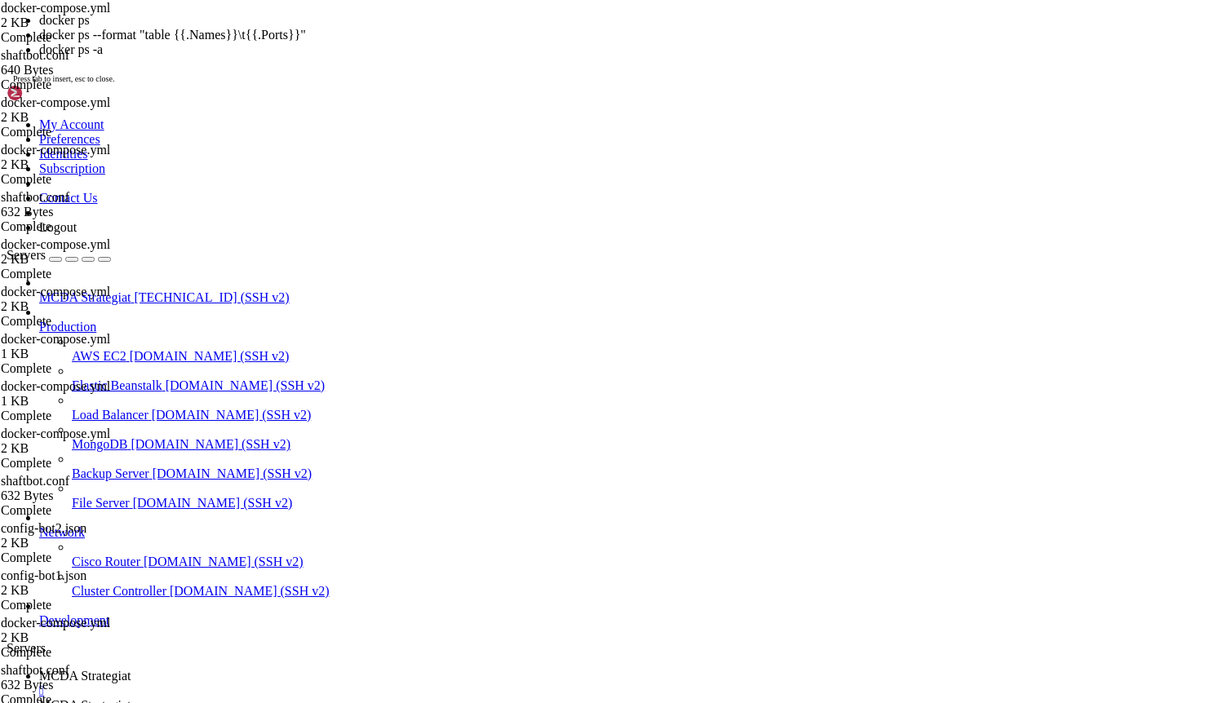
scroll to position [366262, 0]
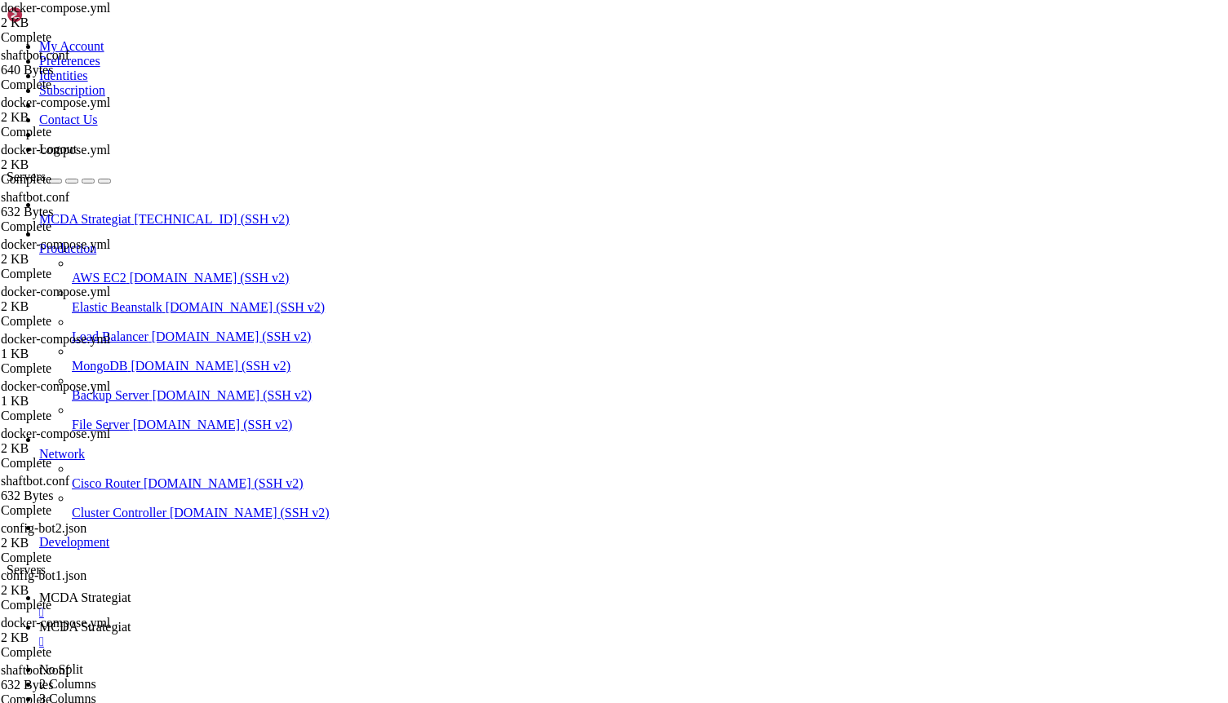
drag, startPoint x: 16, startPoint y: 1338, endPoint x: 944, endPoint y: 1473, distance: 938.2
drag, startPoint x: 102, startPoint y: 1376, endPoint x: 902, endPoint y: 1409, distance: 800.2
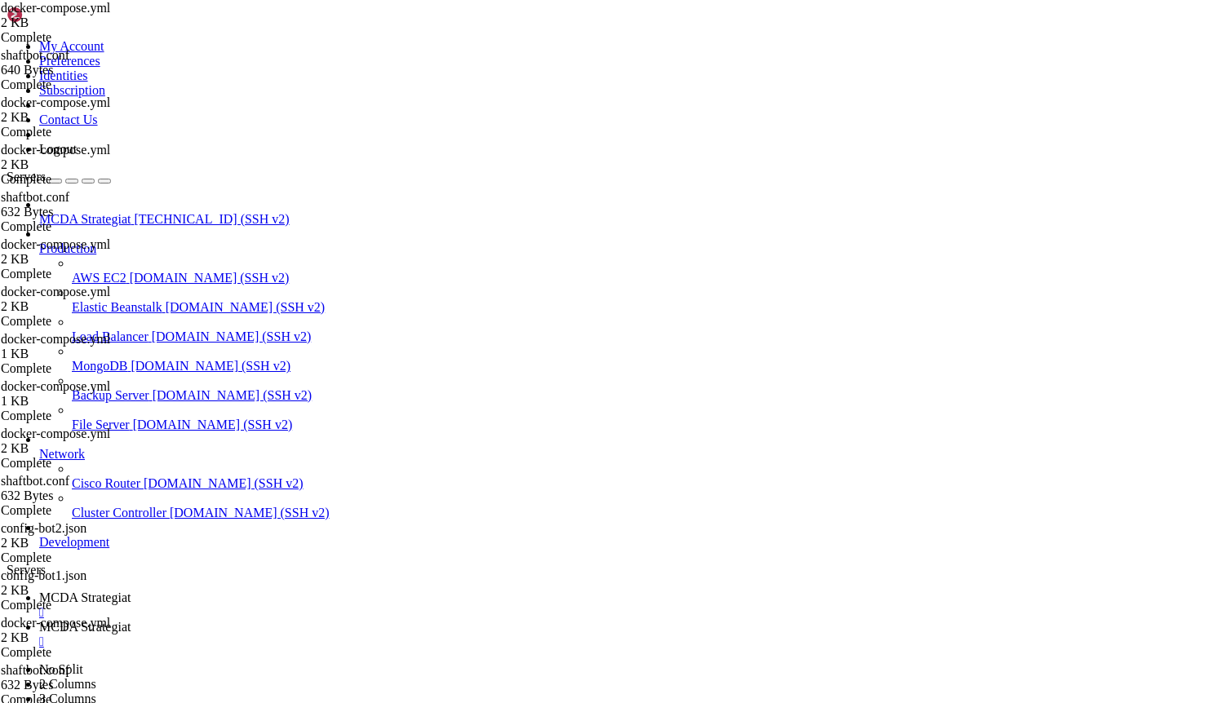
scroll to position [366304, 0]
copy div "nginxproxy/acme-companion "/bin/bash /app/entr…" 26 minutes ago Restarting (1) …"
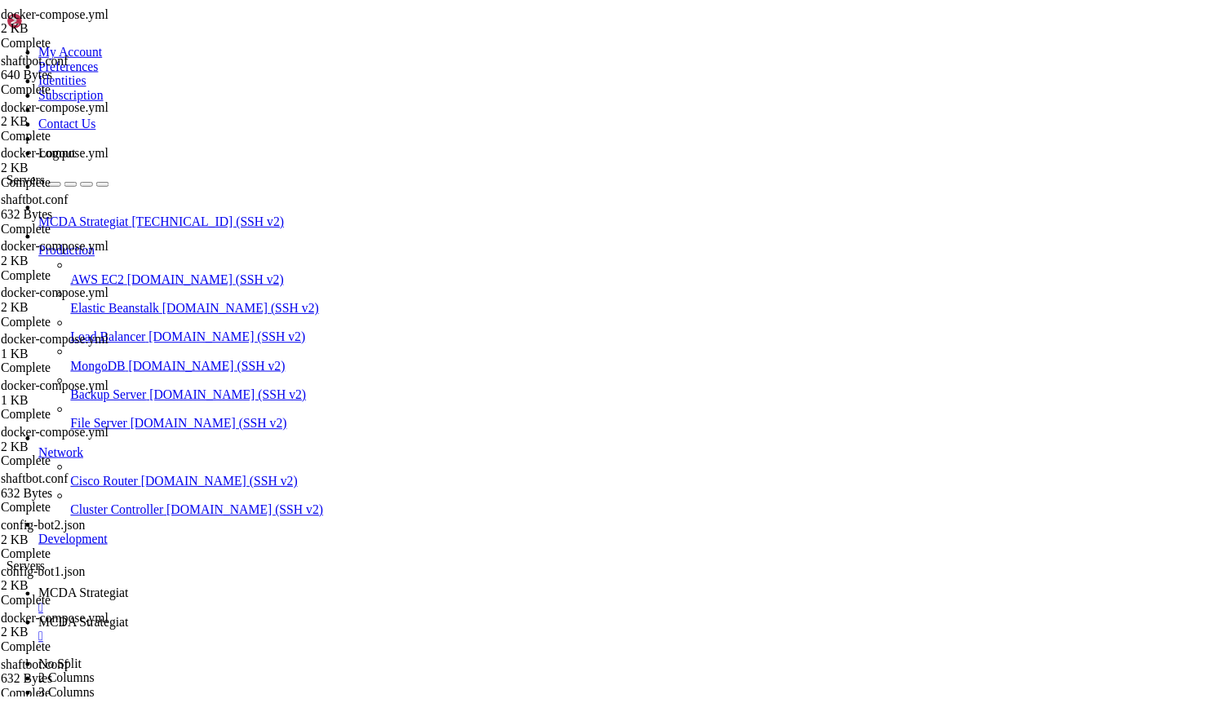
scroll to position [366359, 0]
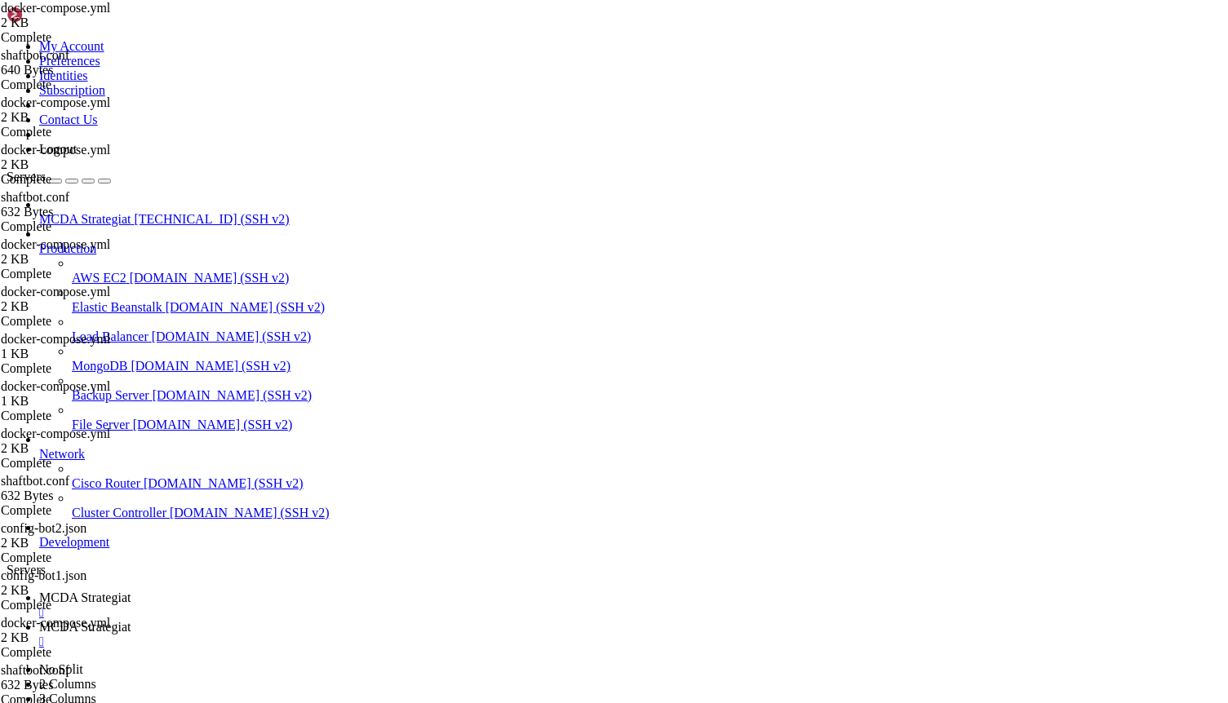
copy div "nginxproxy/acme-companion "/bin/bash /app/entr…" 26 minutes ago Restarting (1) …"
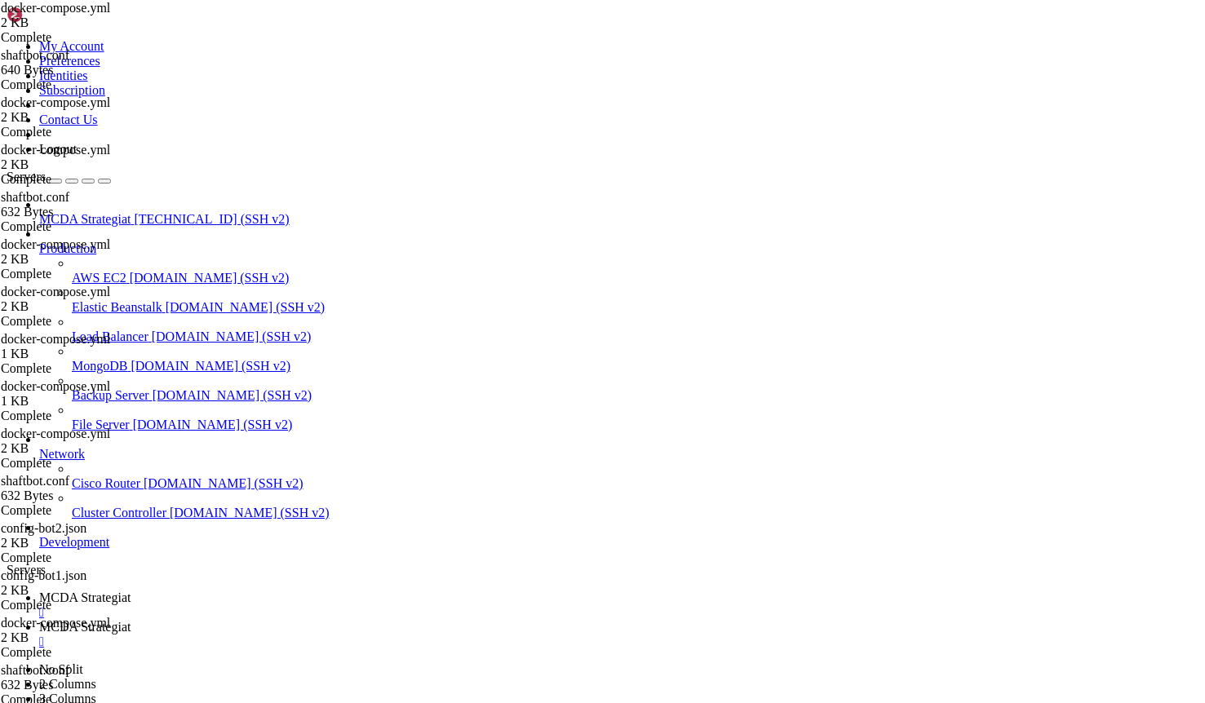
drag, startPoint x: 19, startPoint y: 1278, endPoint x: 693, endPoint y: 1487, distance: 706.6
copy div "ockergen.1 | [DATE] 09:46:26 Received event start for container 195c83996c9b do…"
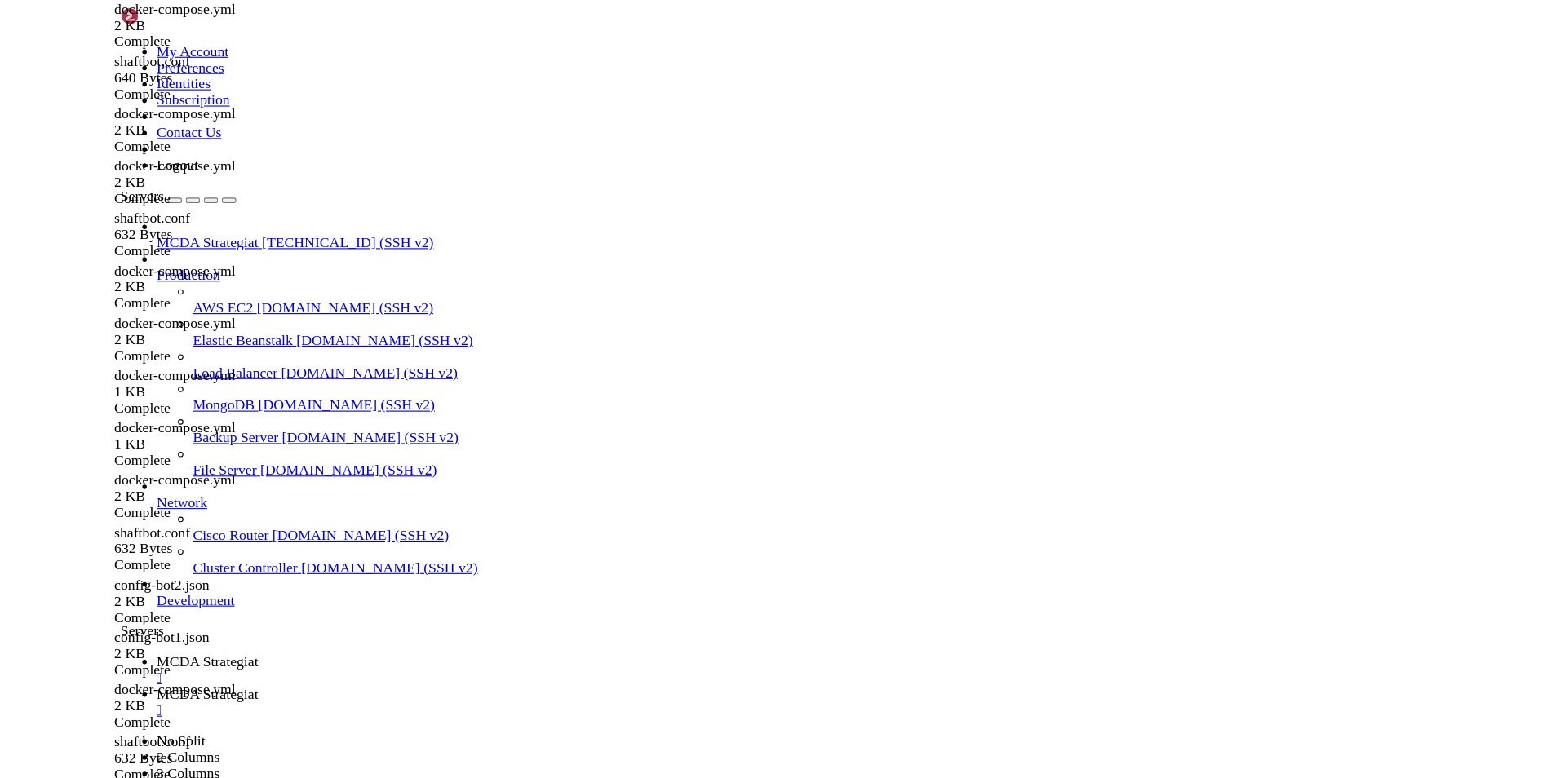
scroll to position [367095, 0]
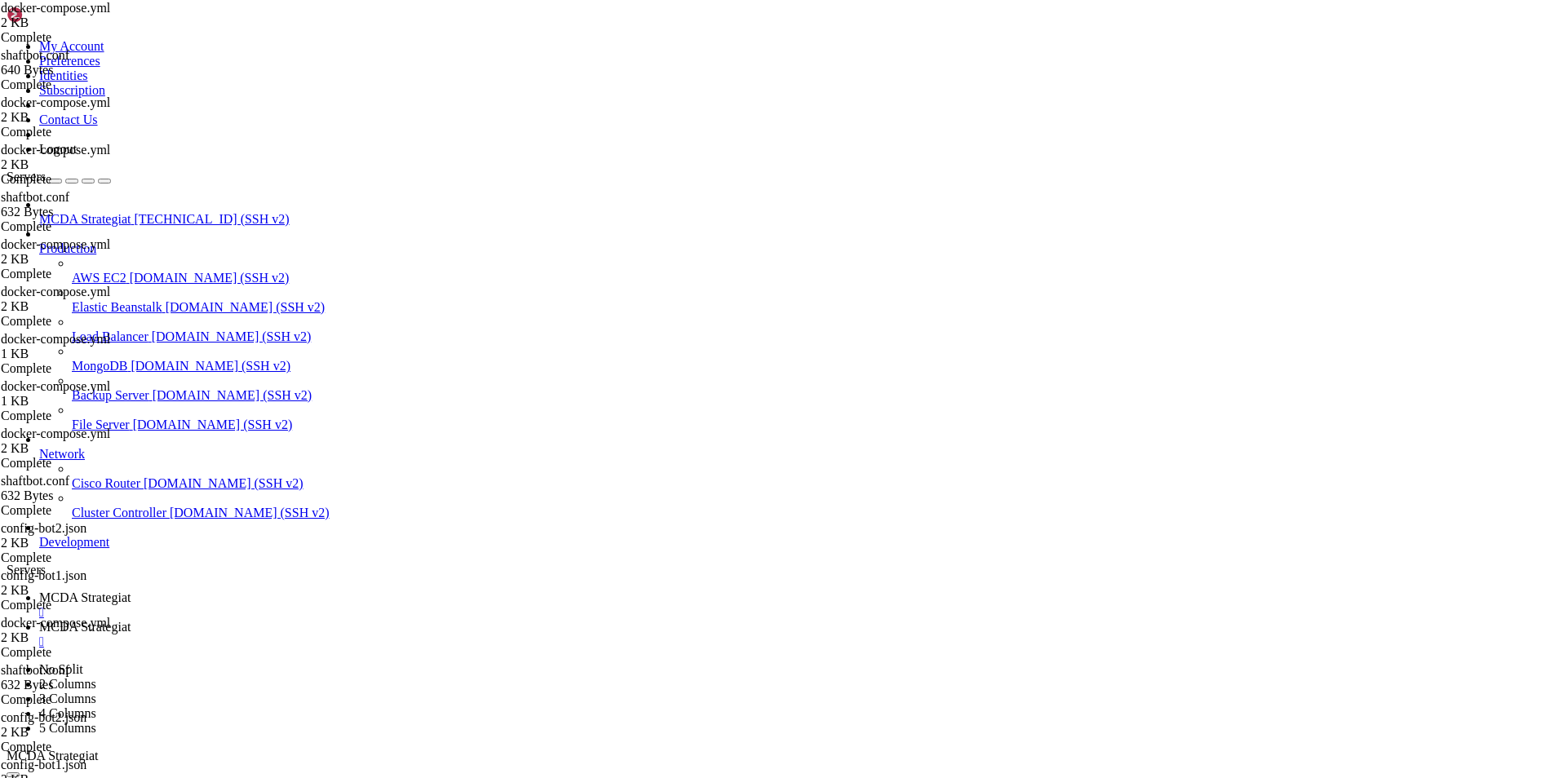
scroll to position [367719, 0]
drag, startPoint x: 597, startPoint y: 1560, endPoint x: 12, endPoint y: 1504, distance: 587.6
drag, startPoint x: 14, startPoint y: 1490, endPoint x: 663, endPoint y: 1565, distance: 653.8
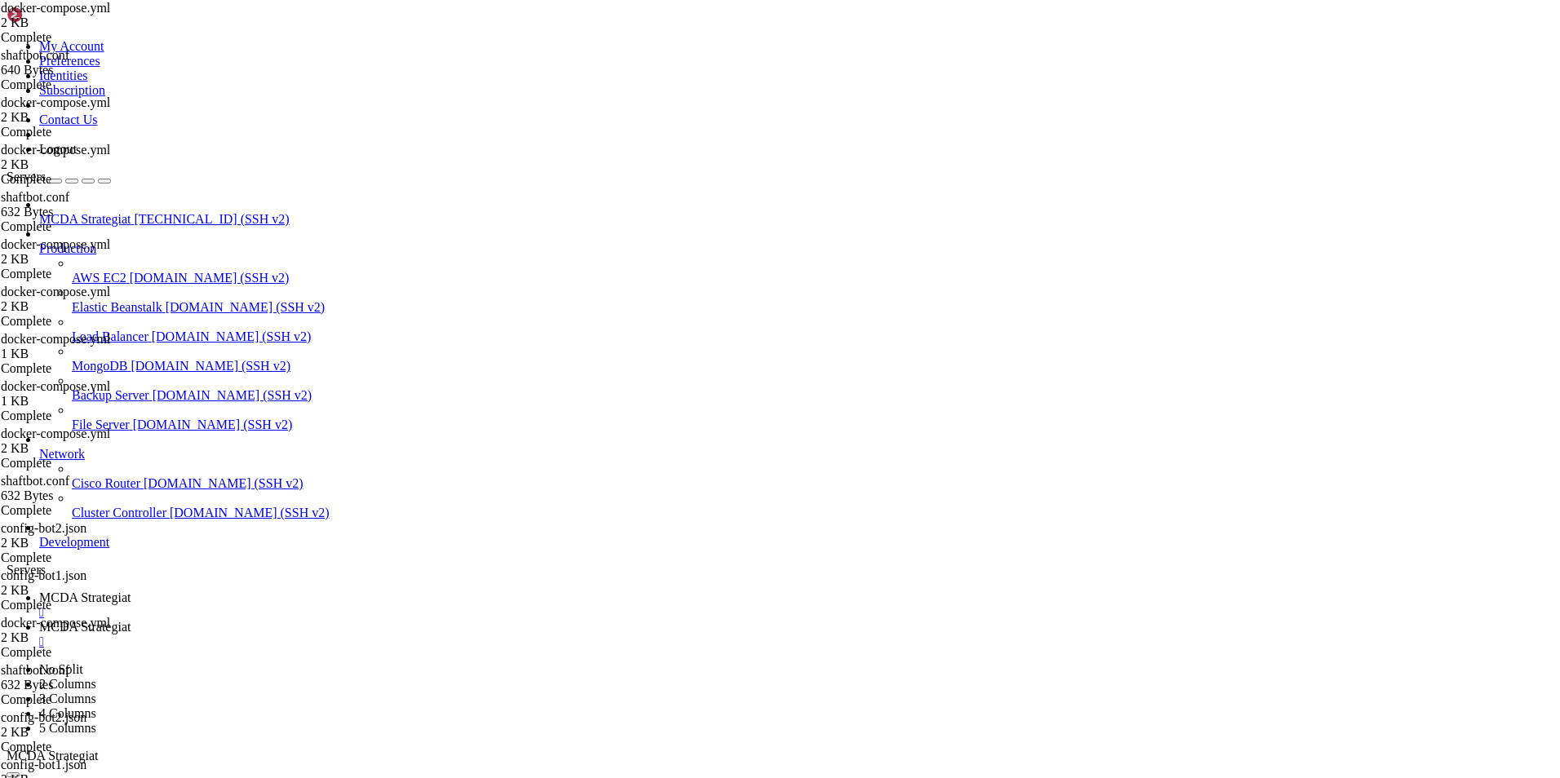
scroll to position [367857, 0]
copy div "Info: running acme-companion version v2.6.1-14-g8762b75 Error: can't get nginx-…"
click at [403, 620] on link "MCDA Strategiat " at bounding box center [796, 634] width 1514 height 29
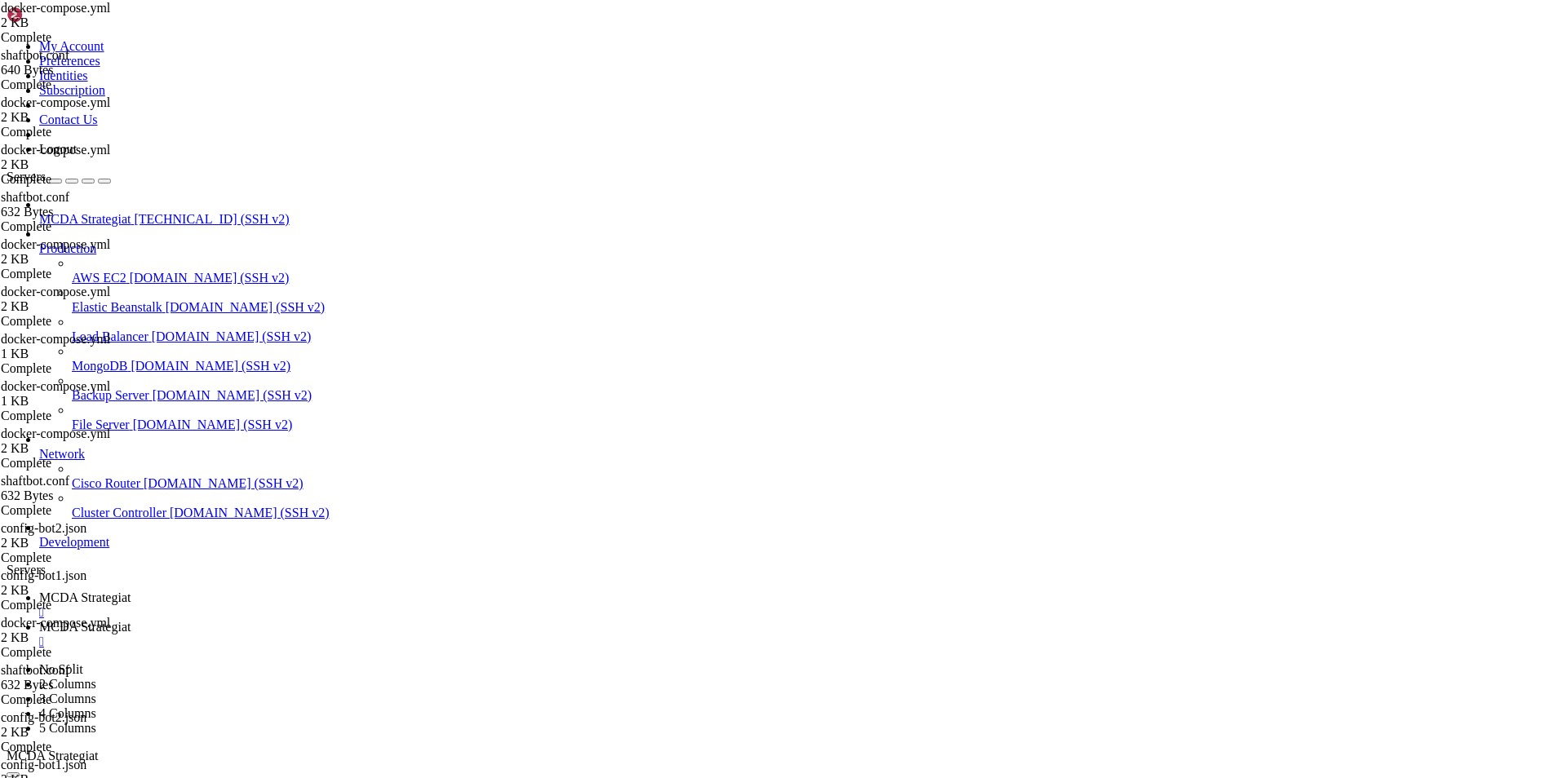
type textarea "- /var/run/docker.sock:/var/run/docker.sock:ro"
paste textarea "- NGINX_PROXY_CONTAINER=nginx-proxy"
type textarea "- NGINX_PROXY_CONTAINER=nginx-proxy"
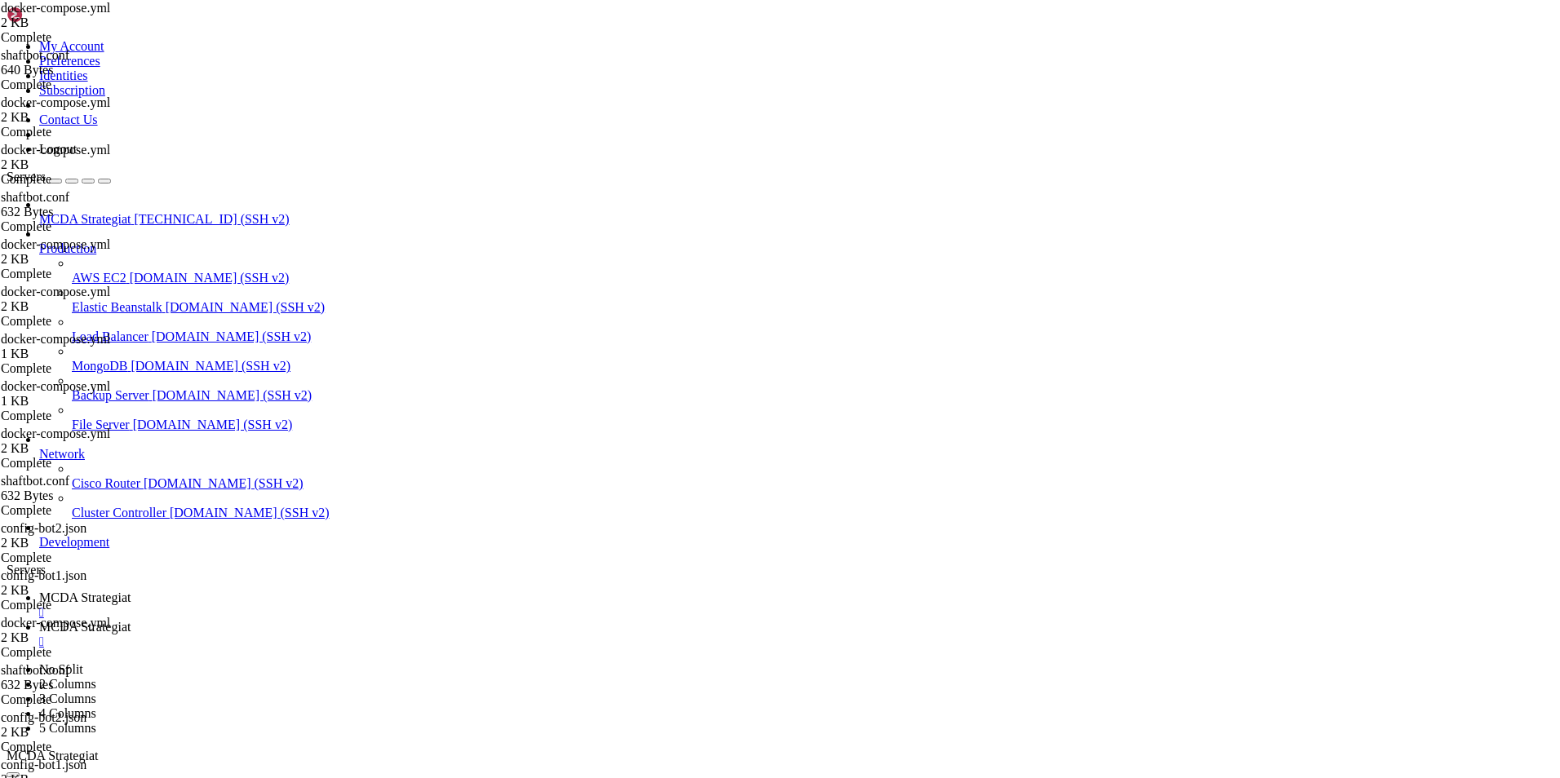
drag, startPoint x: 445, startPoint y: 679, endPoint x: 270, endPoint y: 680, distance: 174.6
type textarea "- [EMAIL_ADDRESS][DOMAIN_NAME]"
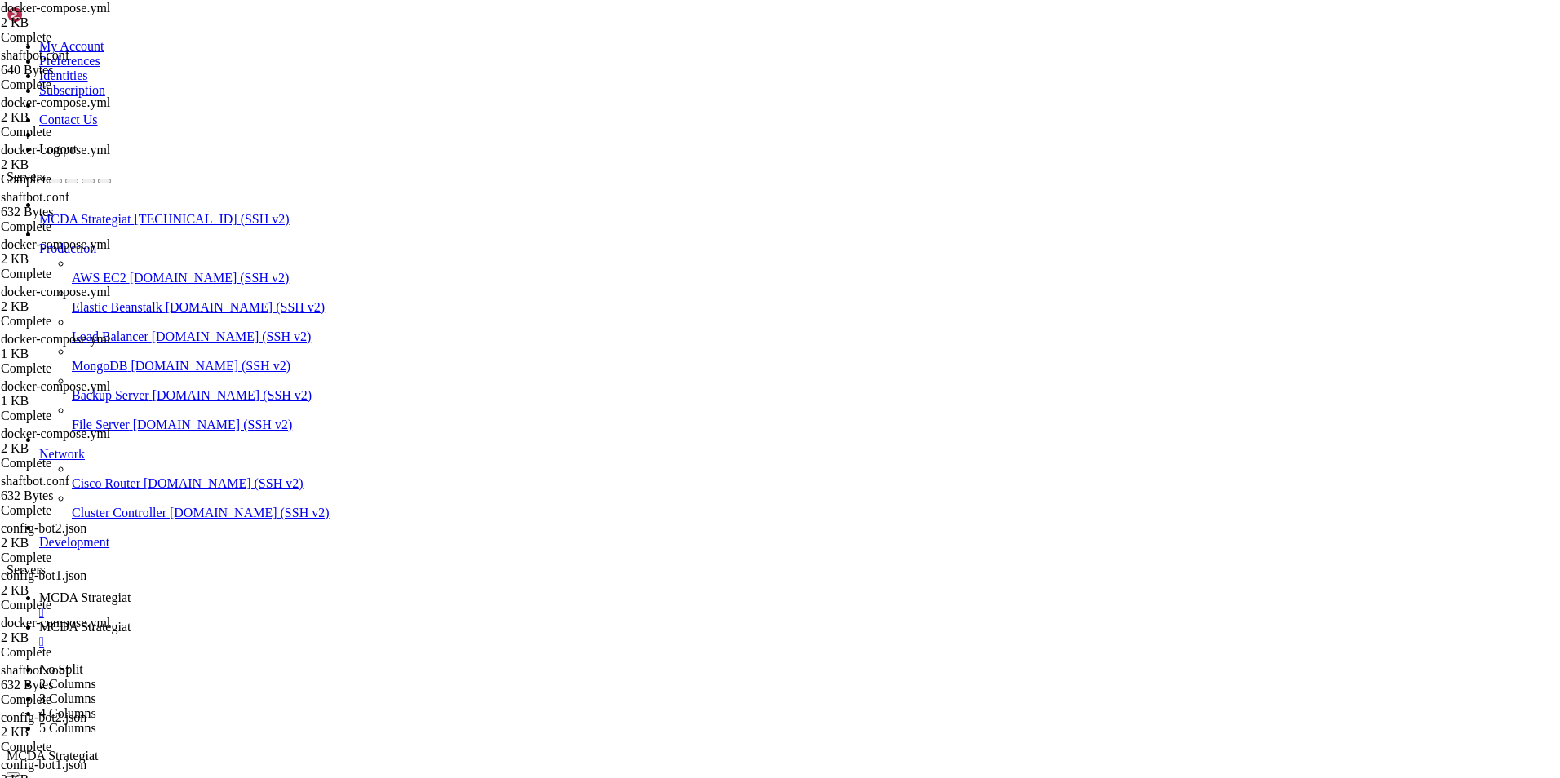
paste textarea "- NGINX_PROXY_CONTAINER=nginx-proxy"
type textarea "environment:"
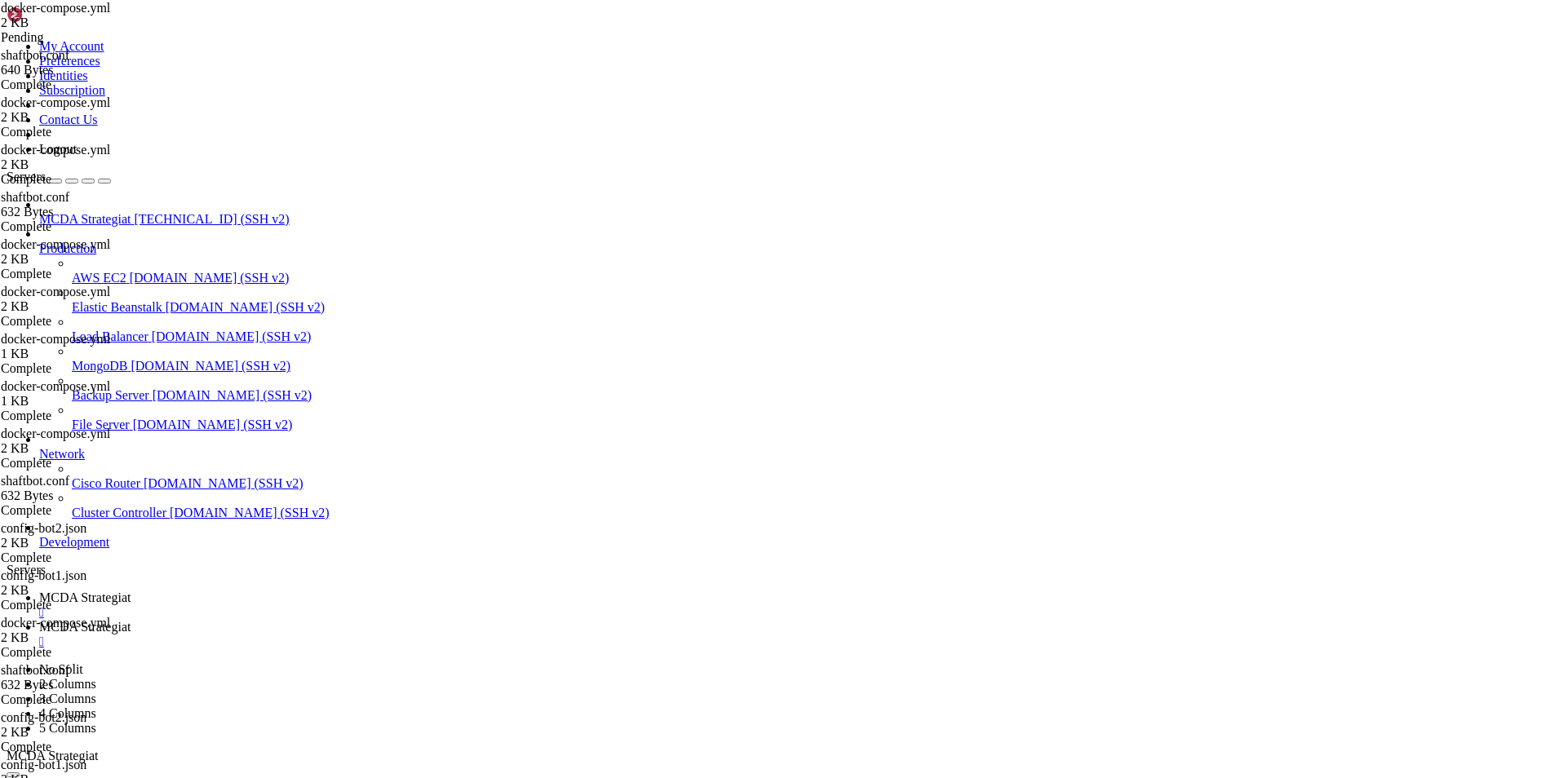
click at [131, 591] on span "MCDA Strategiat" at bounding box center [84, 598] width 91 height 14
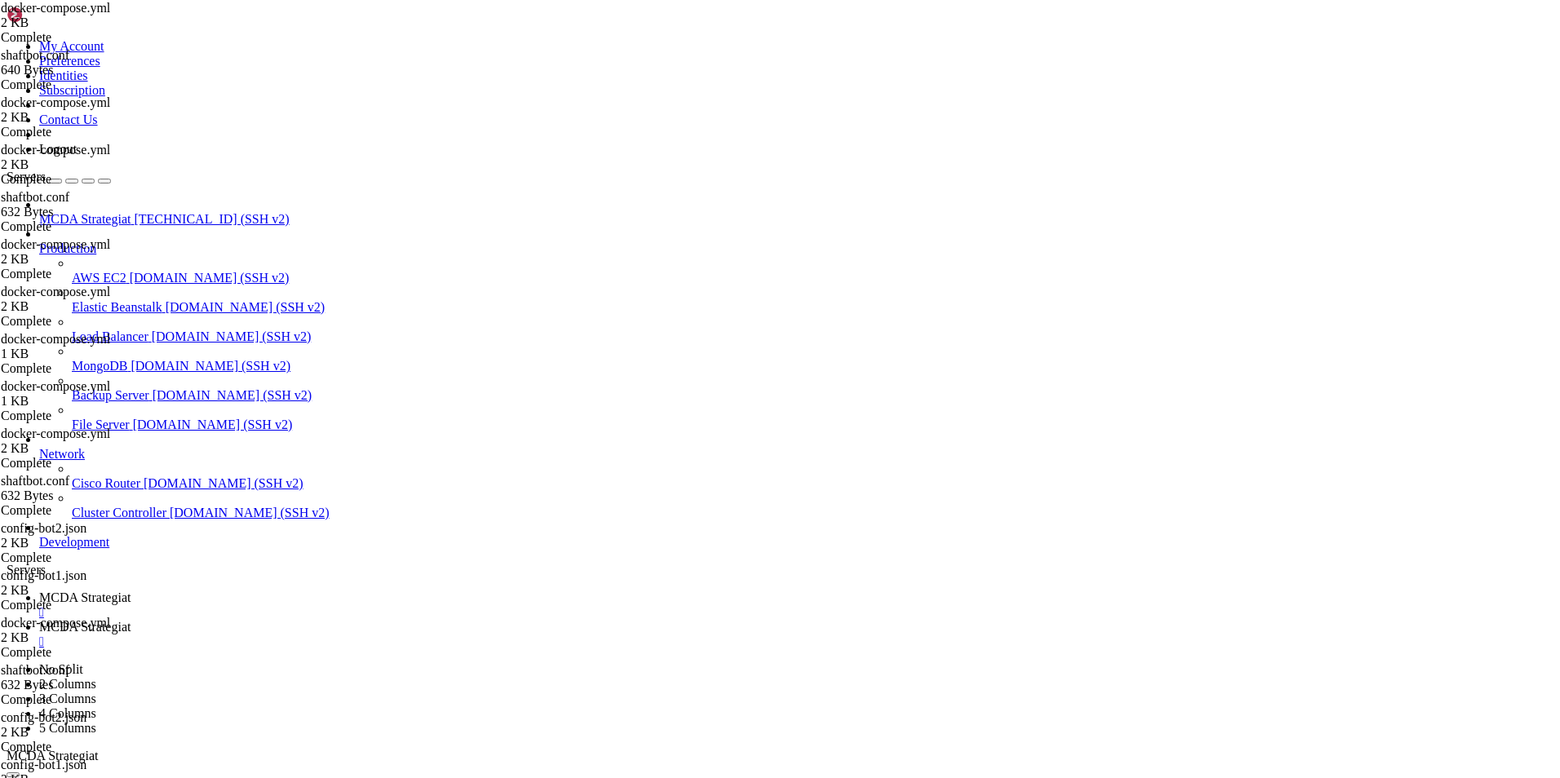
drag, startPoint x: 166, startPoint y: 1004, endPoint x: 488, endPoint y: 1008, distance: 321.5
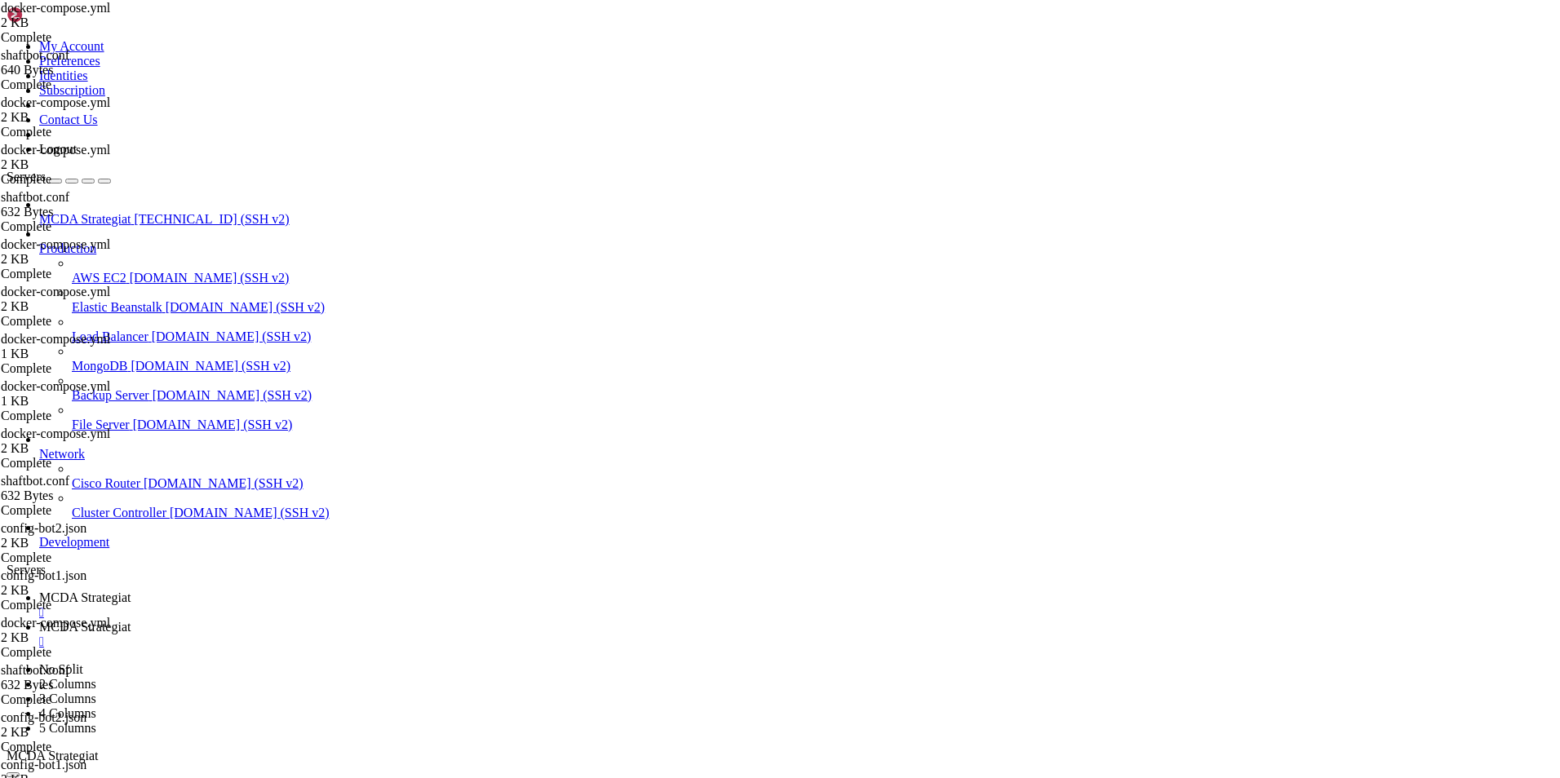
copy span "' does not appear to be a mounted volume."
drag, startPoint x: 176, startPoint y: 1128, endPoint x: 530, endPoint y: 1556, distance: 554.6
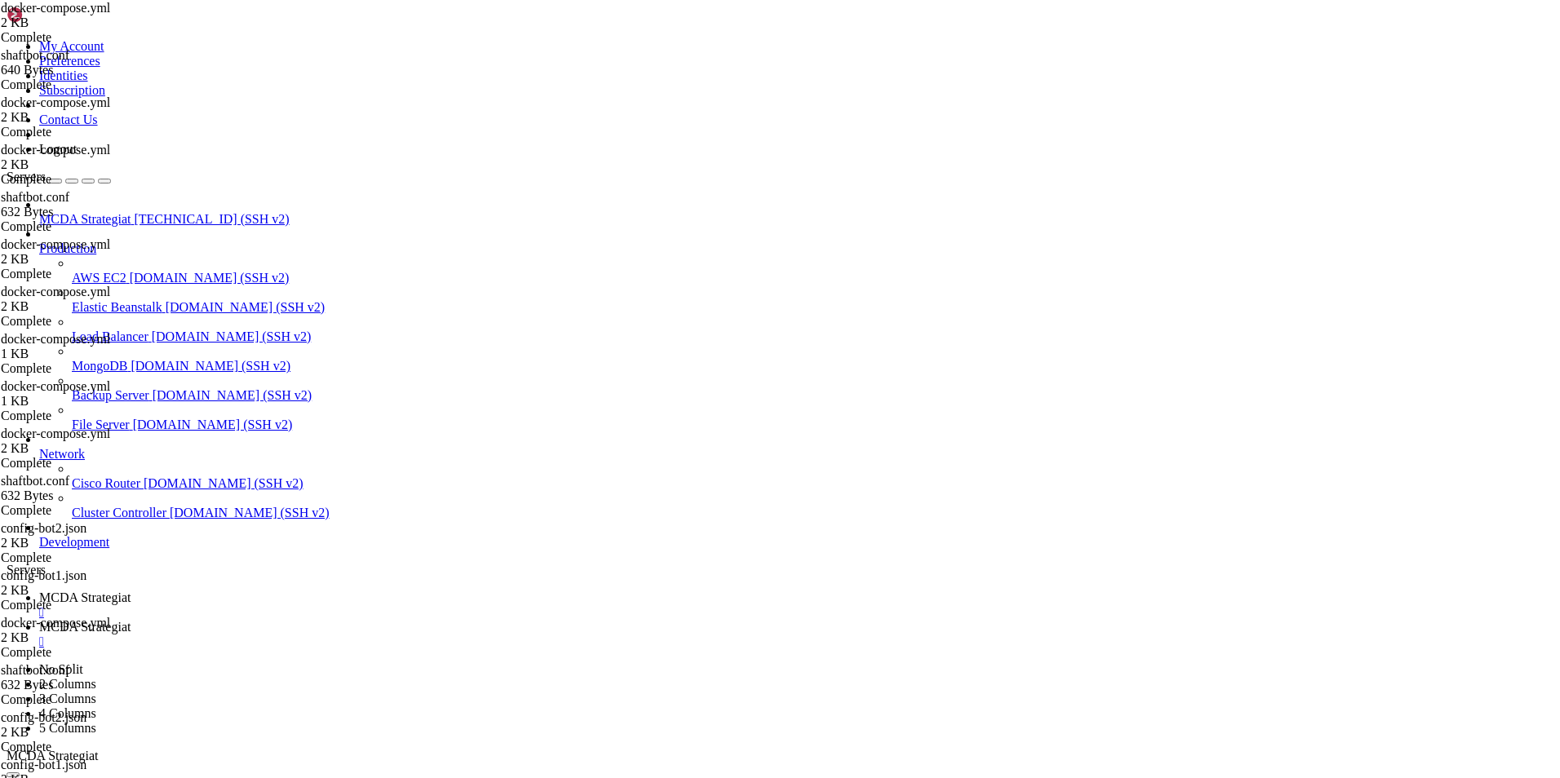
copy div "/ft_userdata# docker logs nginx-letsencrypt --tail 50 Info: running acme-compan…"
drag, startPoint x: 268, startPoint y: 1580, endPoint x: 16, endPoint y: 970, distance: 659.9
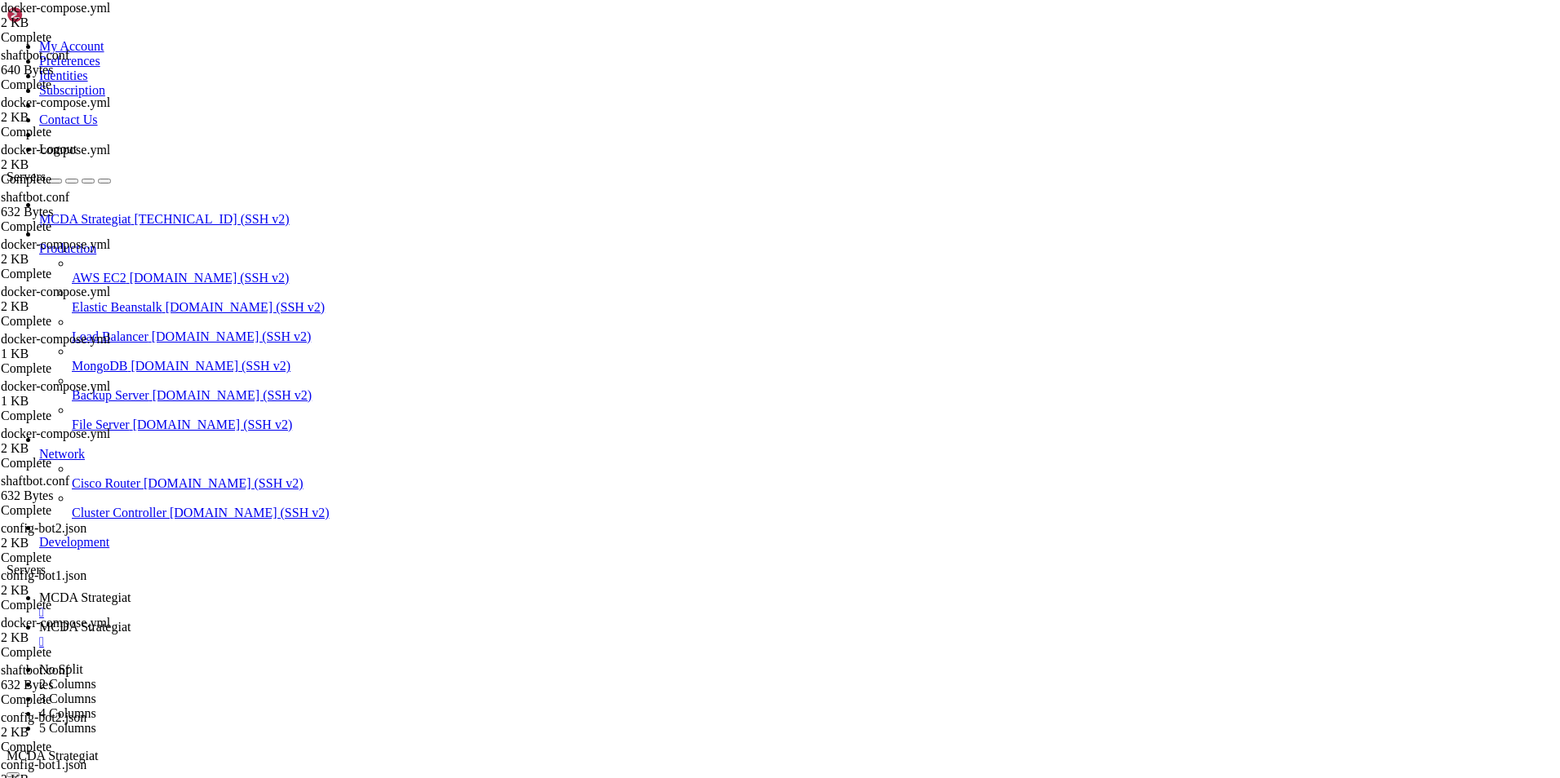
copy div "root@ubuntu-4gb-hel1-1:~/ft_userdata# docker logs nginx-letsencrypt --tail 50 I…"
click at [131, 620] on span "MCDA Strategiat" at bounding box center [84, 627] width 91 height 14
type input "/root/ft_userdata"
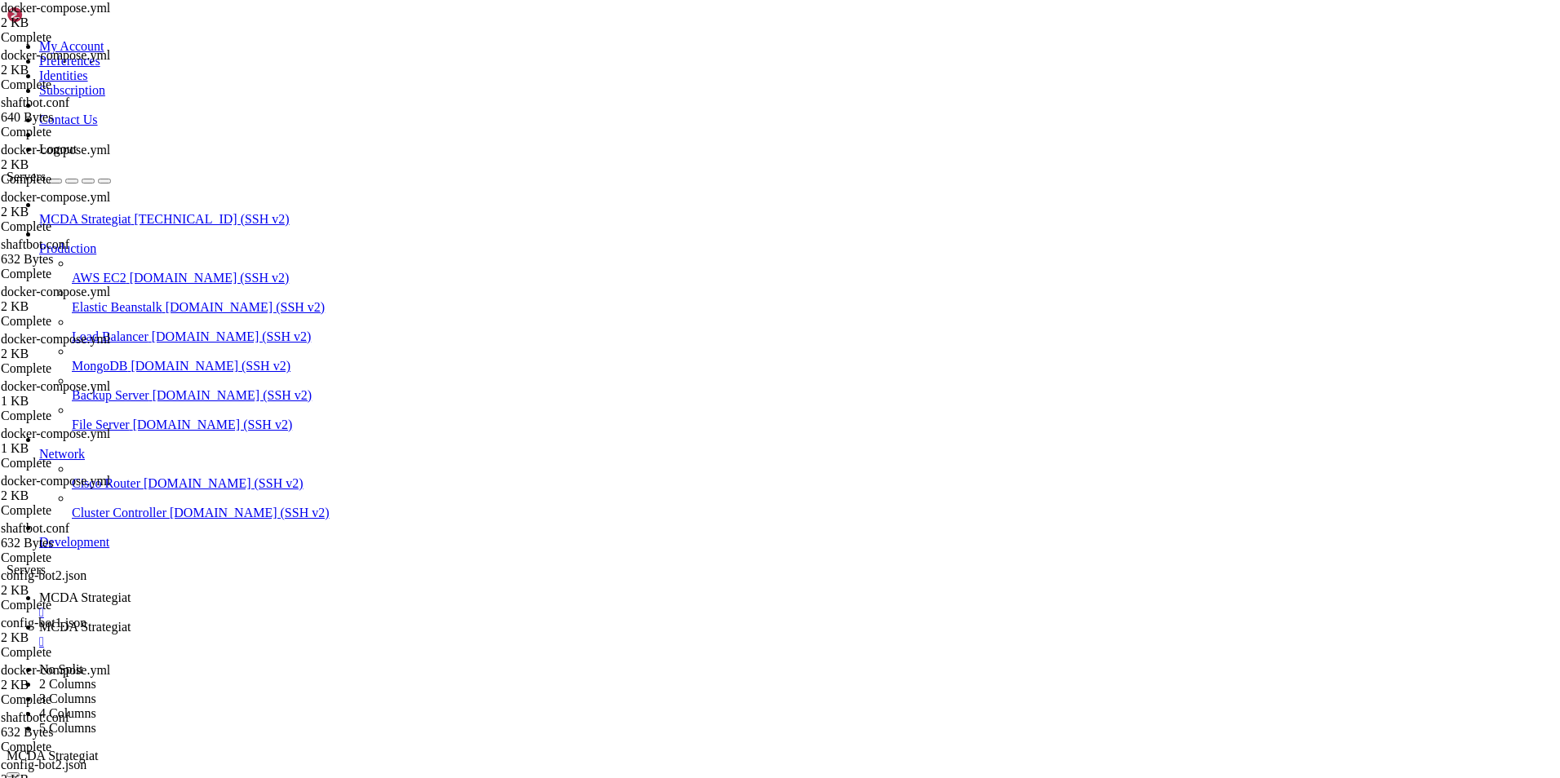
type textarea "- nginx-proxy"
type textarea "nginx-acme-root:"
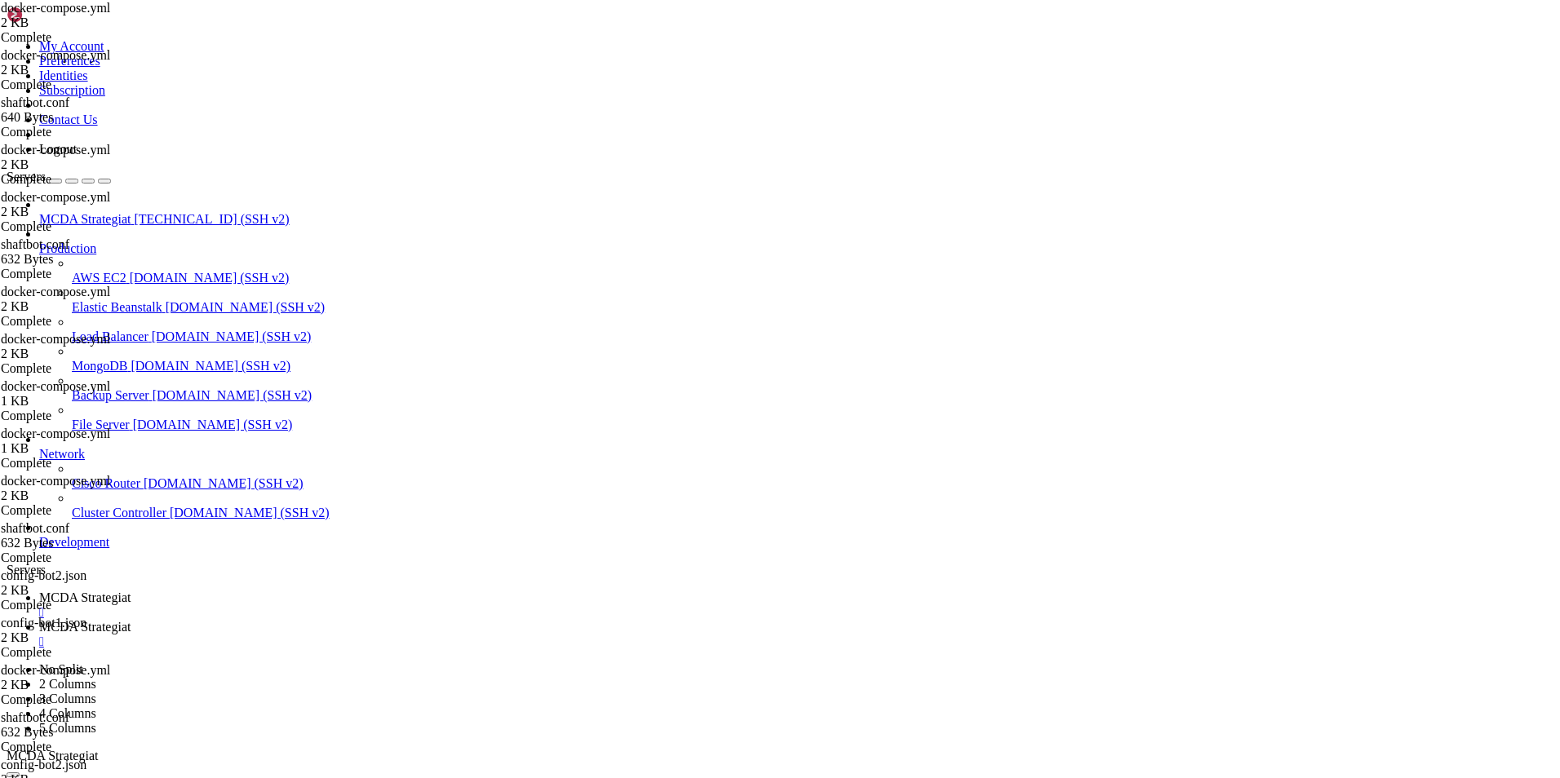
click at [131, 591] on span "MCDA Strategiat" at bounding box center [84, 598] width 91 height 14
click at [430, 620] on link "MCDA Strategiat " at bounding box center [796, 634] width 1514 height 29
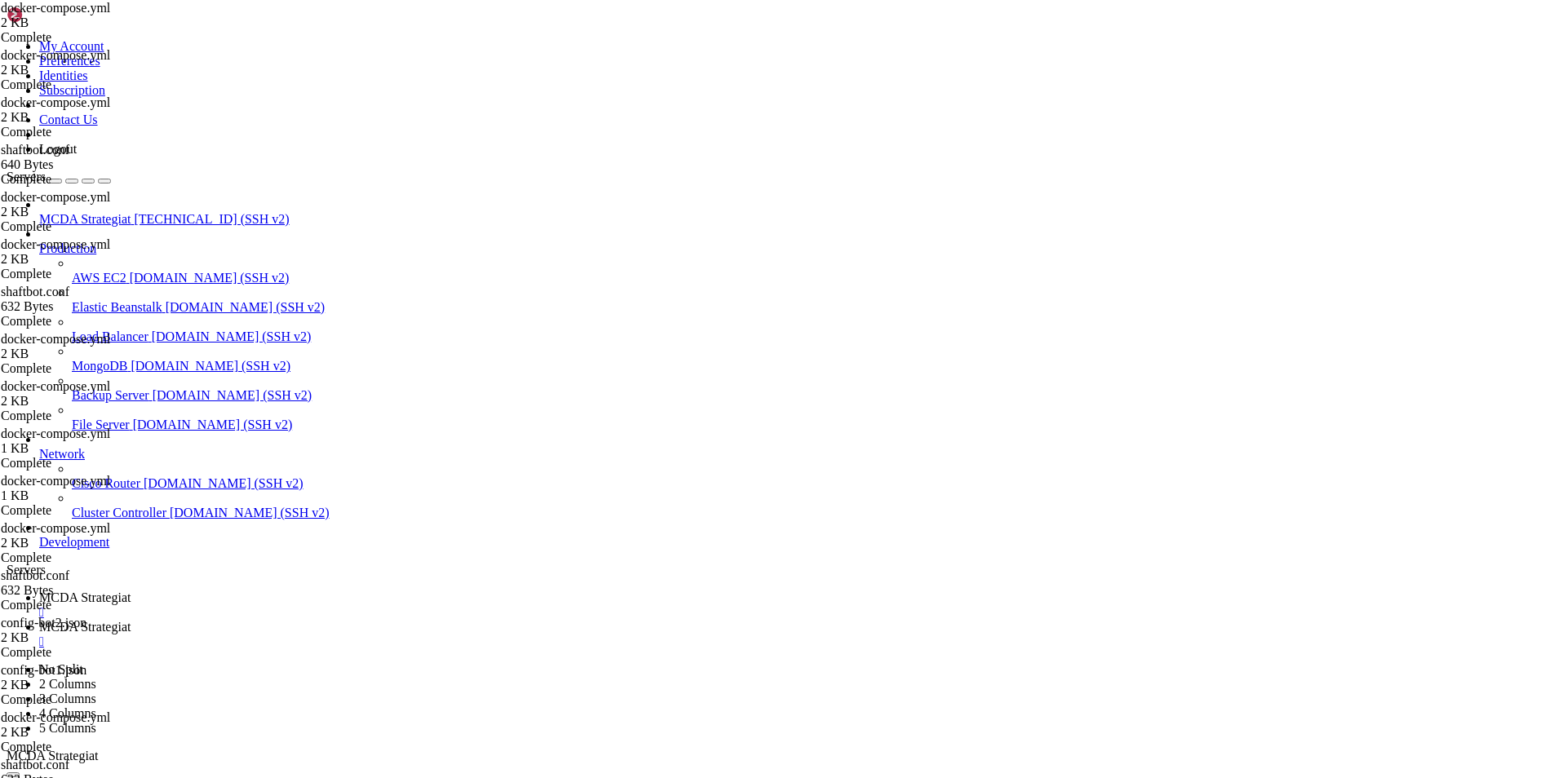
scroll to position [140, 0]
type textarea "- ./html:/usr/share/nginx/html"
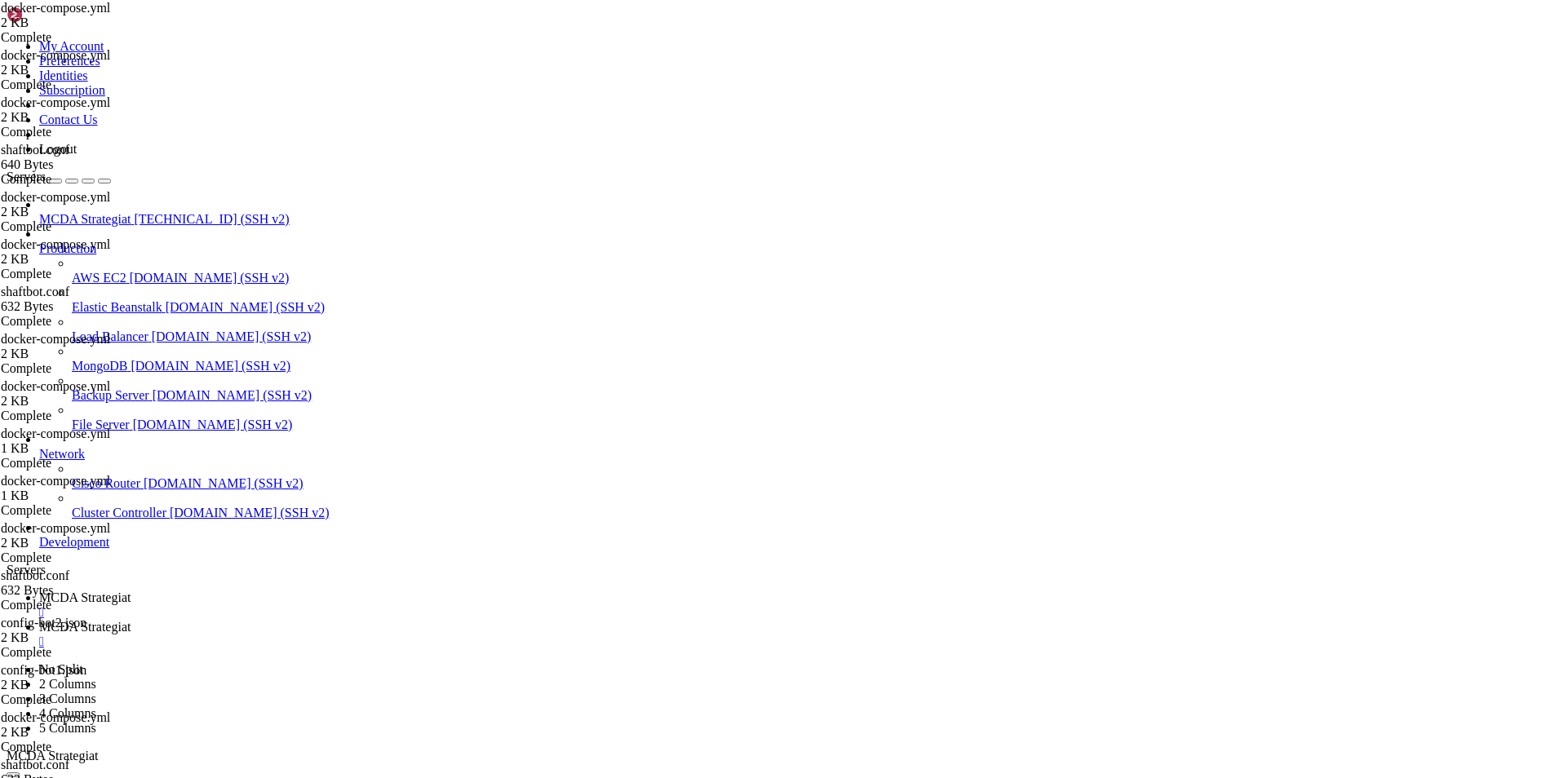
click at [131, 591] on span "MCDA Strategiat" at bounding box center [84, 598] width 91 height 14
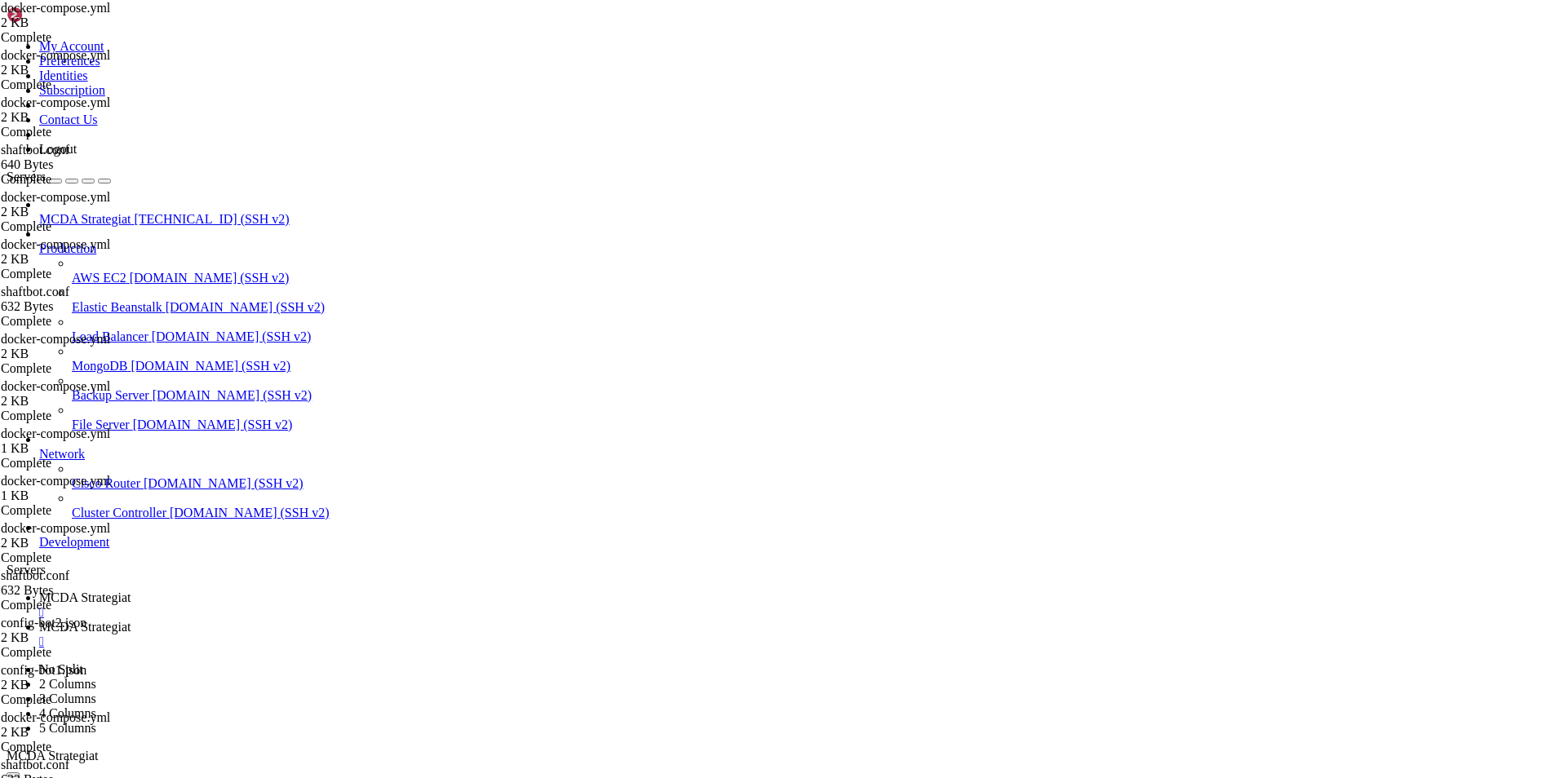
drag, startPoint x: 199, startPoint y: 1533, endPoint x: 273, endPoint y: 950, distance: 587.2
copy div "docker logs -f nginx-letsencrypt Info: running acme-companion version v2.6.1-14…"
click at [131, 620] on span "MCDA Strategiat" at bounding box center [84, 627] width 91 height 14
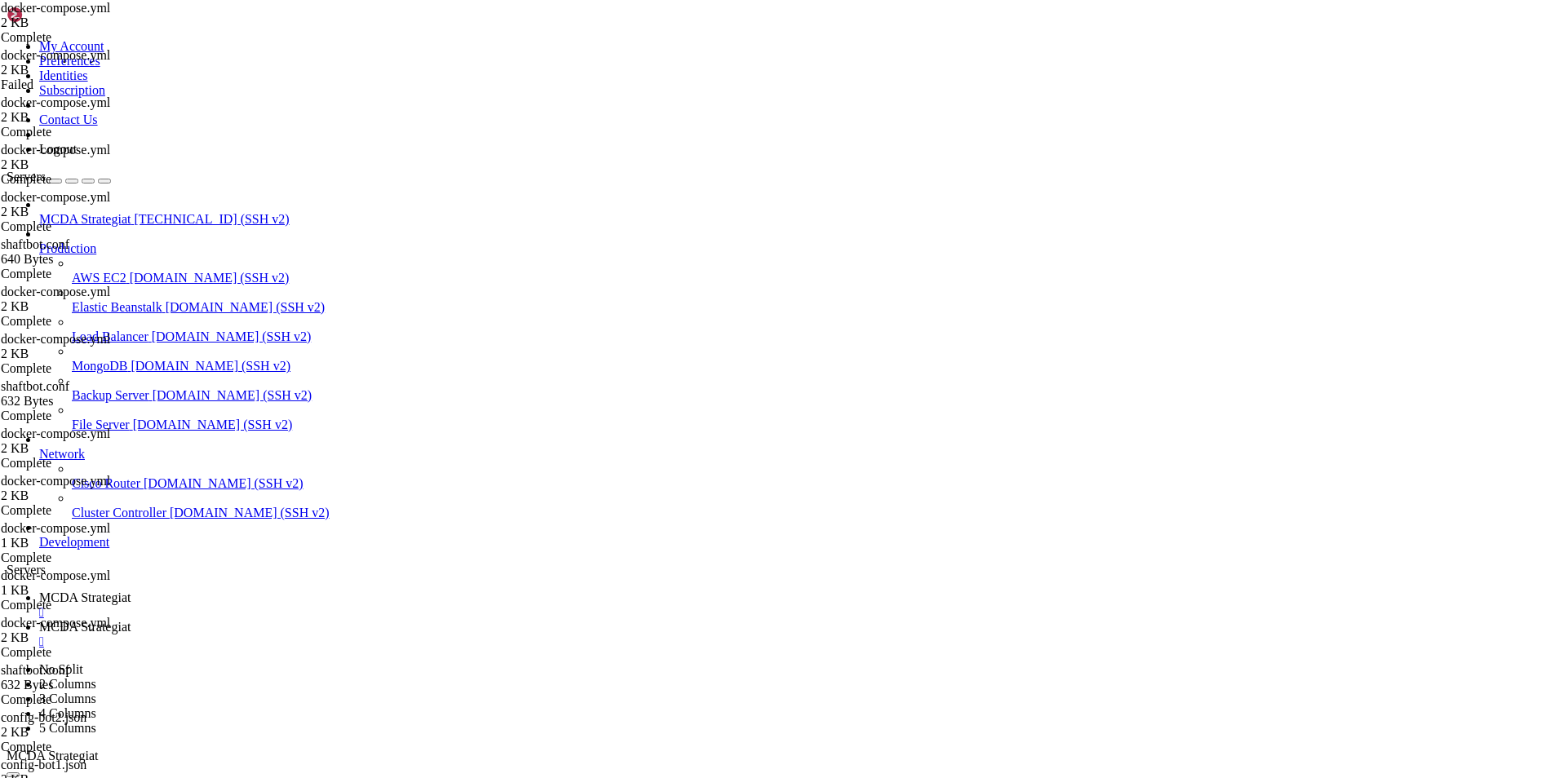
type textarea "nginx-proxy:"
paste textarea "- ./html:/usr/share/nginx/html"
type textarea "- ./html:/usr/share/nginx/html"
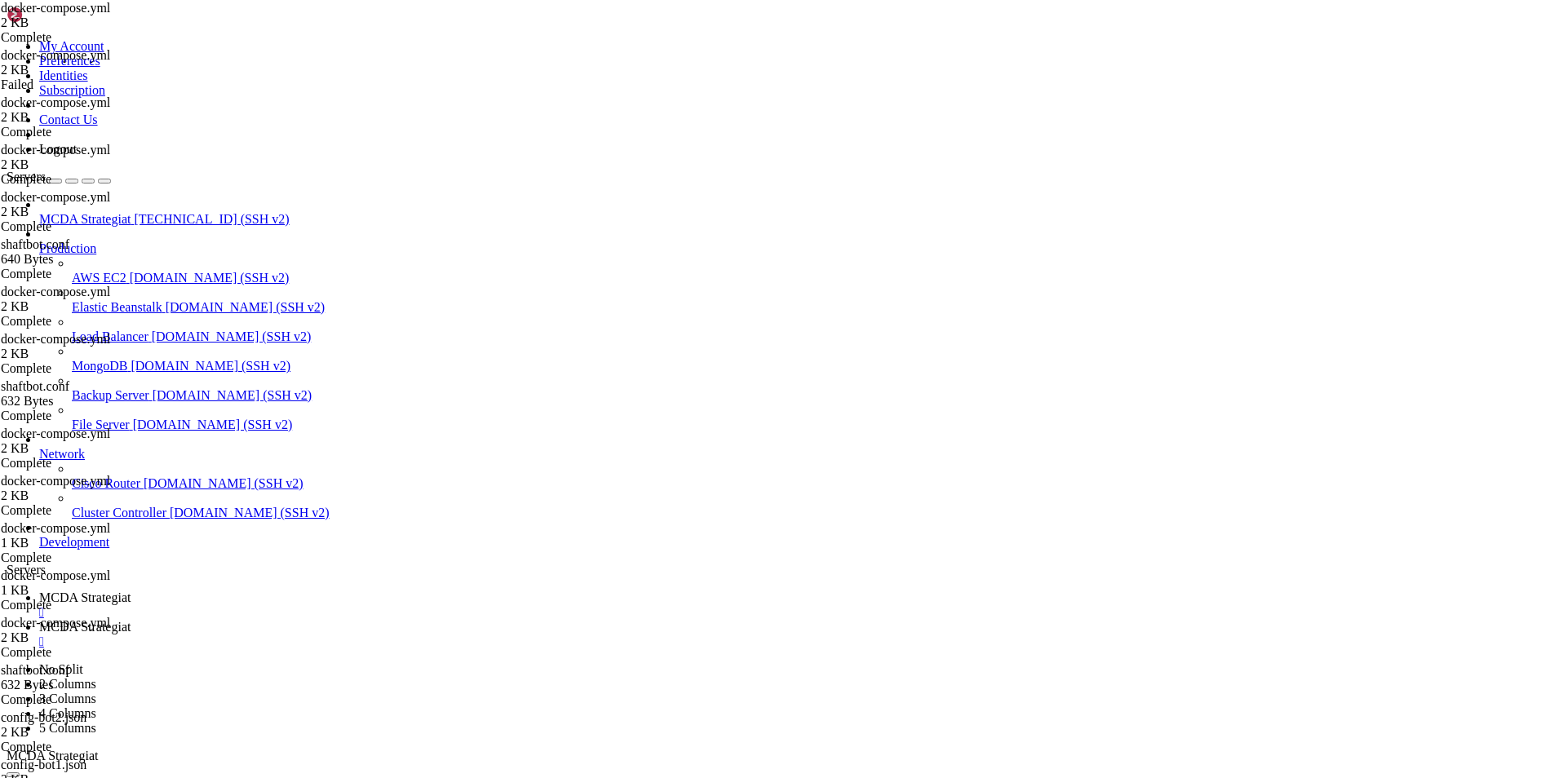
type textarea "- ./html:/usr/share/nginx/html"
type textarea "- nginx-proxy"
type textarea "- ./html:/usr/share/nginx/html"
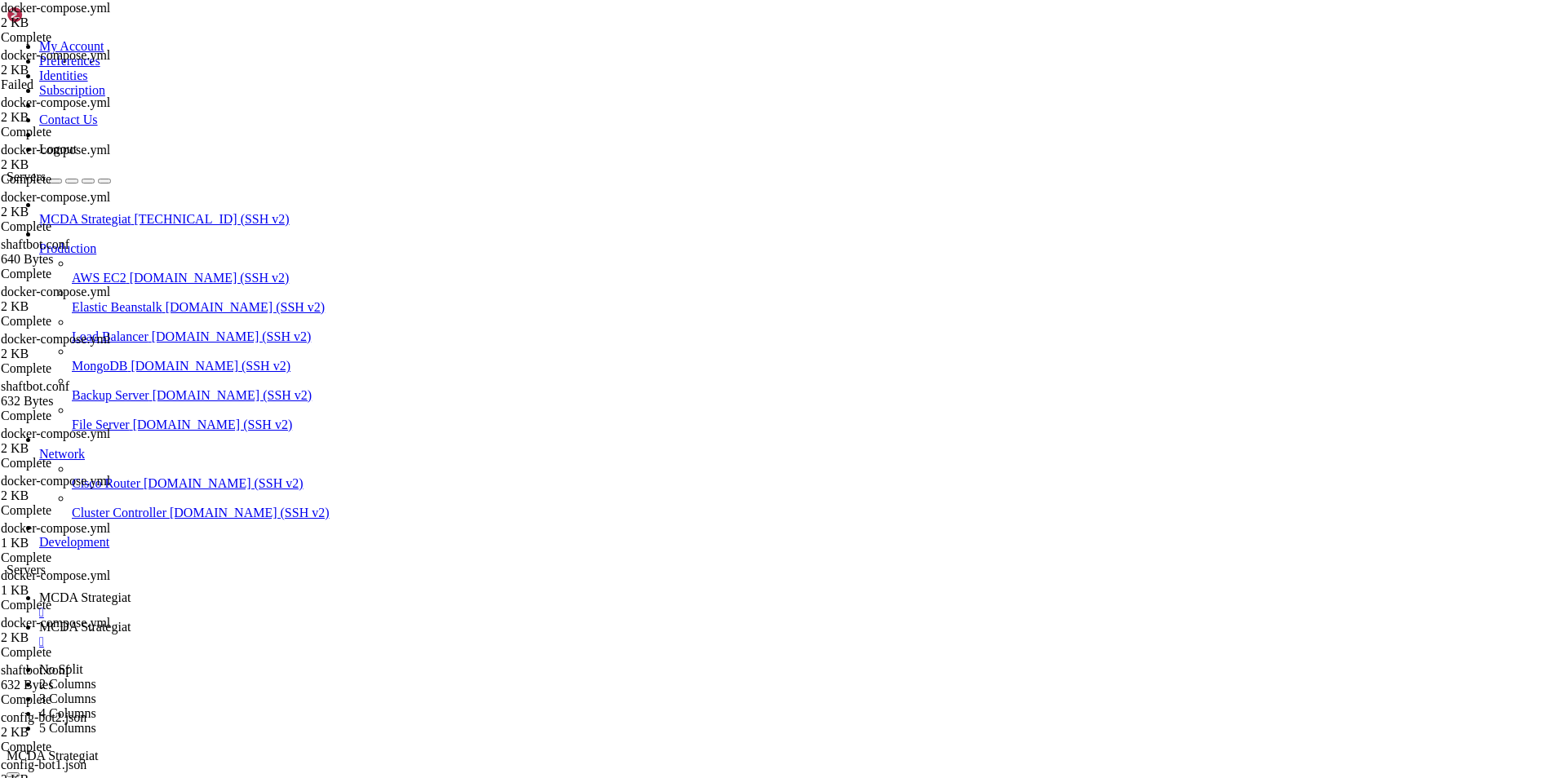
drag, startPoint x: 427, startPoint y: 716, endPoint x: 252, endPoint y: 623, distance: 197.4
type textarea "nginx-acme-root: image: nginx:alpine"
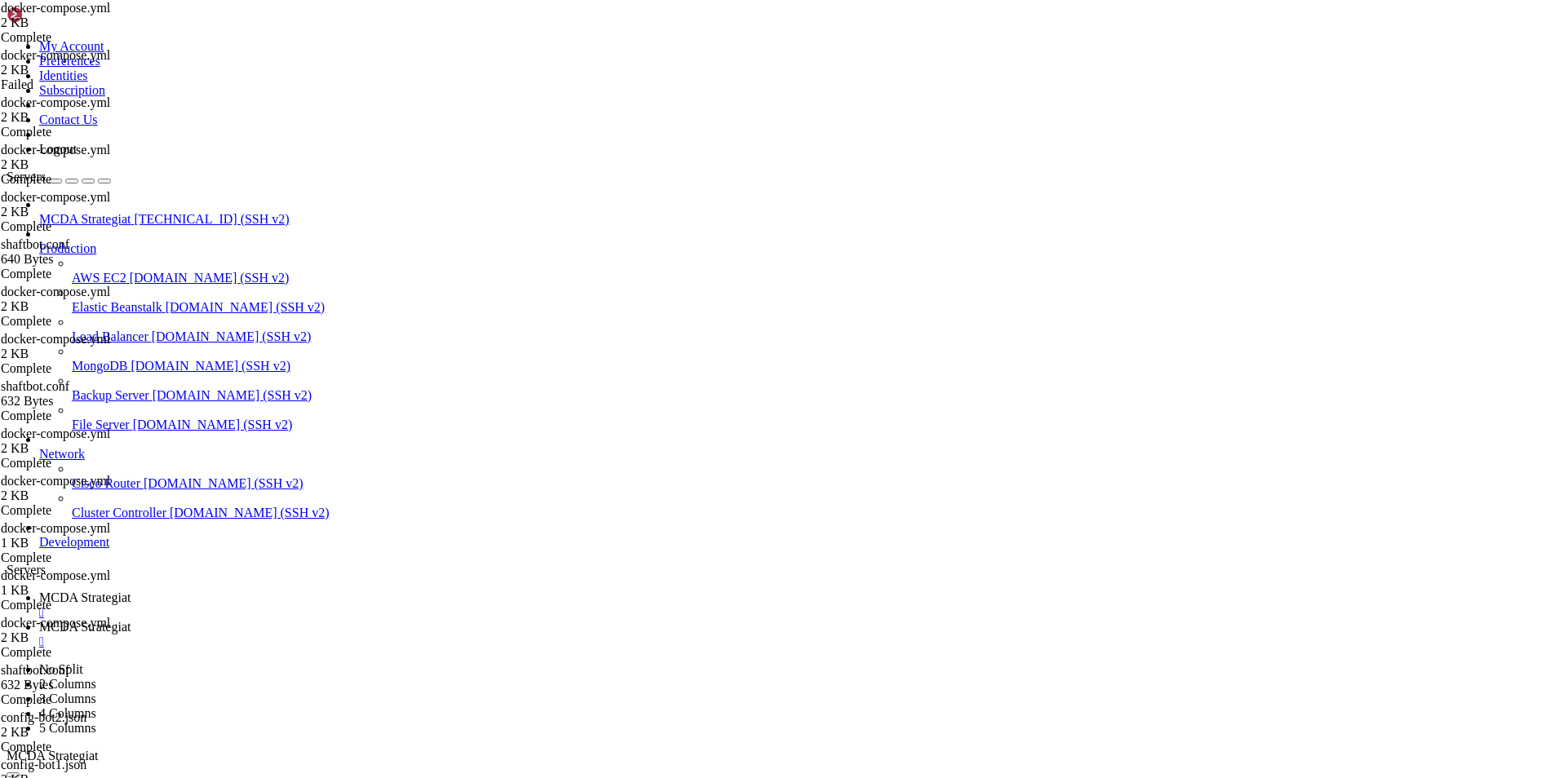
click at [131, 591] on span "MCDA Strategiat" at bounding box center [84, 598] width 91 height 14
drag, startPoint x: 577, startPoint y: 1551, endPoint x: 23, endPoint y: 1413, distance: 570.9
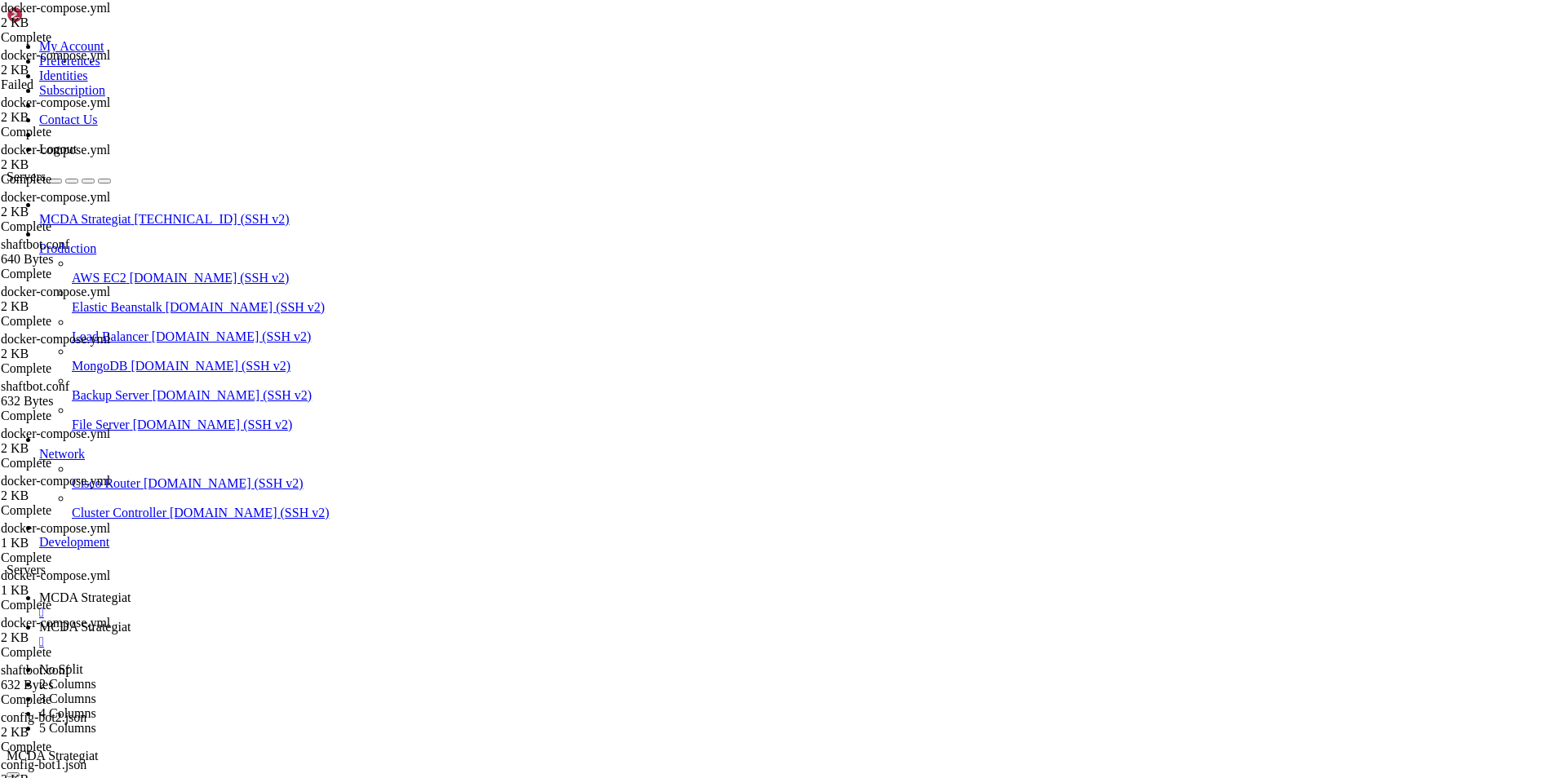
drag, startPoint x: 583, startPoint y: 1549, endPoint x: 427, endPoint y: 1521, distance: 158.3
drag, startPoint x: 188, startPoint y: 1538, endPoint x: 223, endPoint y: 1518, distance: 40.6
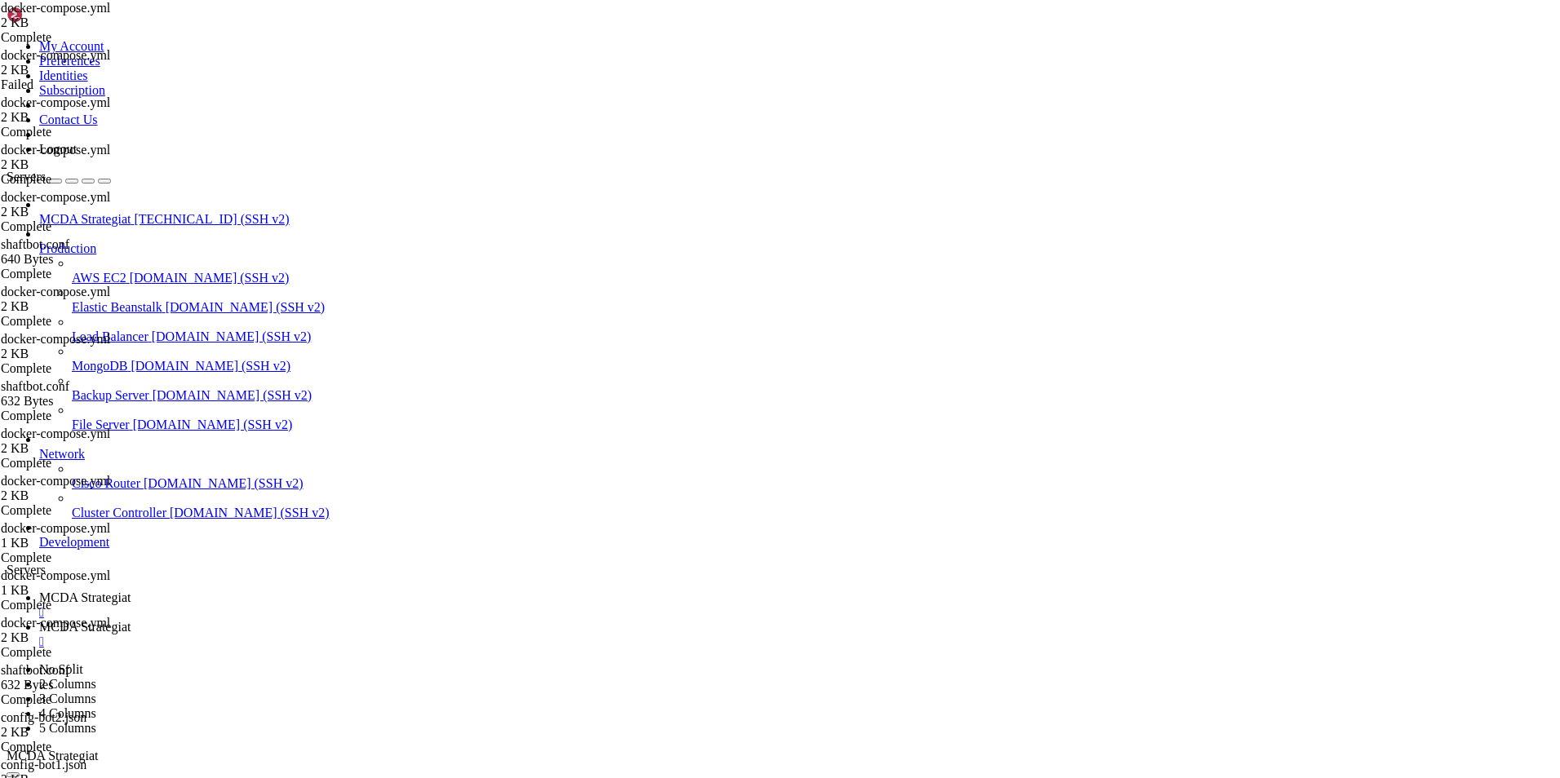
scroll to position [375957, 0]
click at [131, 620] on span "MCDA Strategiat" at bounding box center [84, 627] width 91 height 14
click at [131, 591] on span "MCDA Strategiat" at bounding box center [84, 598] width 91 height 14
click at [131, 620] on span "MCDA Strategiat" at bounding box center [84, 627] width 91 height 14
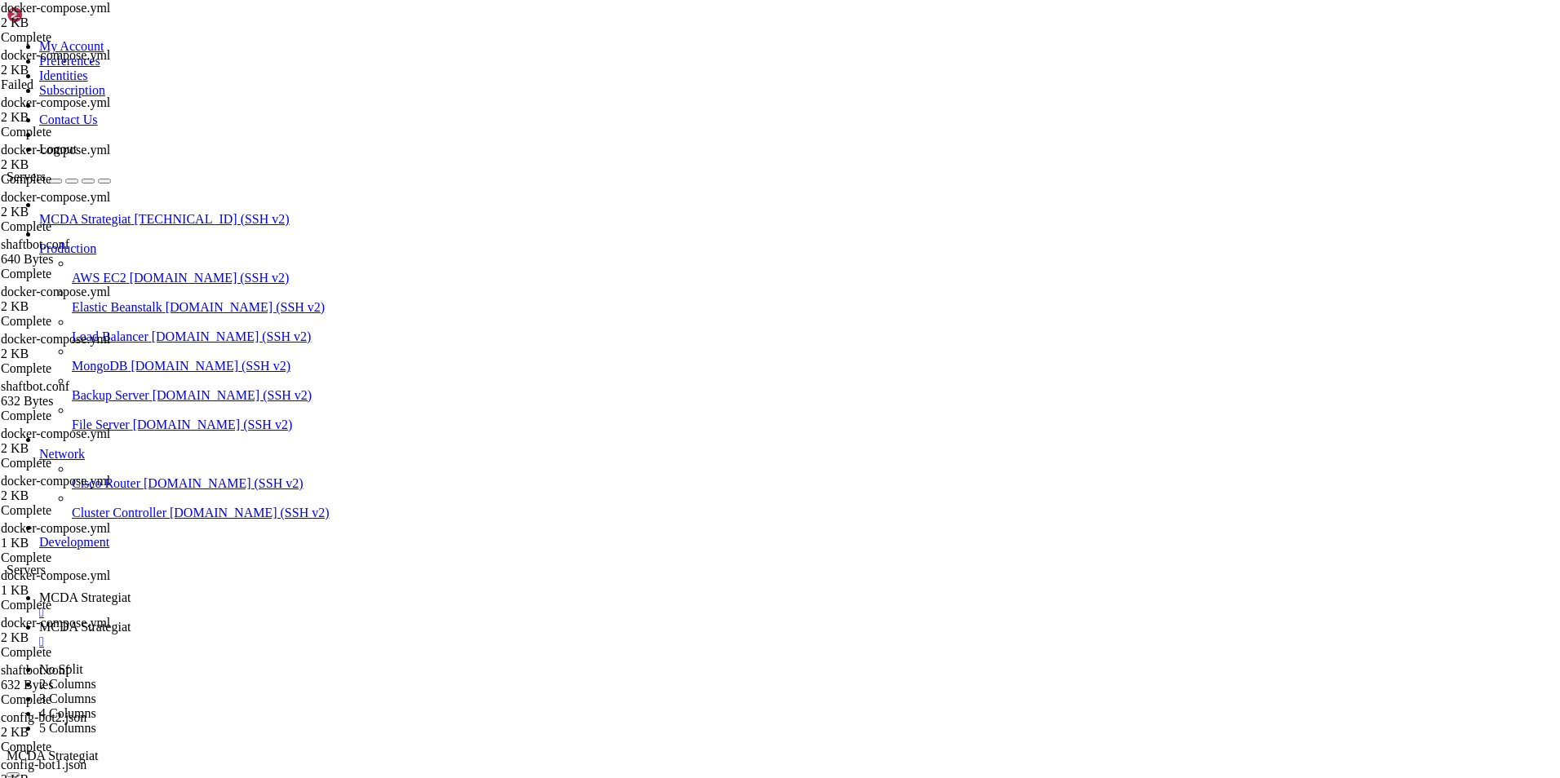
drag, startPoint x: 359, startPoint y: 693, endPoint x: 252, endPoint y: 563, distance: 168.7
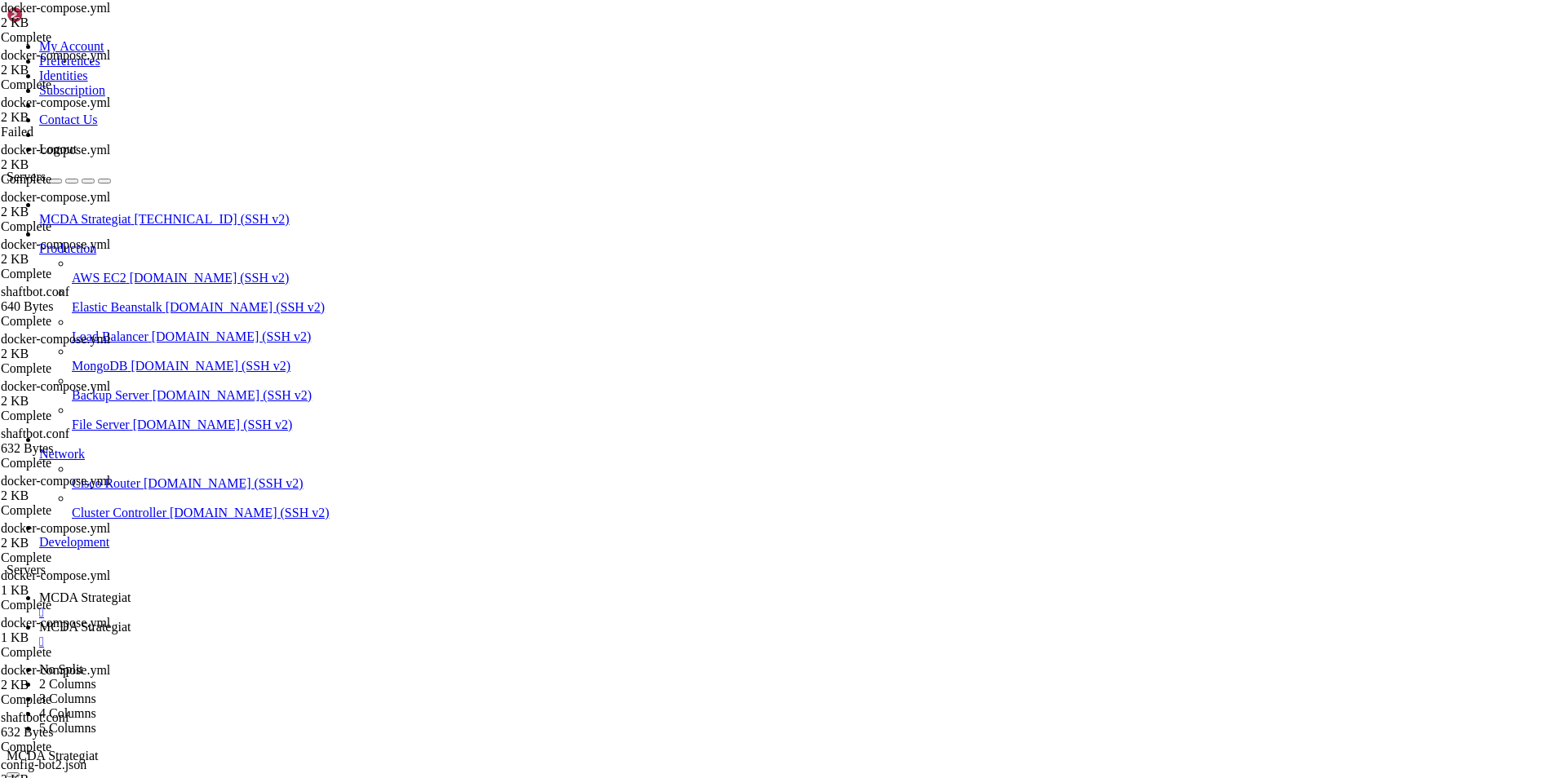
type textarea "nginx-letsencrypt: image: nginxproxy/acme-companion"
type textarea "nginx-acme-root:"
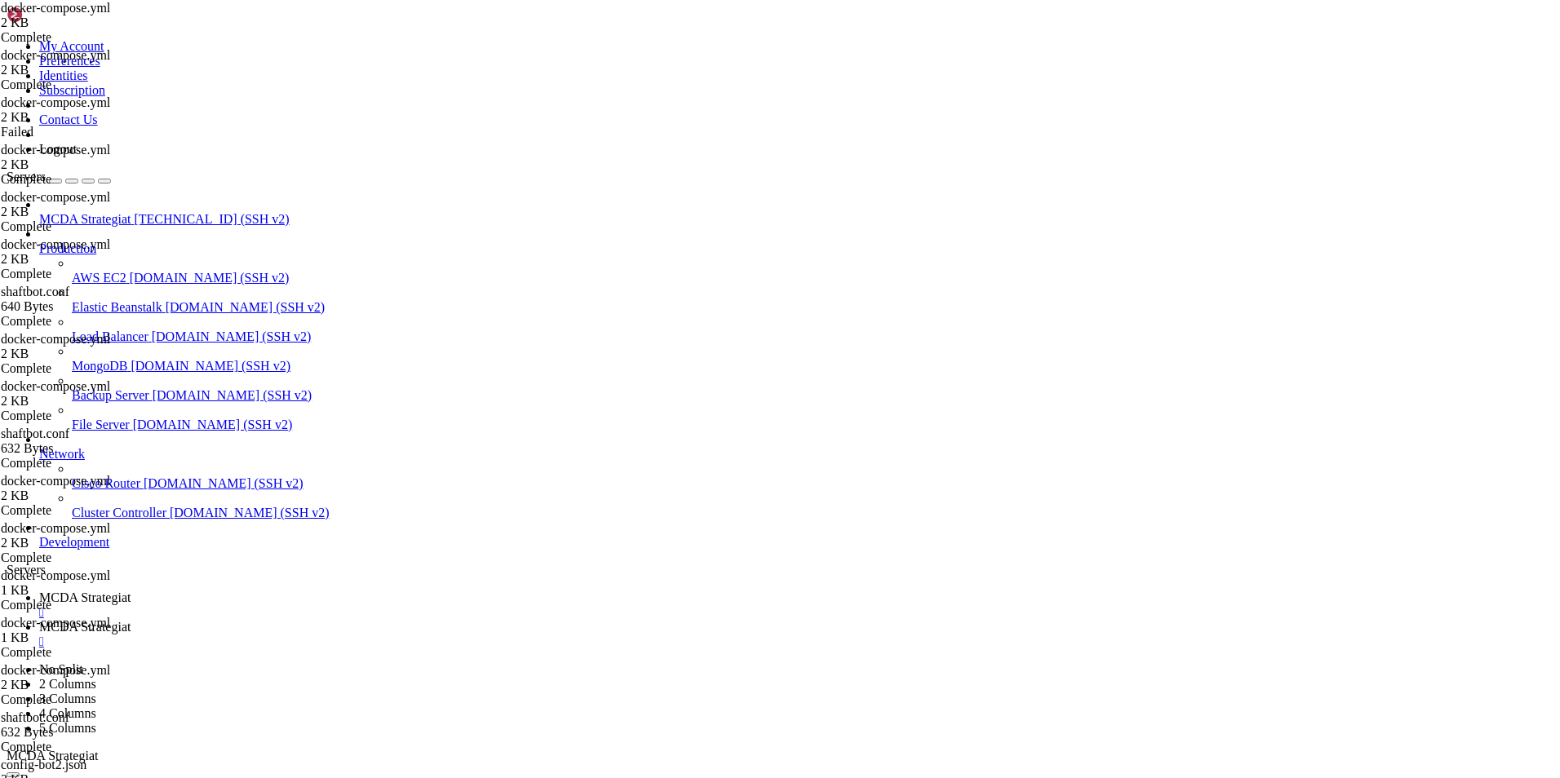
scroll to position [0, 0]
paste textarea "- nginx-proxy"
type textarea "- nginx-proxy"
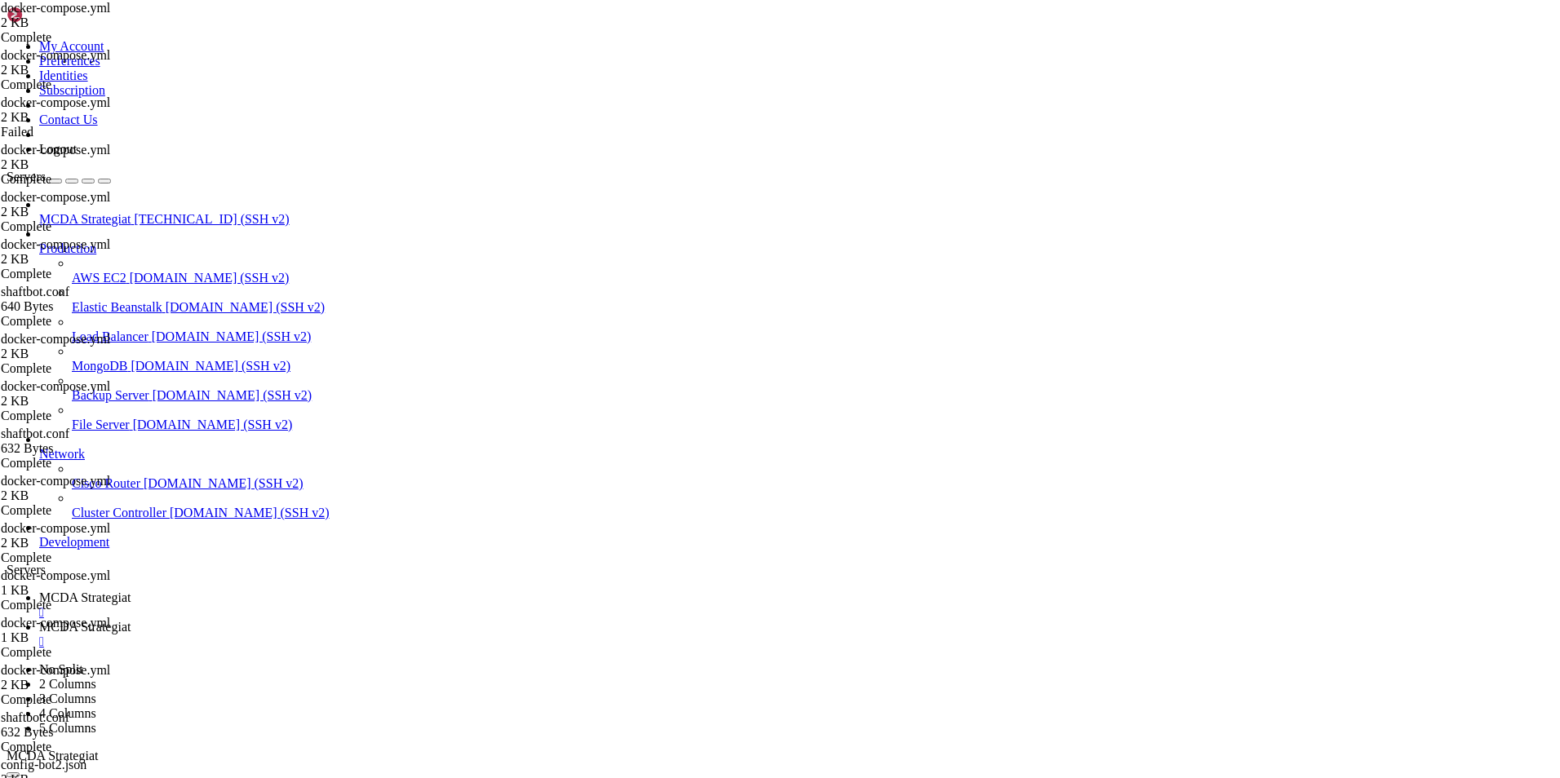
scroll to position [0, 2]
type textarea "nginx-letsencrypt:"
click at [131, 591] on span "MCDA Strategiat" at bounding box center [84, 598] width 91 height 14
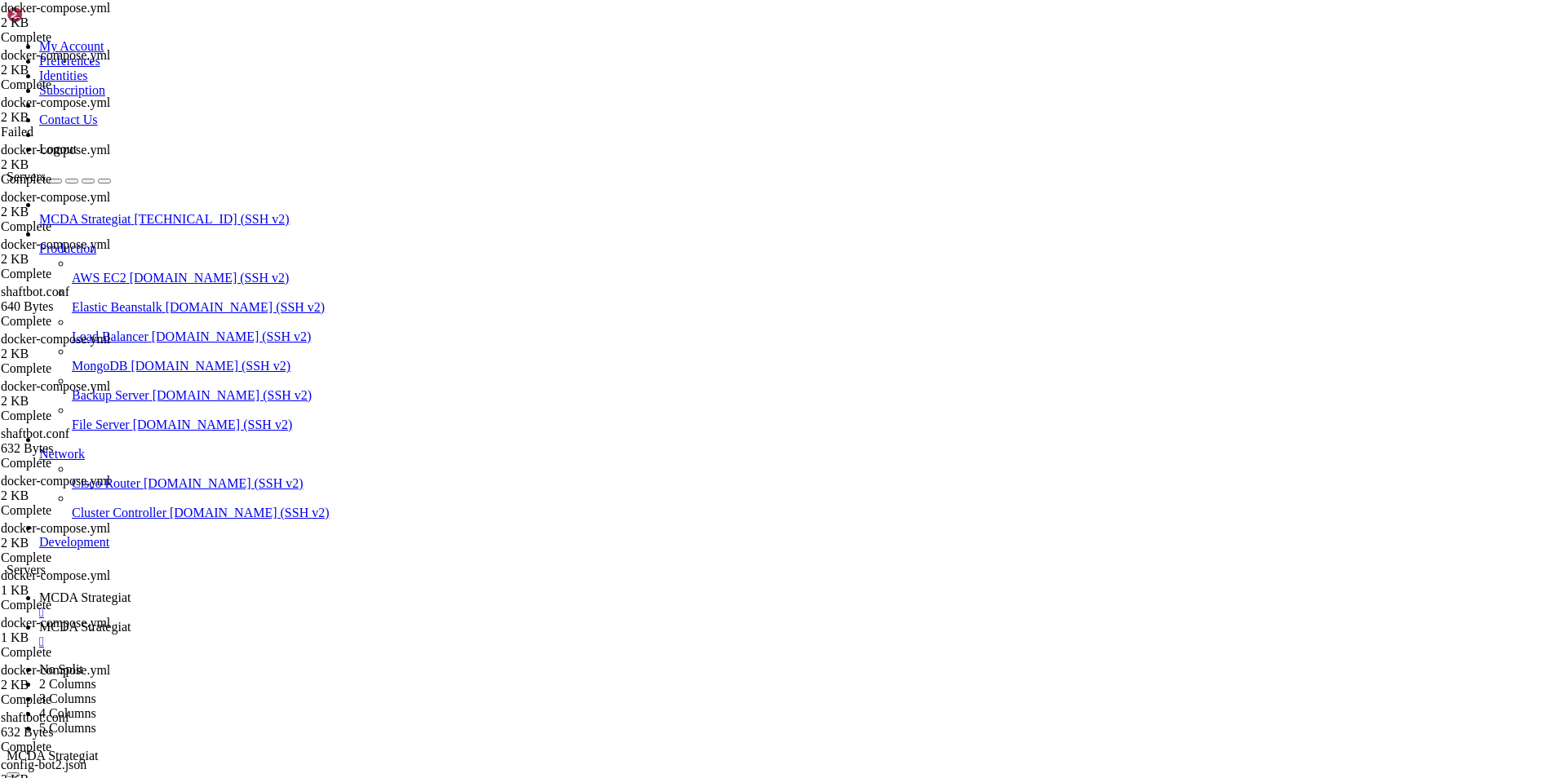
drag, startPoint x: 577, startPoint y: 1550, endPoint x: 164, endPoint y: 1185, distance: 551.4
drag, startPoint x: 14, startPoint y: 1186, endPoint x: 750, endPoint y: 1554, distance: 822.8
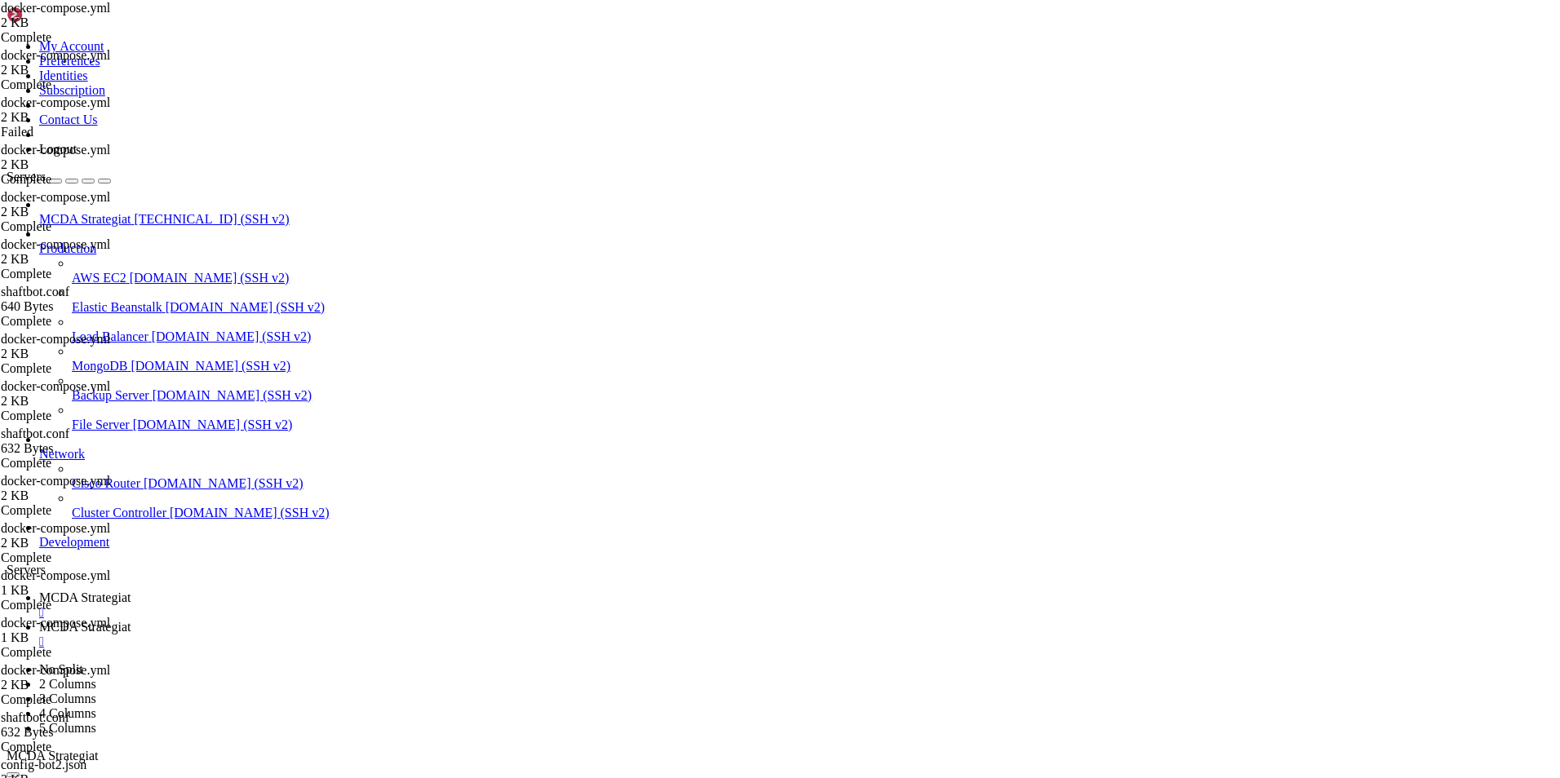
drag, startPoint x: 441, startPoint y: 18, endPoint x: 428, endPoint y: 22, distance: 13.7
click at [131, 620] on span "MCDA Strategiat" at bounding box center [84, 627] width 91 height 14
click at [273, 591] on link "MCDA Strategiat " at bounding box center [796, 605] width 1514 height 29
click at [131, 620] on span "MCDA Strategiat" at bounding box center [84, 627] width 91 height 14
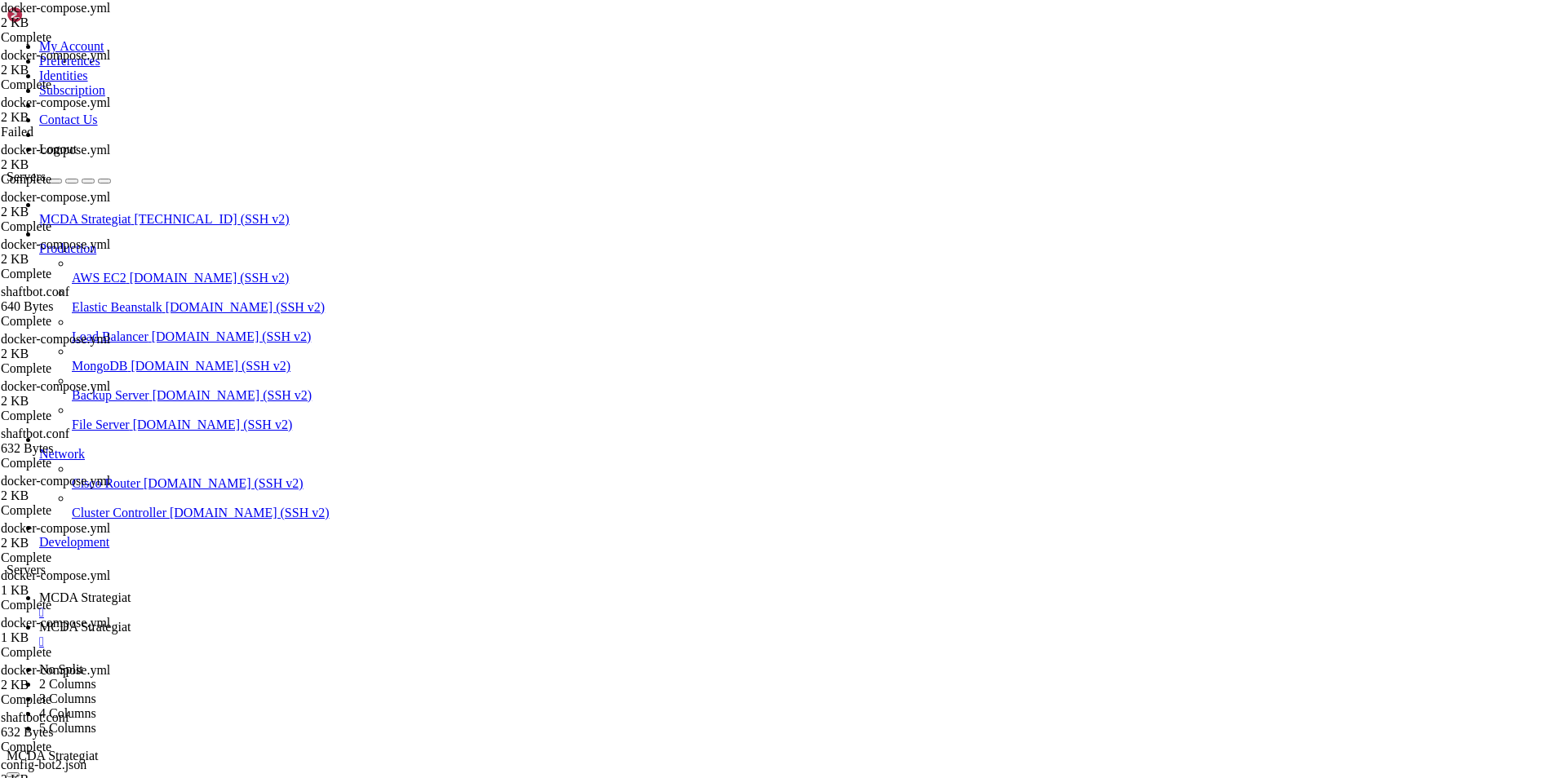
type textarea "- ./var/run/docker.sock:/var/run/docker.sock:ro"
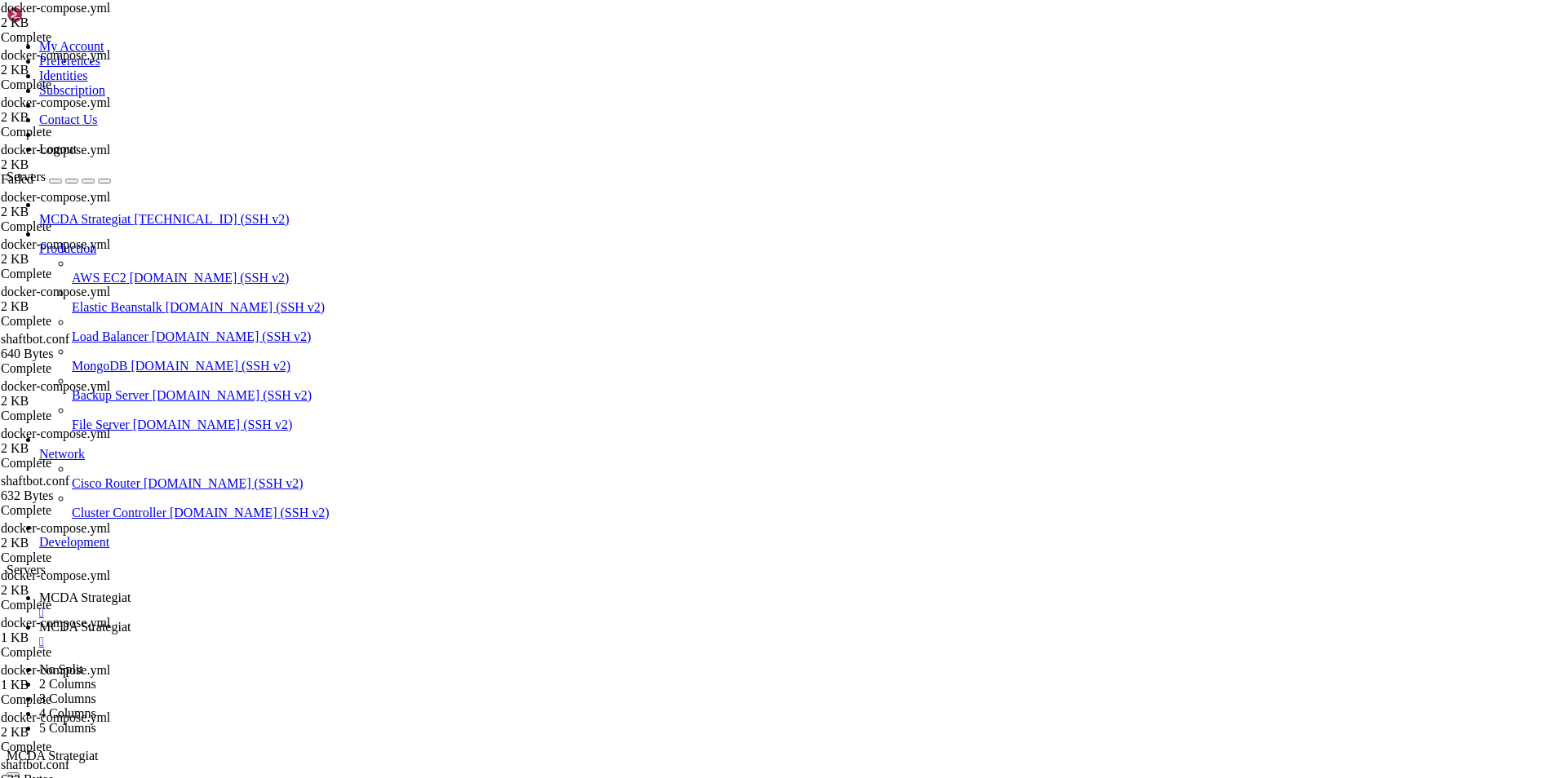
click at [250, 591] on link "MCDA Strategiat " at bounding box center [796, 605] width 1514 height 29
click at [131, 620] on span "MCDA Strategiat" at bounding box center [84, 627] width 91 height 14
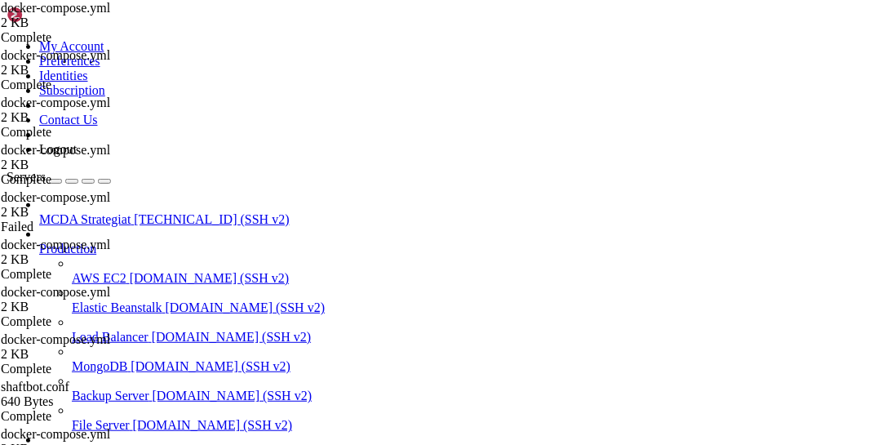
scroll to position [251, 0]
type textarea "- /var/run/docker.sock:/var/run/docker.sock:ro"
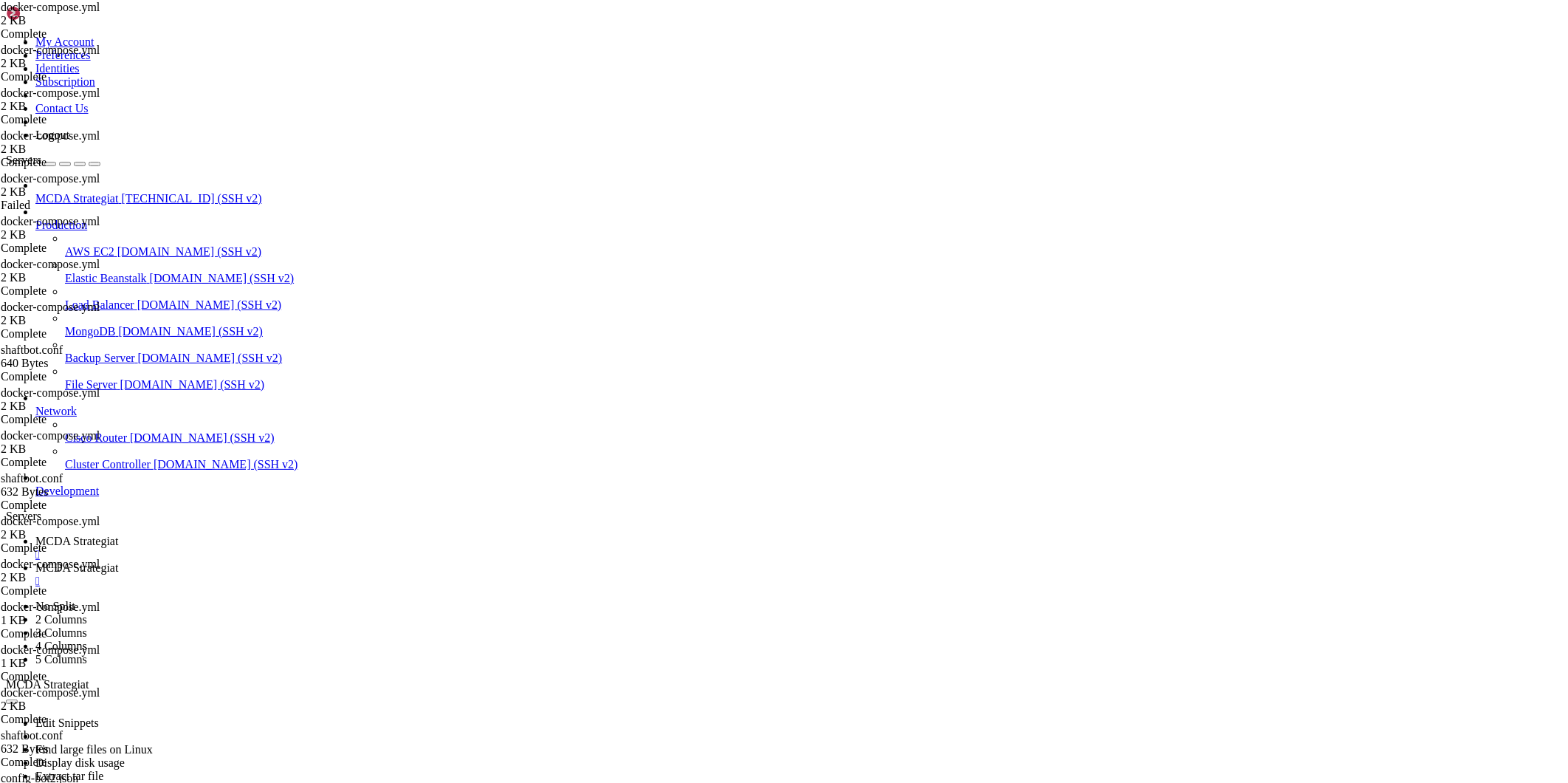
scroll to position [6, 2]
click at [119, 402] on span "MCDA Strategiat" at bounding box center [76, 541] width 82 height 13
drag, startPoint x: 206, startPoint y: 1318, endPoint x: 657, endPoint y: 1294, distance: 451.6
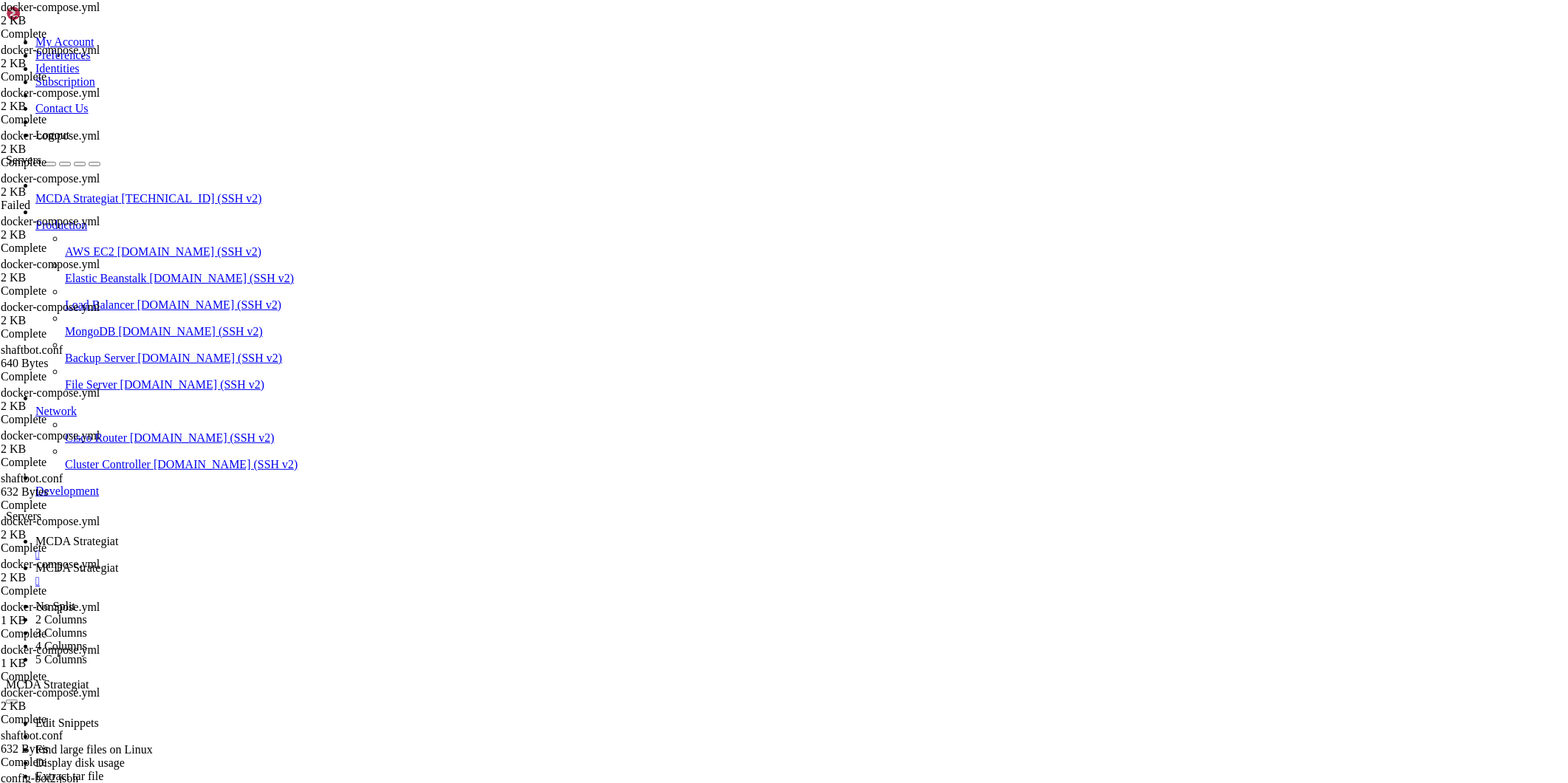
scroll to position [342589, 0]
drag, startPoint x: 205, startPoint y: 1152, endPoint x: 976, endPoint y: 1169, distance: 771.2
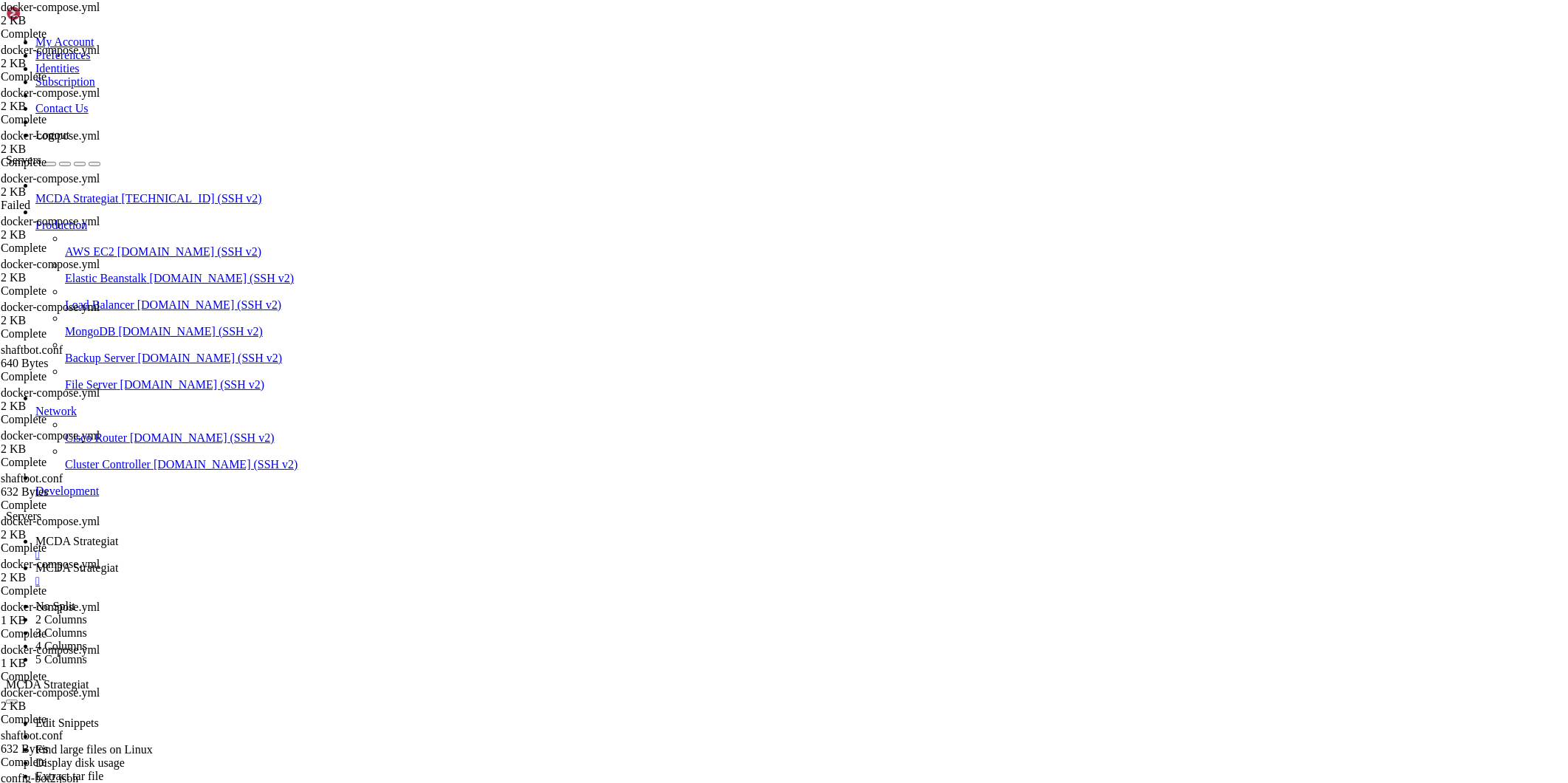
scroll to position [342677, 0]
copy div "Pending. The CA is processing your order, please wait. (1/30) [Tue Oct 7 11:22:…"
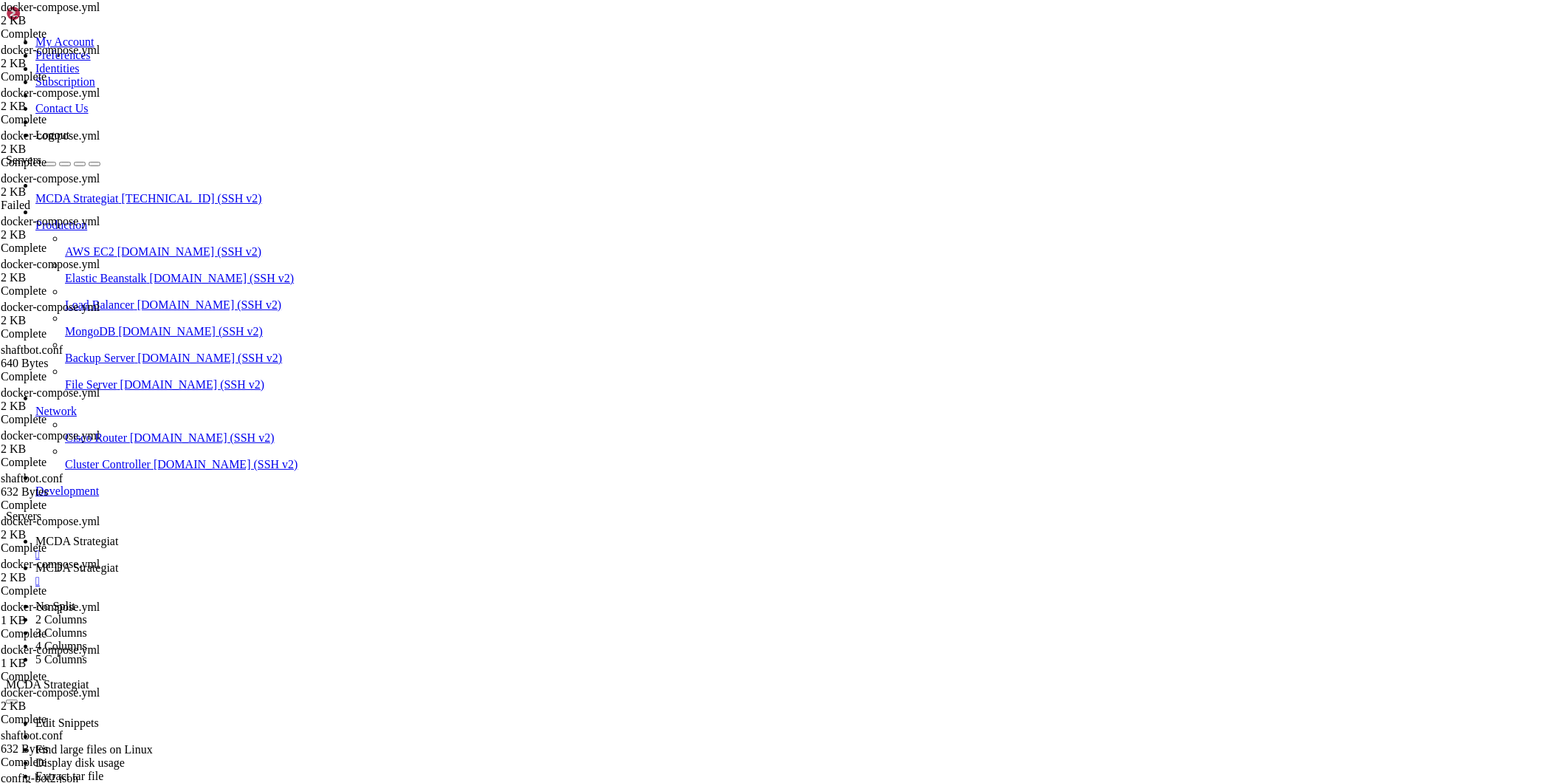
drag, startPoint x: 733, startPoint y: 1430, endPoint x: 724, endPoint y: 1430, distance: 9.0
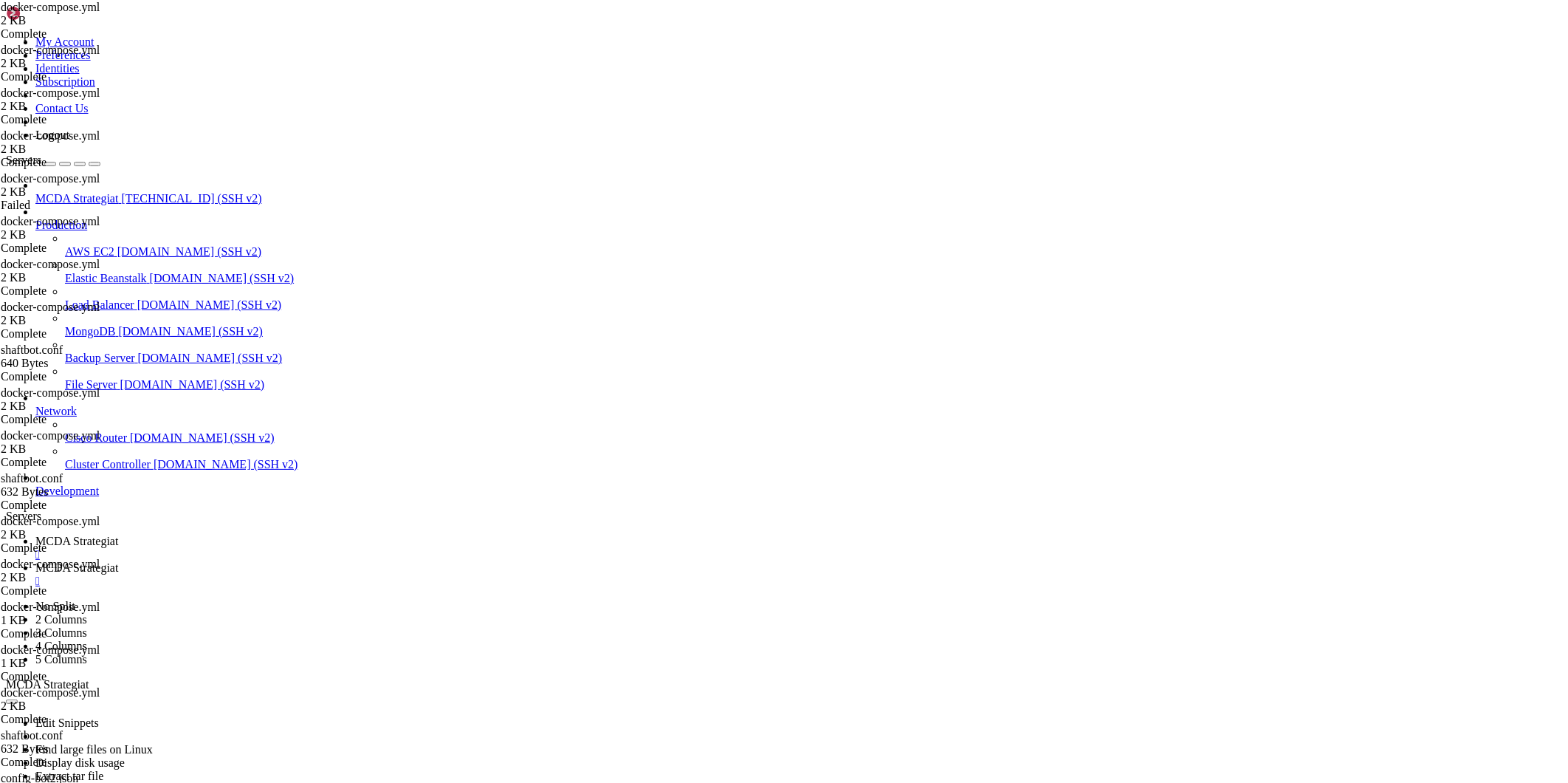
drag, startPoint x: 163, startPoint y: 1353, endPoint x: 13, endPoint y: 1351, distance: 150.0
click at [382, 402] on link "MCDA Strategiat " at bounding box center [798, 574] width 1526 height 26
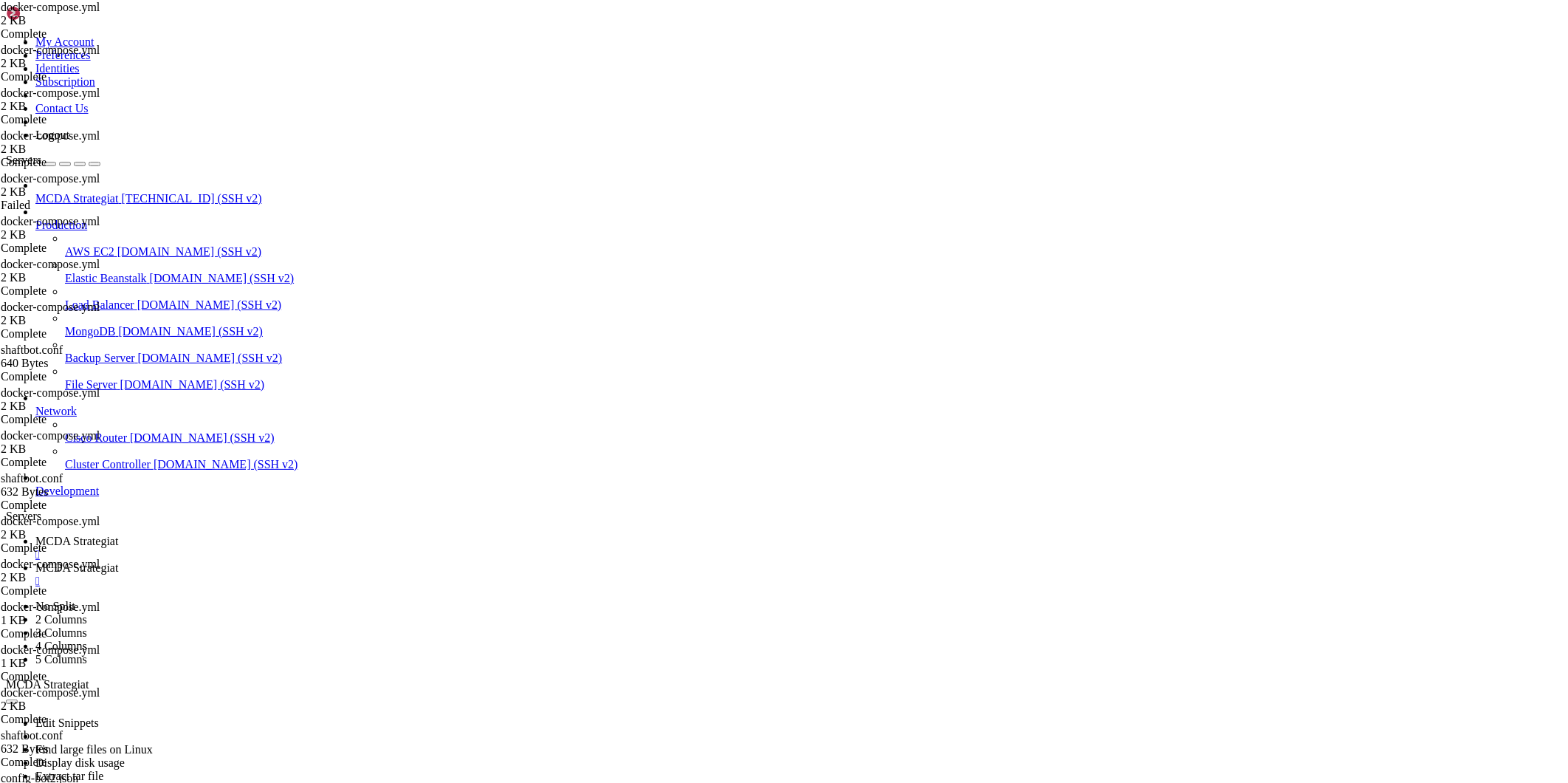
type input "/root/ft_userdata"
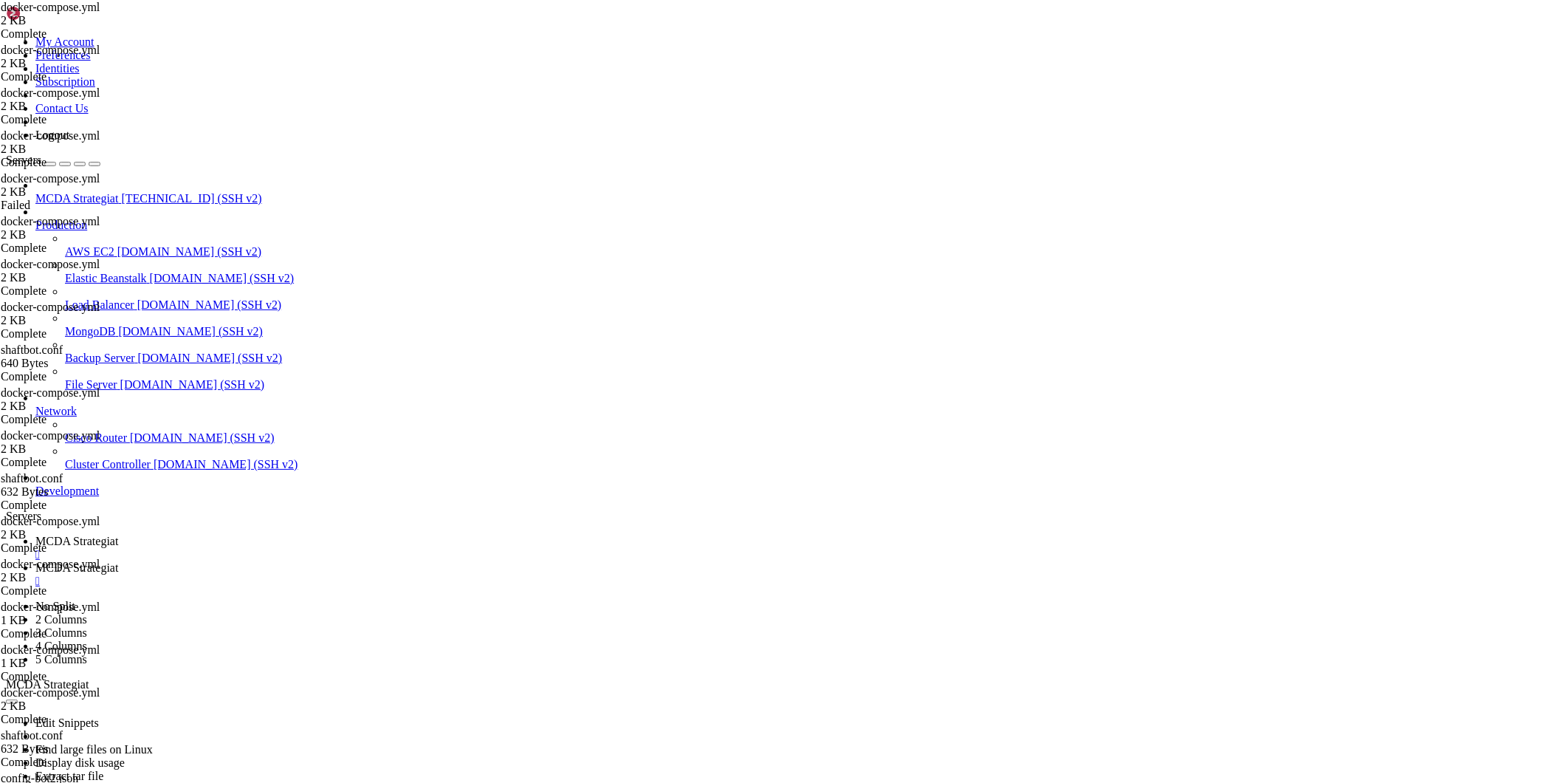
drag, startPoint x: 322, startPoint y: 50, endPoint x: 220, endPoint y: 52, distance: 102.0
click at [119, 402] on span "MCDA Strategiat" at bounding box center [76, 541] width 82 height 13
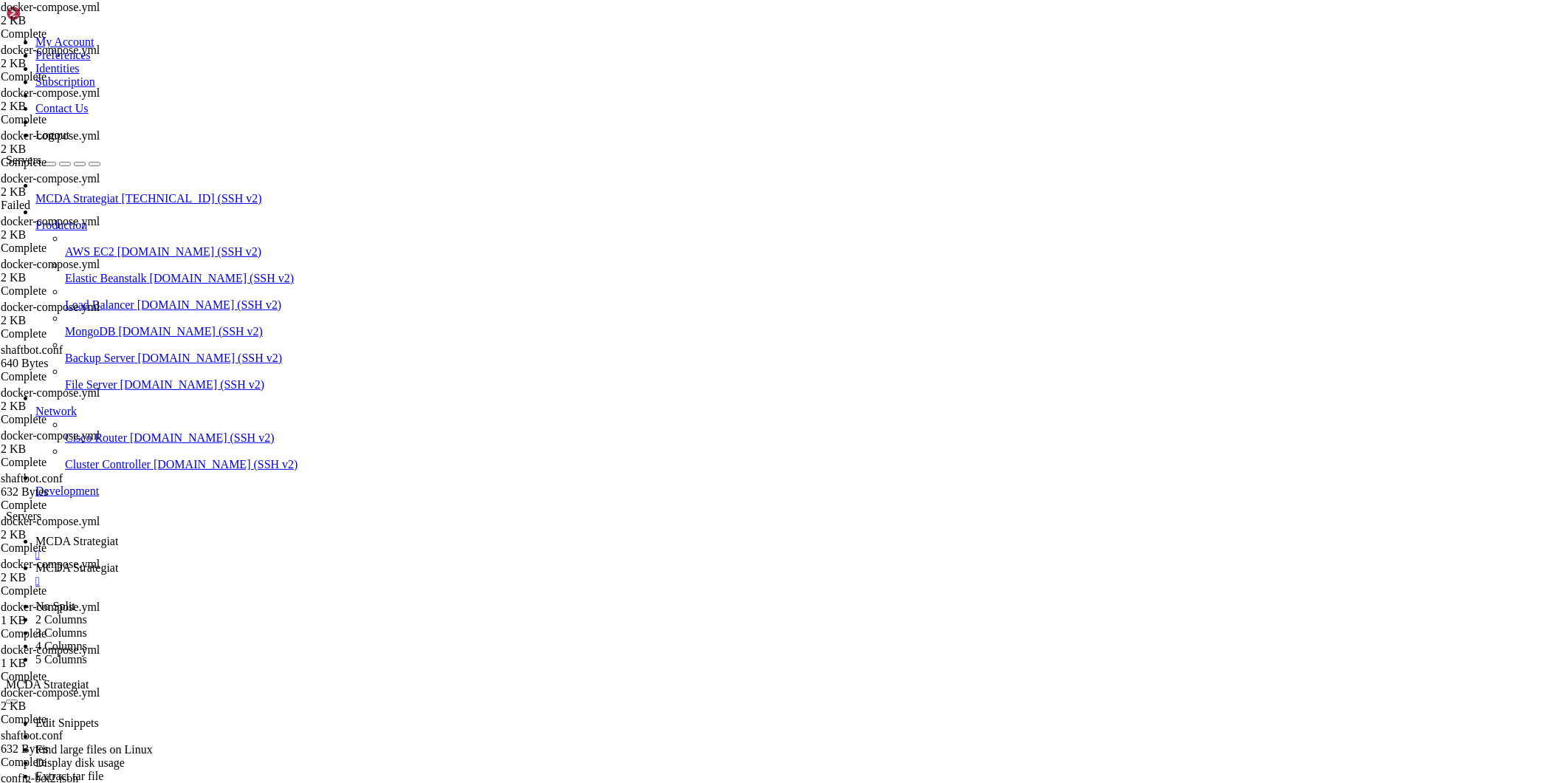
click at [299, 402] on div "" at bounding box center [798, 554] width 1526 height 14
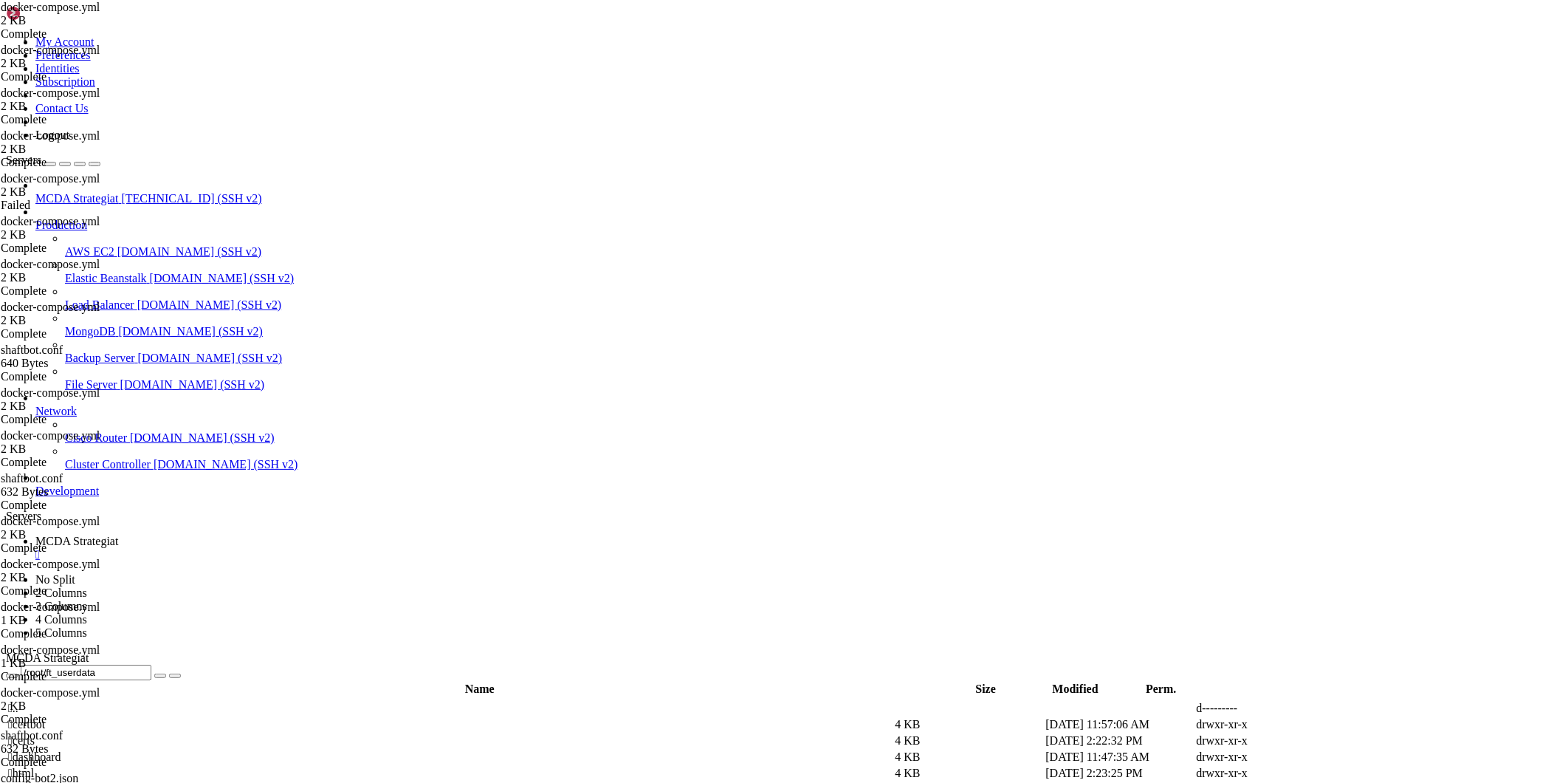
click at [299, 402] on div "" at bounding box center [798, 554] width 1526 height 14
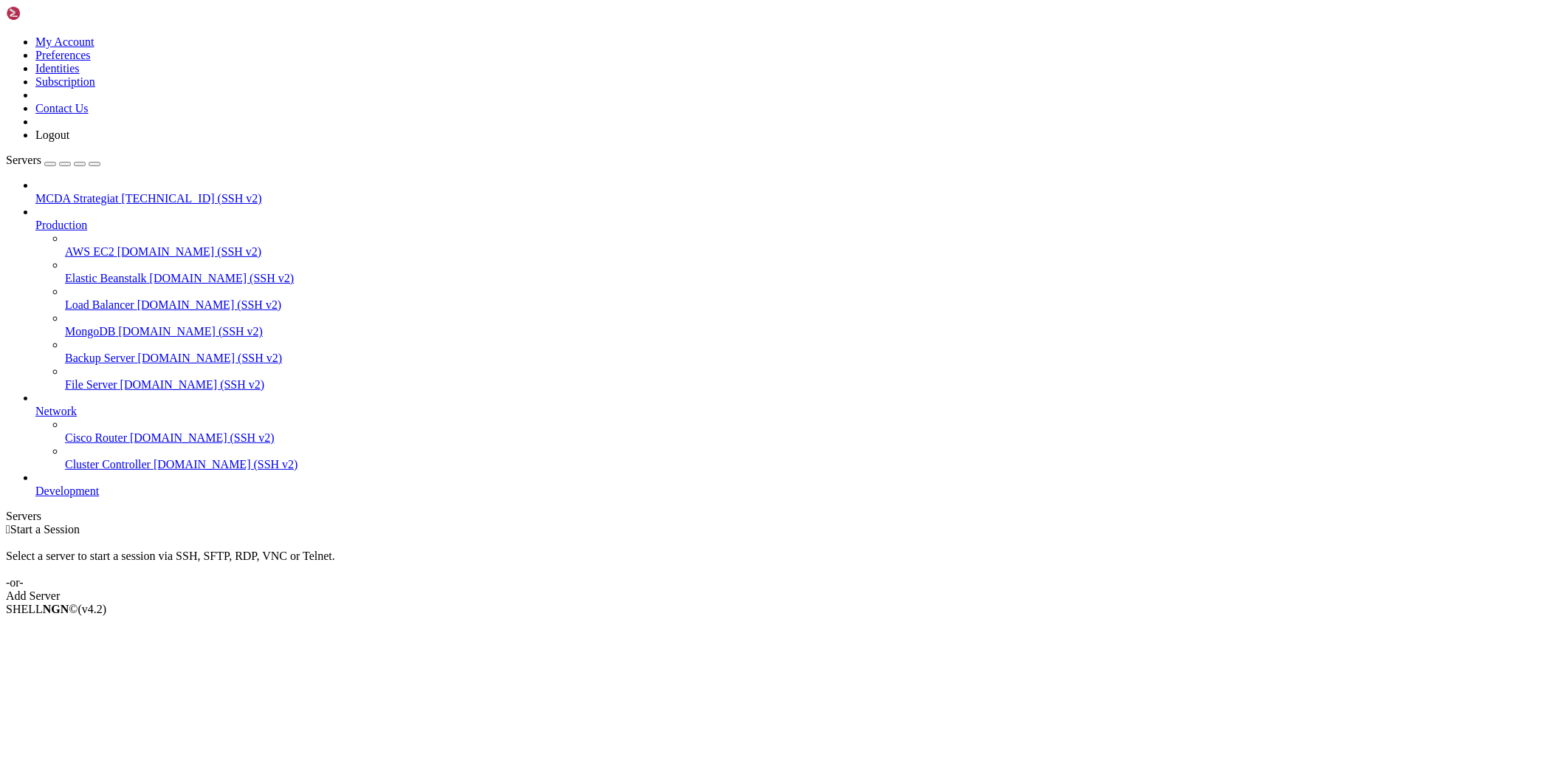
click at [84, 192] on span "MCDA Strategiat" at bounding box center [76, 198] width 82 height 13
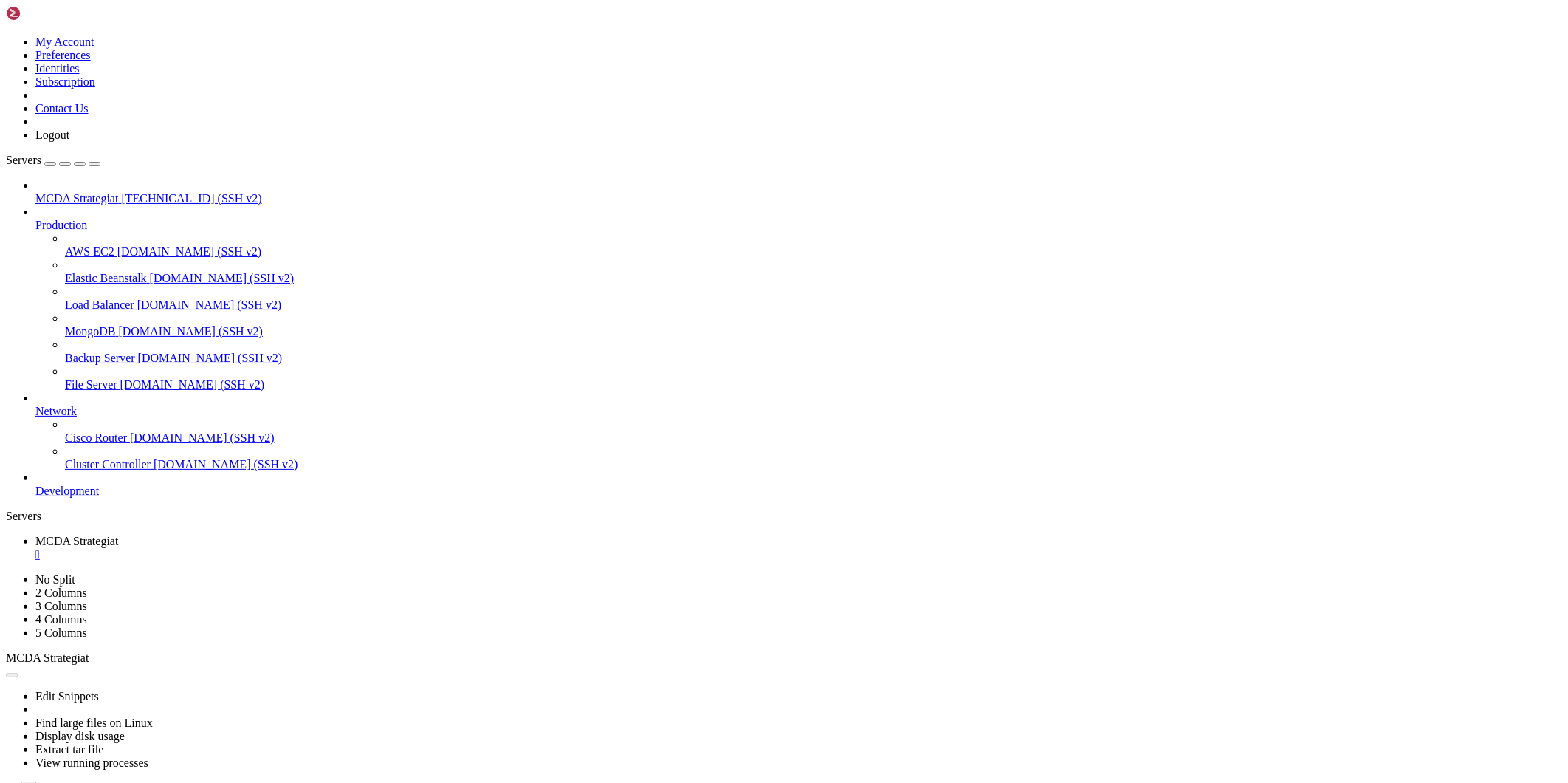
scroll to position [0, 0]
click at [12, 402] on icon "button" at bounding box center [12, 792] width 0 height 0
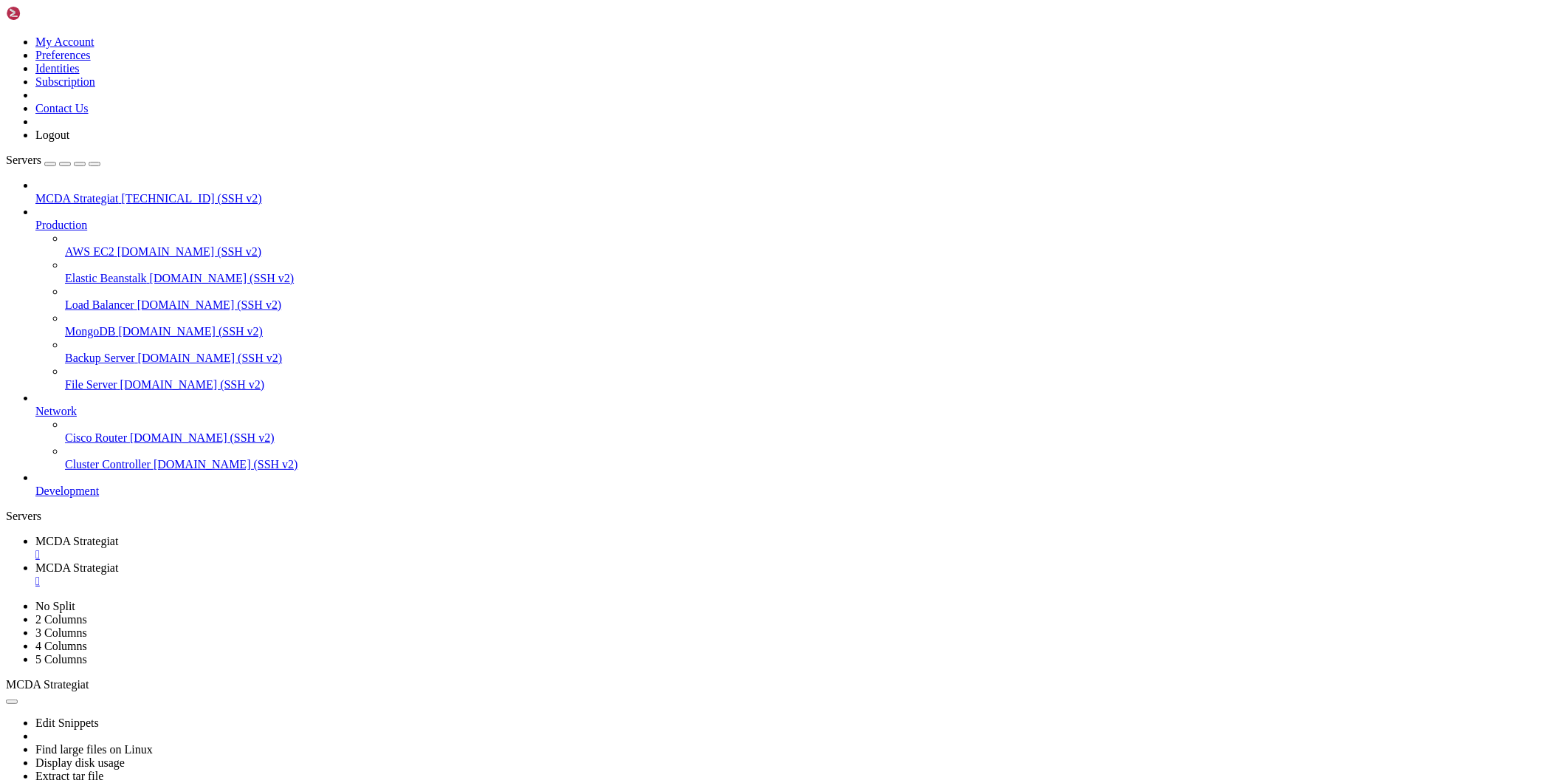
scroll to position [98, 0]
click at [119, 402] on span "MCDA Strategiat" at bounding box center [76, 541] width 82 height 13
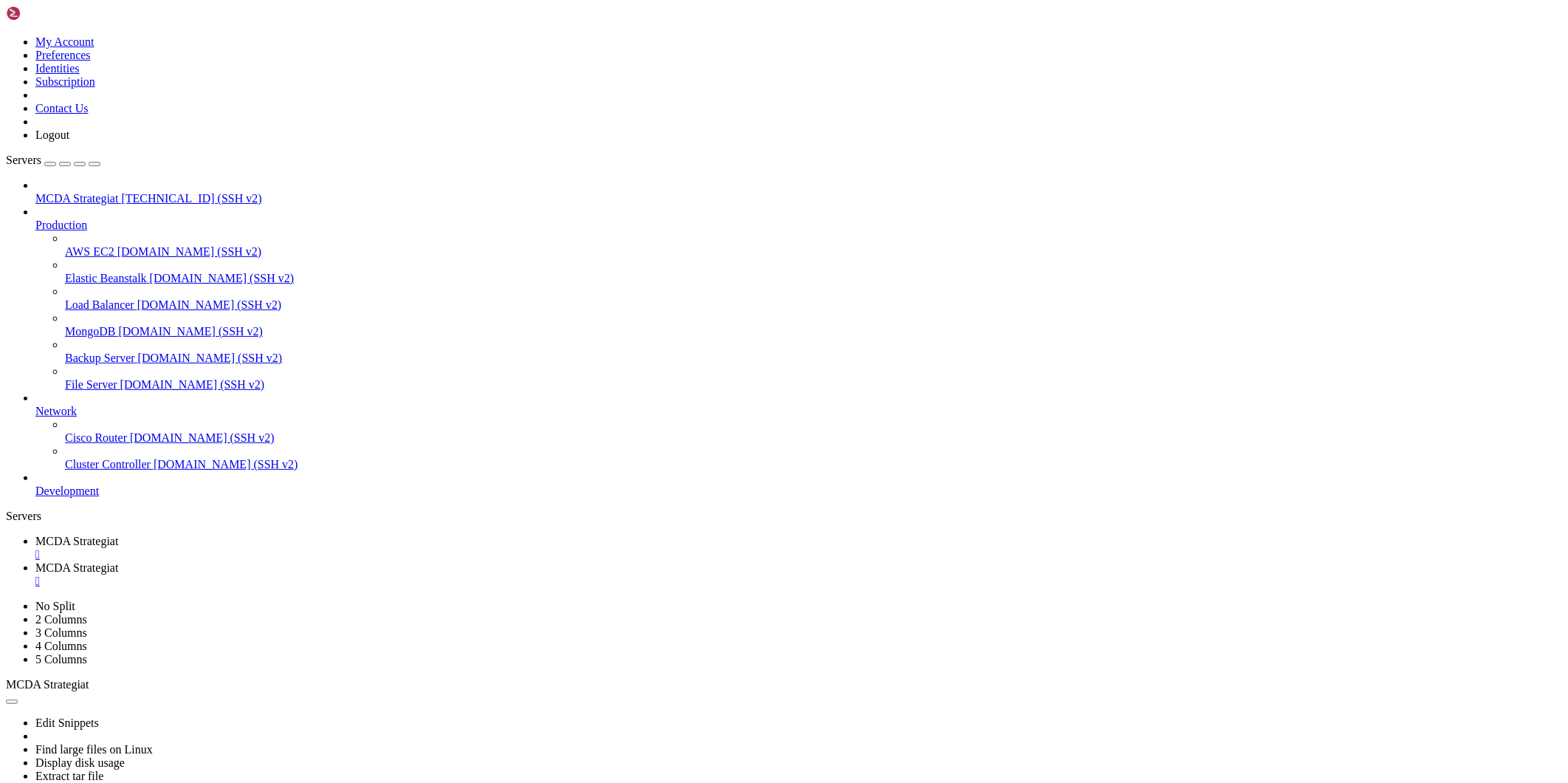
click at [366, 402] on link "MCDA Strategiat " at bounding box center [798, 574] width 1526 height 26
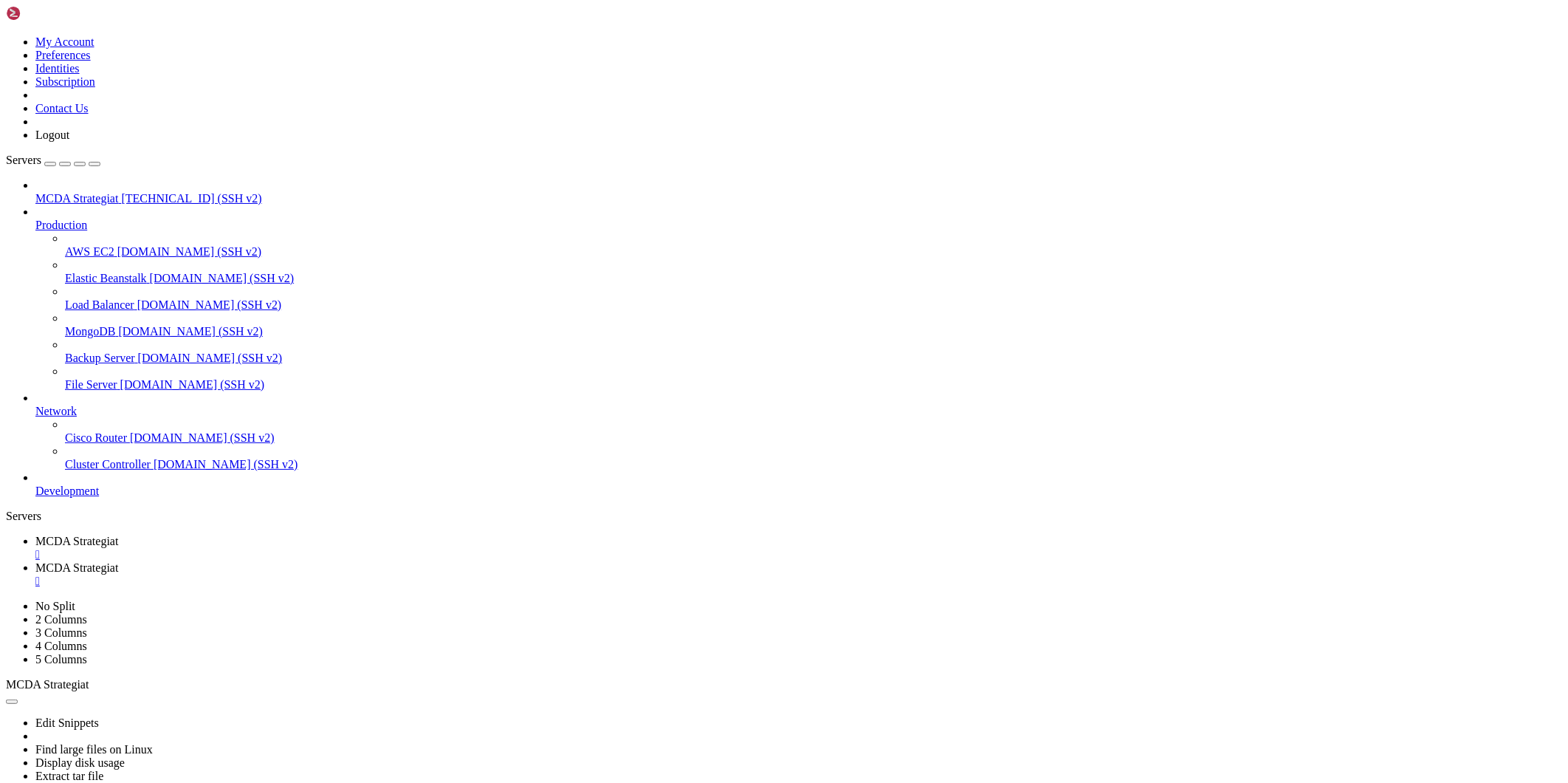
type input "/root"
click at [119, 402] on span "MCDA Strategiat" at bounding box center [76, 541] width 82 height 13
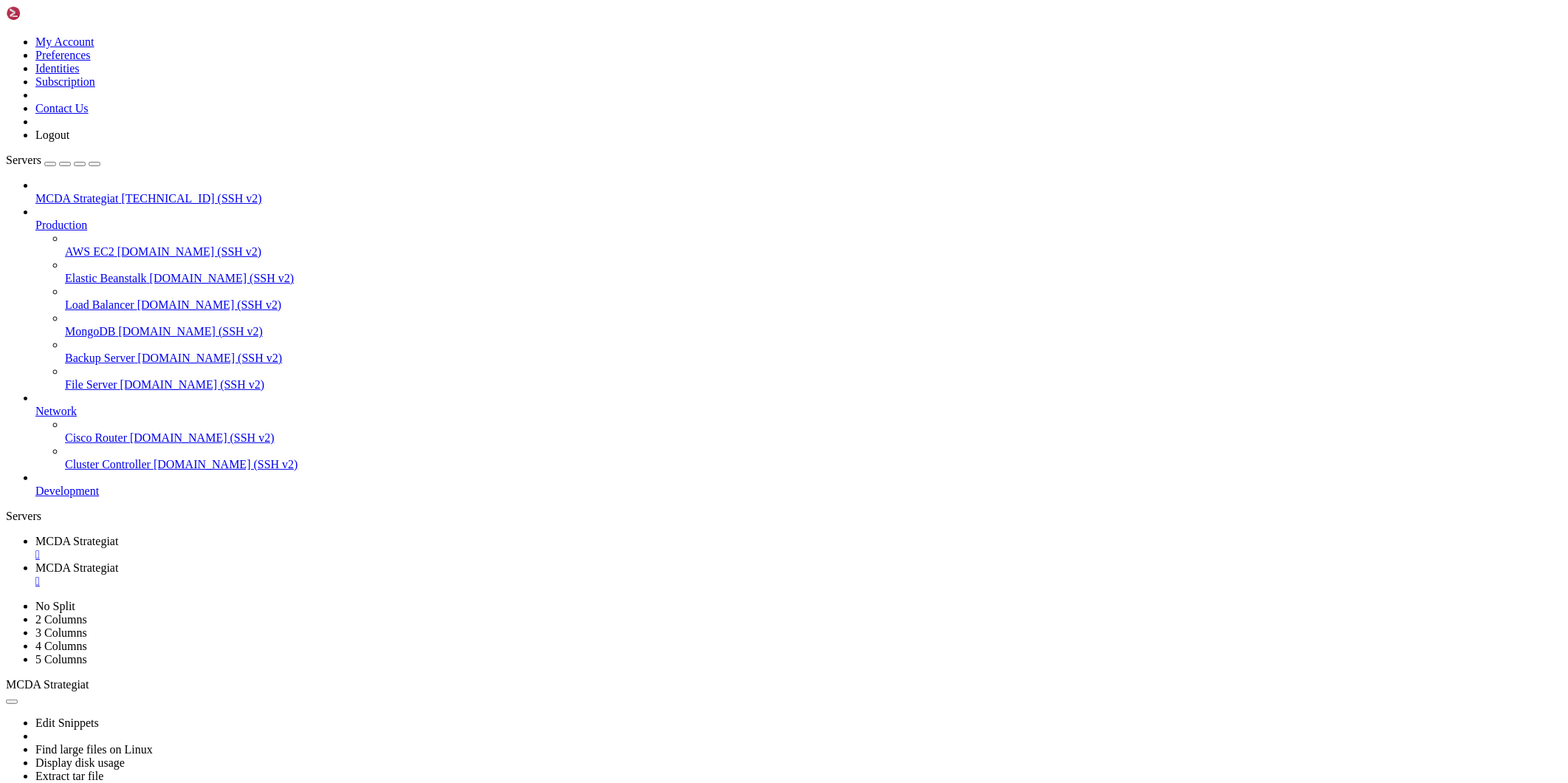
drag, startPoint x: 155, startPoint y: 1485, endPoint x: 14, endPoint y: 1287, distance: 243.1
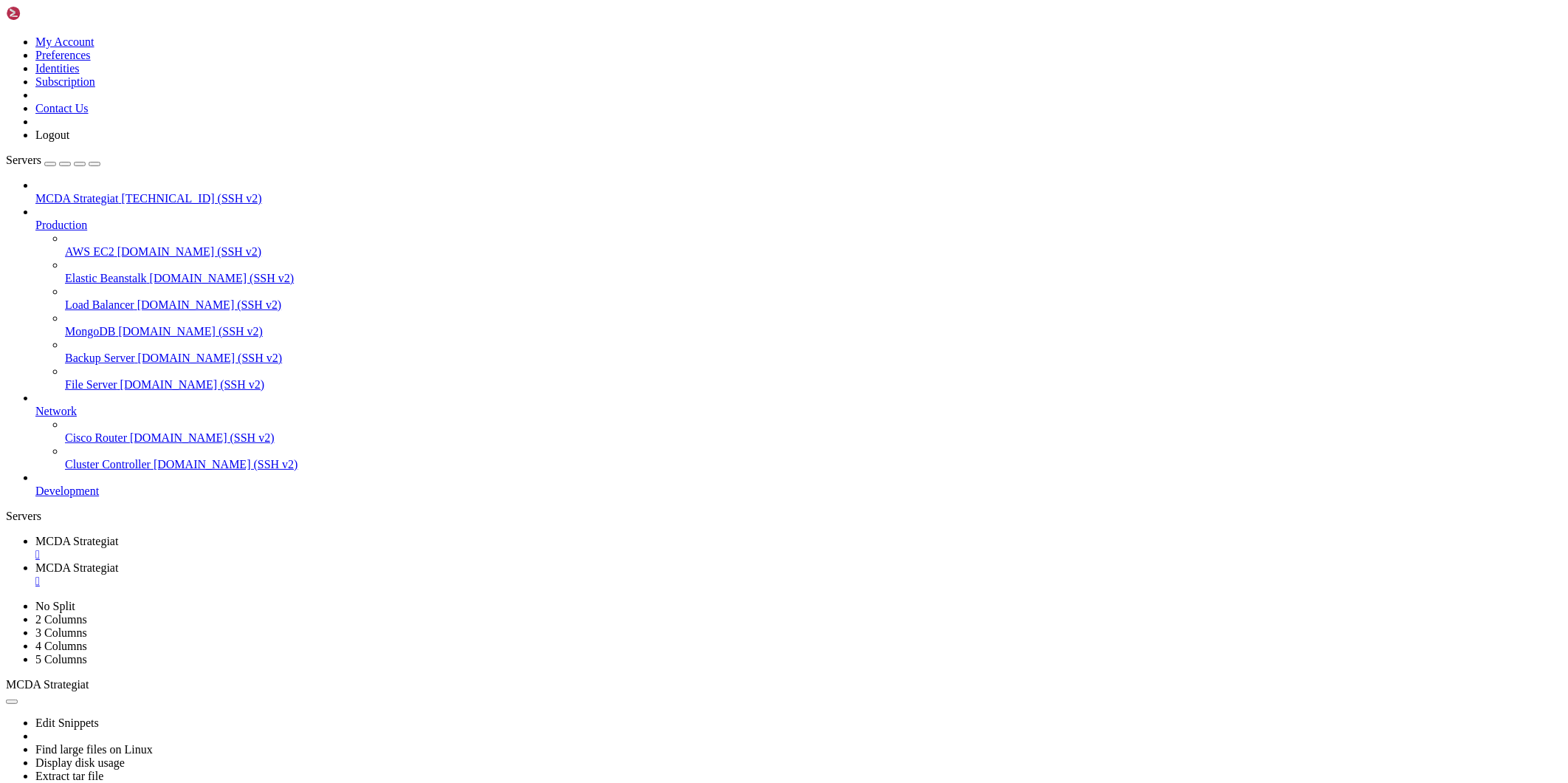
scroll to position [25, 0]
drag, startPoint x: 147, startPoint y: 1475, endPoint x: 162, endPoint y: 1461, distance: 20.5
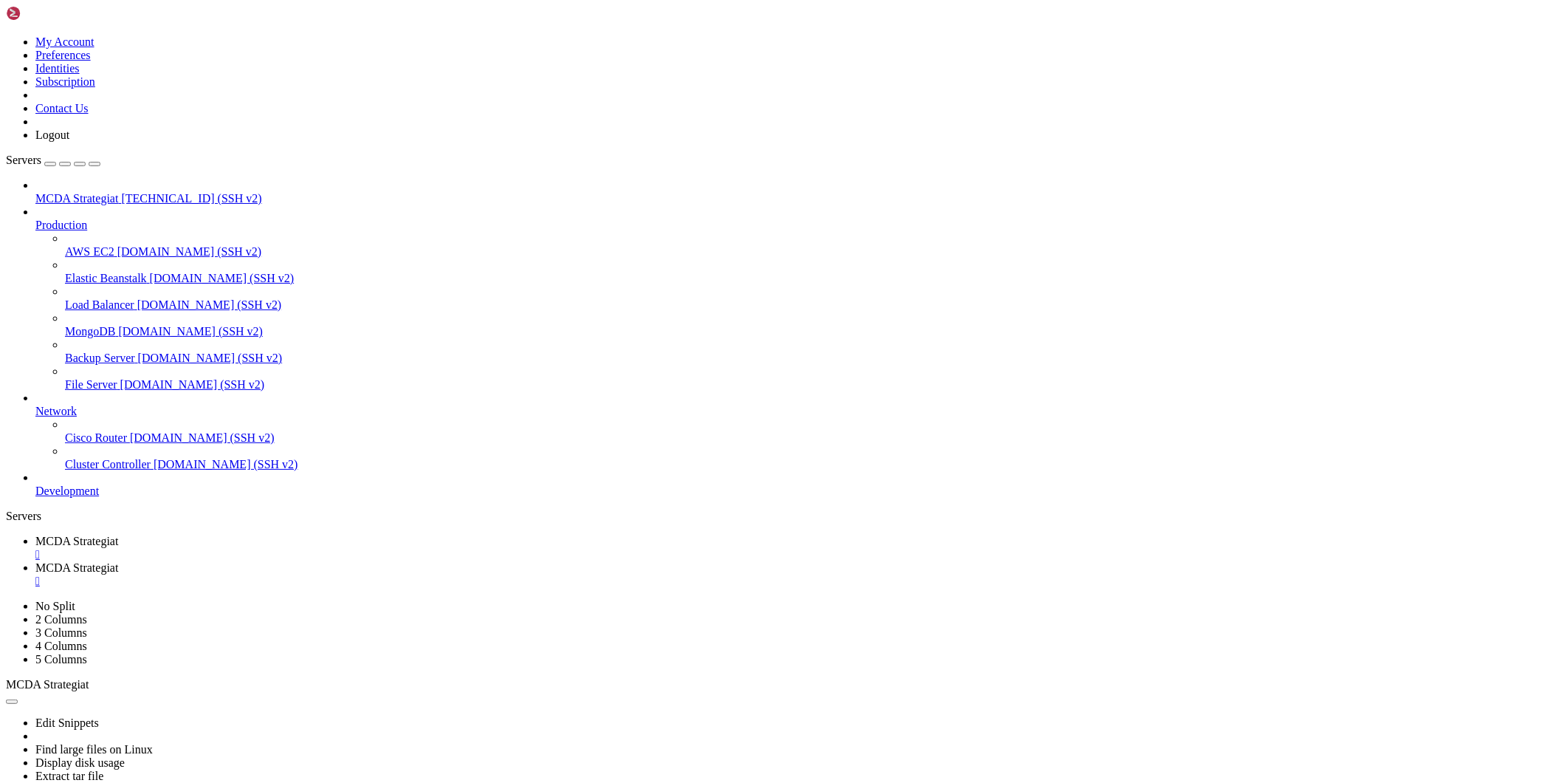
scroll to position [87, 0]
click at [299, 402] on div "" at bounding box center [798, 554] width 1526 height 14
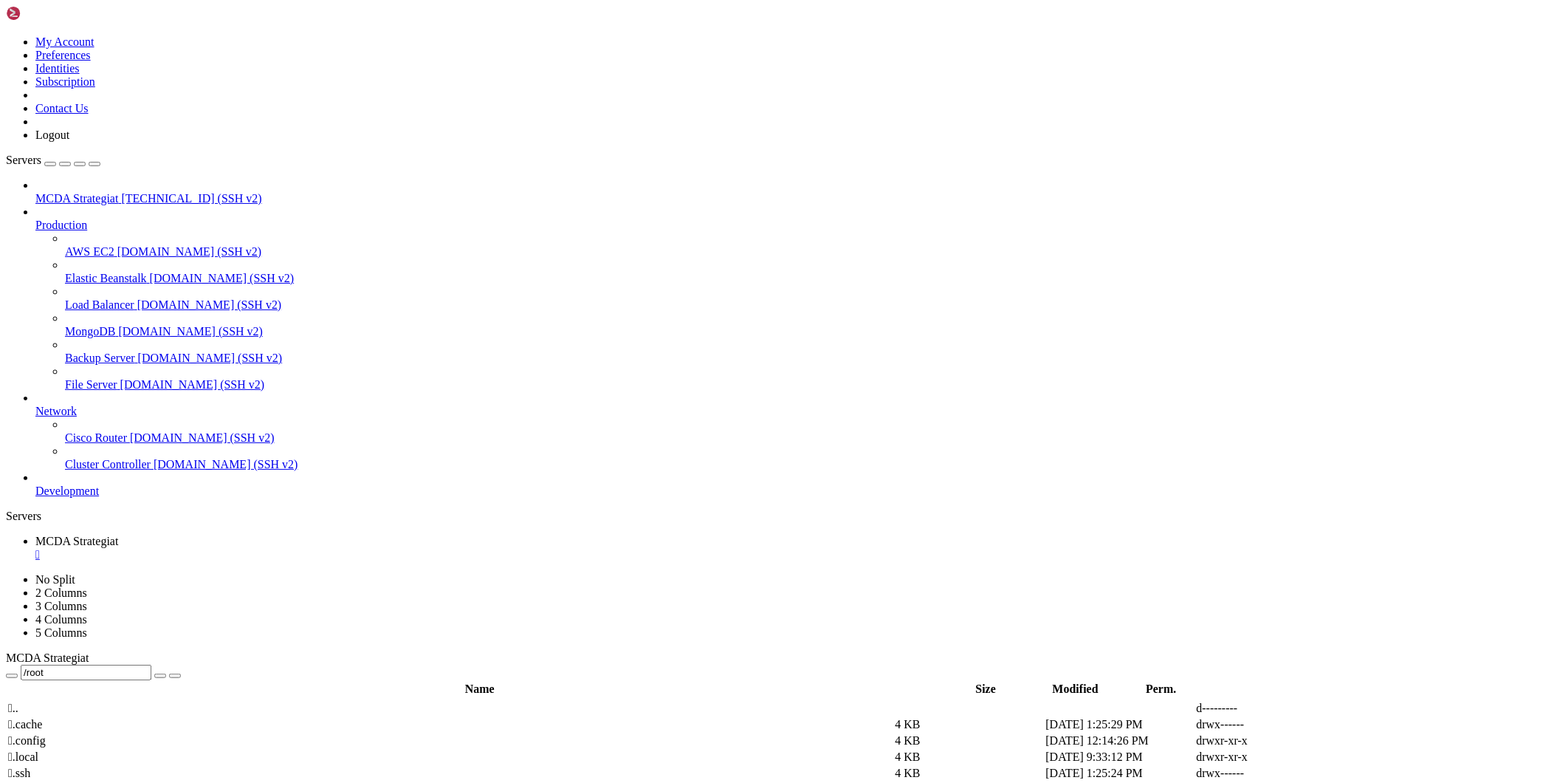
click at [299, 402] on div "" at bounding box center [798, 554] width 1526 height 14
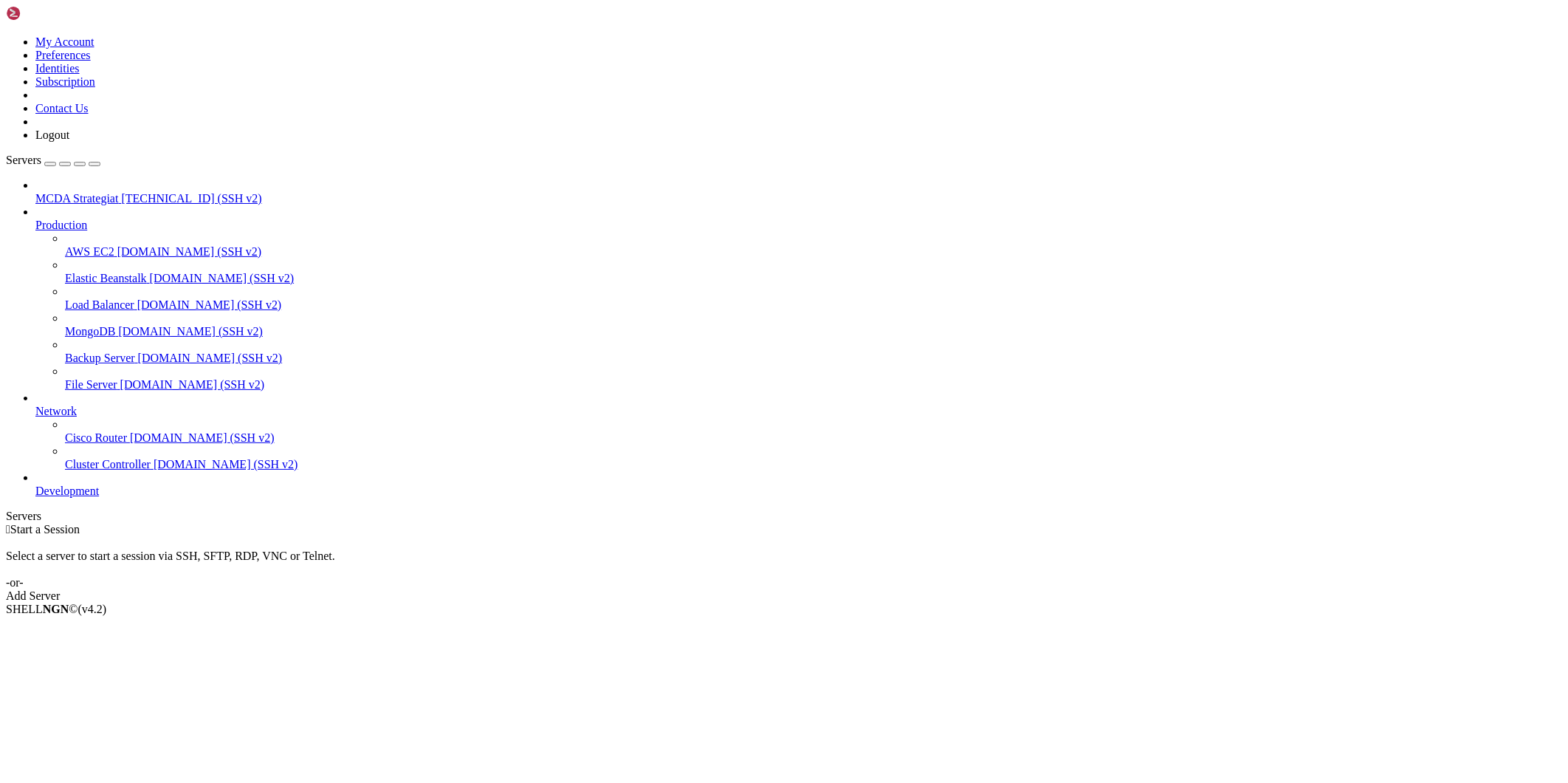
click at [107, 192] on span "MCDA Strategiat" at bounding box center [76, 198] width 82 height 13
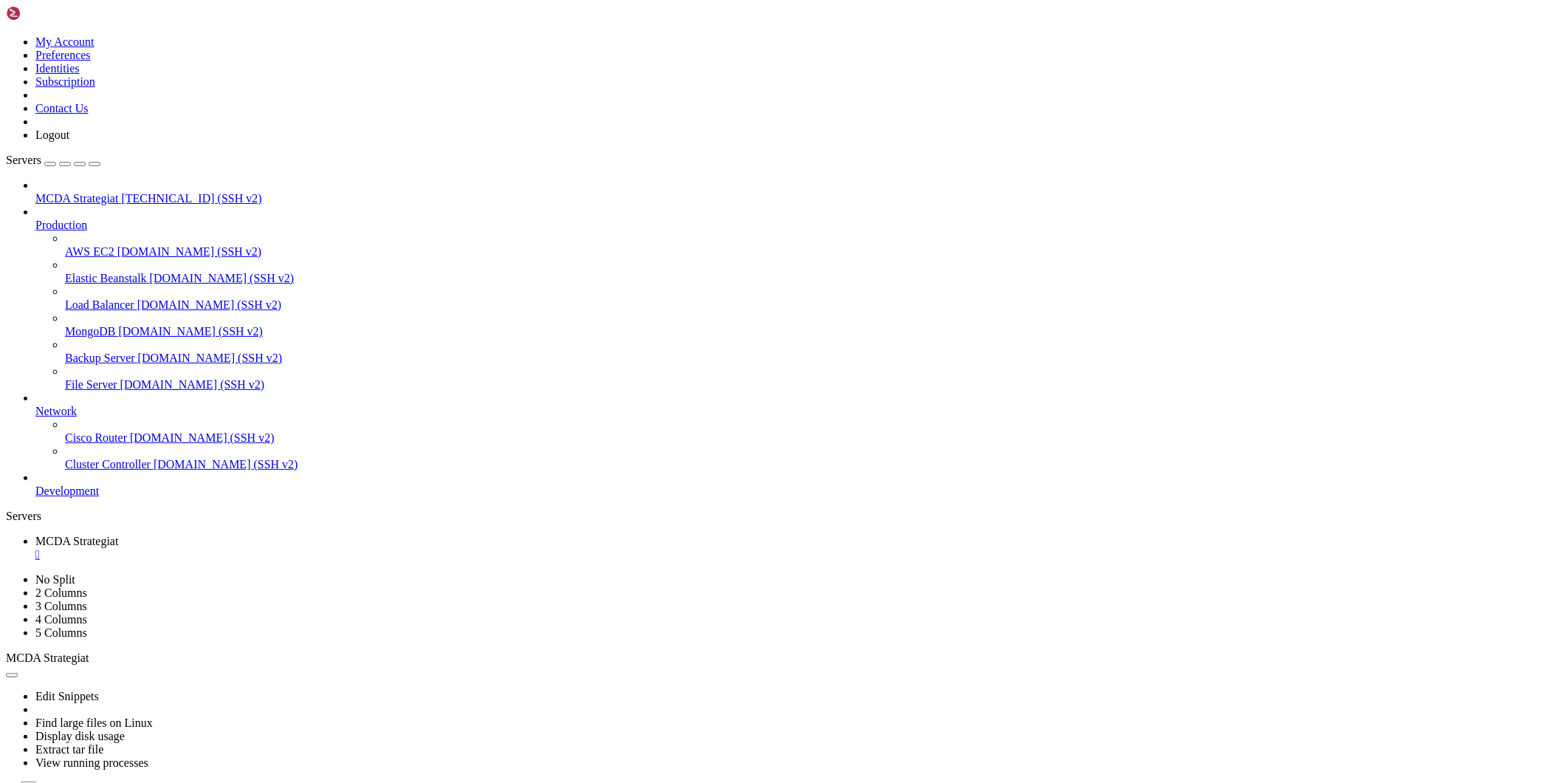
drag, startPoint x: 106, startPoint y: 1193, endPoint x: 14, endPoint y: 1195, distance: 92.0
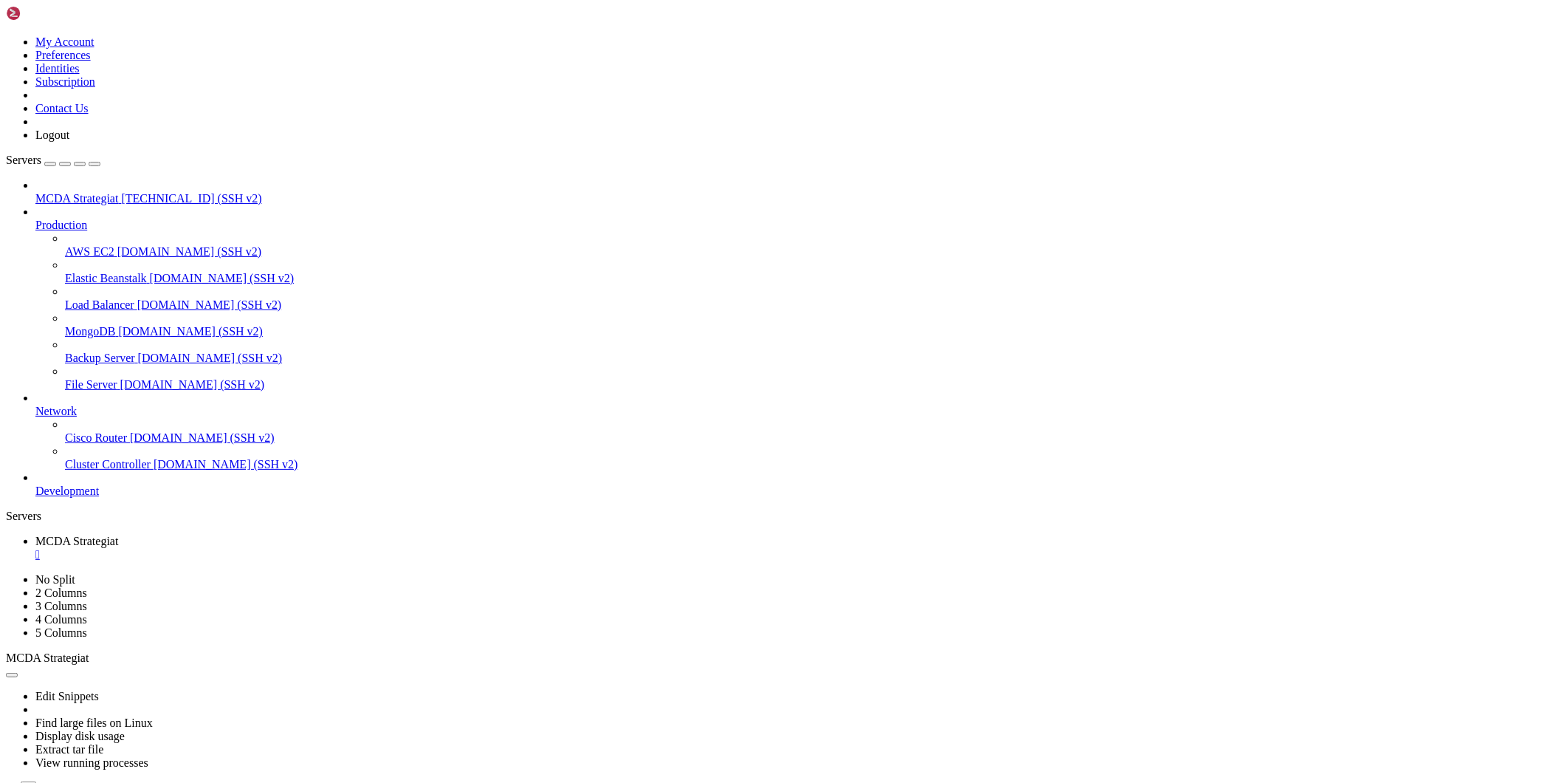
copy x-row "31.217.196.121"
